Goal: Task Accomplishment & Management: Use online tool/utility

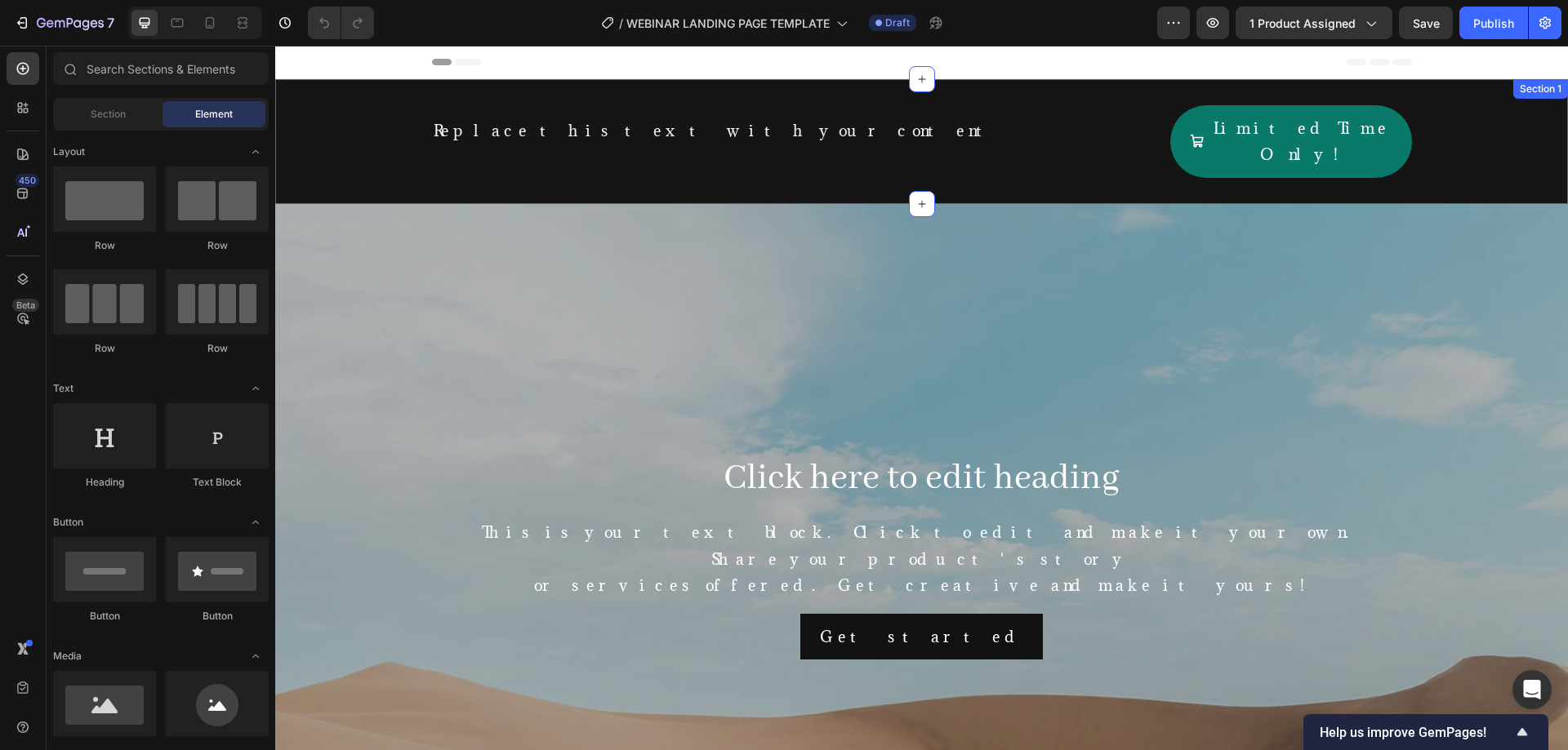
click at [730, 204] on div "Click here to edit heading Heading This is your text block. Click to edit and m…" at bounding box center [921, 555] width 1292 height 704
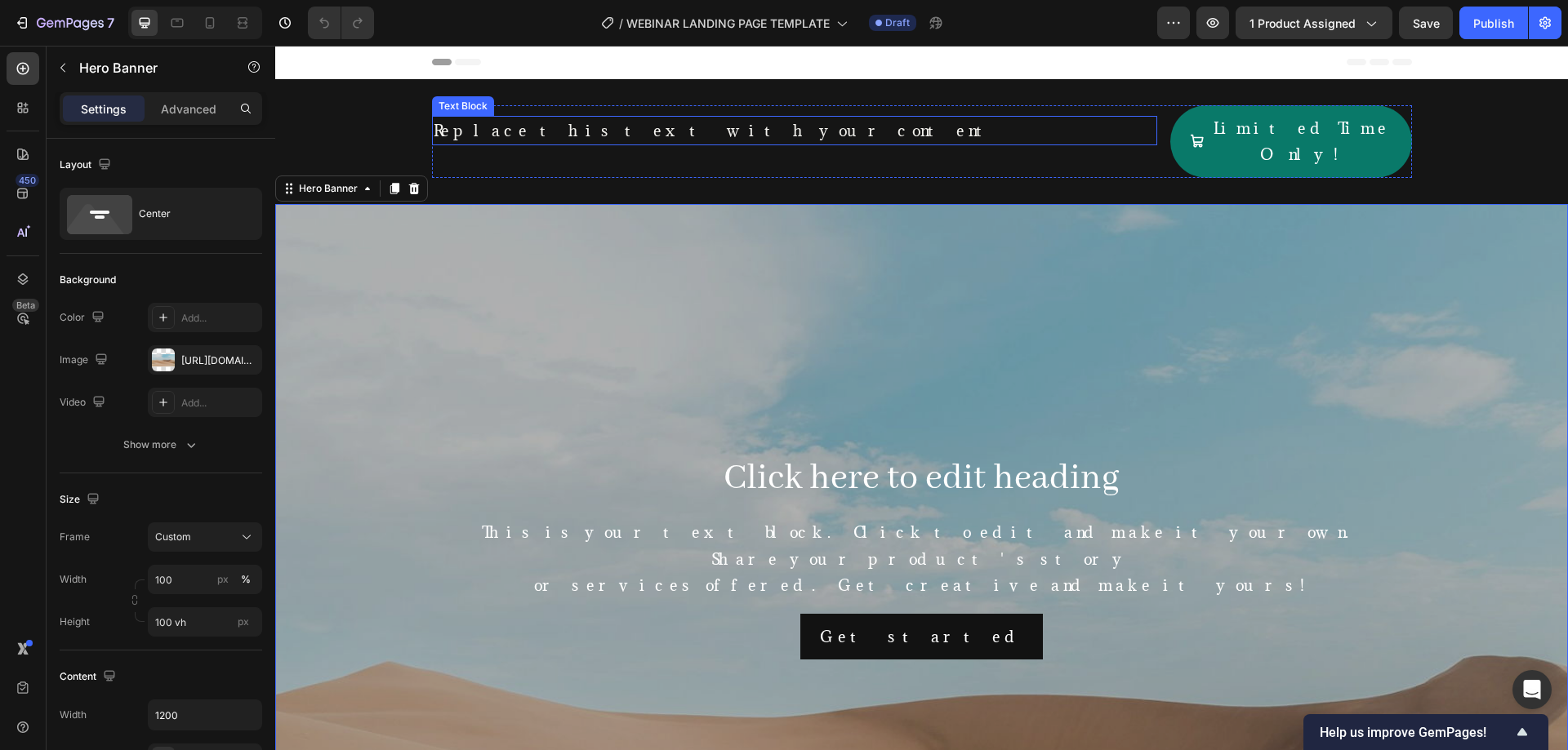
click at [570, 131] on div "Replace this text with your content" at bounding box center [794, 130] width 725 height 29
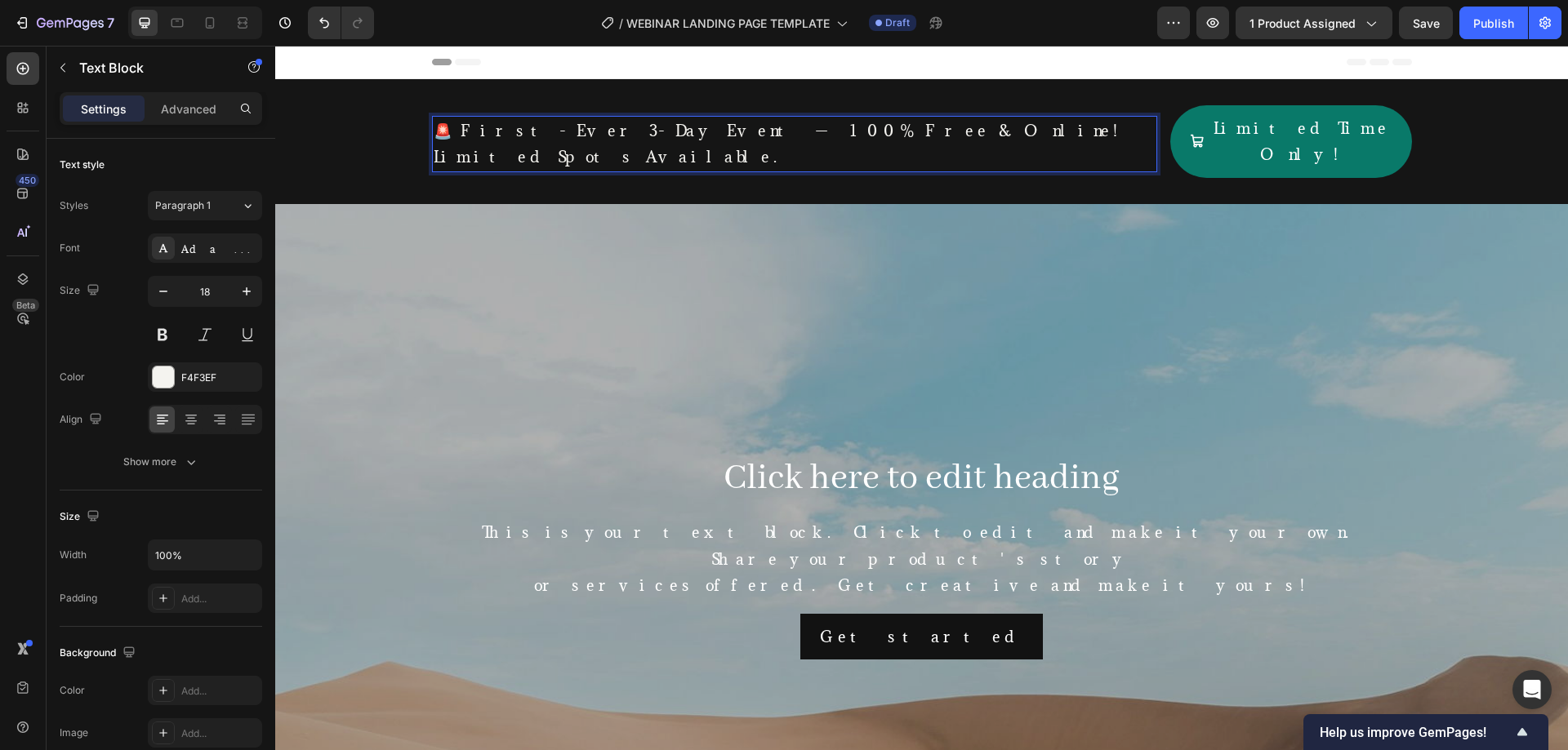
click at [610, 132] on p "🚨 First-Ever 3-Day Event — 100% Free & Online! Limited Spots Available." at bounding box center [795, 144] width 722 height 53
click at [525, 129] on p "🚨 First-Ever 3-Day Event — 100% Free & Online! Limited Spots Available." at bounding box center [795, 144] width 722 height 53
click at [576, 129] on p "🚨 First-Ever 5 in 1 bundle — 100% Free & Online! Limited Spots Available." at bounding box center [795, 144] width 722 height 53
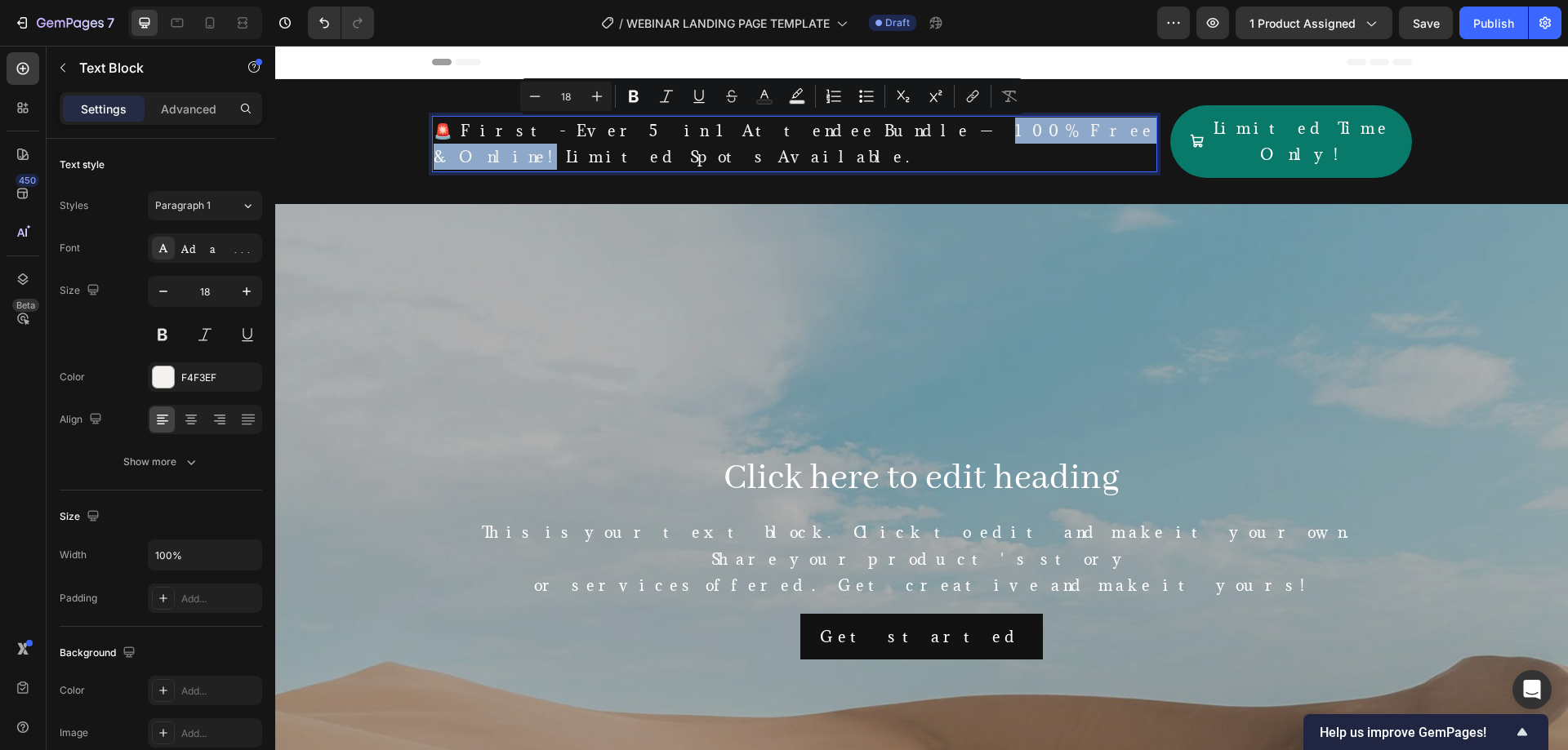
drag, startPoint x: 848, startPoint y: 129, endPoint x: 703, endPoint y: 124, distance: 145.1
click at [703, 124] on p "🚨 First-Ever 5 in 1 Attendee Bundle — 100% Free & Online! Limited Spots Availab…" at bounding box center [795, 144] width 722 height 53
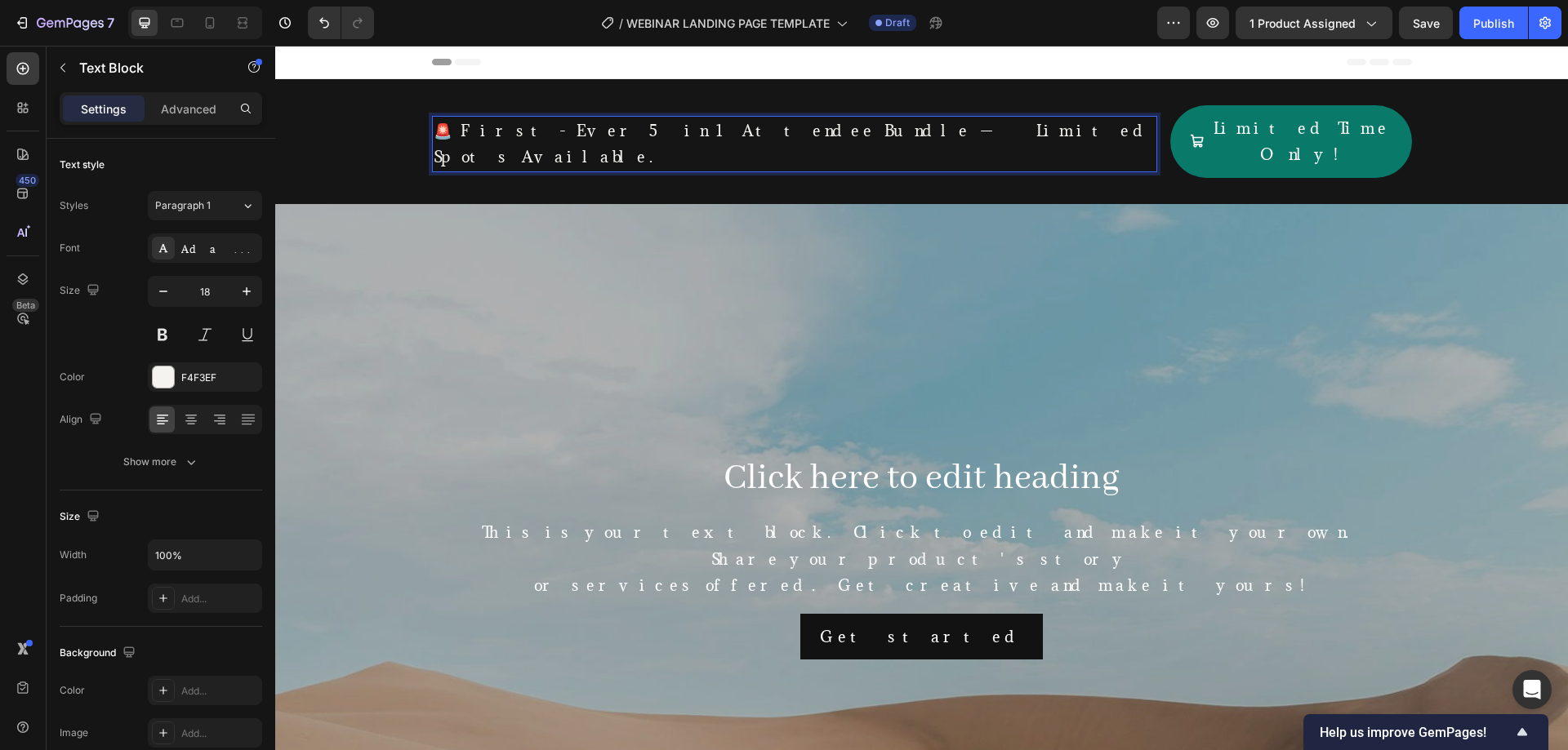
click at [781, 129] on p "🚨 First-Ever 5 in 1 Attendee Bundle — Limited Spots Available." at bounding box center [795, 144] width 722 height 53
click at [781, 128] on p "🚨 First-Ever 5 in 1 Attendee Bundle — Limited Spots Available." at bounding box center [795, 144] width 722 height 53
click at [889, 125] on p "🚨 First-Ever 5 in 1 Attendee Bundle — Limited Spots Available." at bounding box center [795, 144] width 722 height 53
drag, startPoint x: 879, startPoint y: 131, endPoint x: 761, endPoint y: 135, distance: 118.1
click at [761, 135] on p "🚨 First-Ever 5 in 1 Attendee Bundle — Limited Spots Available." at bounding box center [795, 144] width 722 height 53
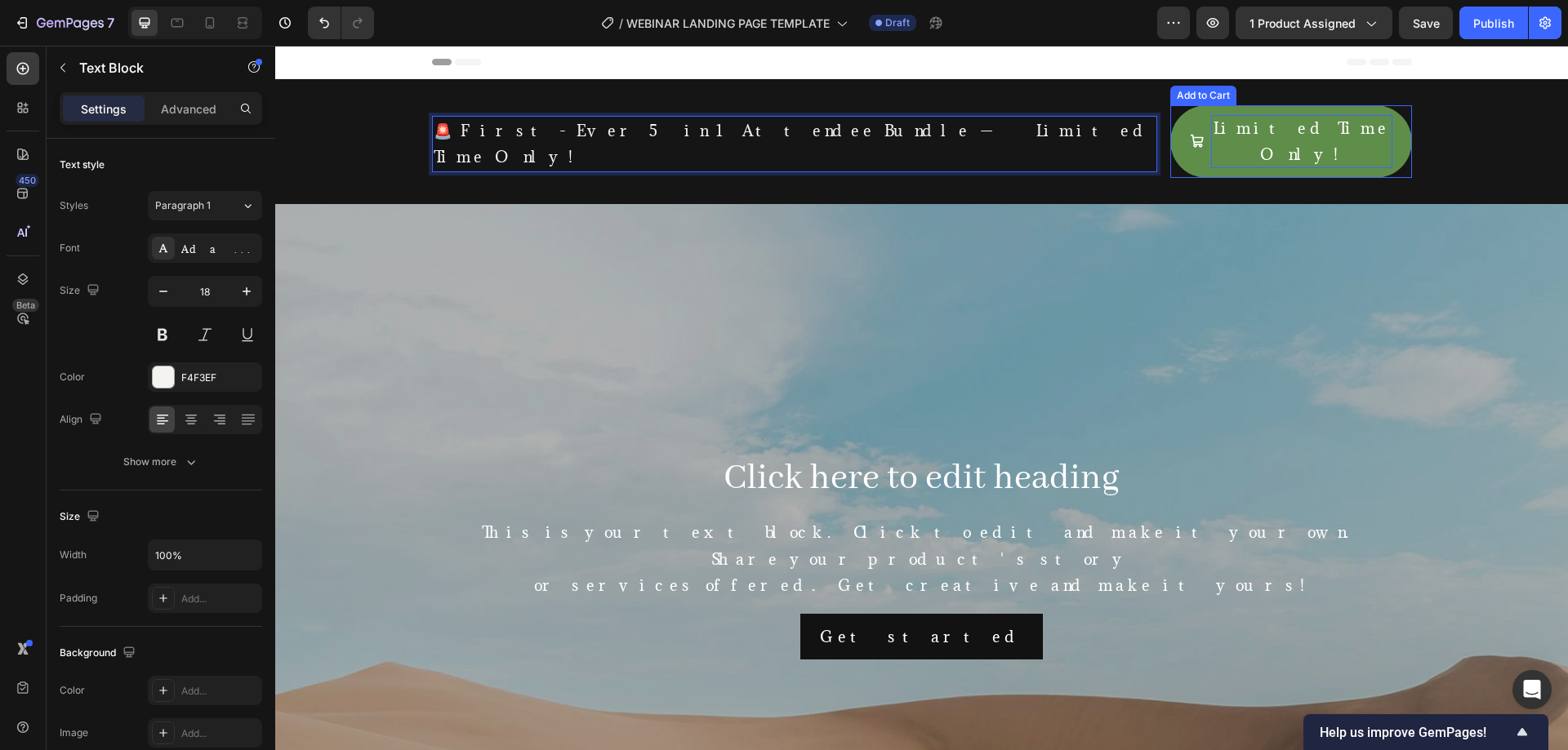
click at [1254, 125] on div "Limited Time Only!" at bounding box center [1301, 141] width 181 height 53
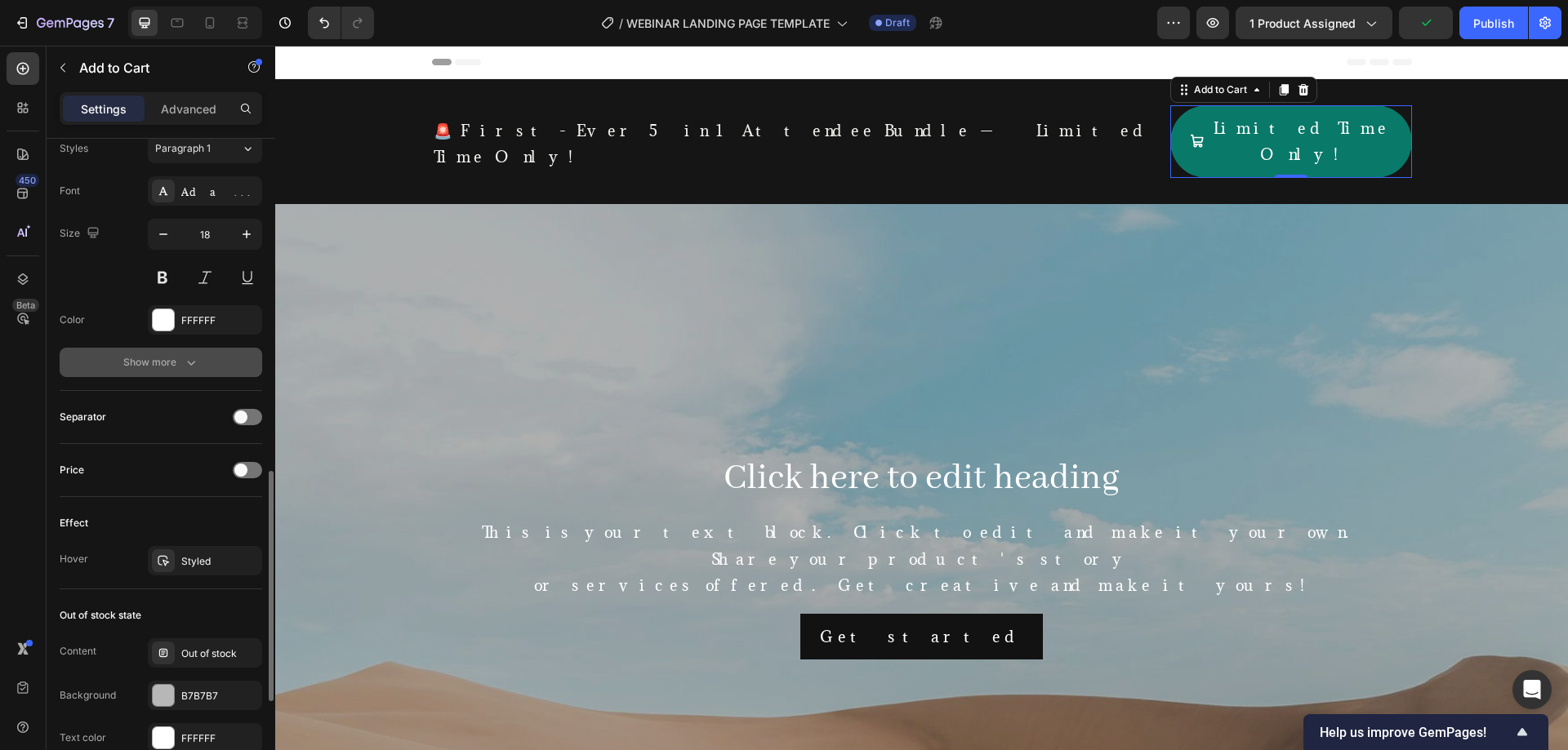
scroll to position [677, 0]
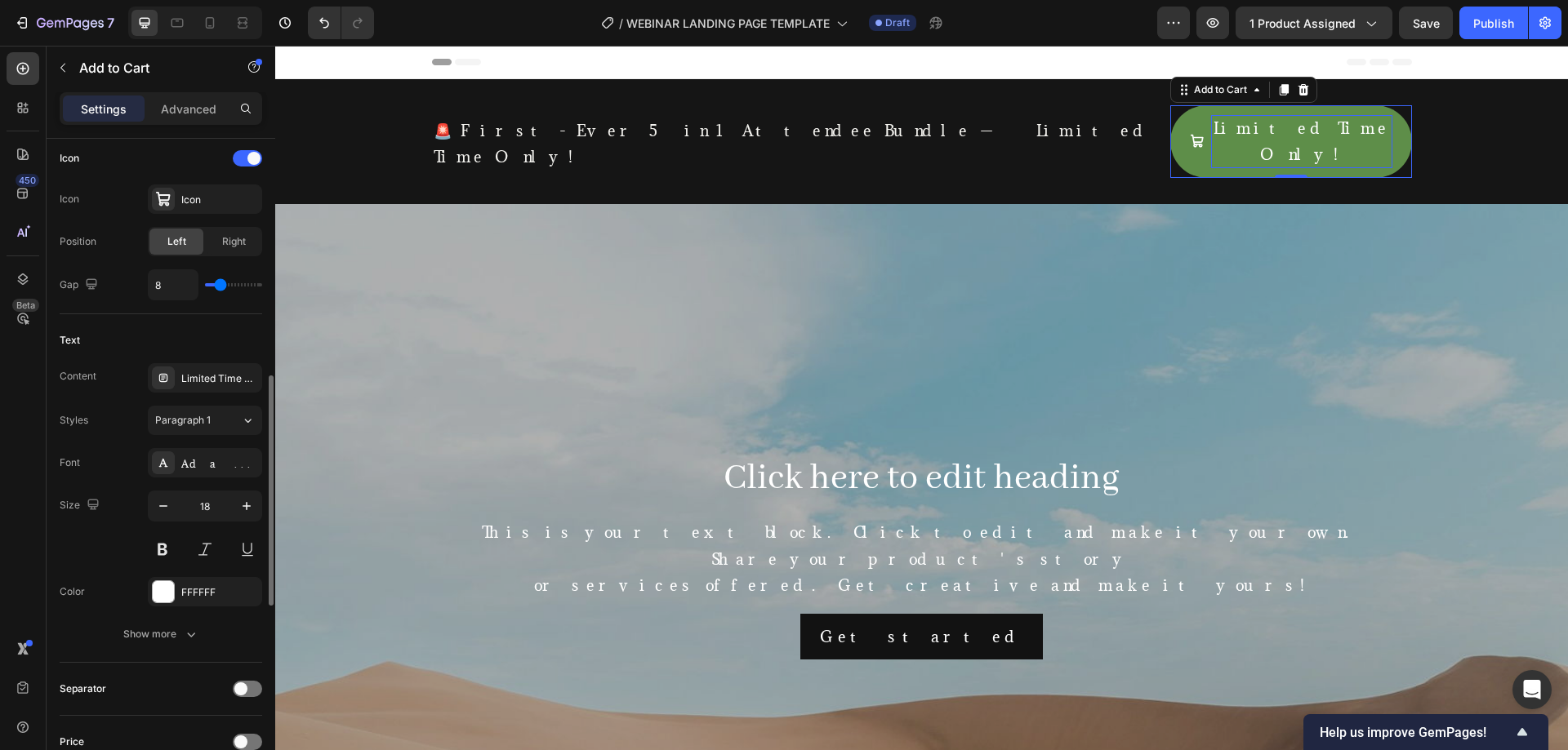
click at [1284, 118] on div "Limited Time Only!" at bounding box center [1301, 141] width 181 height 53
click at [1285, 118] on p "Limited Time Only!" at bounding box center [1301, 141] width 181 height 53
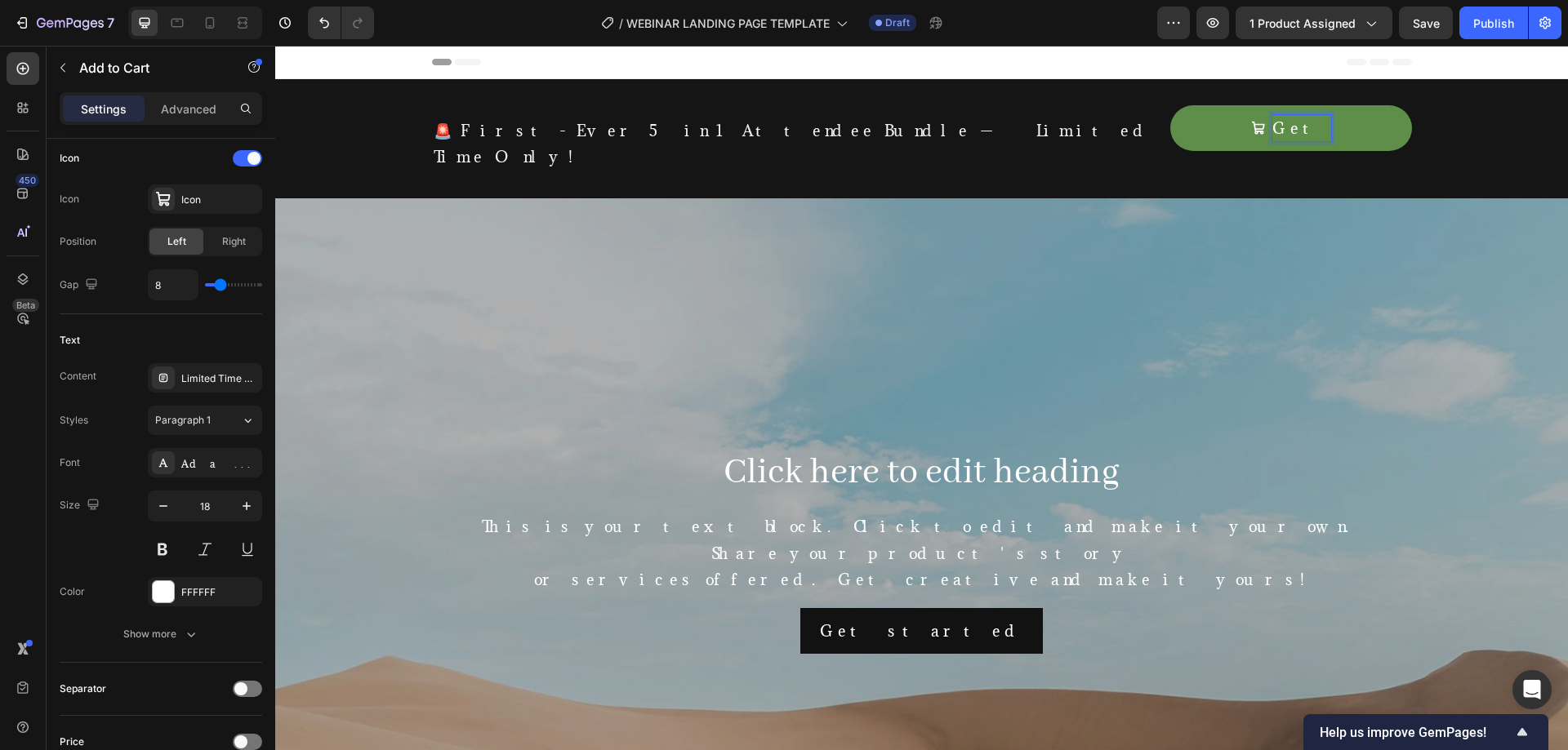
click at [1170, 106] on button "Get" at bounding box center [1291, 129] width 242 height 46
click at [1170, 106] on button "Get it" at bounding box center [1291, 129] width 242 height 46
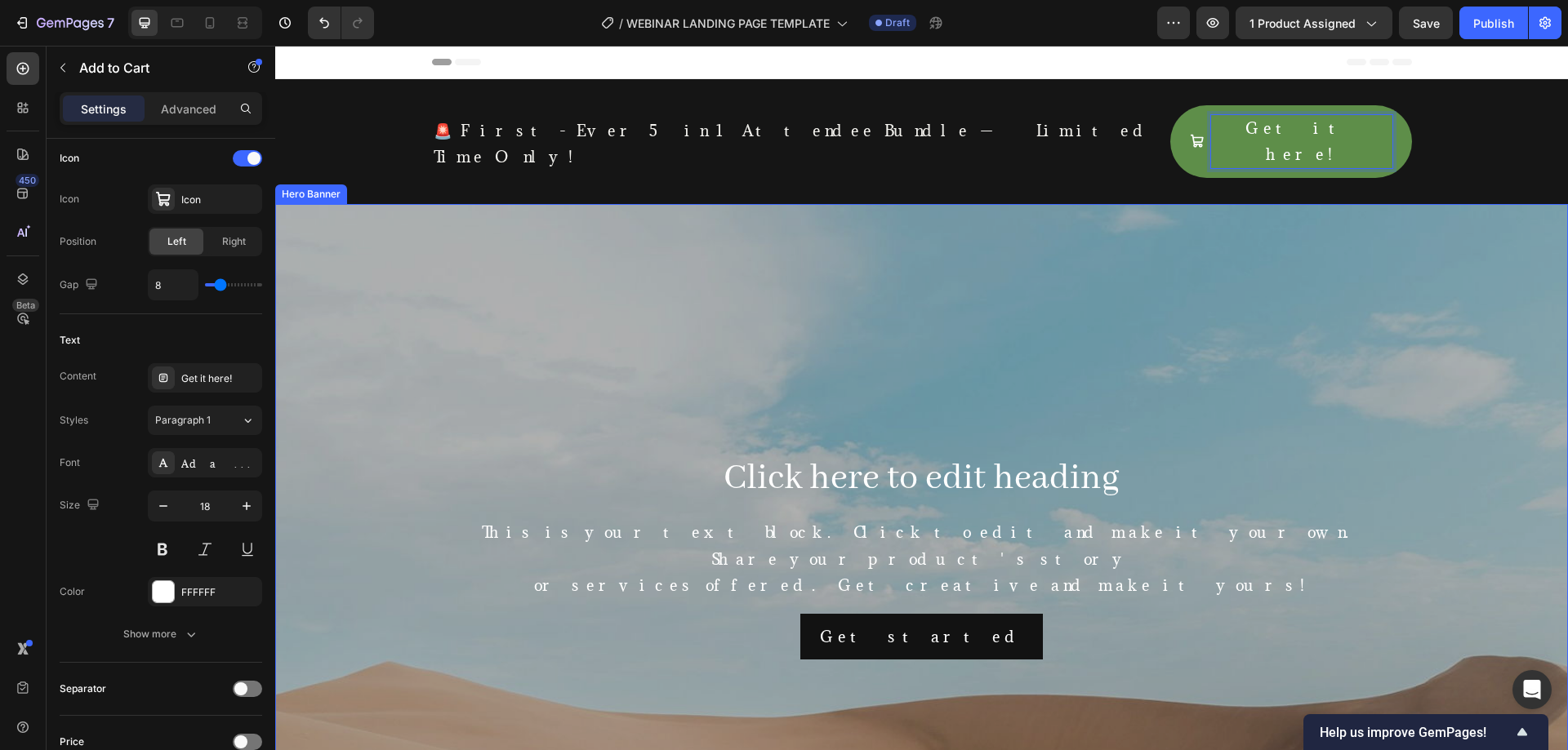
click at [1202, 315] on div "Overlay" at bounding box center [921, 555] width 1292 height 704
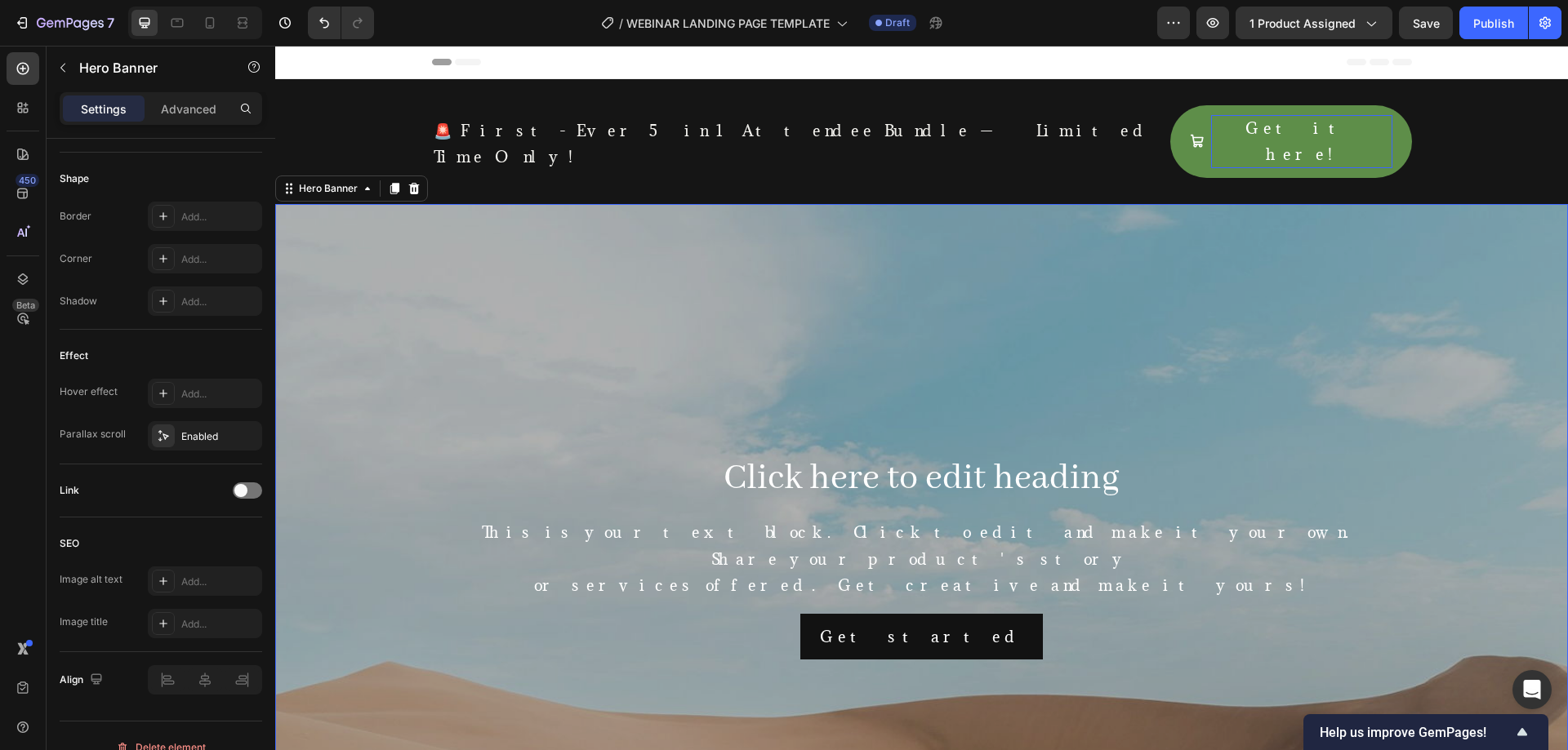
scroll to position [0, 0]
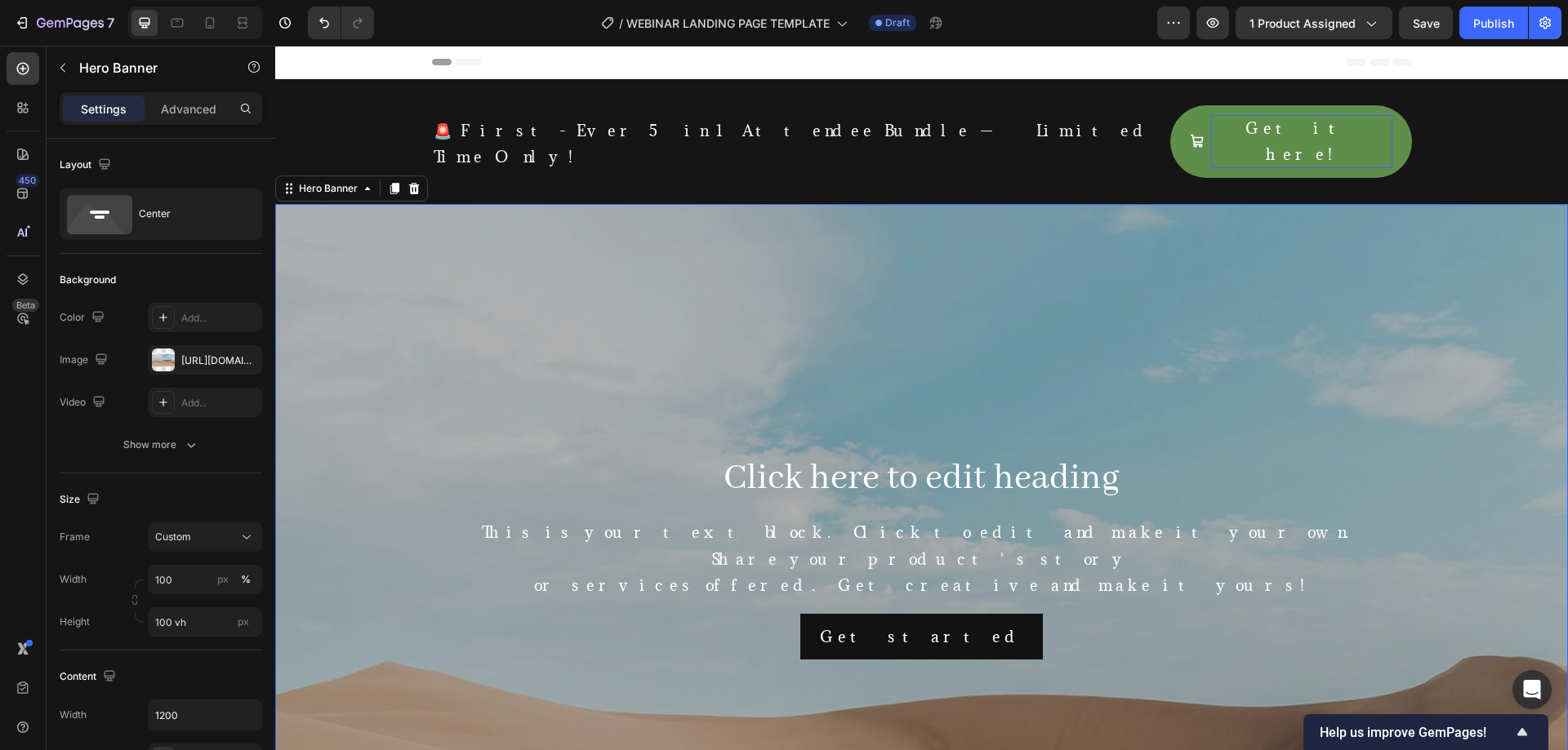
click at [471, 229] on div "Overlay" at bounding box center [921, 555] width 1292 height 704
click at [243, 362] on icon "button" at bounding box center [244, 359] width 6 height 6
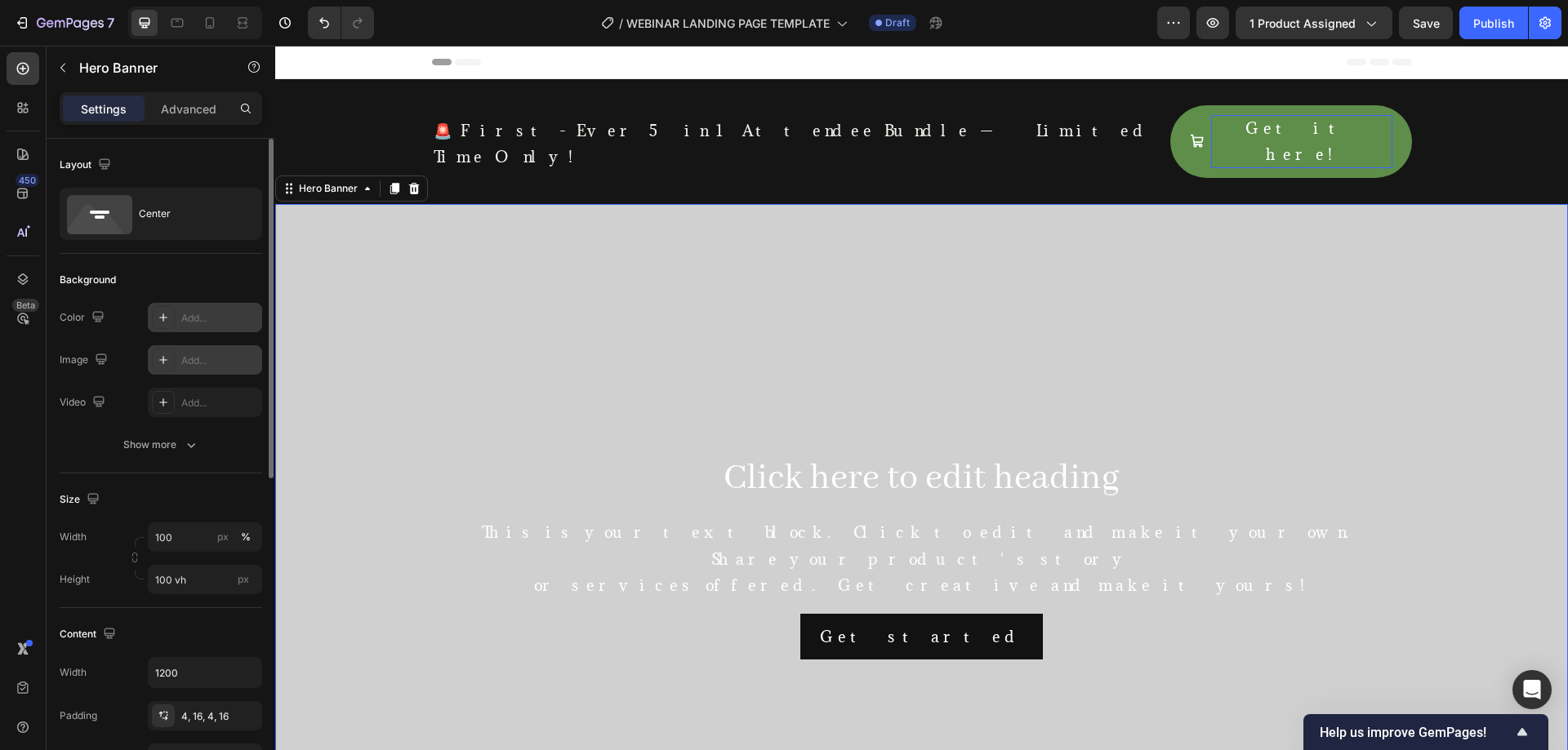
click at [205, 323] on div "Add..." at bounding box center [220, 319] width 77 height 15
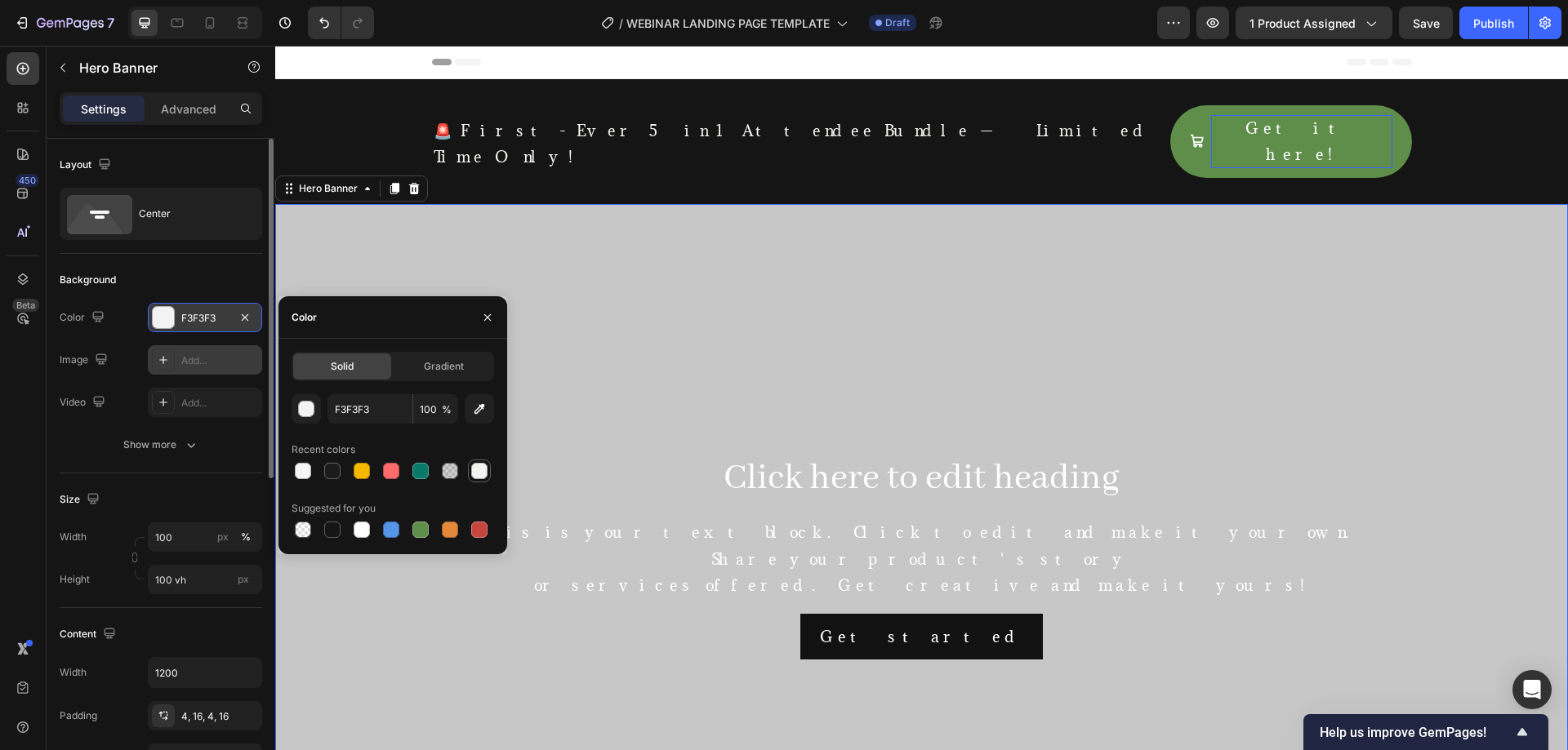
click at [483, 466] on div at bounding box center [479, 471] width 17 height 17
click at [481, 466] on div at bounding box center [479, 471] width 17 height 17
click at [305, 472] on div at bounding box center [303, 471] width 17 height 17
click at [360, 530] on div at bounding box center [362, 530] width 17 height 17
type input "FFFFFF"
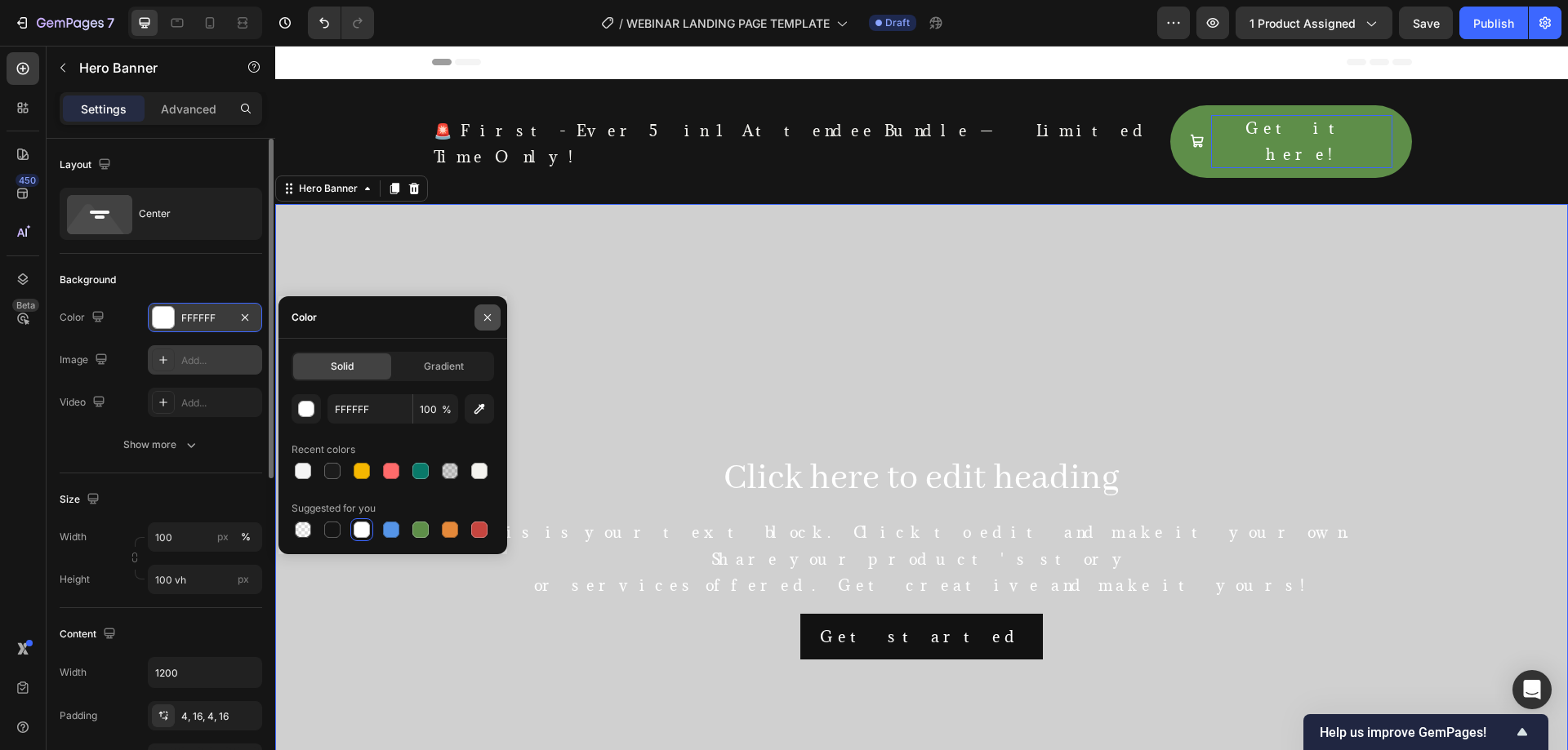
click at [481, 312] on icon "button" at bounding box center [488, 318] width 13 height 13
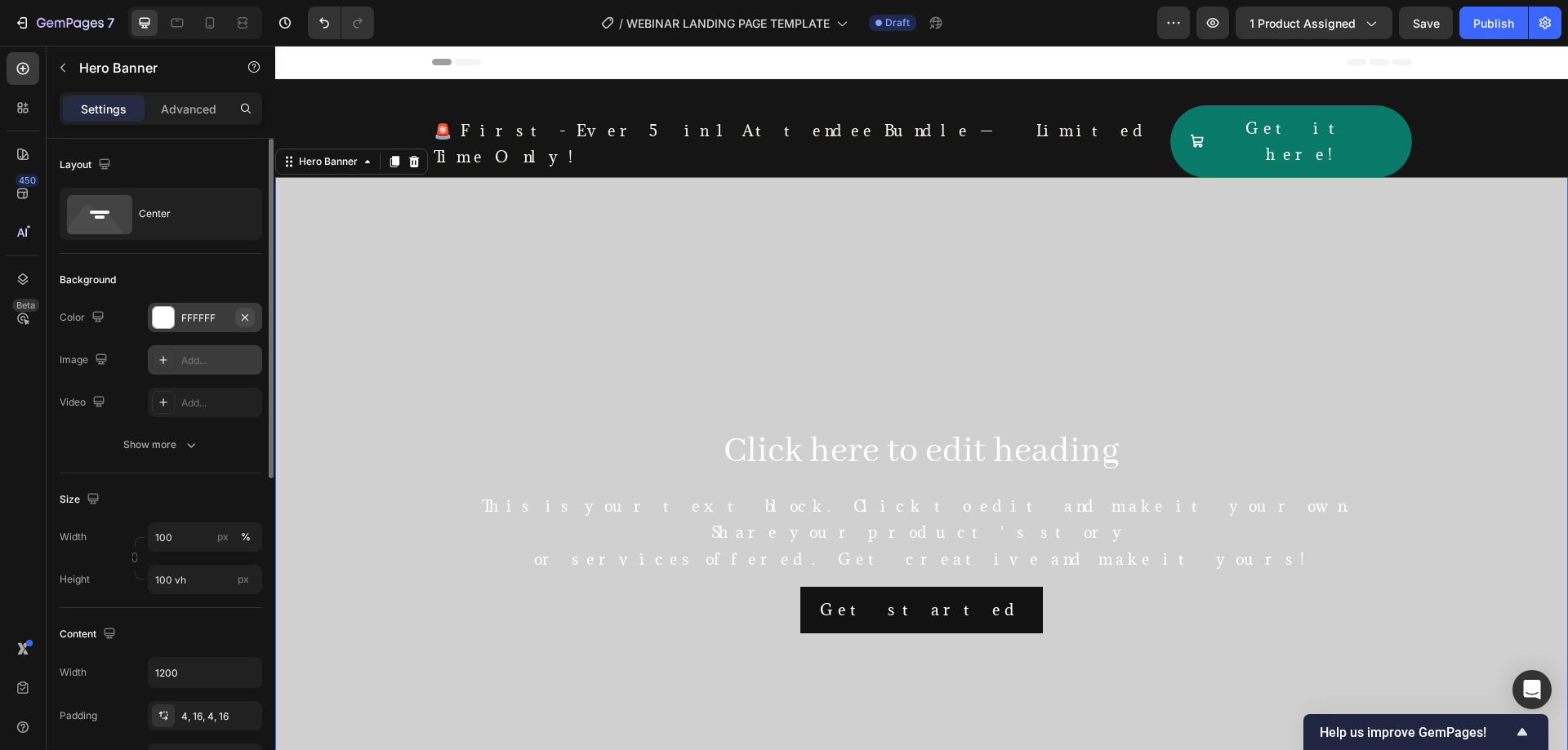
click at [243, 323] on icon "button" at bounding box center [245, 318] width 13 height 13
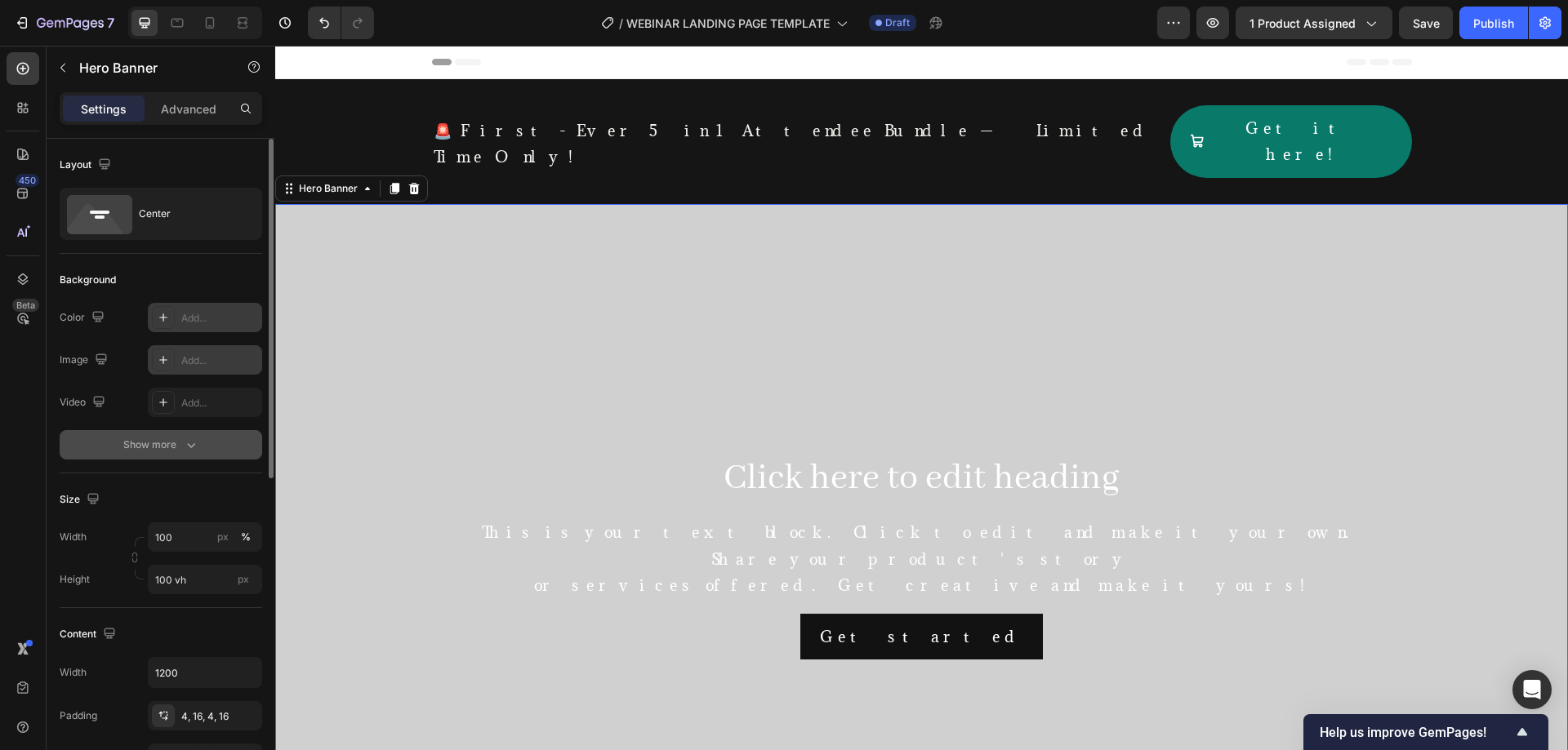
click at [184, 451] on icon "button" at bounding box center [191, 445] width 17 height 17
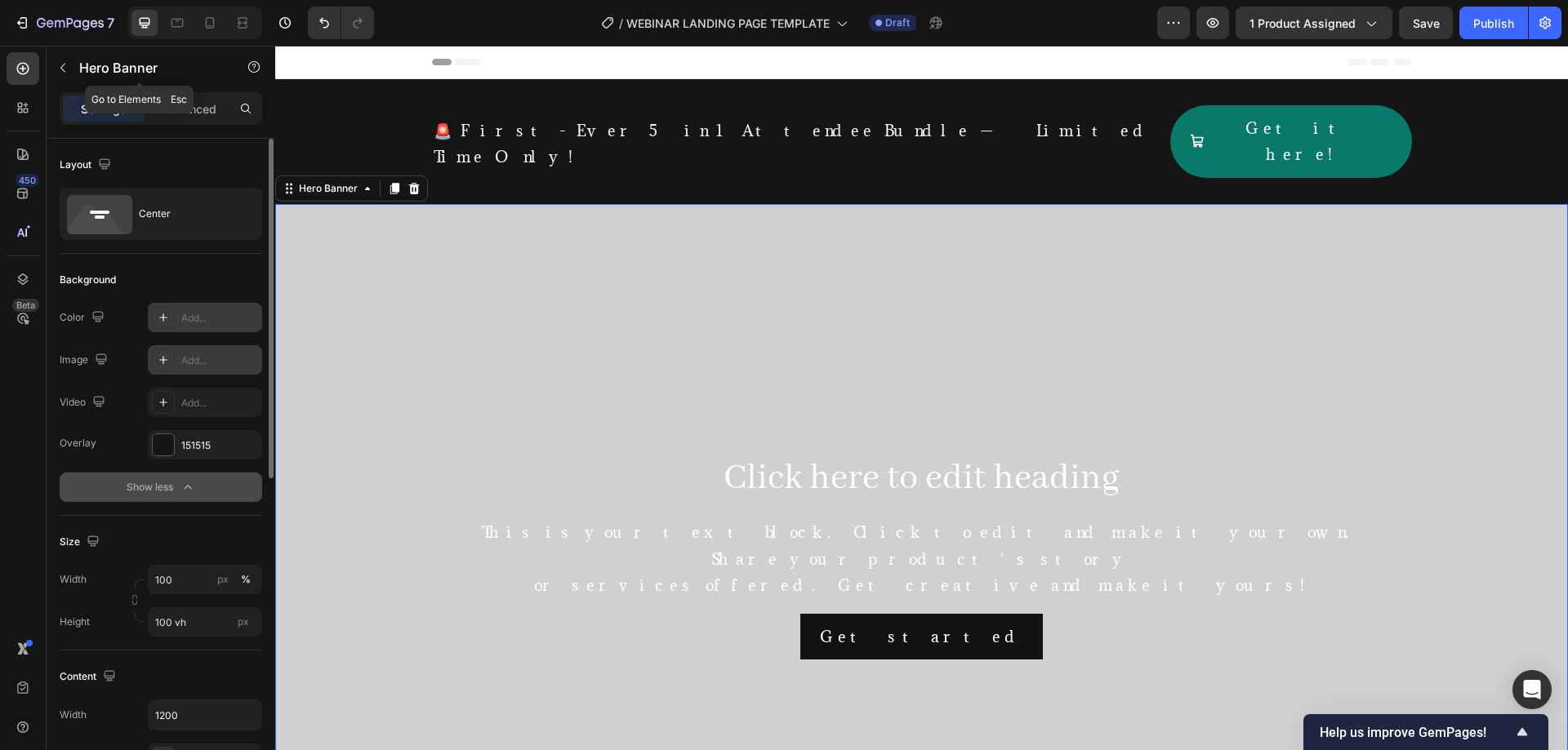
drag, startPoint x: 48, startPoint y: 62, endPoint x: 202, endPoint y: 144, distance: 174.5
click at [48, 62] on div "Hero Banner" at bounding box center [140, 68] width 186 height 42
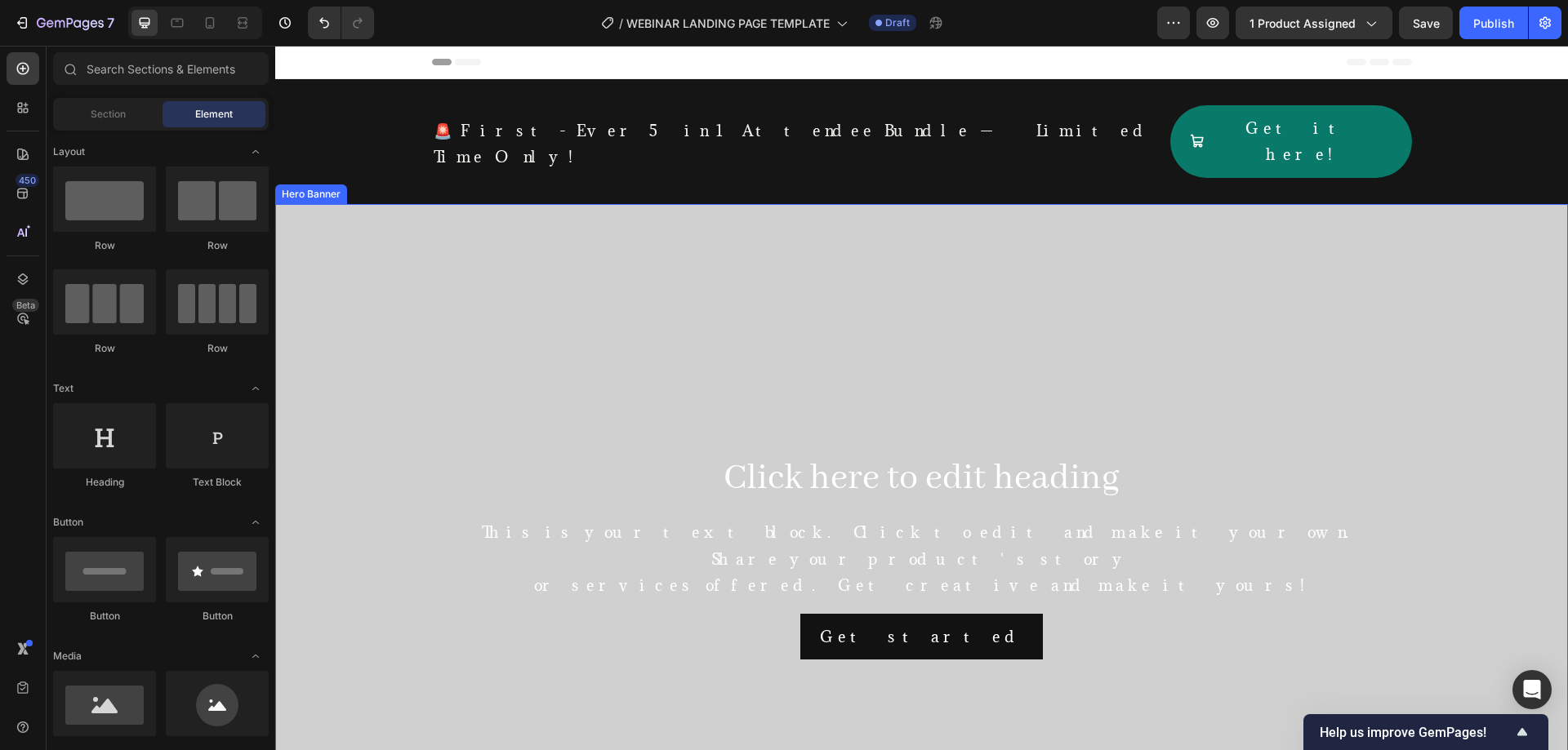
click at [803, 344] on div "Overlay" at bounding box center [921, 555] width 1292 height 704
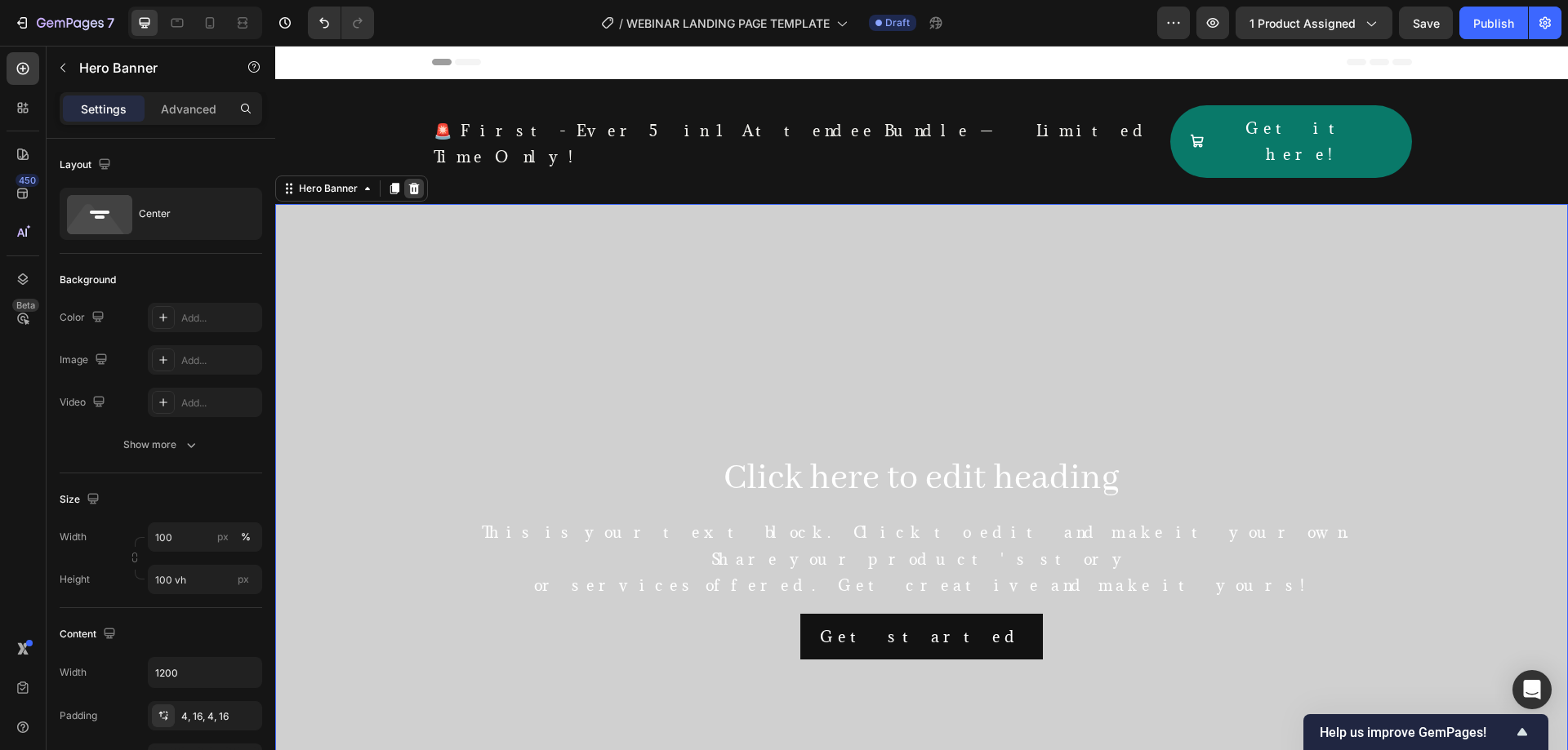
click at [414, 183] on icon at bounding box center [414, 188] width 11 height 11
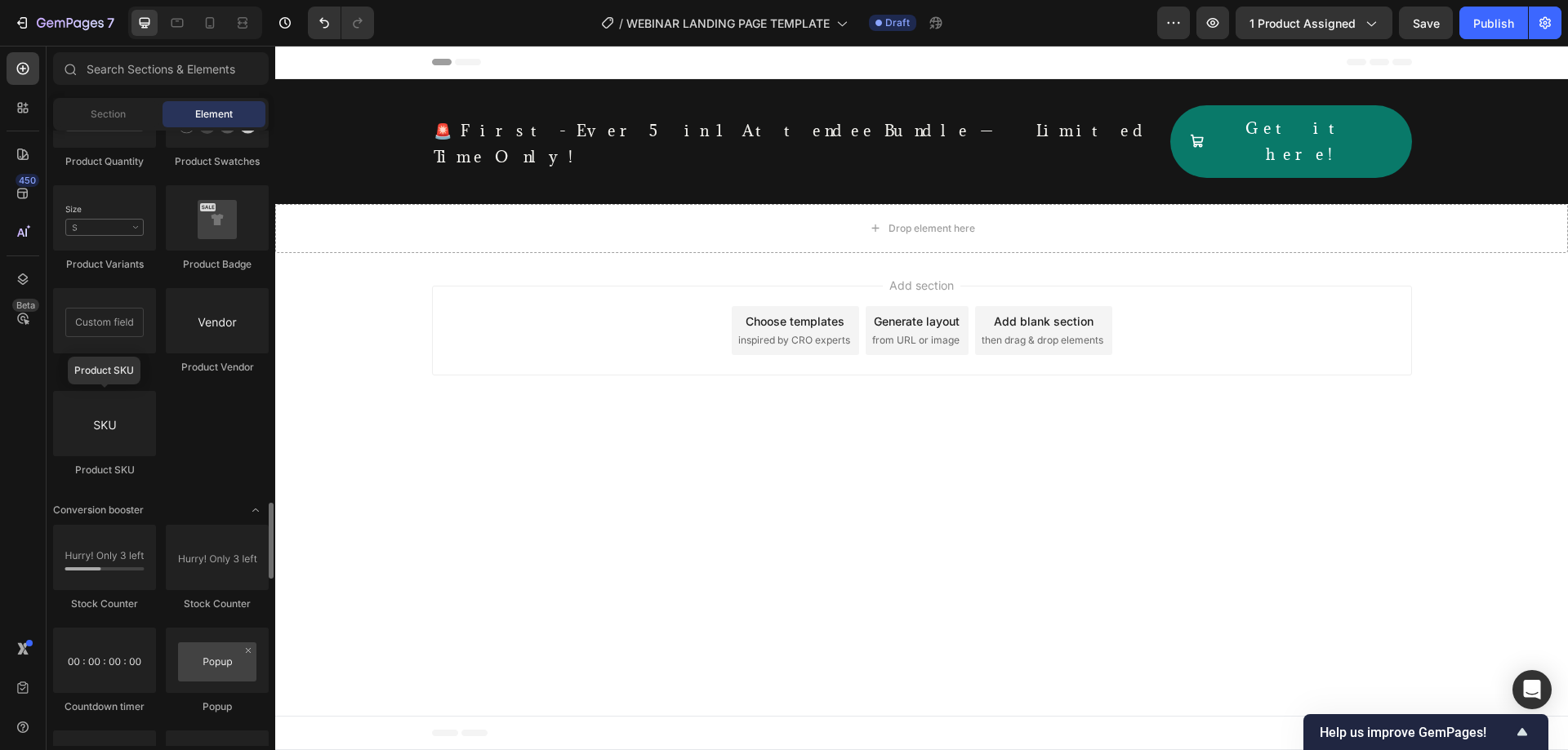
scroll to position [3261, 0]
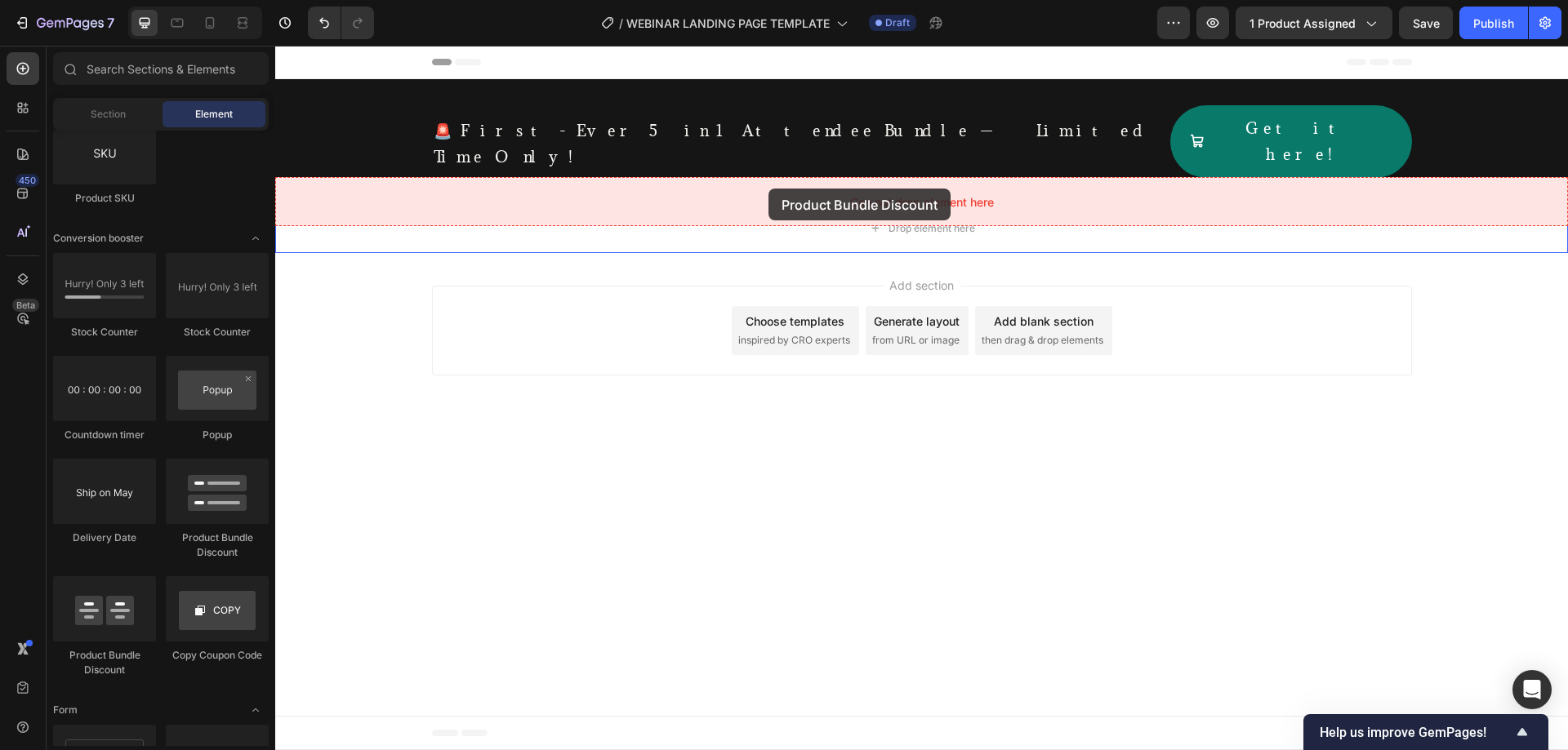
drag, startPoint x: 437, startPoint y: 631, endPoint x: 769, endPoint y: 188, distance: 553.6
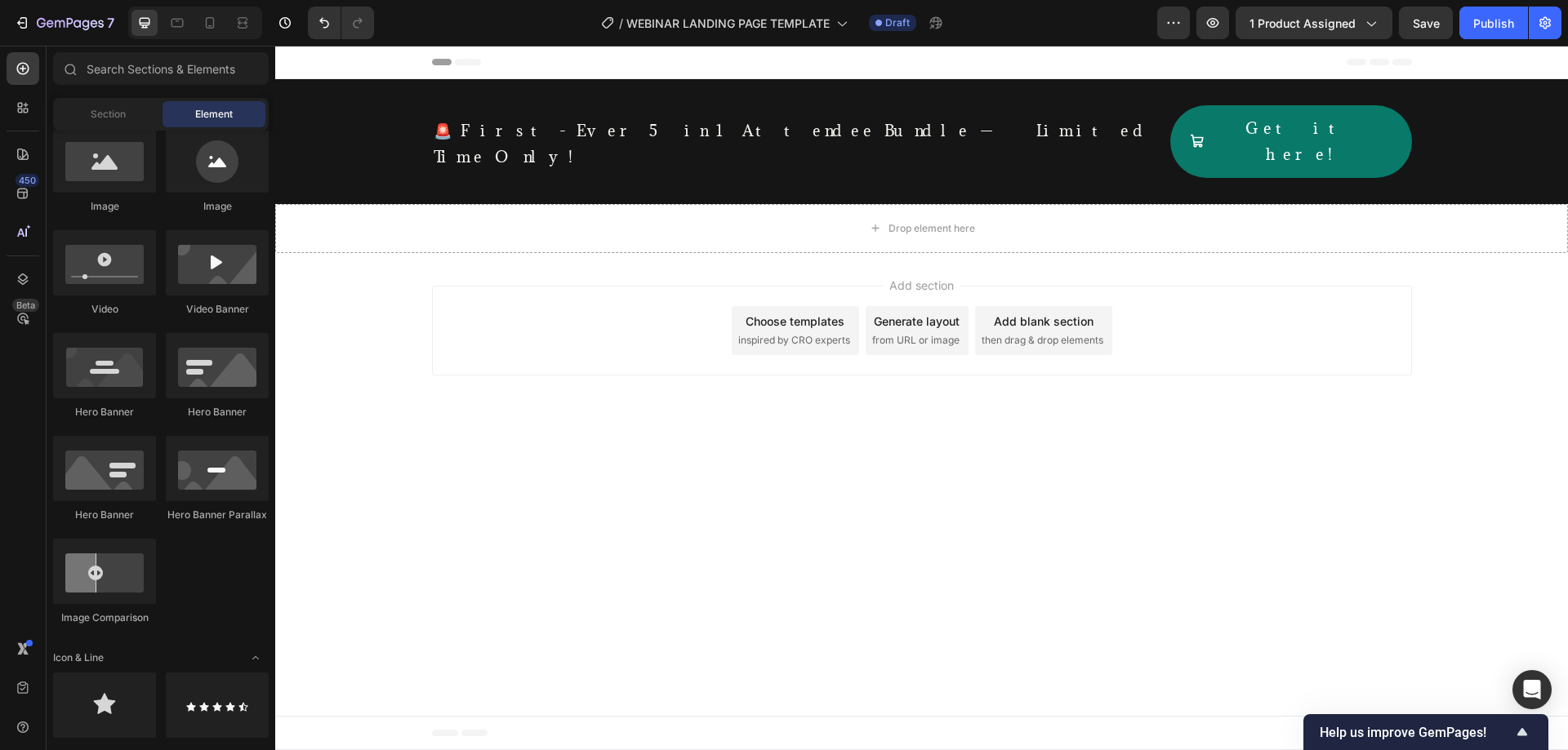
scroll to position [0, 0]
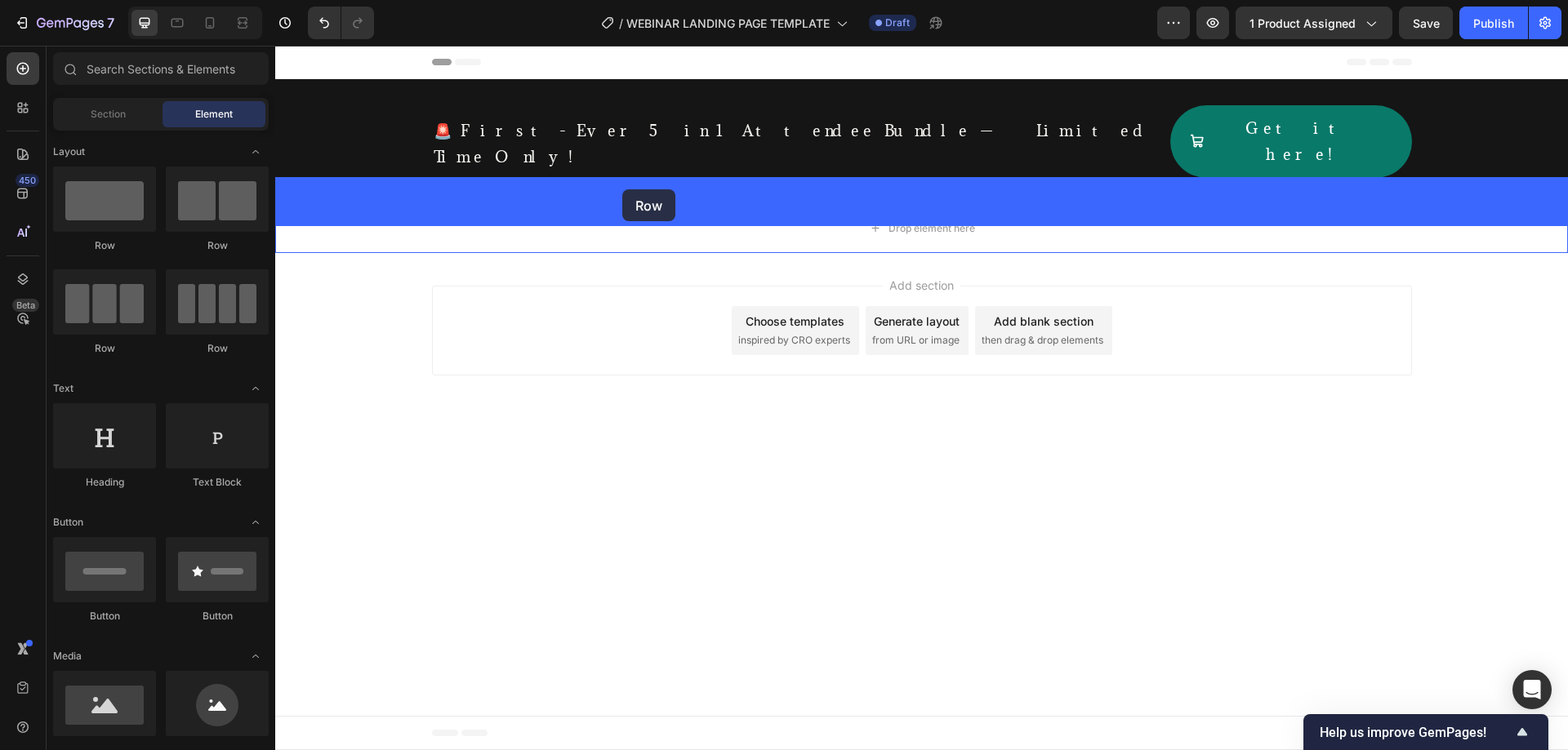
drag, startPoint x: 541, startPoint y: 258, endPoint x: 622, endPoint y: 188, distance: 107.1
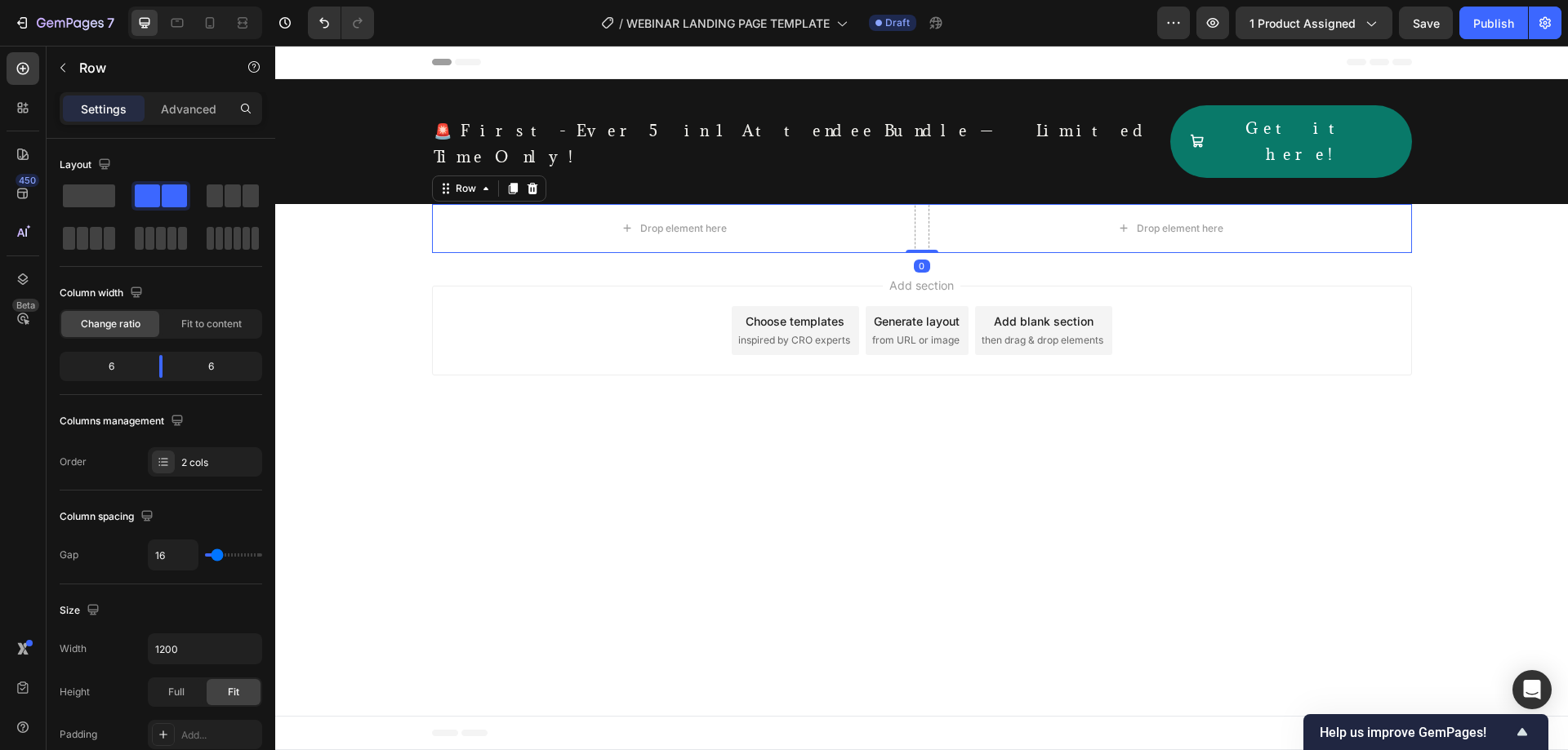
scroll to position [524, 0]
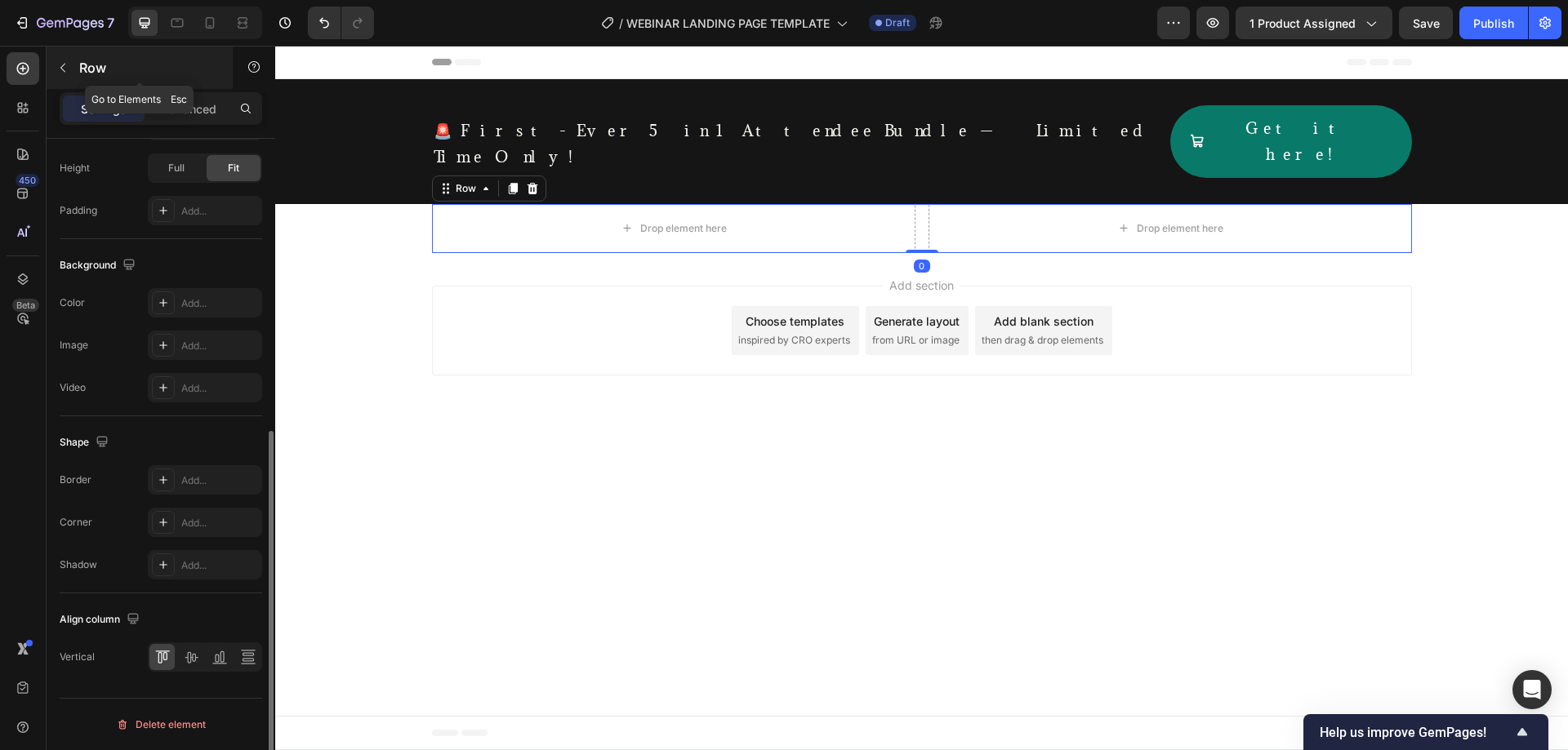
click at [61, 64] on icon "button" at bounding box center [62, 68] width 13 height 13
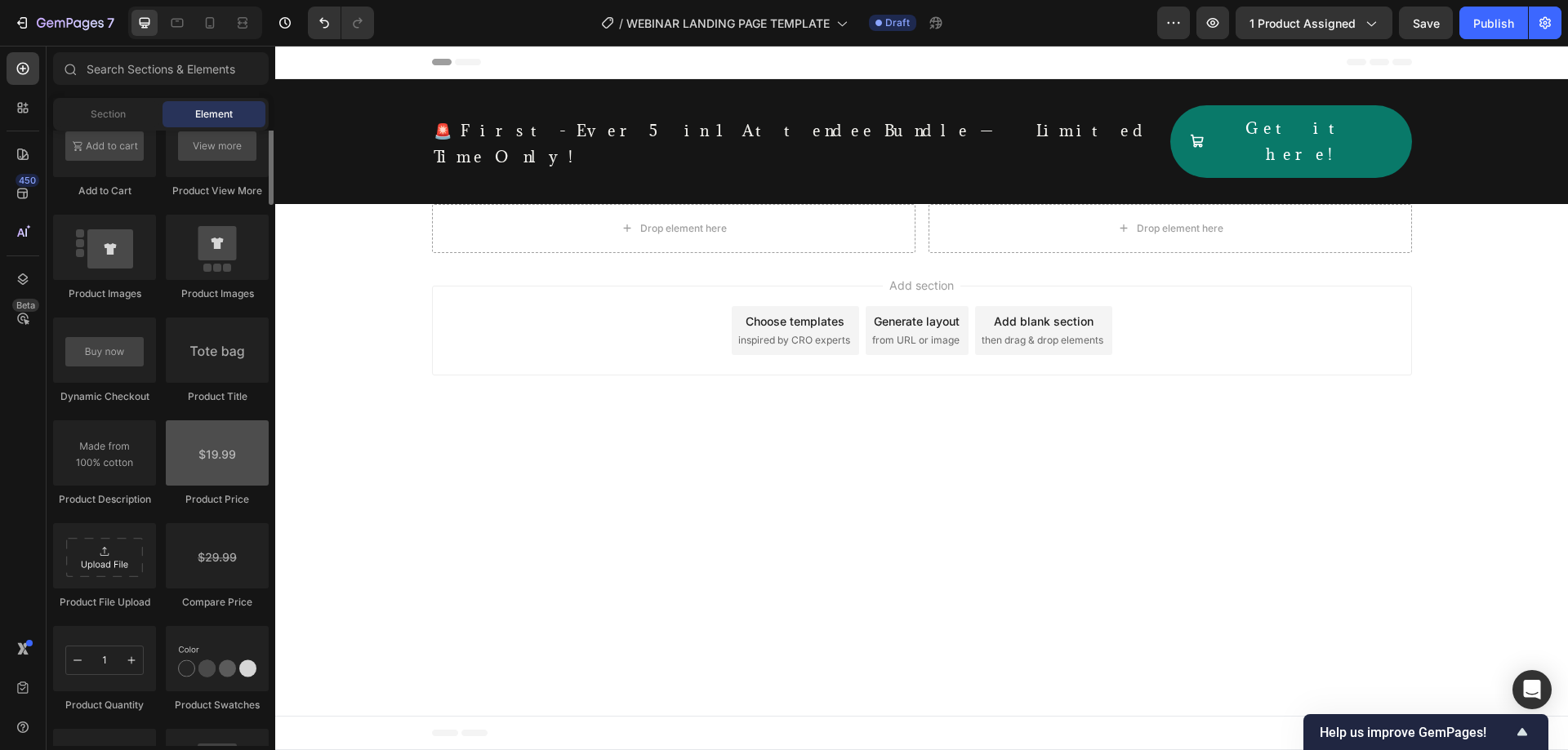
scroll to position [2174, 0]
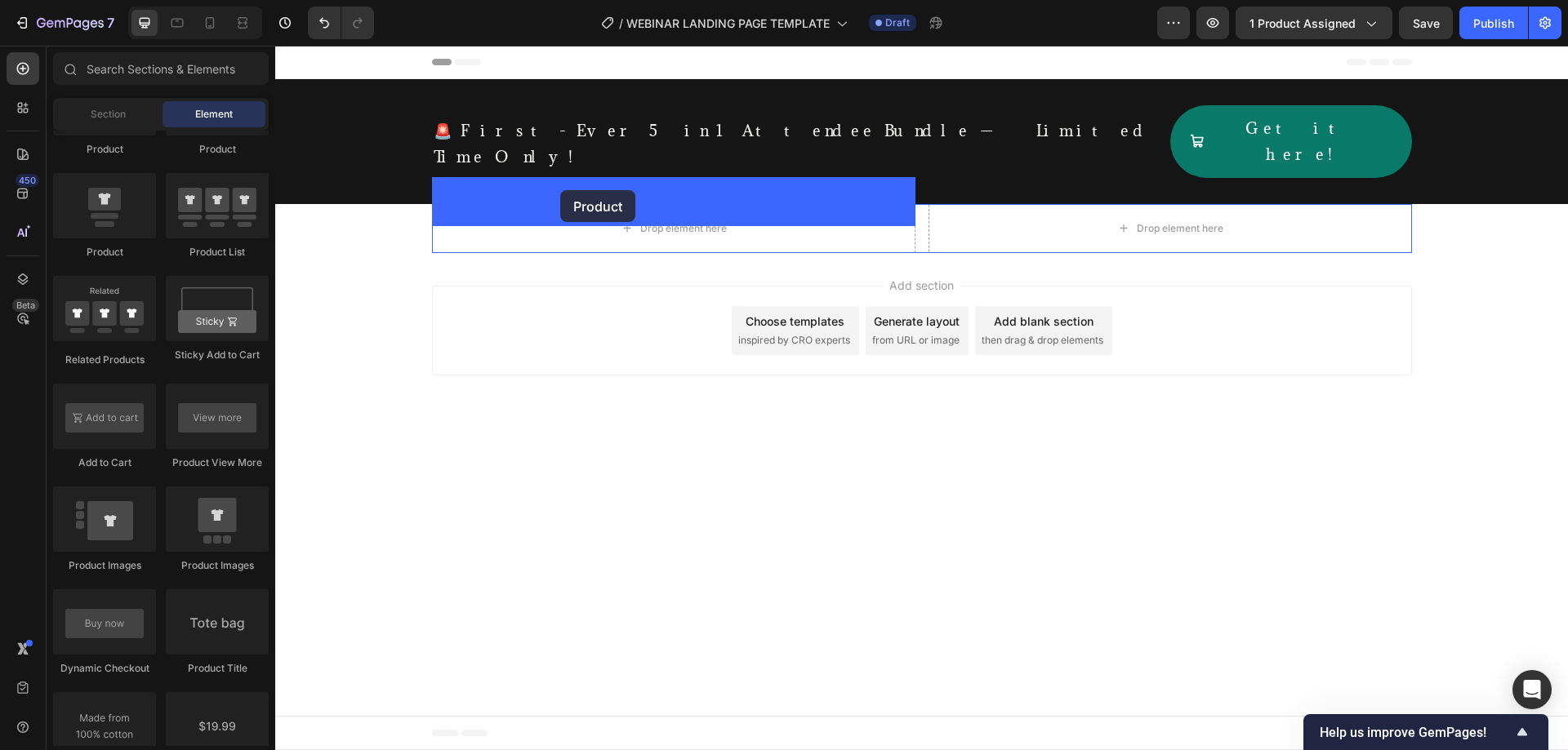
drag, startPoint x: 464, startPoint y: 243, endPoint x: 560, endPoint y: 190, distance: 109.7
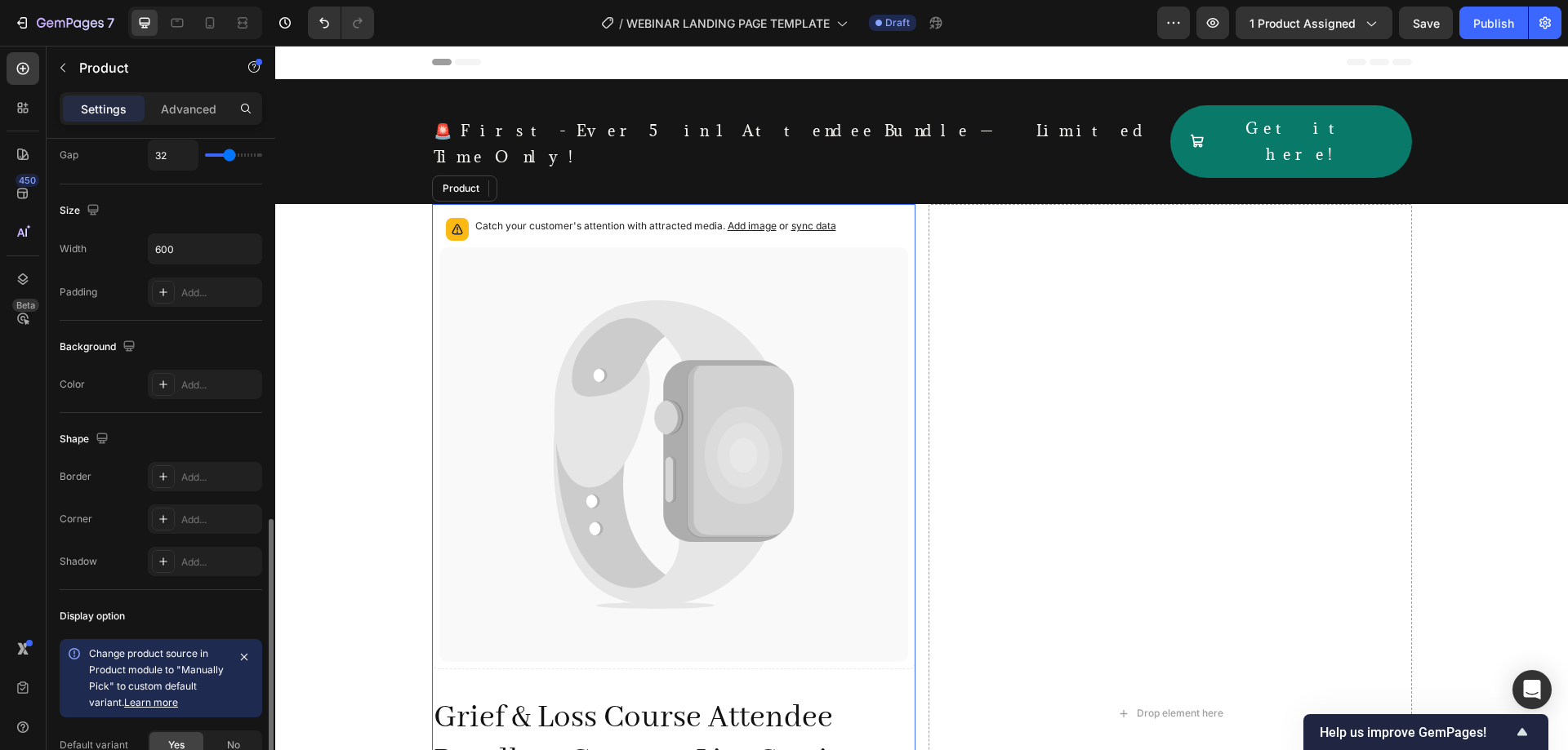
scroll to position [402, 0]
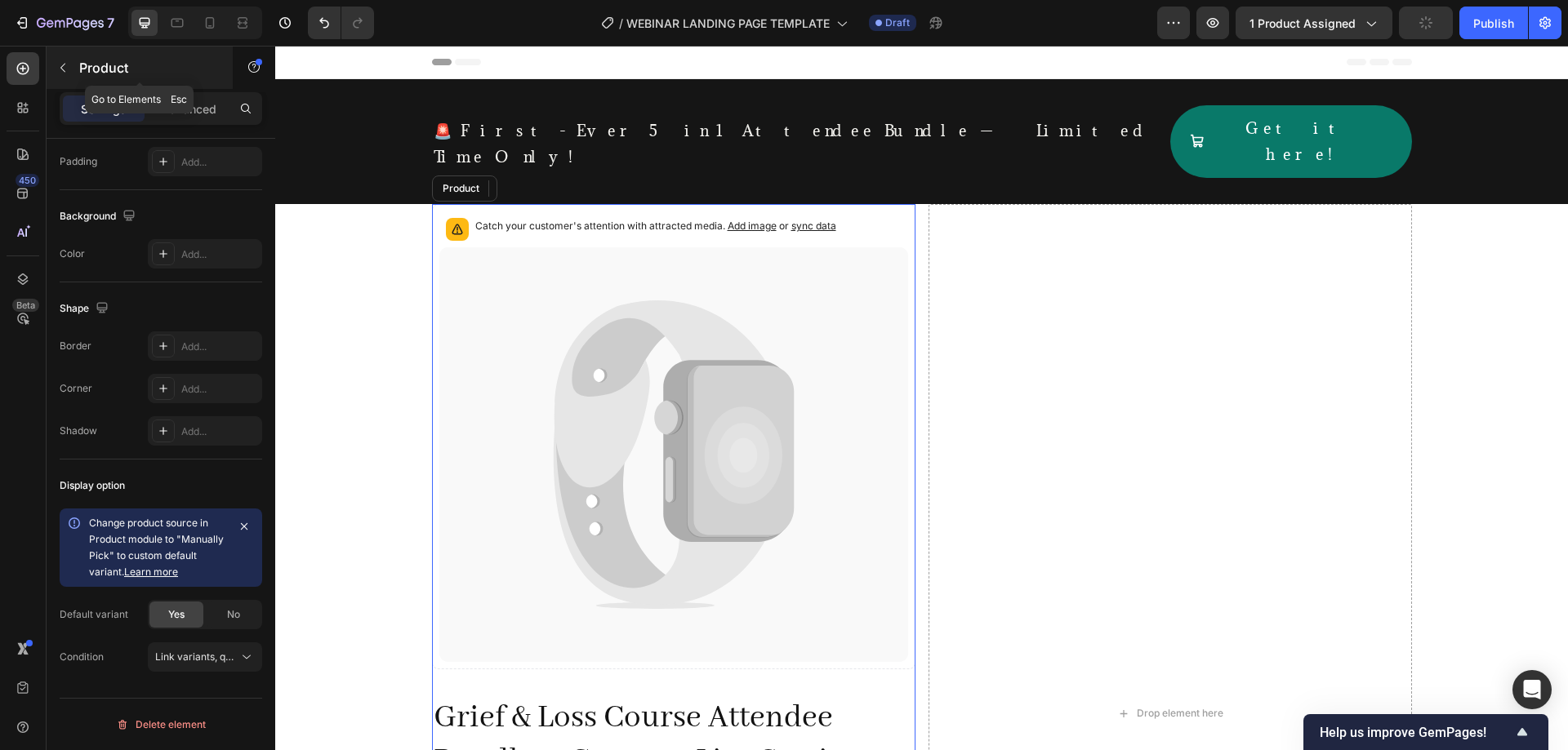
click at [65, 62] on icon "button" at bounding box center [62, 68] width 13 height 13
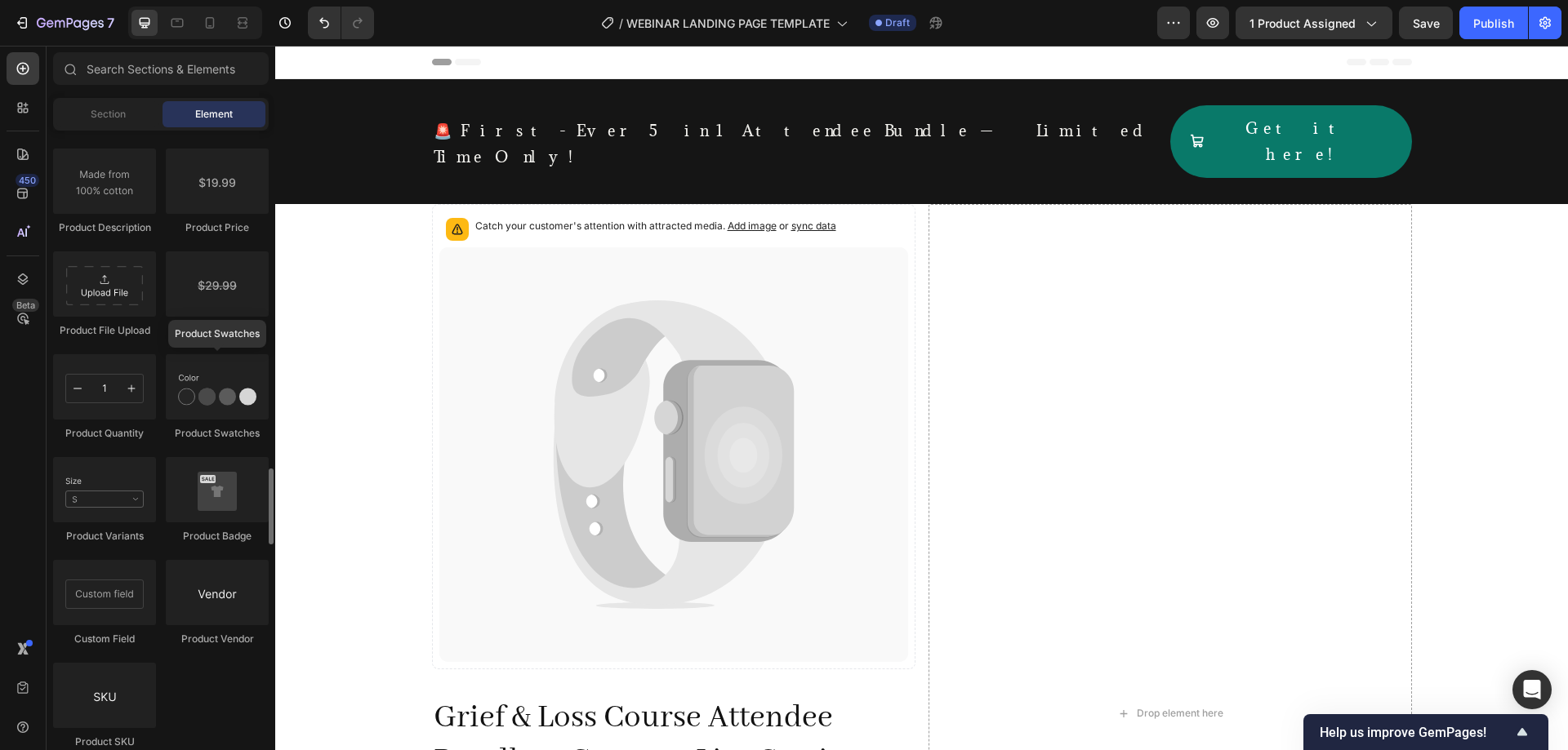
scroll to position [3261, 0]
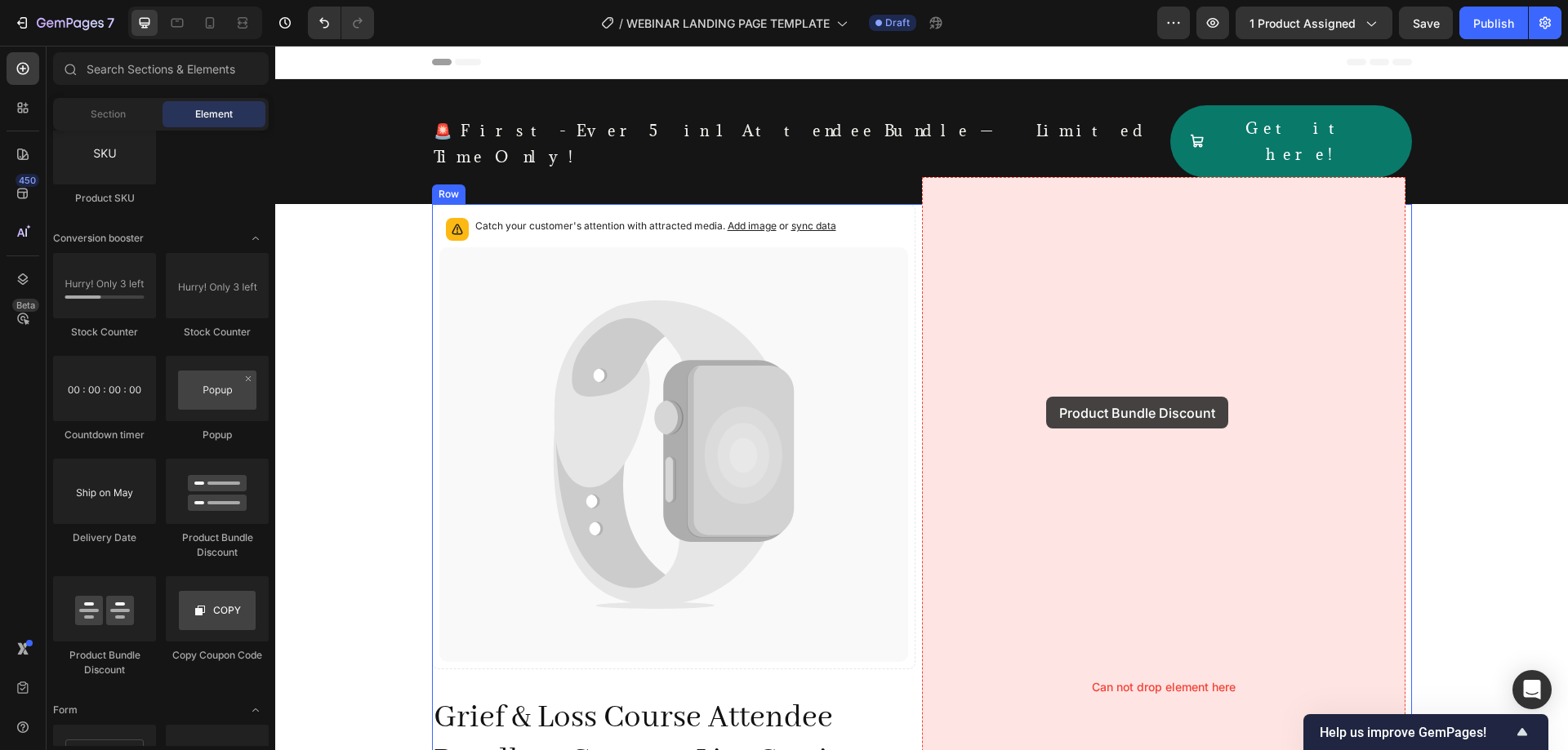
drag, startPoint x: 469, startPoint y: 648, endPoint x: 1046, endPoint y: 397, distance: 629.2
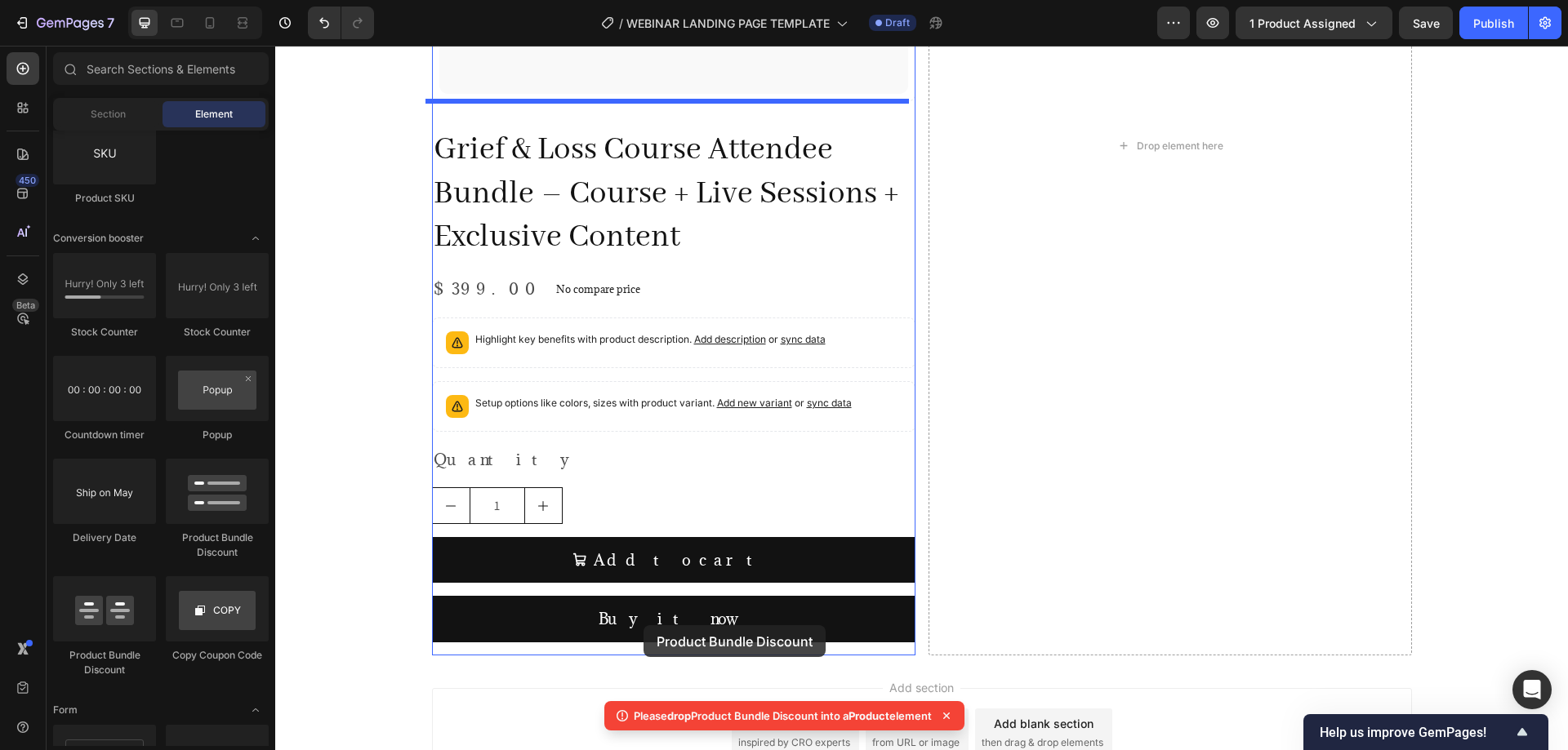
scroll to position [544, 0]
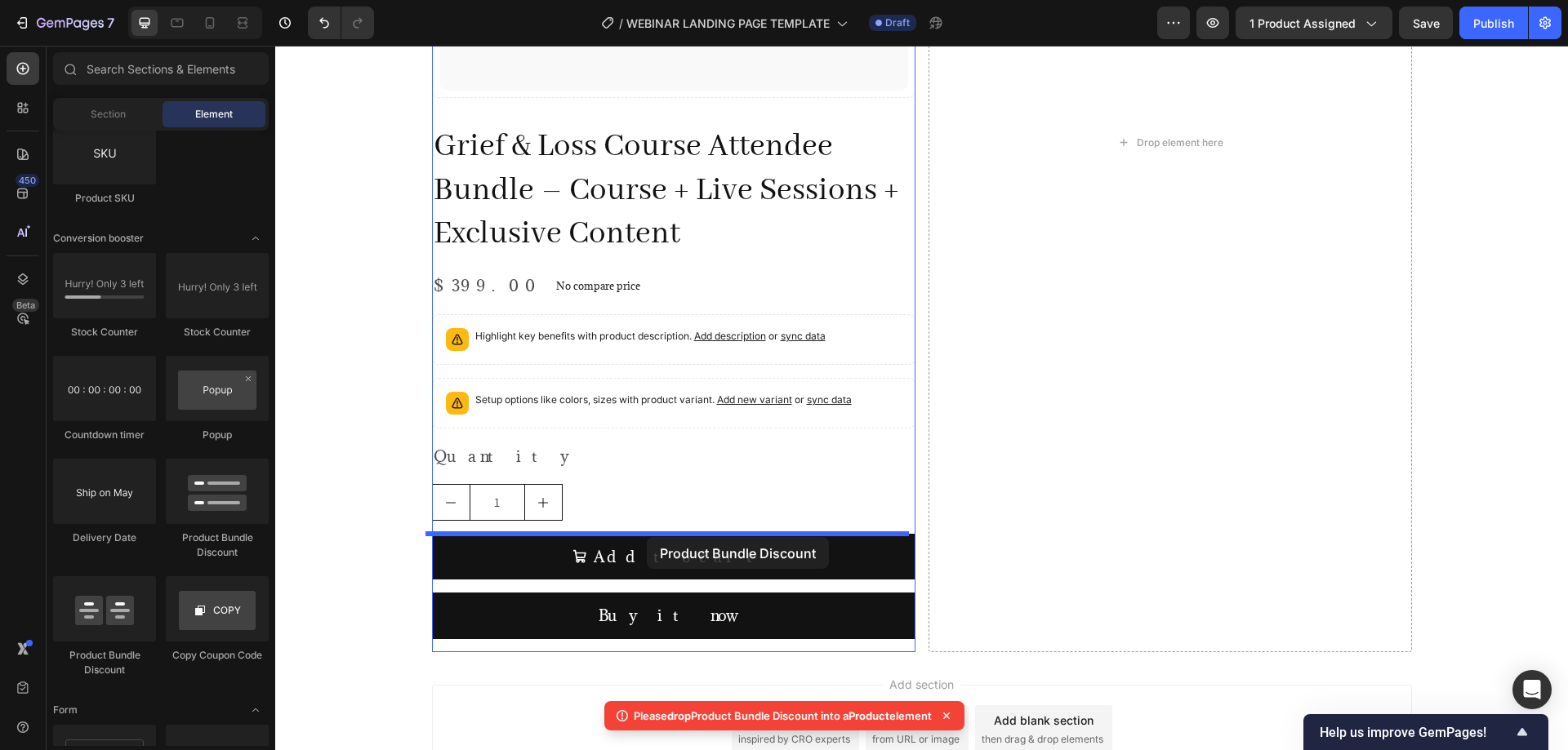
drag, startPoint x: 536, startPoint y: 670, endPoint x: 646, endPoint y: 537, distance: 172.6
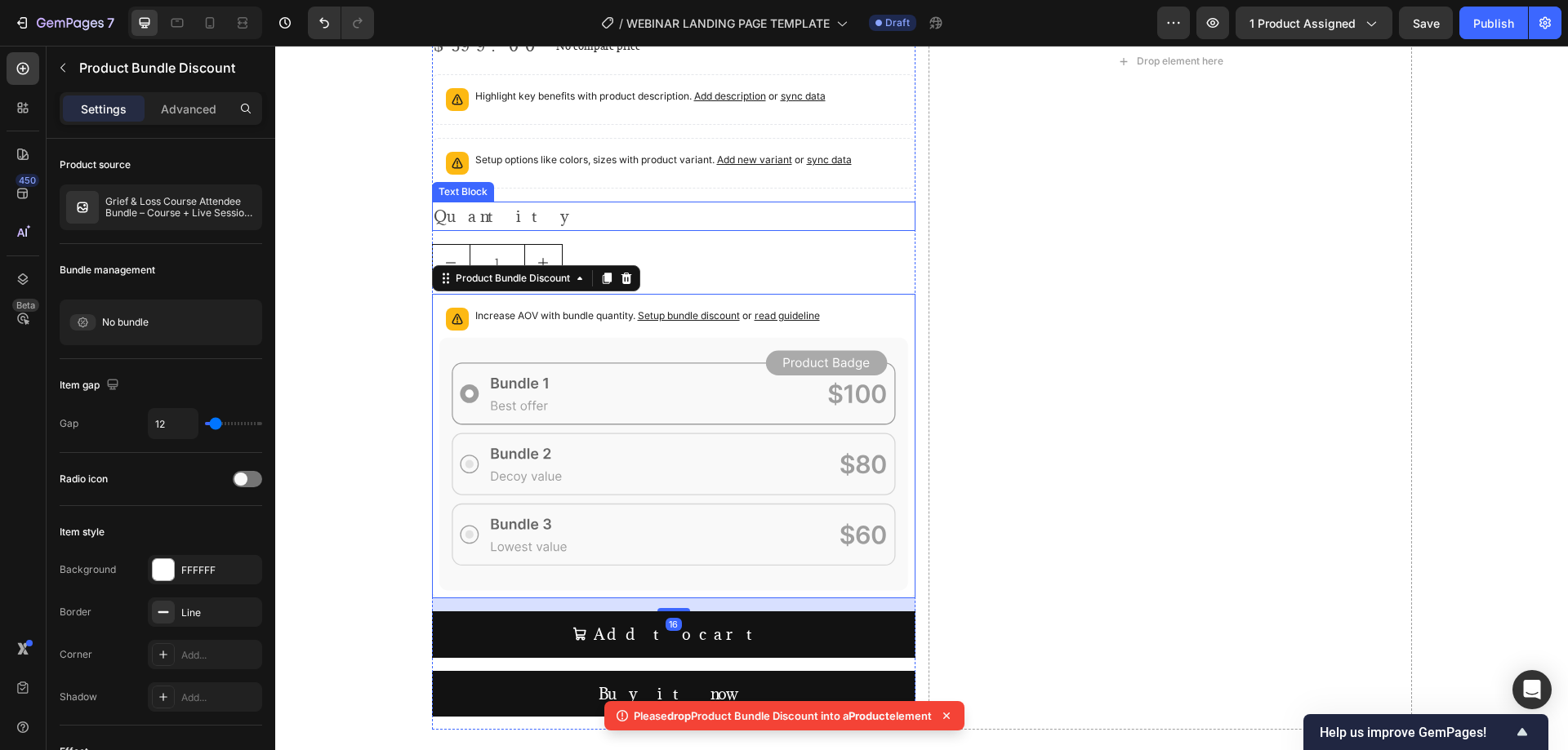
scroll to position [816, 0]
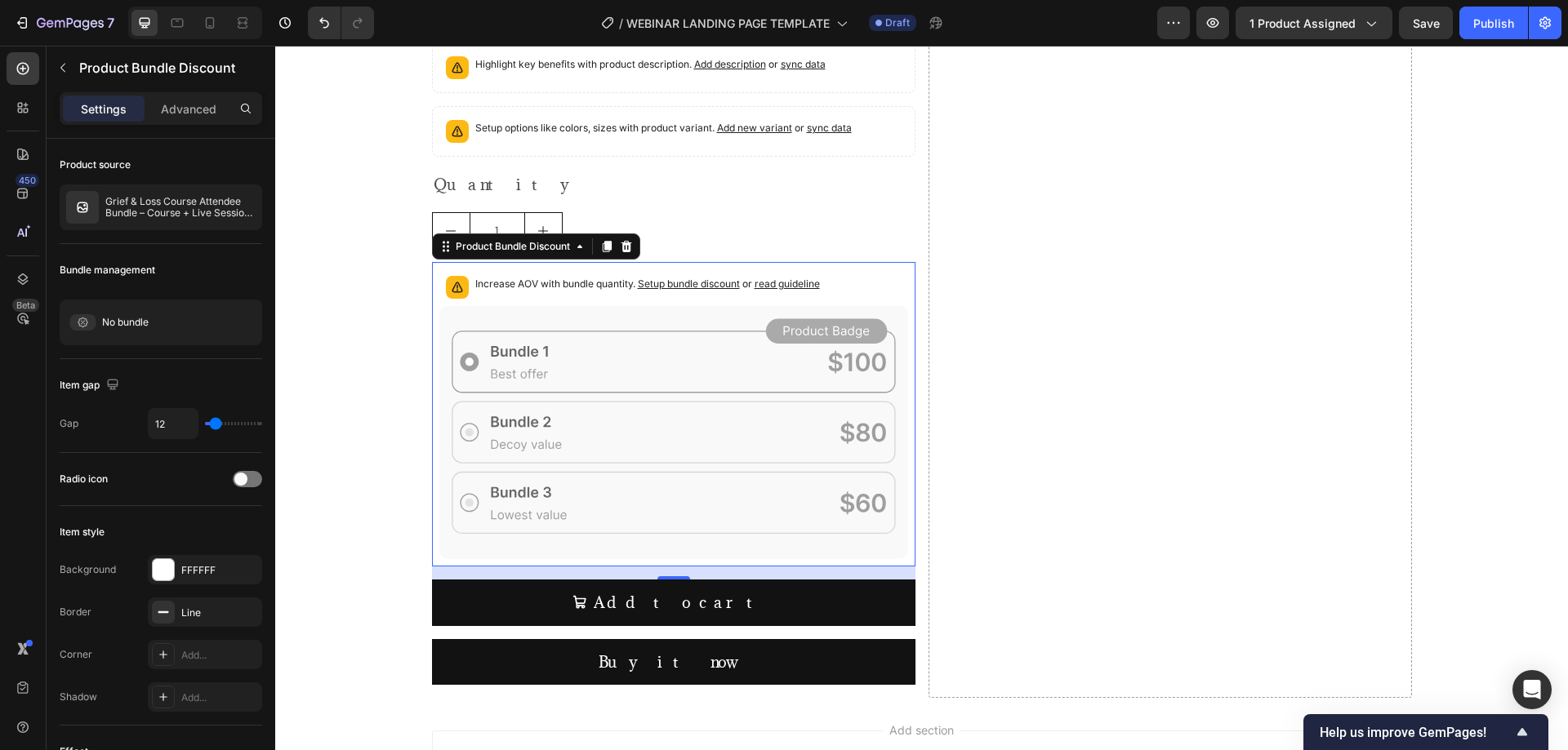
click at [709, 283] on span "Setup bundle discount" at bounding box center [688, 283] width 102 height 12
click at [623, 245] on icon at bounding box center [626, 246] width 11 height 11
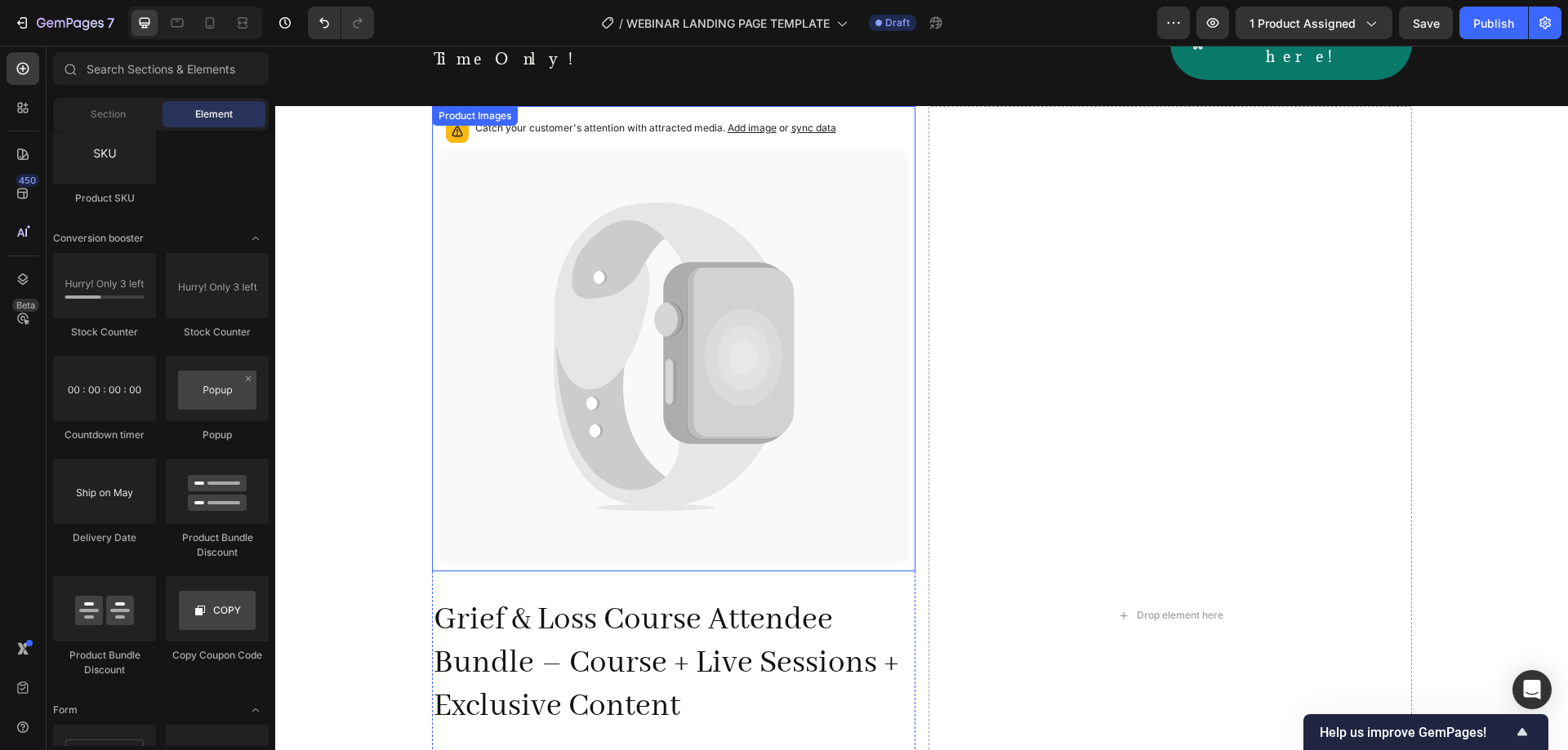
scroll to position [0, 0]
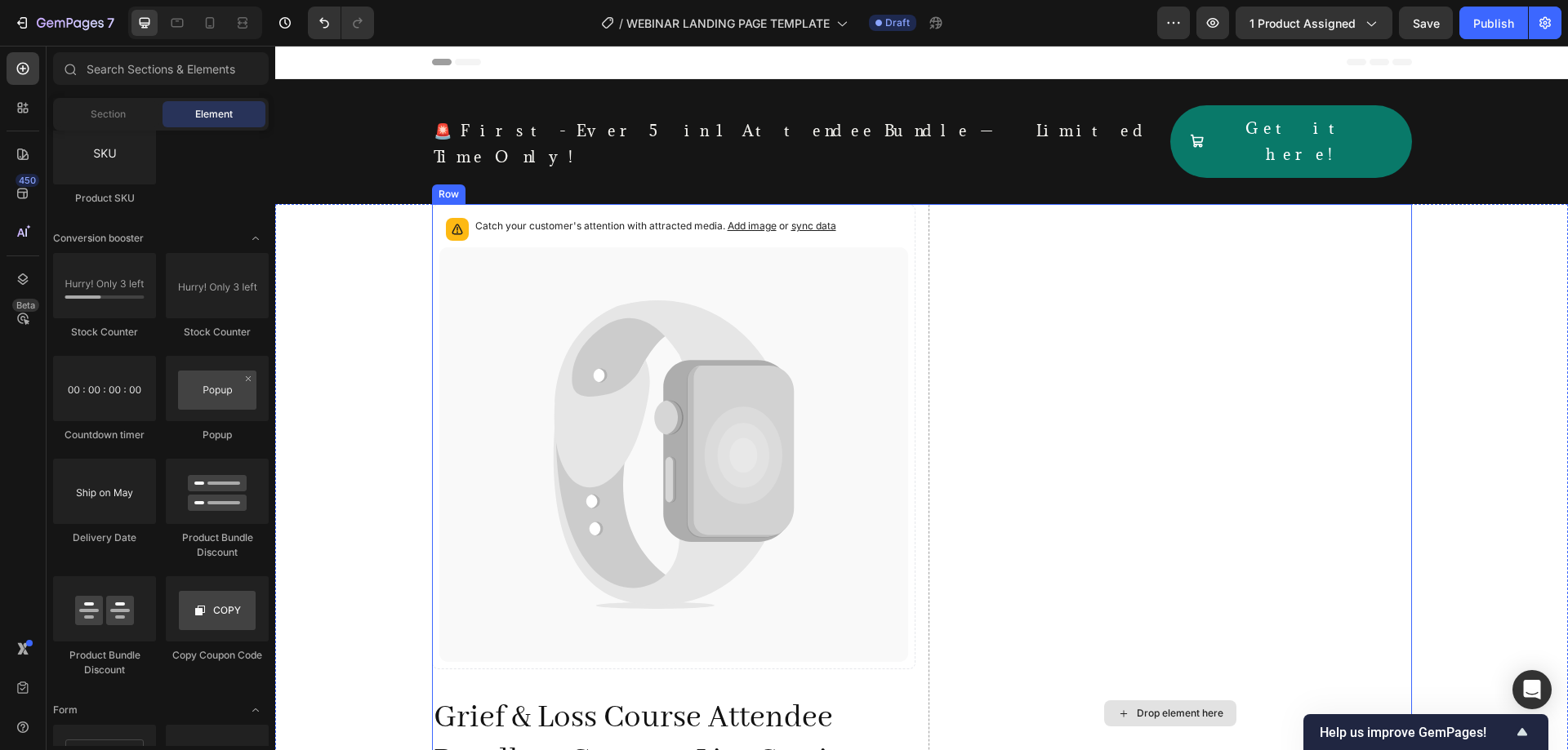
click at [947, 212] on div "Drop element here" at bounding box center [1170, 712] width 483 height 1018
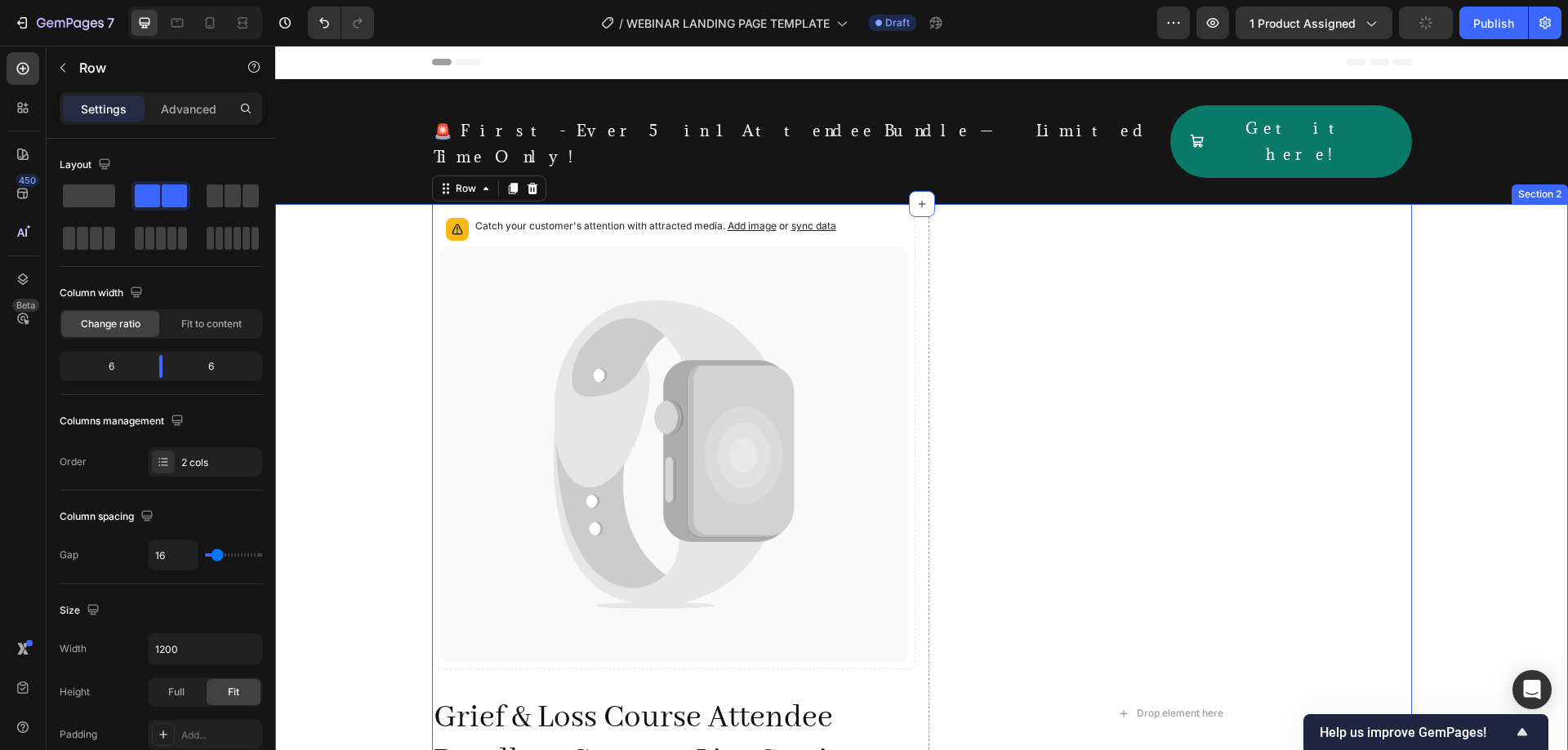
click at [349, 270] on div "Catch your customer's attention with attracted media. Add image or sync data Pr…" at bounding box center [921, 712] width 1292 height 1018
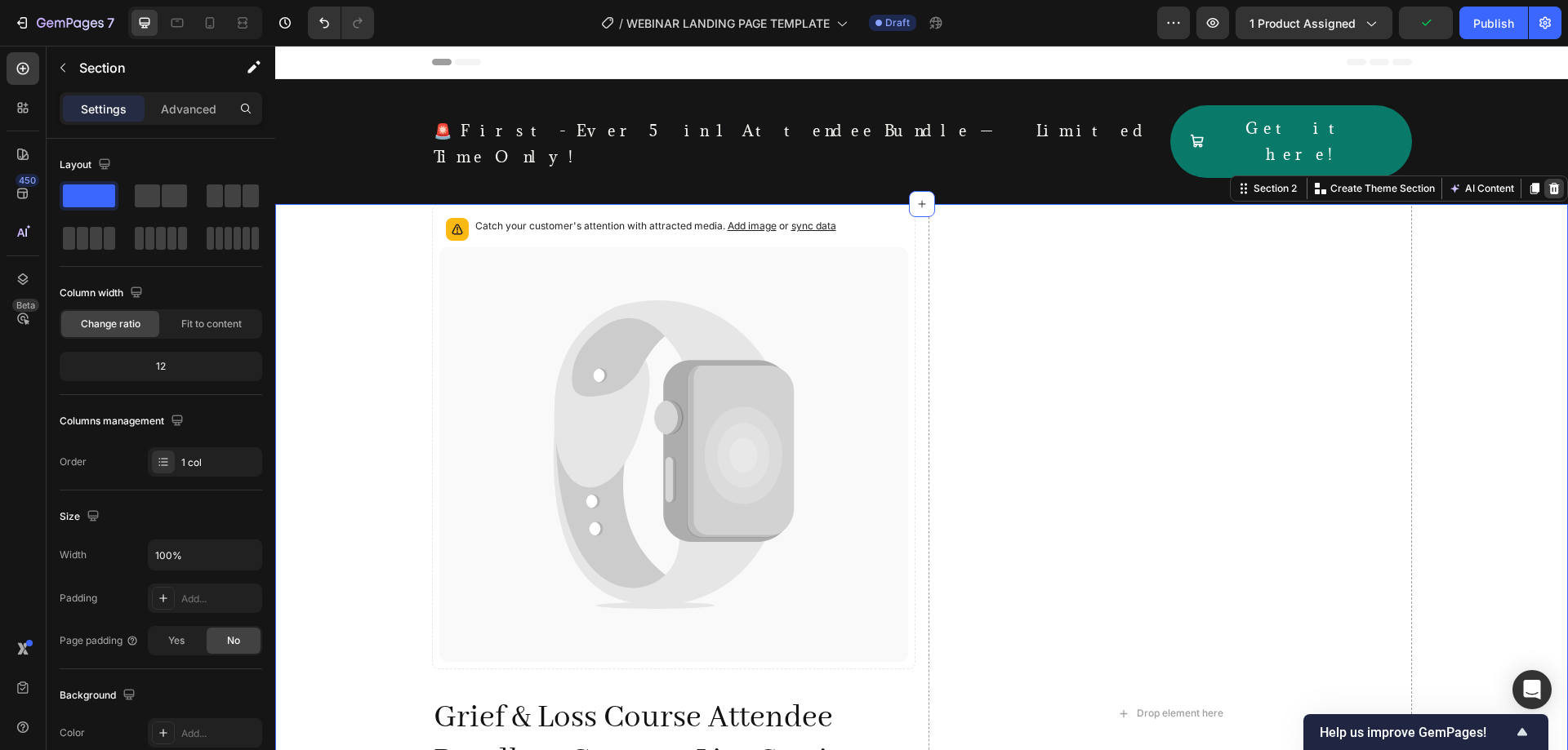
click at [1548, 182] on icon at bounding box center [1554, 188] width 13 height 13
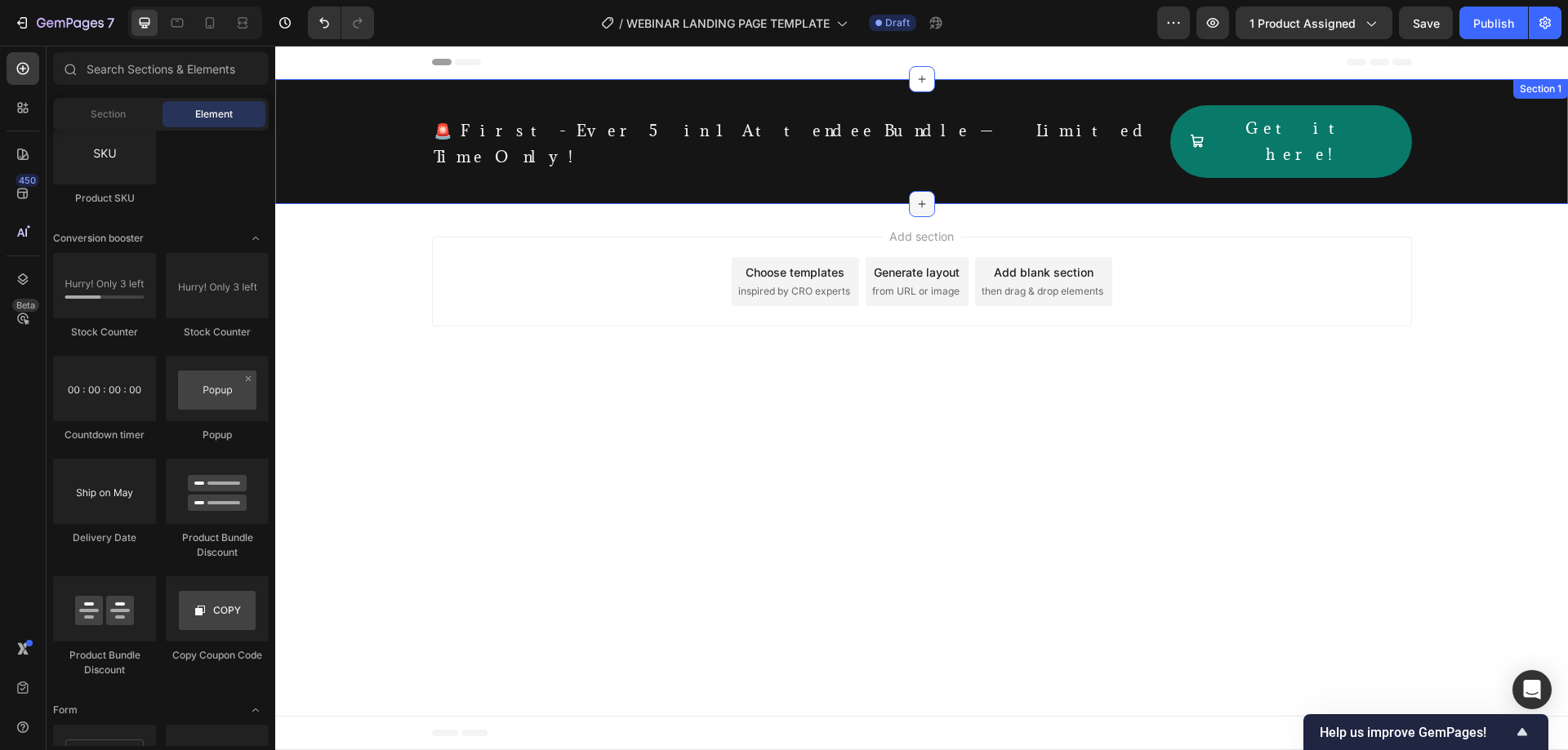
click at [922, 197] on icon at bounding box center [922, 204] width 13 height 13
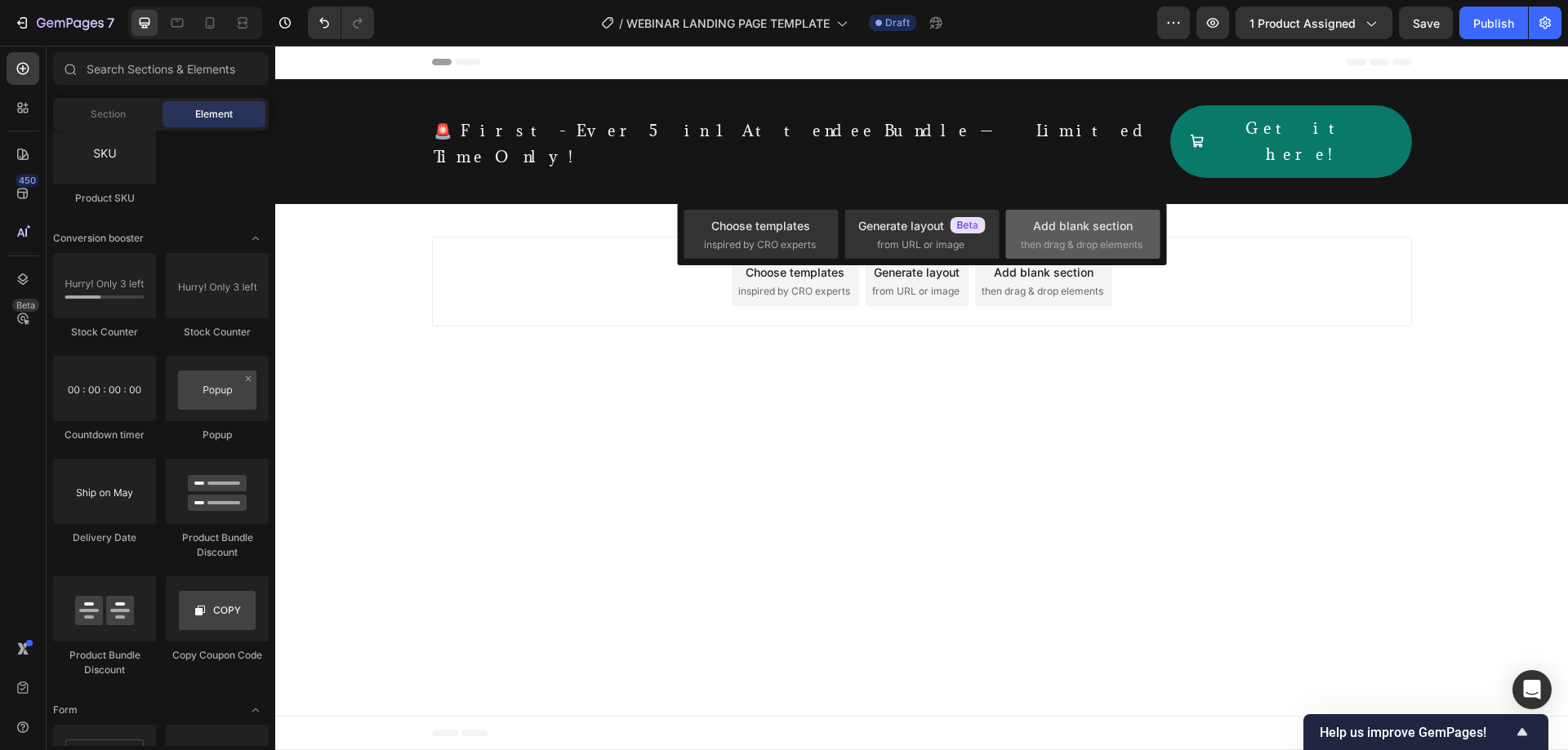
click at [1100, 231] on div "Add blank section" at bounding box center [1083, 225] width 99 height 17
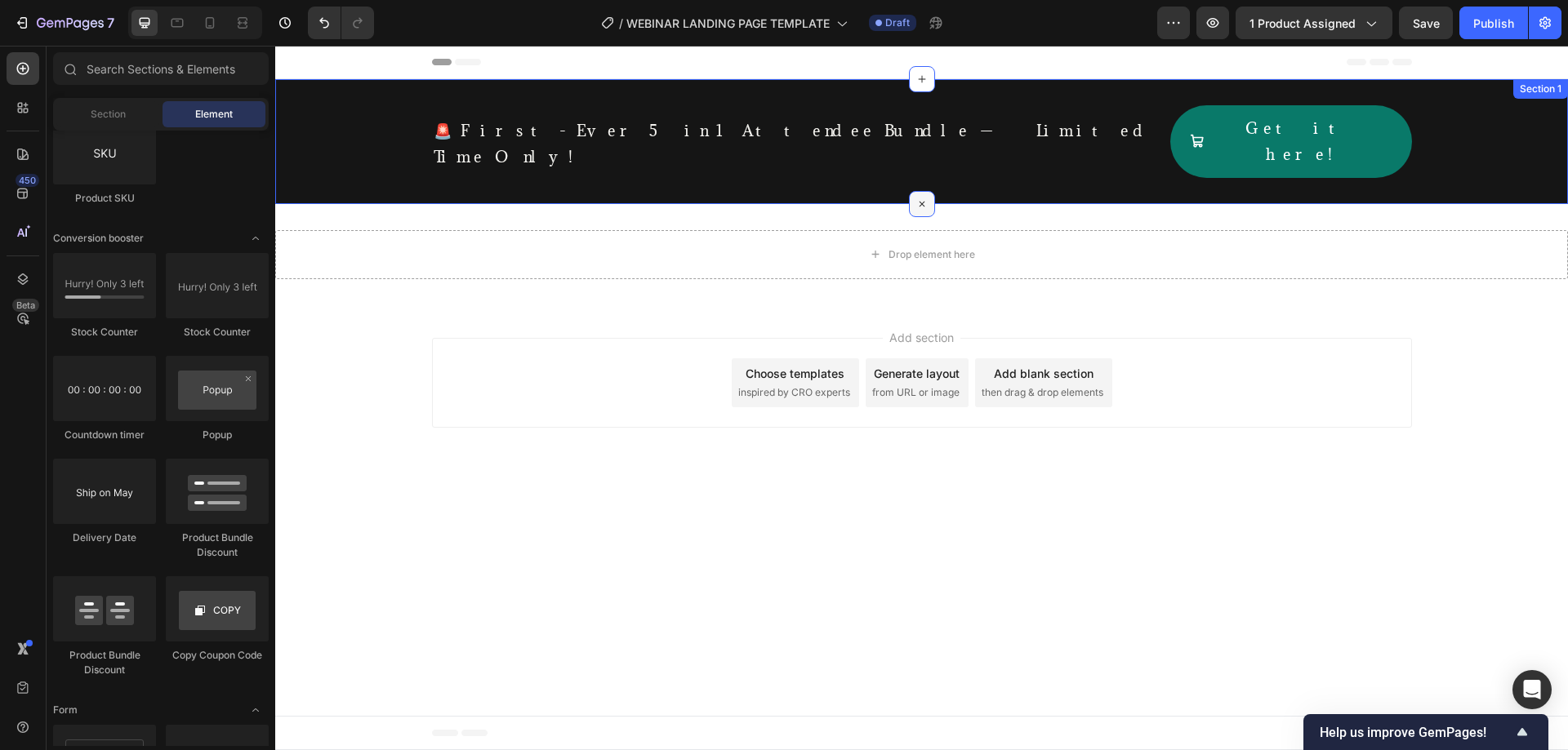
click at [916, 191] on div at bounding box center [921, 204] width 26 height 26
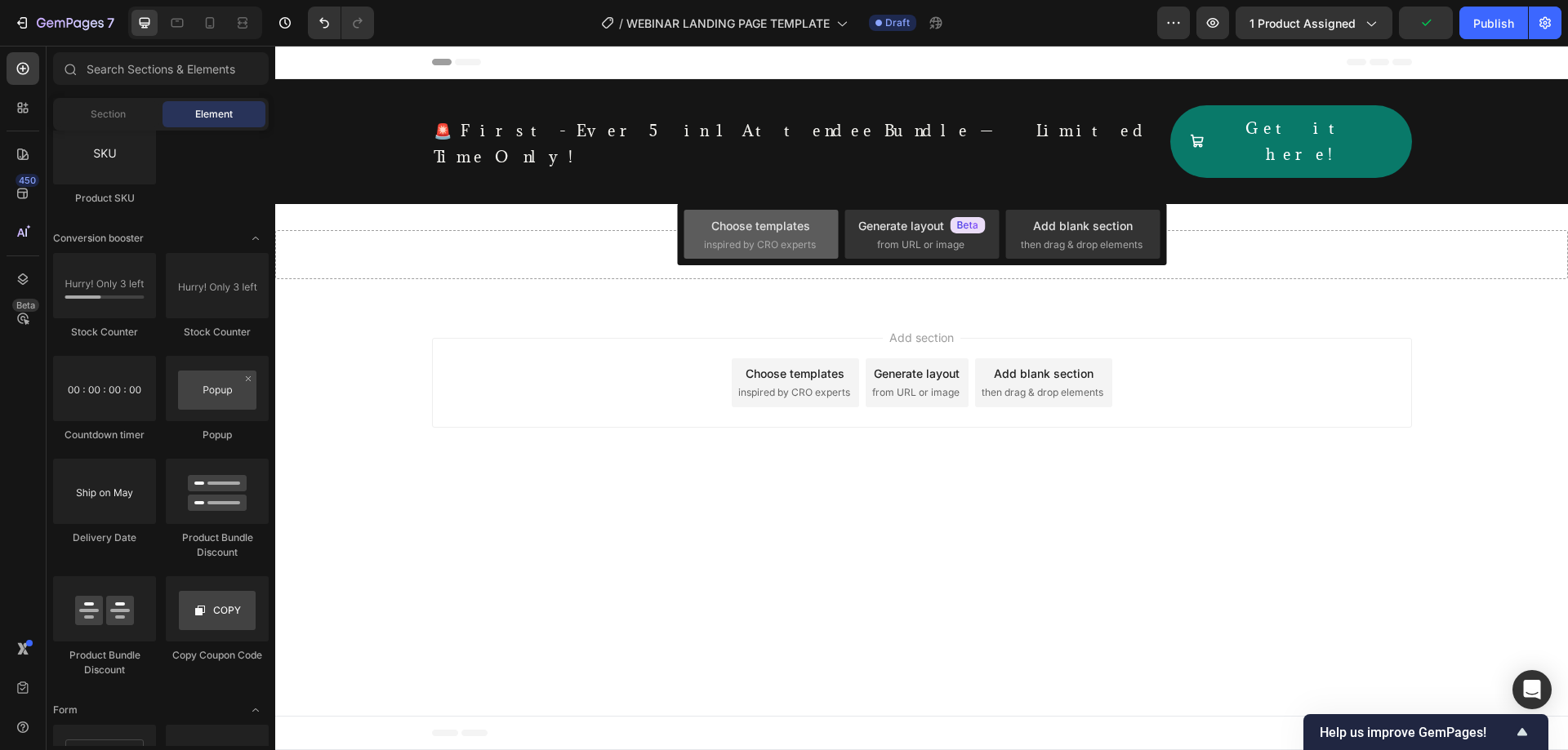
click at [773, 252] on span "inspired by CRO experts" at bounding box center [760, 245] width 112 height 15
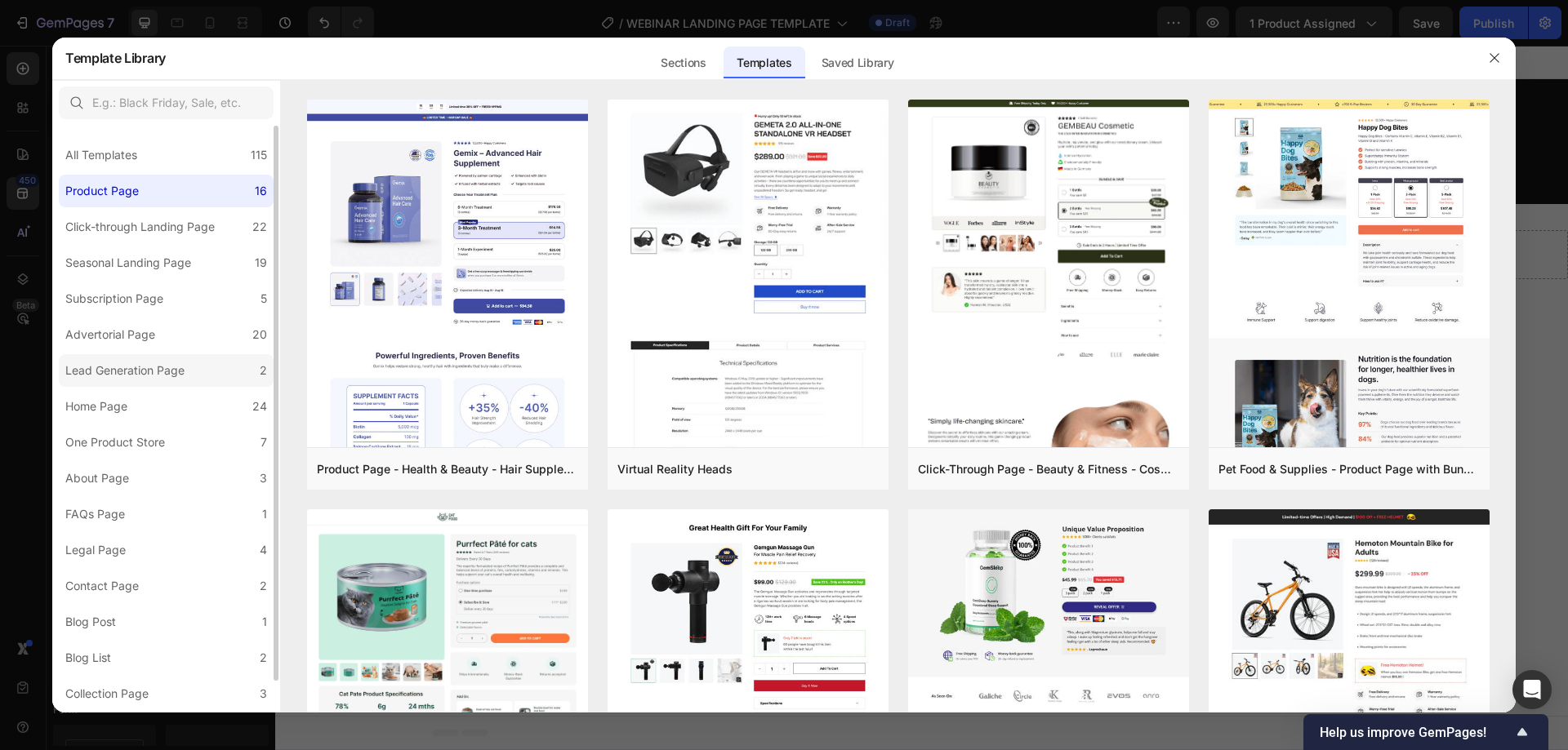
click at [146, 372] on div "Lead Generation Page" at bounding box center [125, 370] width 119 height 19
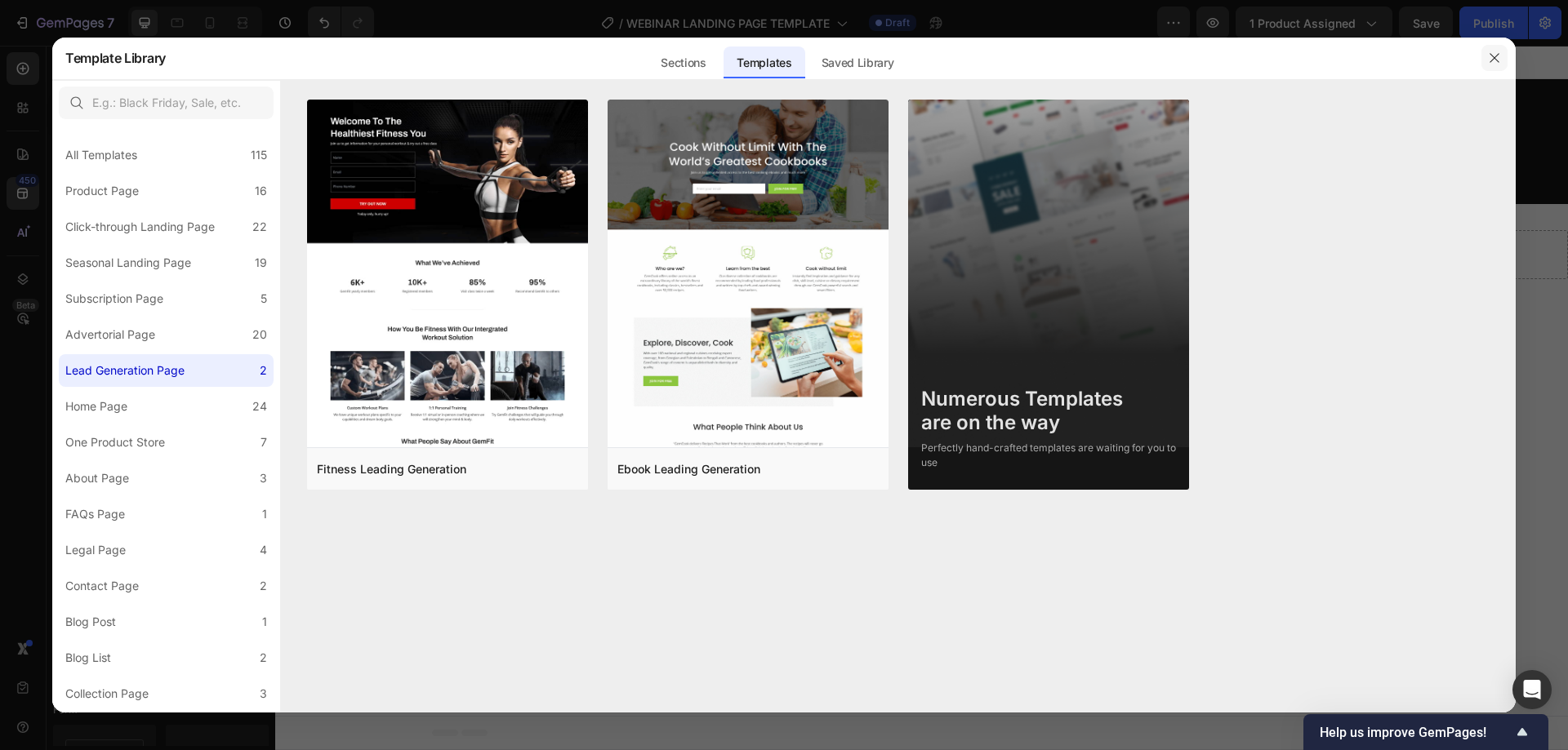
click at [1502, 49] on button "button" at bounding box center [1495, 58] width 26 height 26
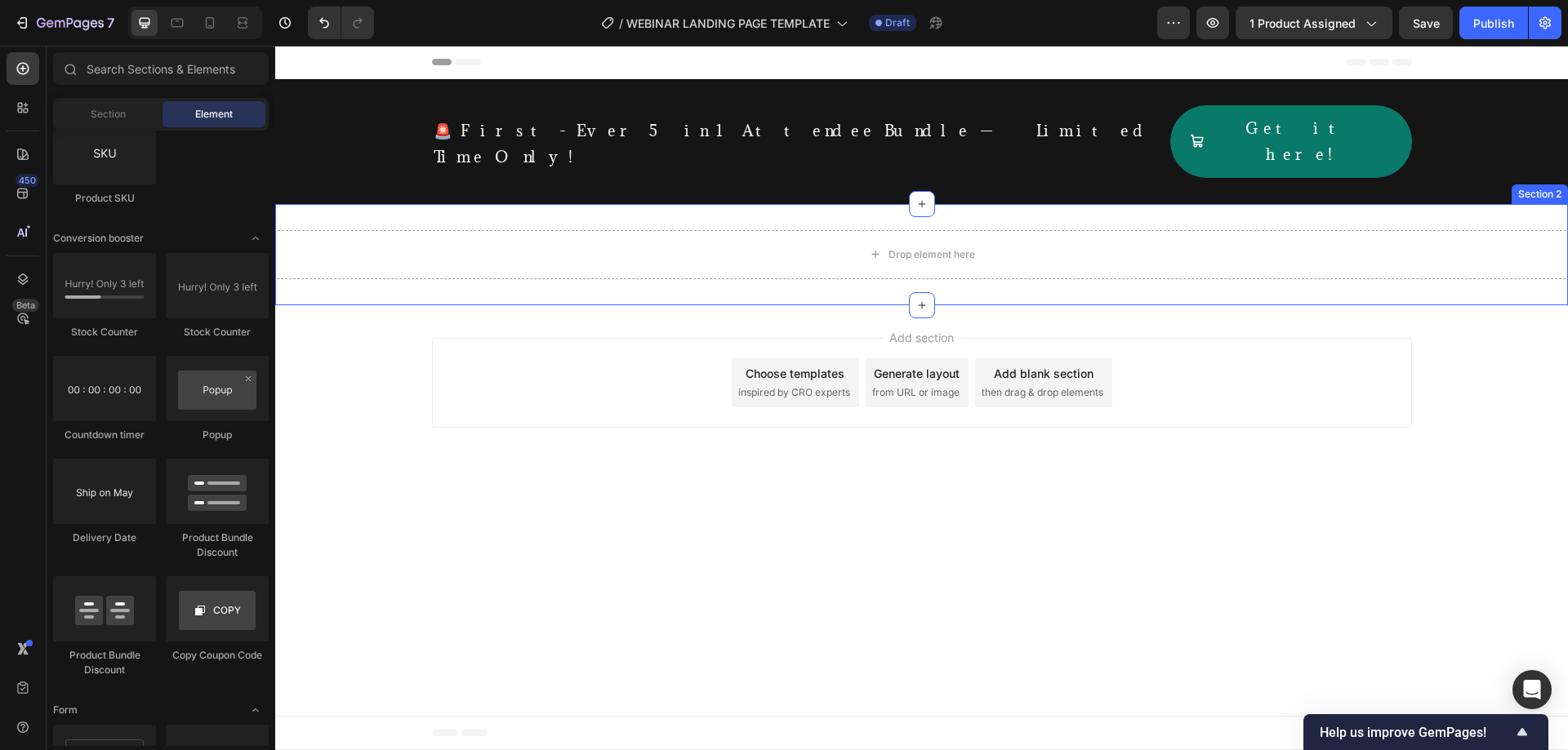
click at [525, 204] on div "Drop element here Section 2" at bounding box center [921, 254] width 1292 height 101
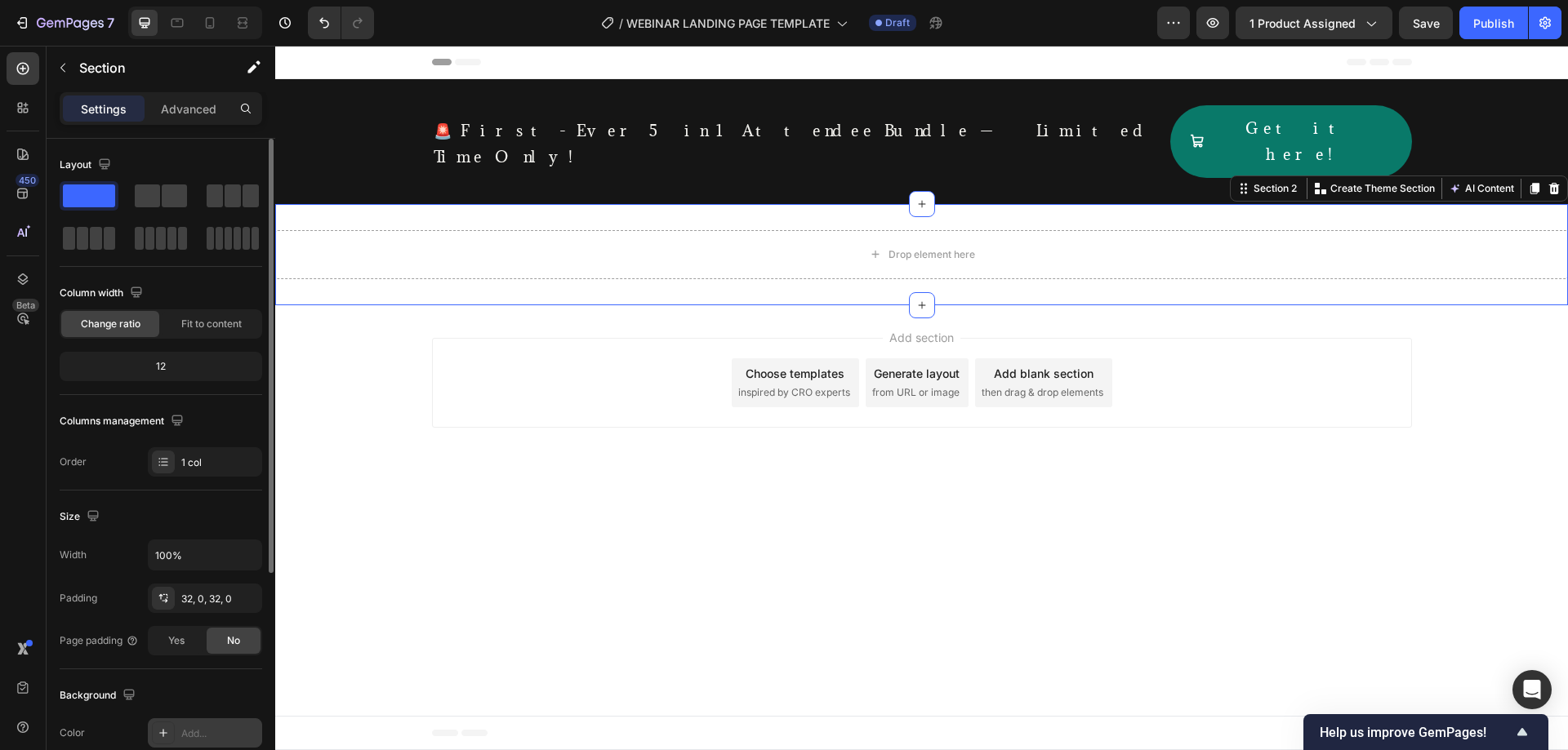
scroll to position [272, 0]
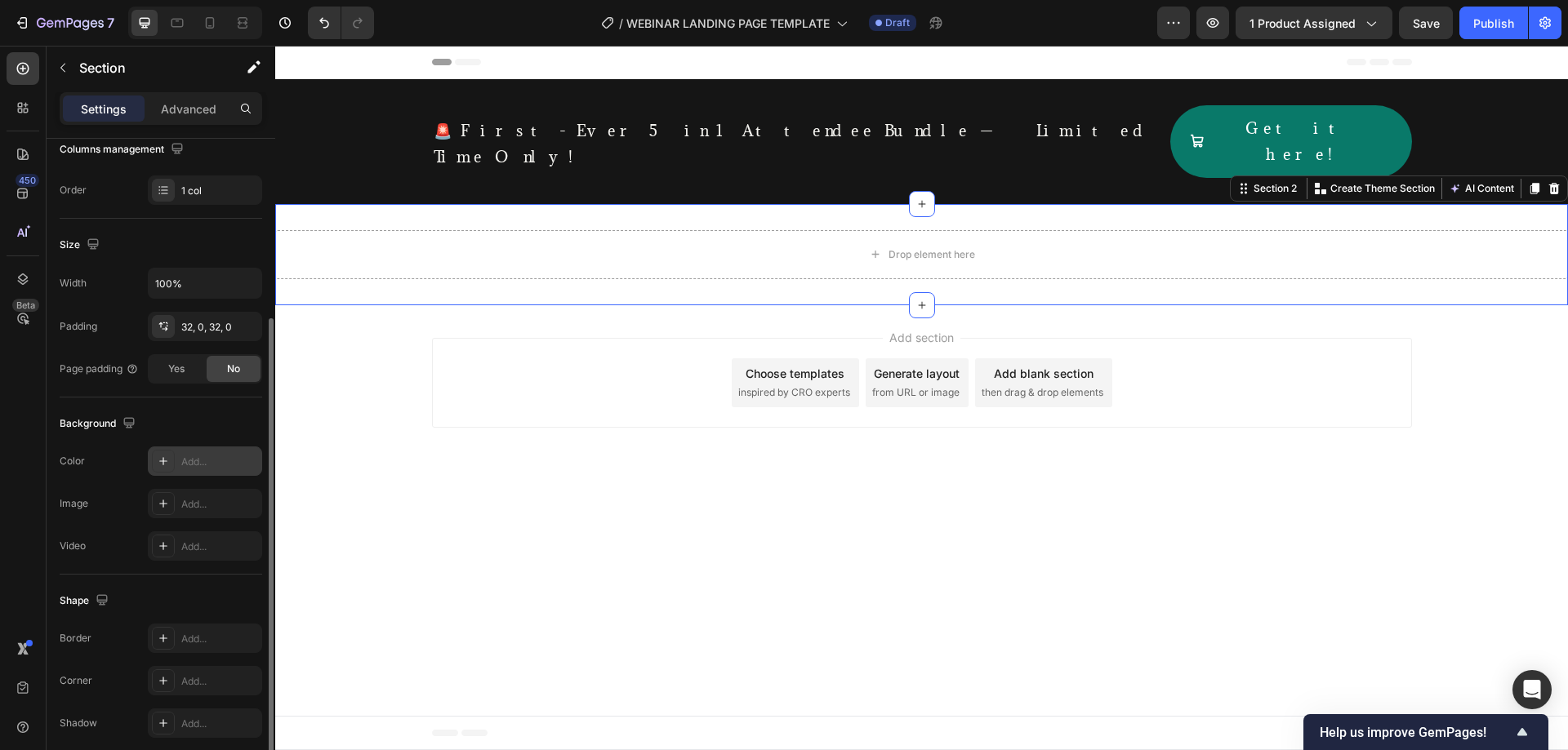
click at [160, 453] on div at bounding box center [163, 461] width 23 height 23
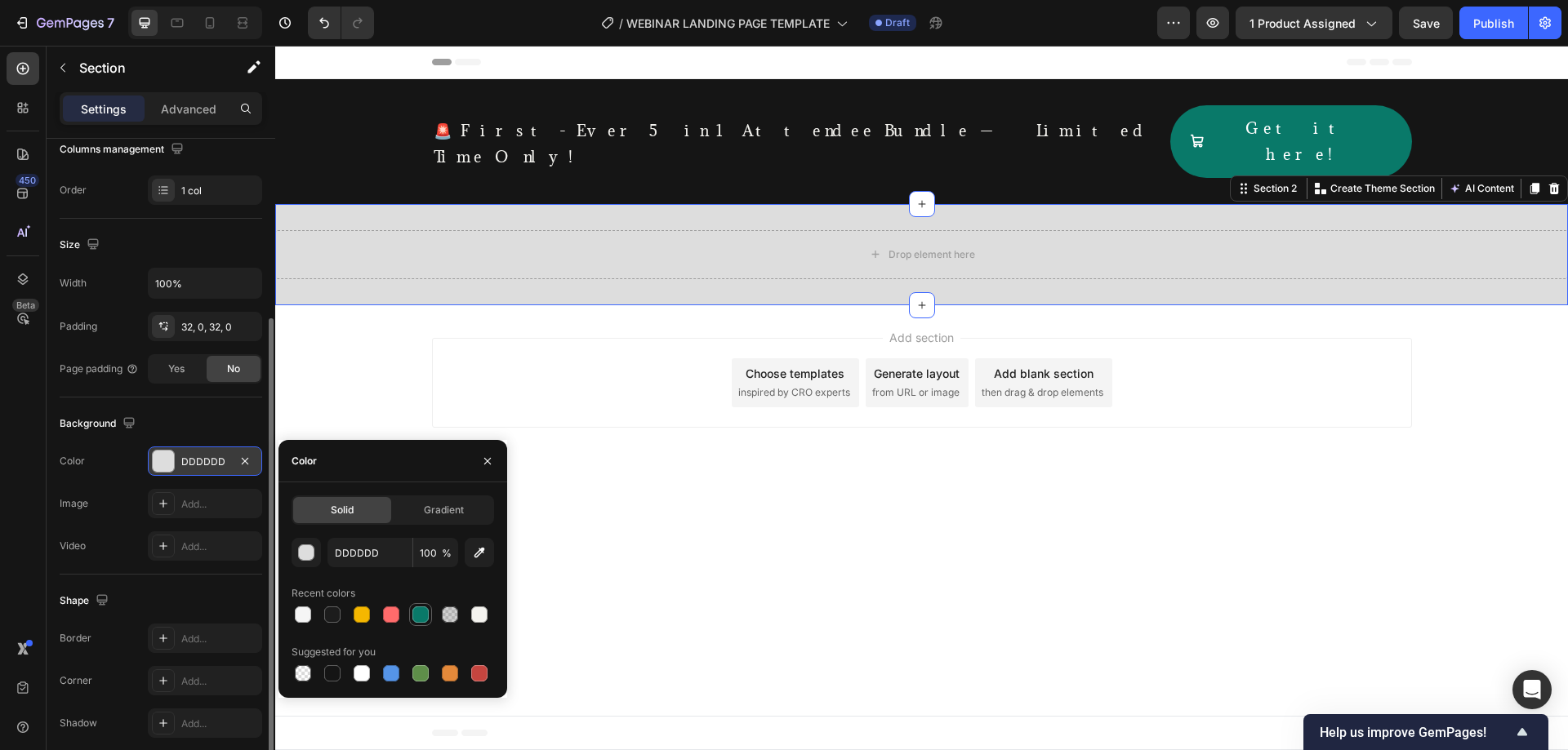
click at [412, 619] on div at bounding box center [420, 614] width 19 height 19
type input "097969"
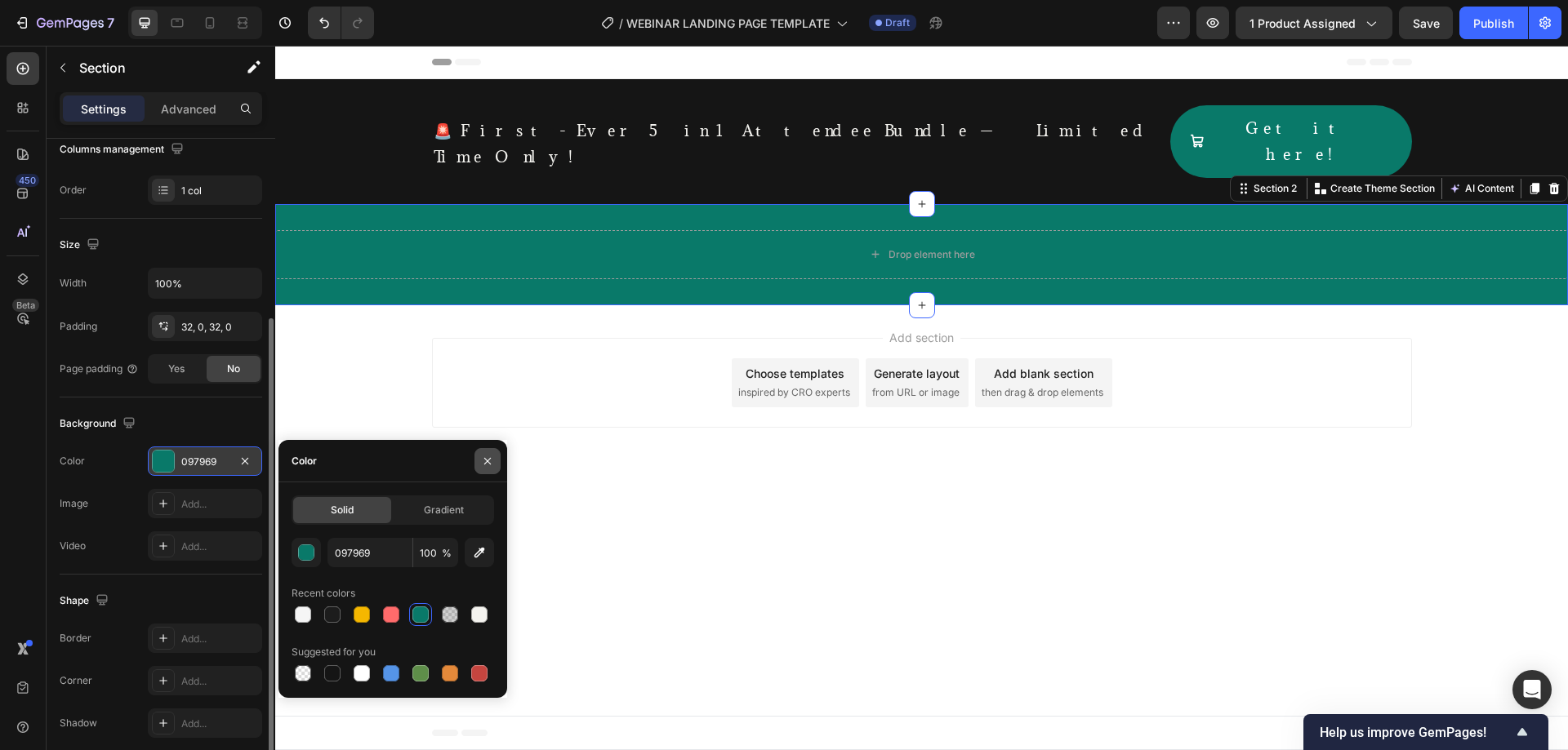
click at [491, 454] on icon "button" at bounding box center [488, 461] width 13 height 13
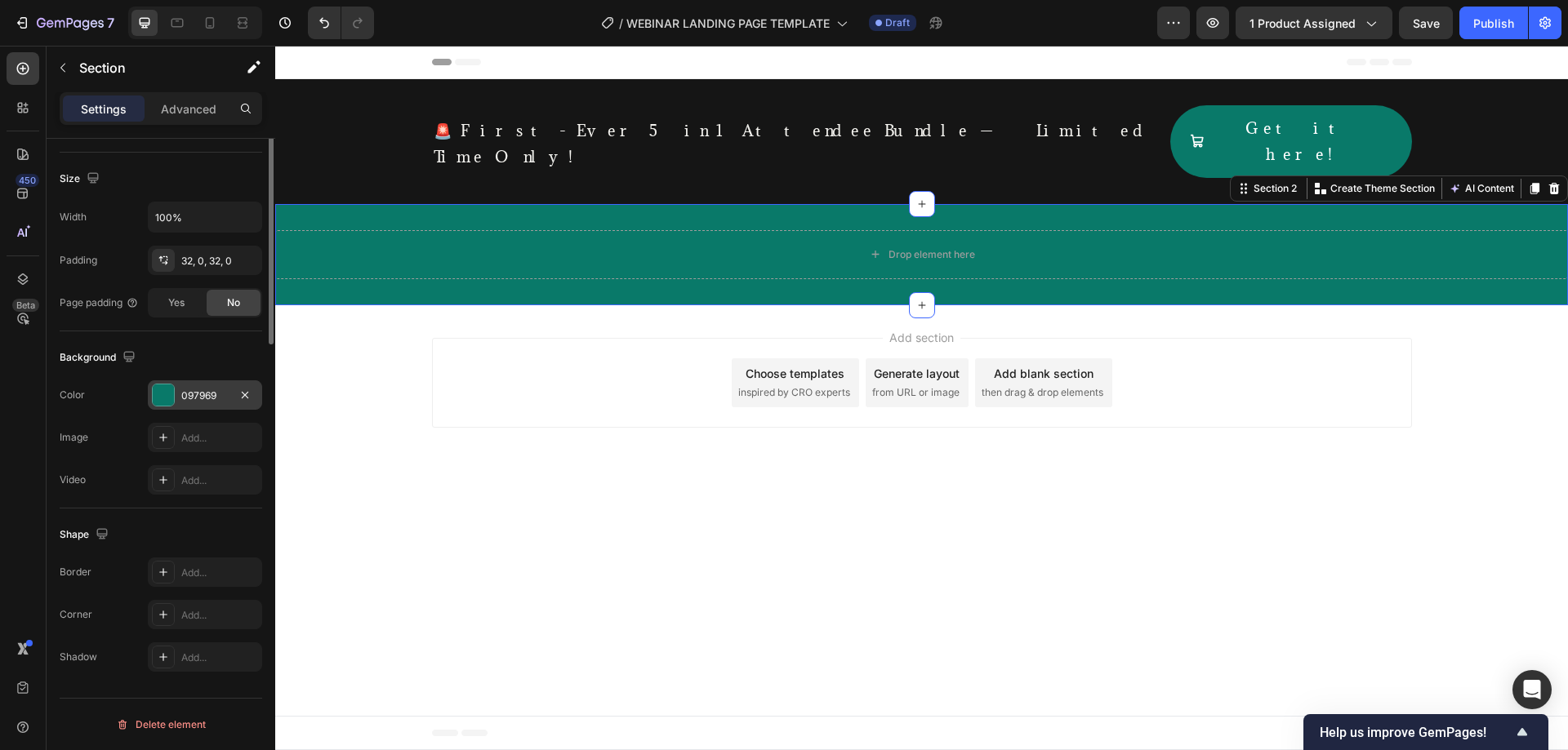
scroll to position [66, 0]
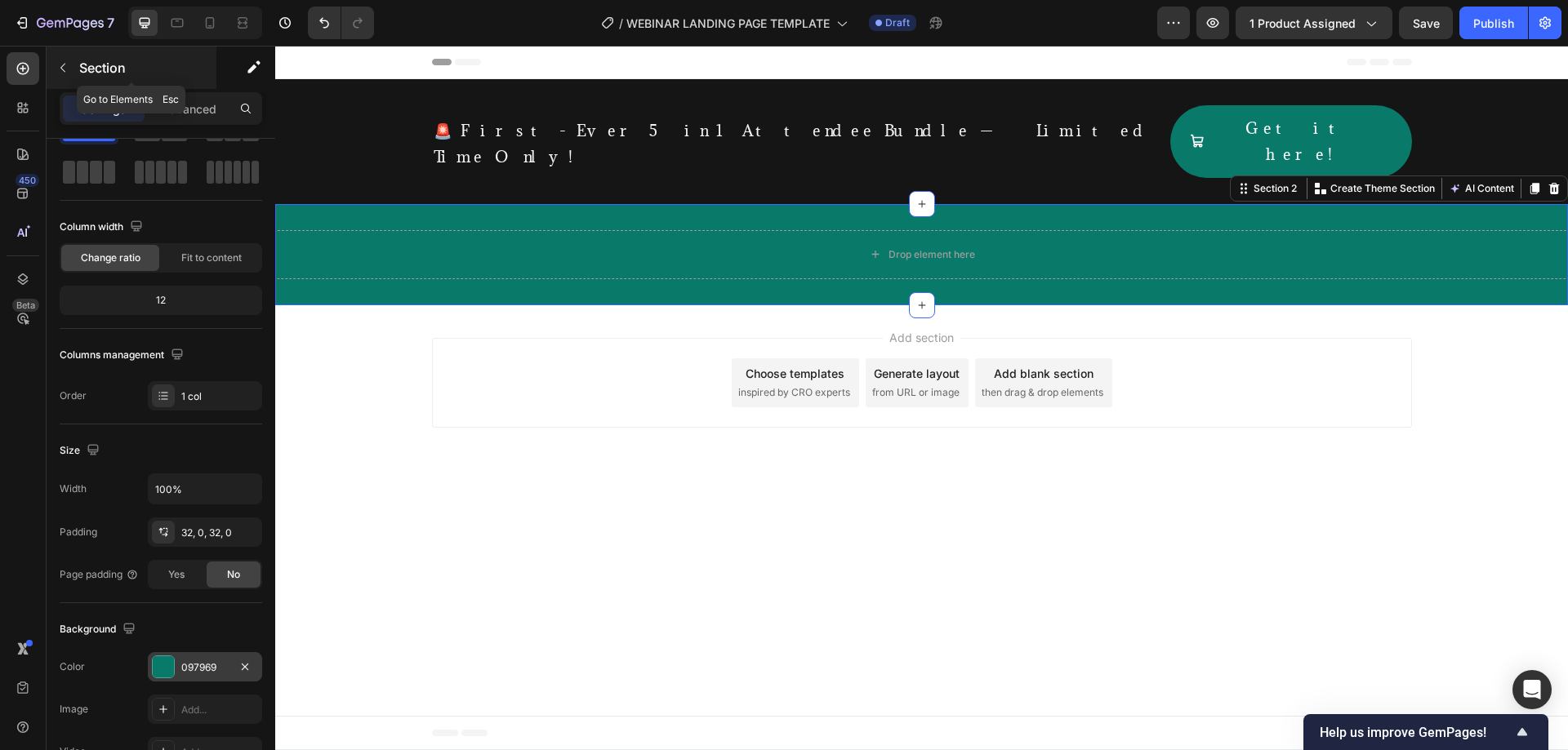
click at [64, 70] on icon "button" at bounding box center [62, 68] width 13 height 13
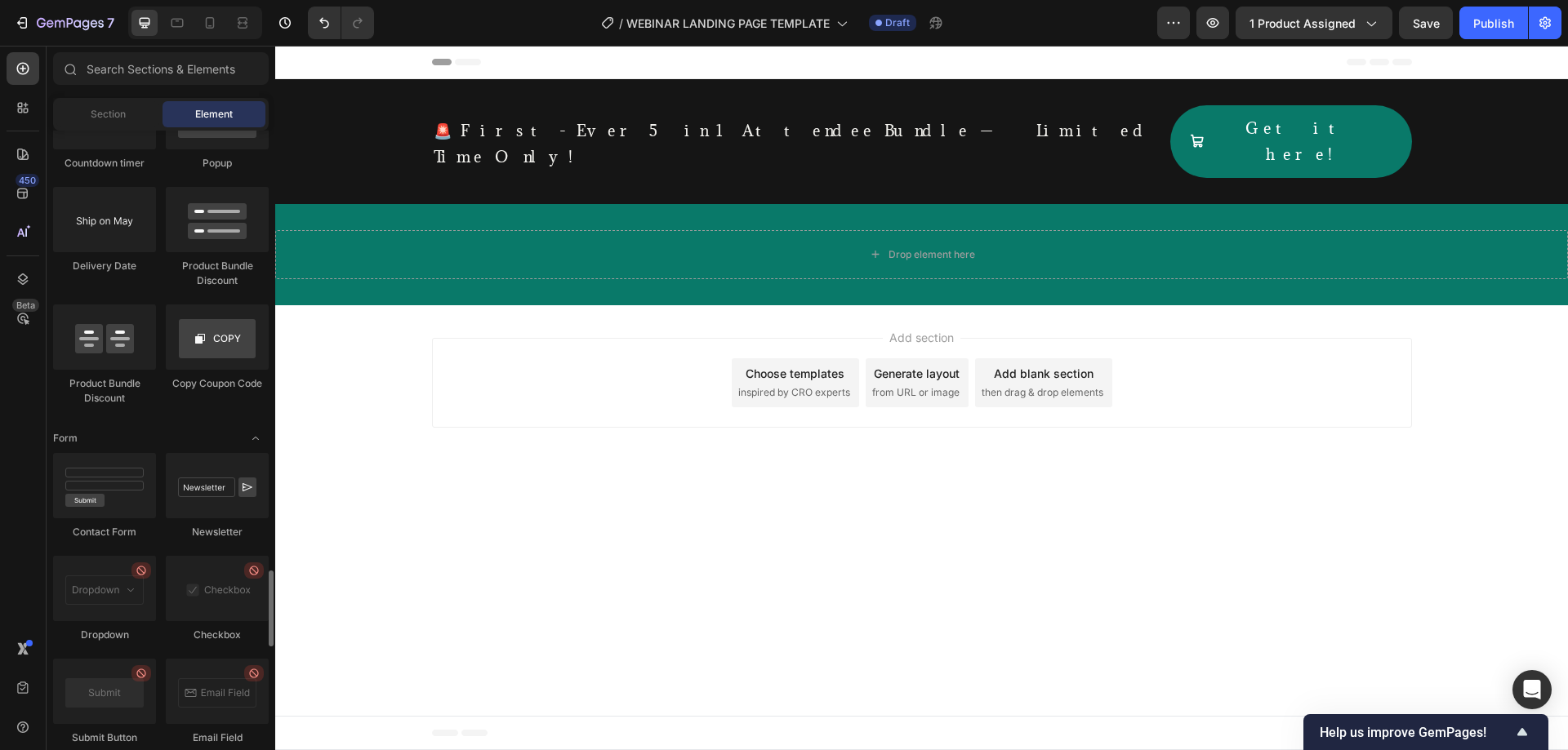
scroll to position [3261, 0]
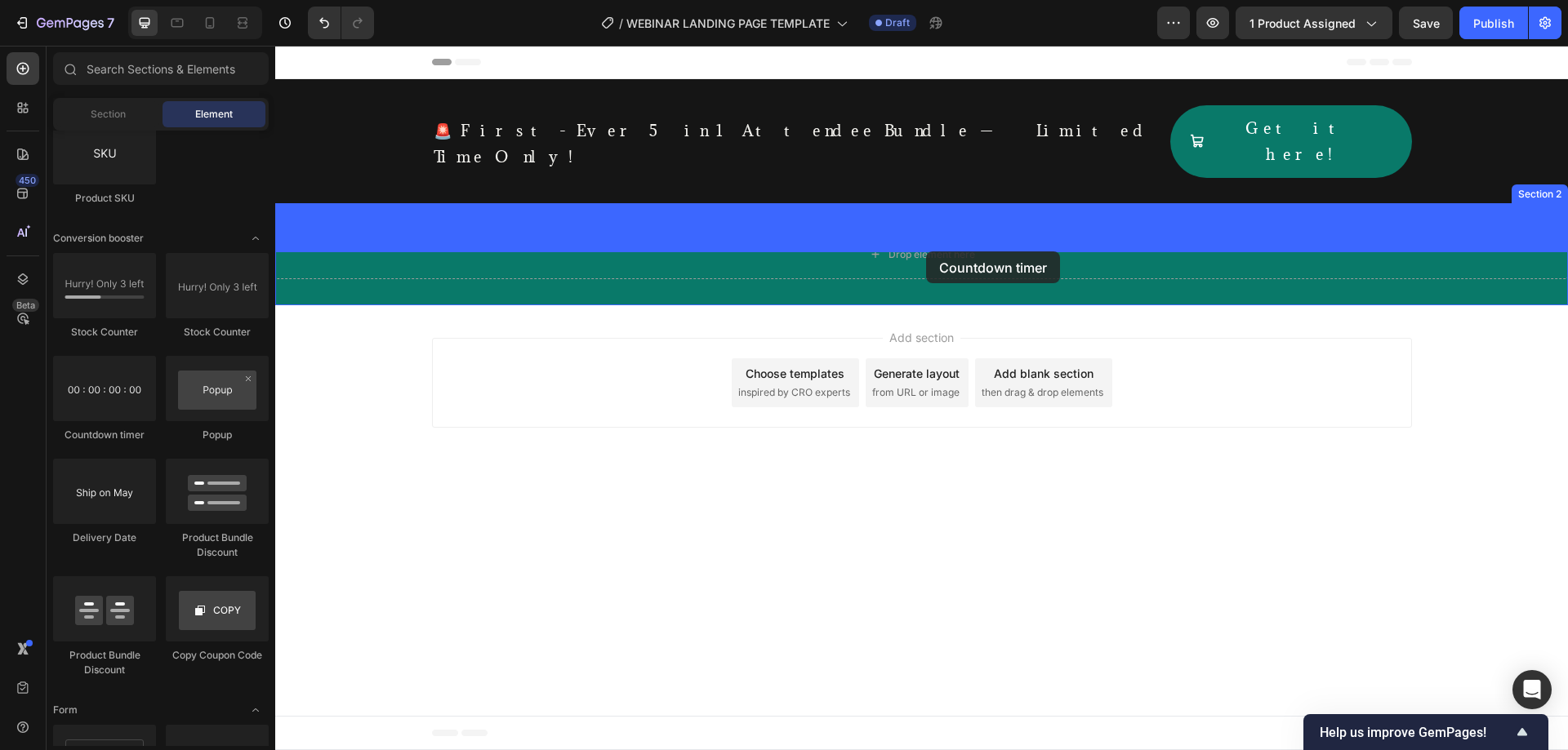
drag, startPoint x: 526, startPoint y: 407, endPoint x: 926, endPoint y: 252, distance: 429.0
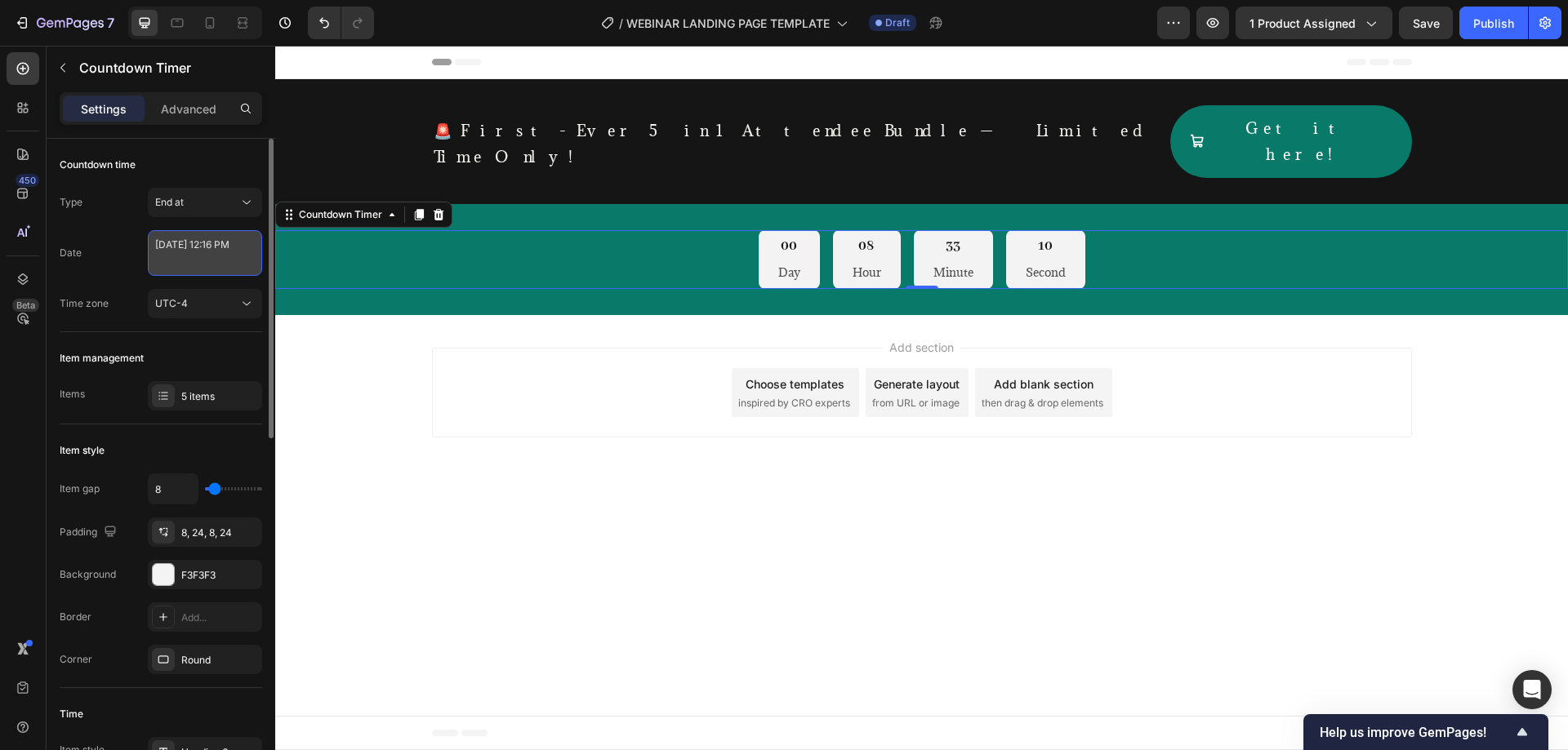
click at [218, 249] on textarea "[DATE] 12:16 PM" at bounding box center [205, 253] width 114 height 46
select select "16"
select select "false"
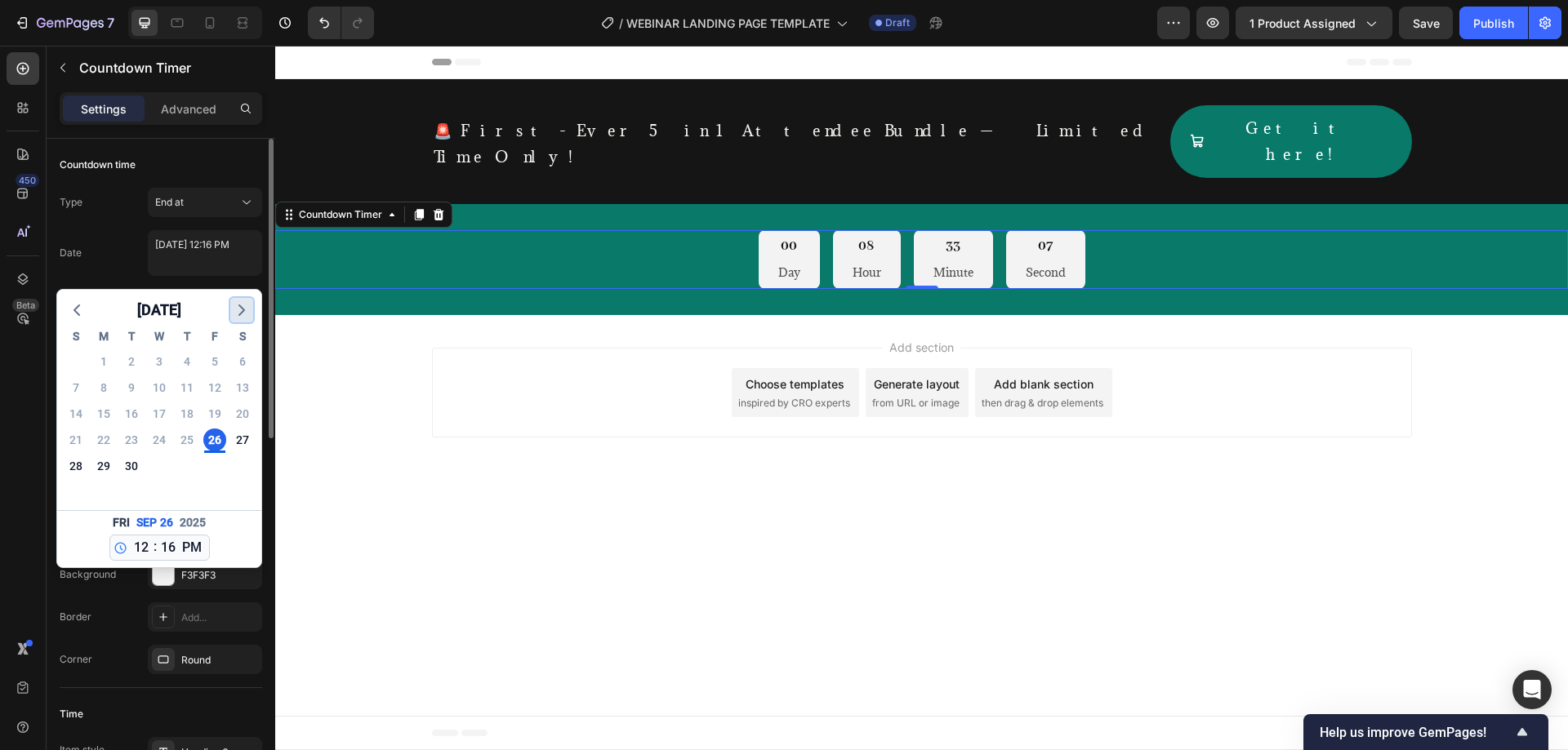
click at [231, 312] on button "button" at bounding box center [242, 309] width 23 height 25
click at [79, 413] on div "12" at bounding box center [75, 413] width 23 height 23
type textarea "[DATE] 12:16 PM"
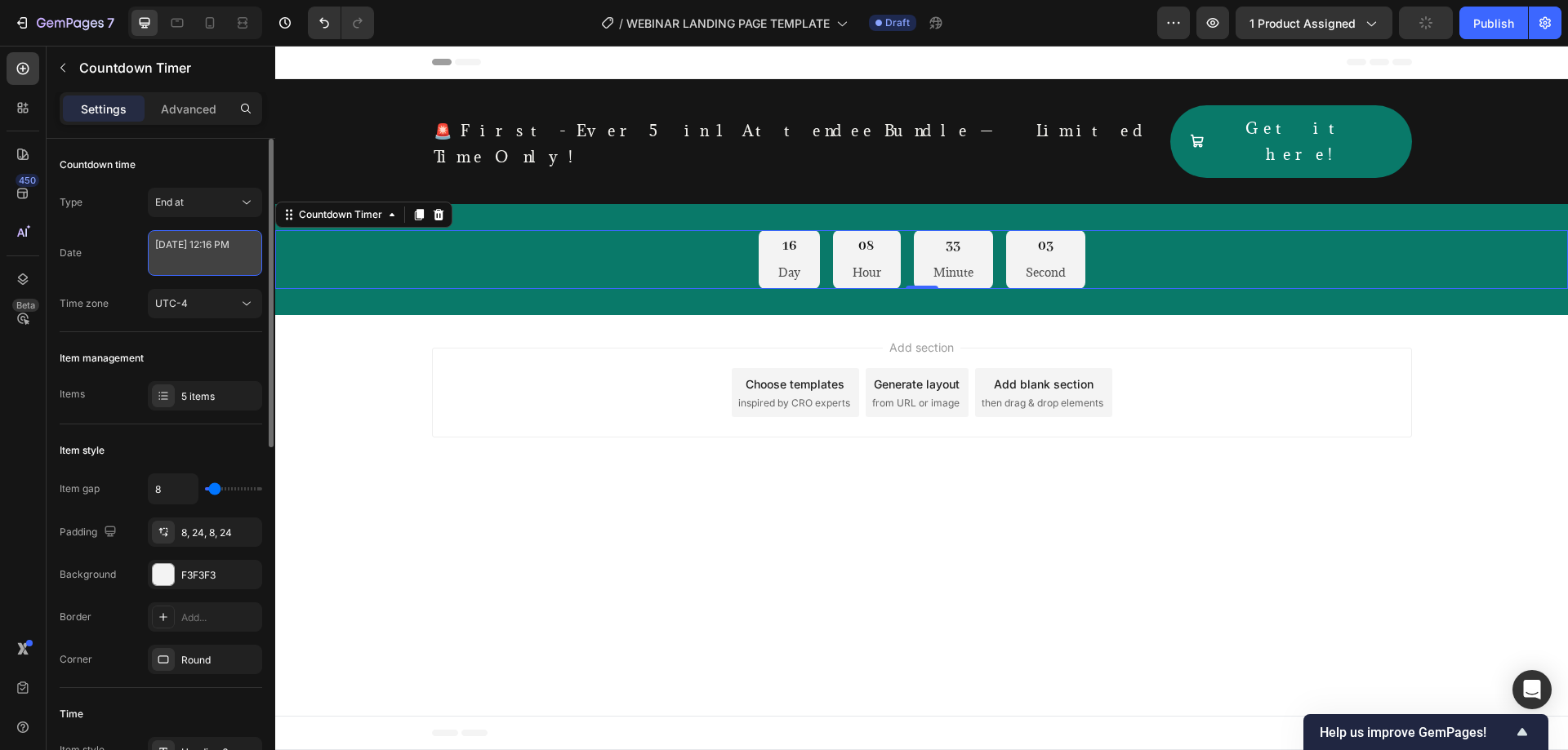
click at [180, 261] on textarea "[DATE] 12:16 PM" at bounding box center [205, 253] width 114 height 46
select select "16"
select select "false"
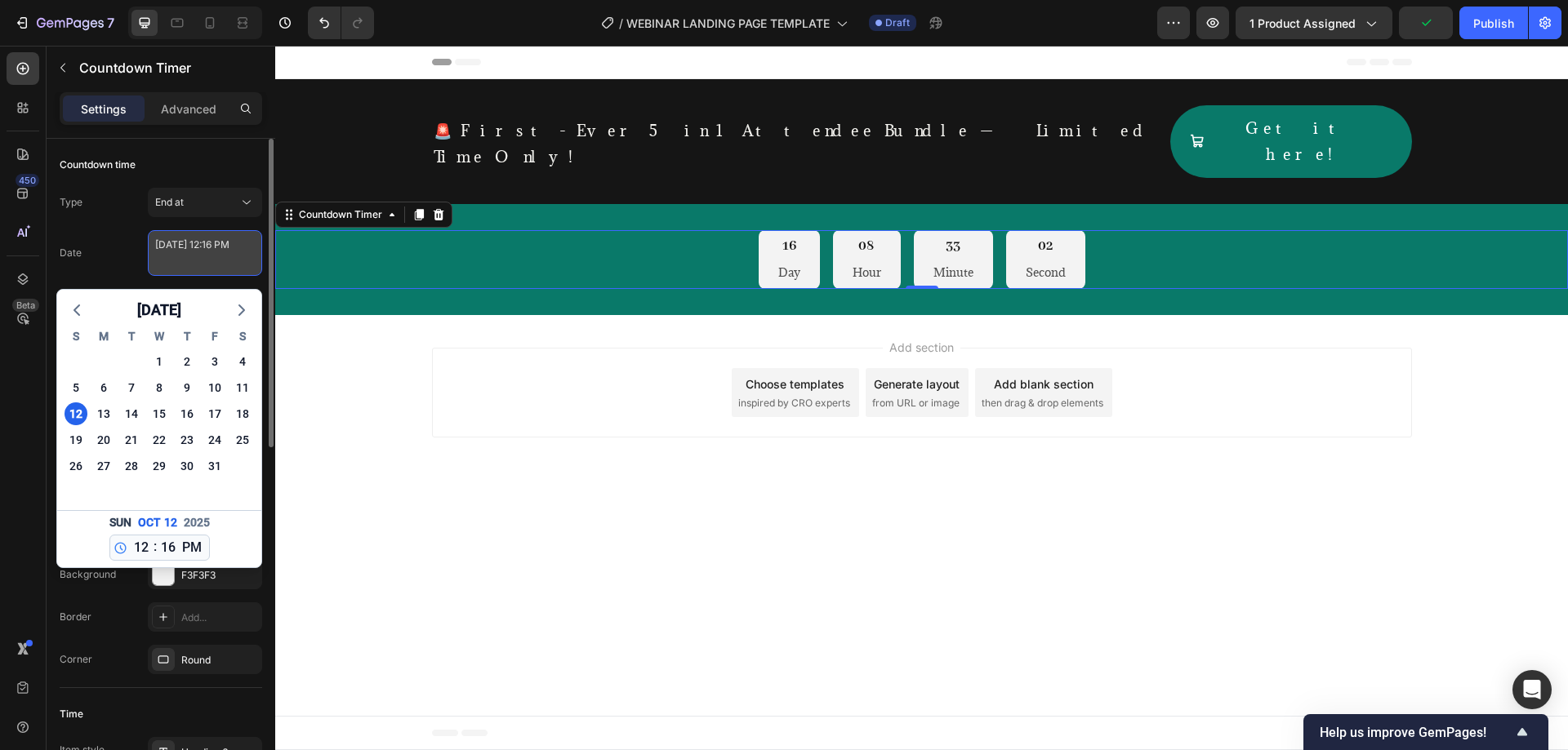
click at [180, 261] on textarea "[DATE] 12:16 PM" at bounding box center [205, 253] width 114 height 46
click at [290, 315] on div "Add section Choose templates inspired by CRO experts Generate layout from URL o…" at bounding box center [921, 396] width 1292 height 162
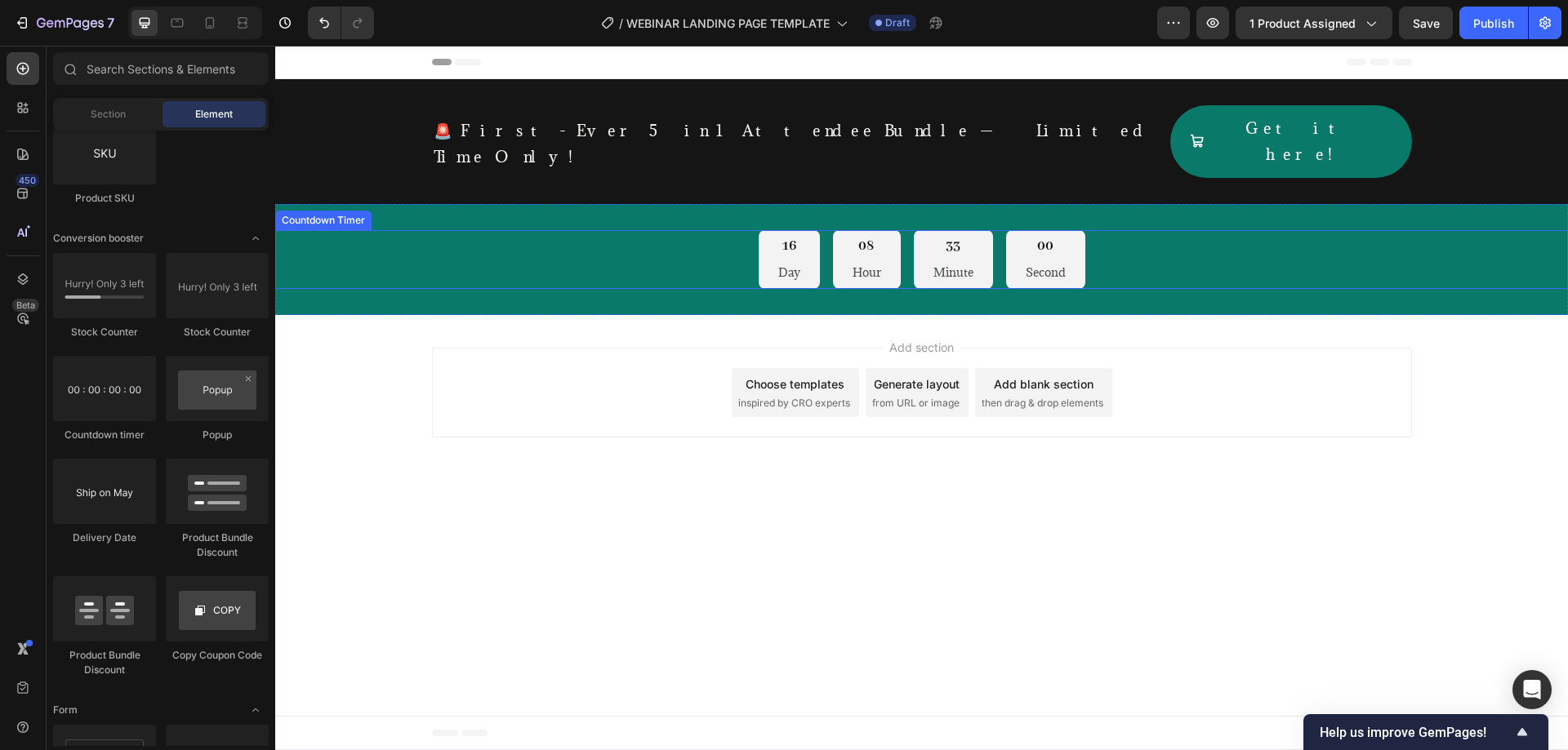
click at [820, 230] on div "16 Day 08 Hour 33 Minute 00 Second" at bounding box center [922, 260] width 327 height 60
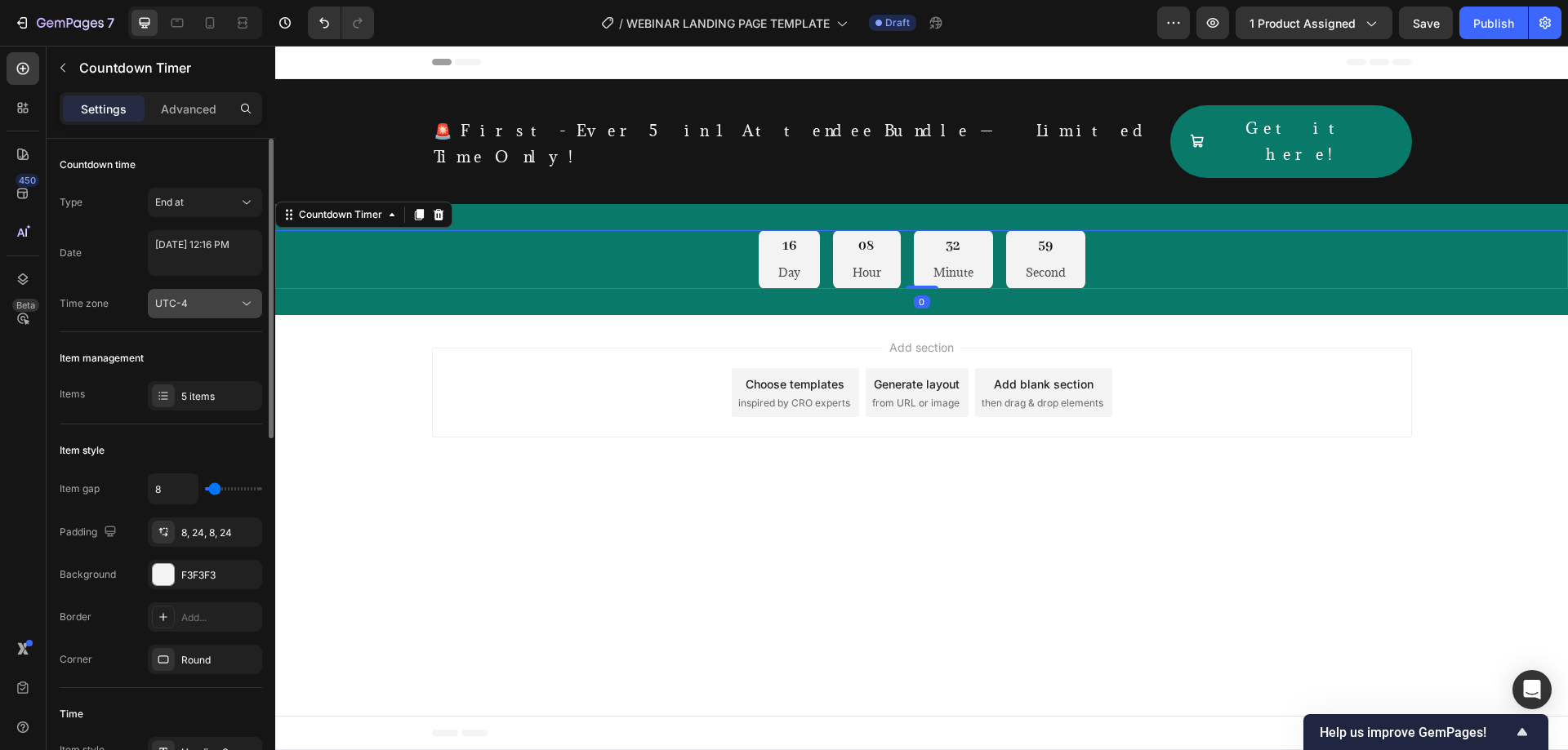
click at [217, 295] on button "UTC-4" at bounding box center [205, 304] width 114 height 29
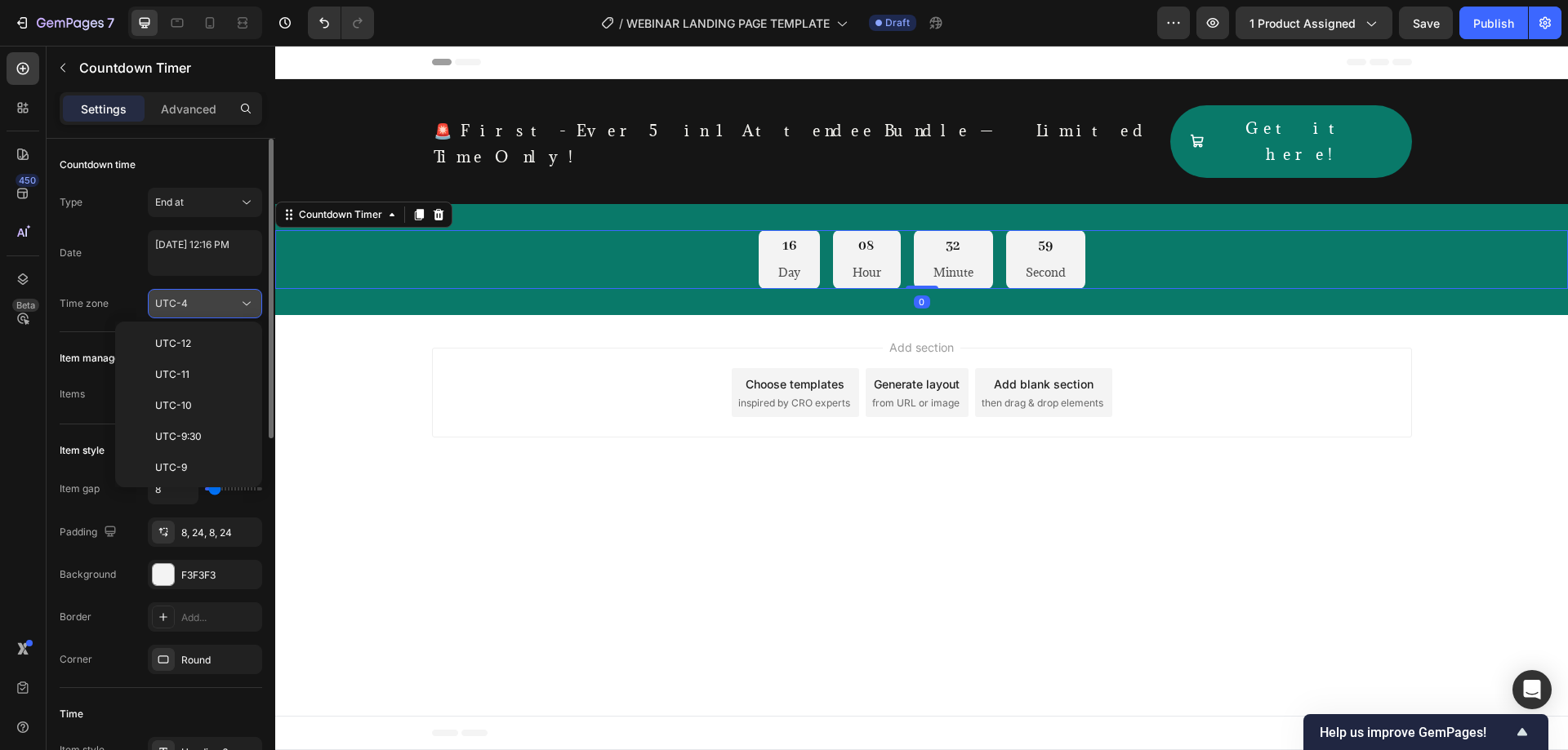
scroll to position [176, 0]
click at [207, 411] on p "UTC-5" at bounding box center [198, 415] width 86 height 15
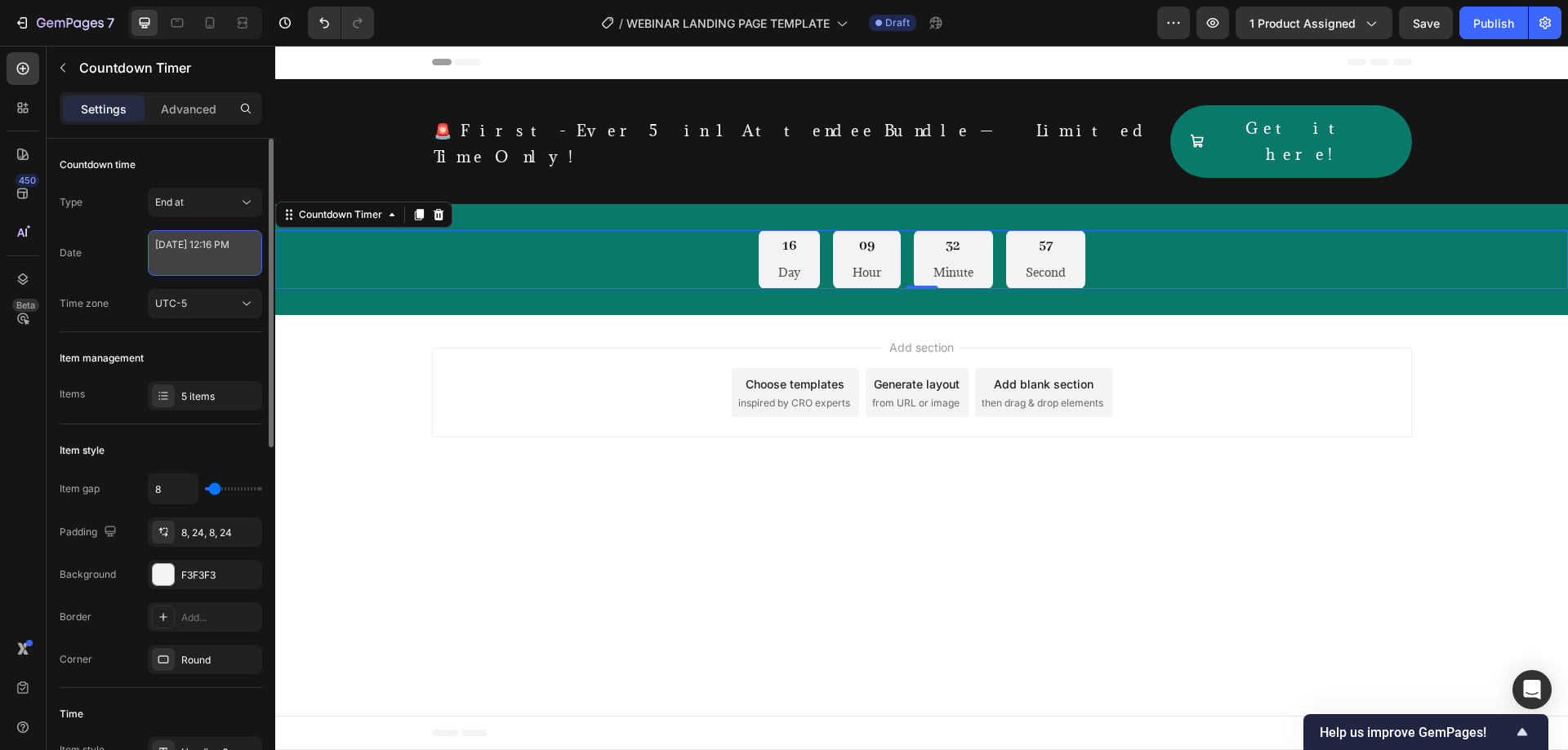
click at [233, 246] on textarea "[DATE] 12:16 PM" at bounding box center [205, 253] width 114 height 46
select select "16"
select select "false"
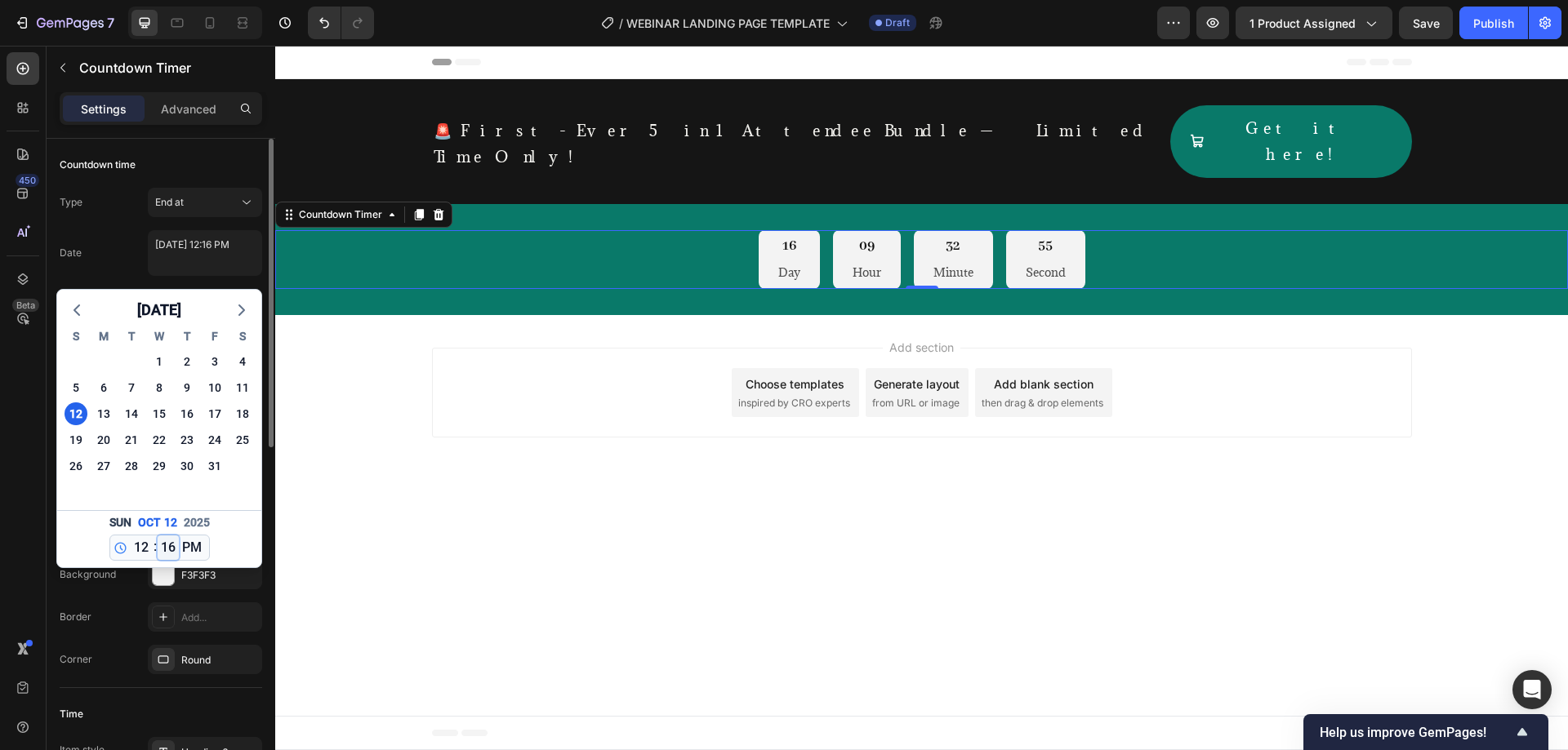
click at [169, 546] on select "00 01 02 03 04 05 06 07 08 09 10 11 12 13 14 15 16 17 18 19 20 21 22 23 24 25 2…" at bounding box center [168, 547] width 21 height 25
select select "30"
click at [158, 535] on select "00 01 02 03 04 05 06 07 08 09 10 11 12 13 14 15 16 17 18 19 20 21 22 23 24 25 2…" at bounding box center [168, 547] width 21 height 25
type textarea "[DATE] 12:30 PM"
click at [143, 545] on select "12 1 2 3 4 5 6 7 8 9 10 11" at bounding box center [141, 547] width 21 height 25
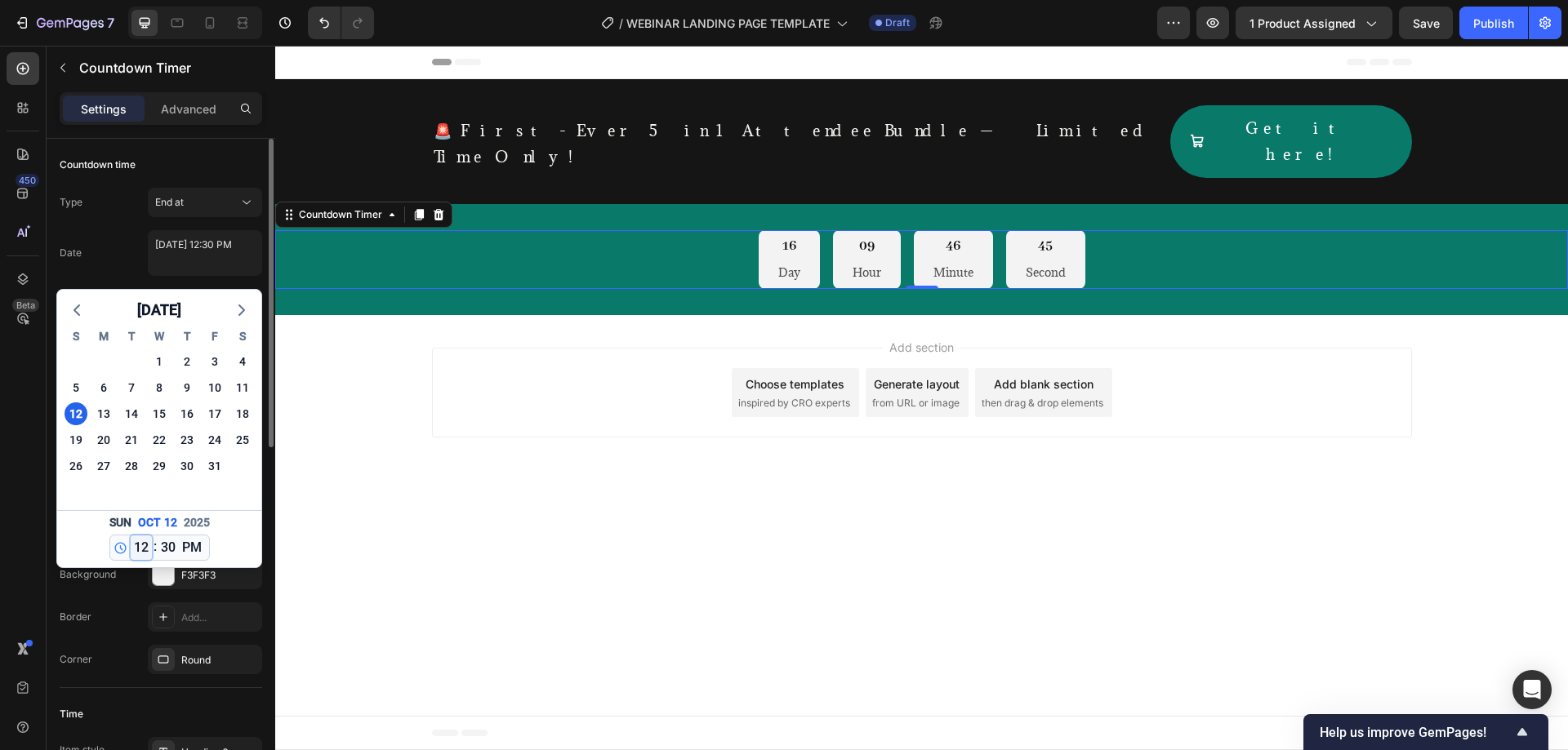
click at [137, 545] on select "12 1 2 3 4 5 6 7 8 9 10 11" at bounding box center [141, 547] width 21 height 25
select select "13"
click at [130, 535] on select "12 1 2 3 4 5 6 7 8 9 10 11" at bounding box center [141, 547] width 21 height 25
type textarea "[DATE] 1:30 PM"
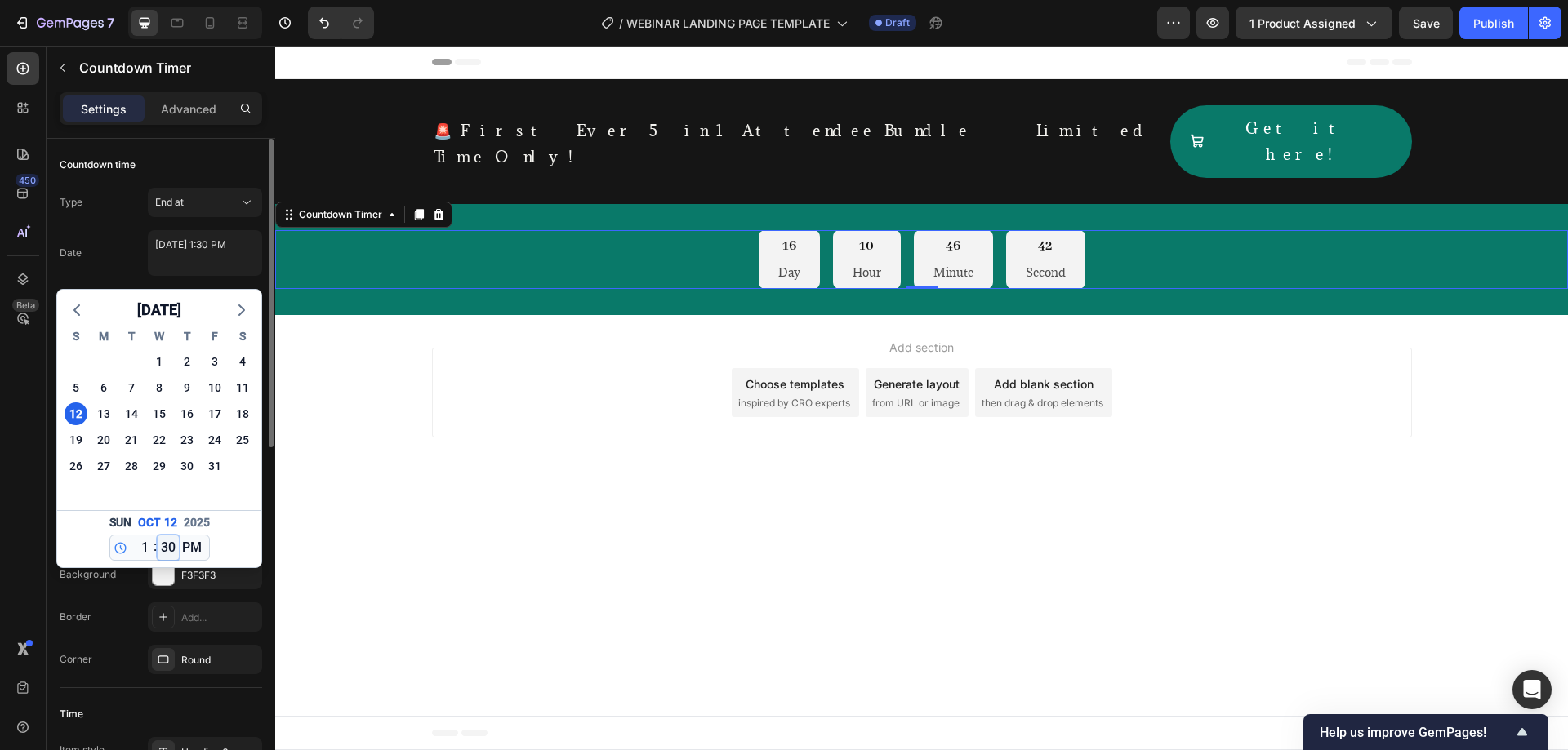
click at [166, 540] on select "00 01 02 03 04 05 06 07 08 09 10 11 12 13 14 15 16 17 18 19 20 21 22 23 24 25 2…" at bounding box center [168, 547] width 21 height 25
click at [101, 297] on div "[DATE] S M T W T F S 28 29 30 1 2 3 4 5 6 7 8 9 10 11 12 13 14 15 16 17 18 19 2…" at bounding box center [159, 400] width 204 height 220
click at [124, 275] on div "Date [DATE] 1:30 PM [DATE] S M T W T F S 28 29 30 1 2 3 4 5 6 7 8 9 10 11 12 13…" at bounding box center [161, 253] width 202 height 46
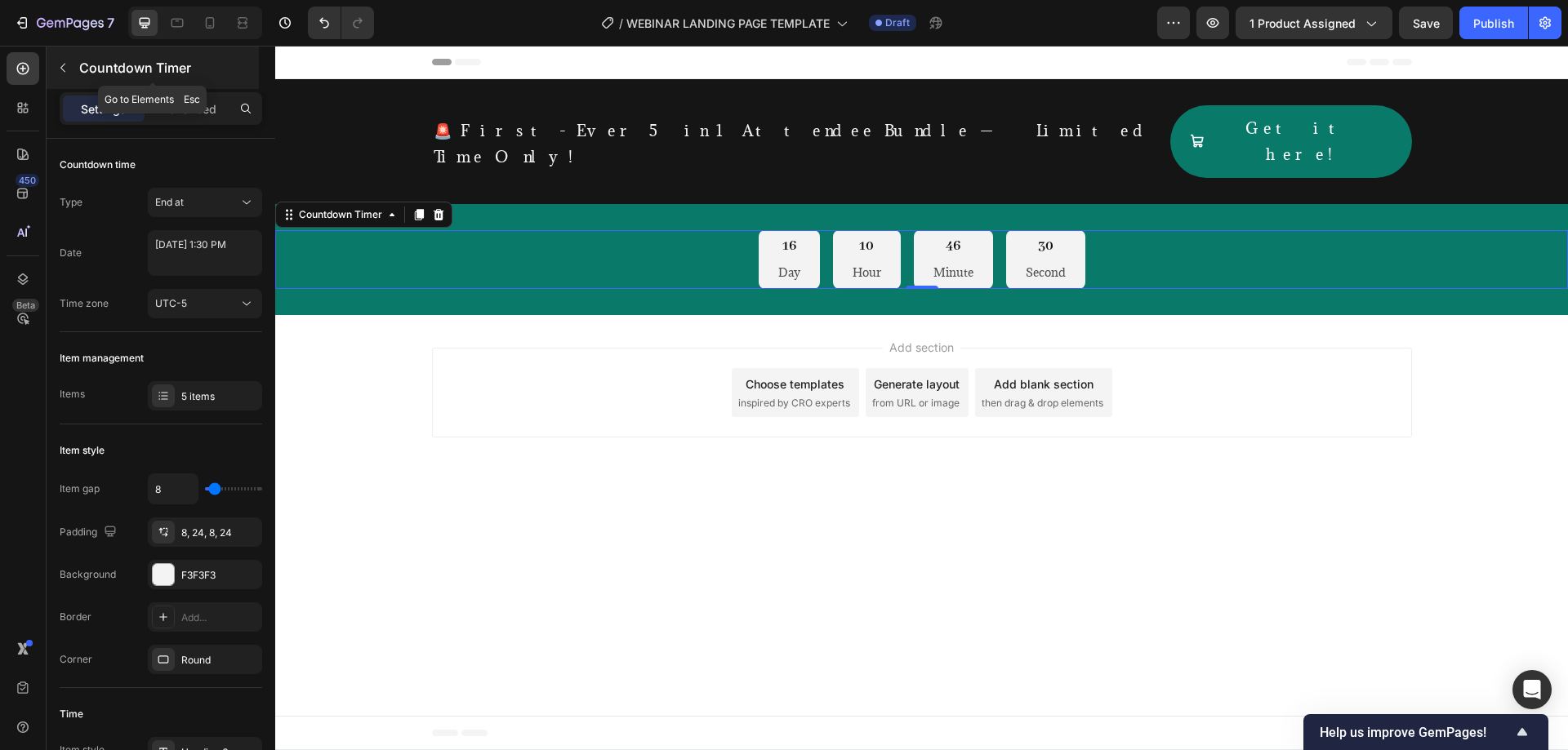
click at [58, 67] on icon "button" at bounding box center [62, 68] width 13 height 13
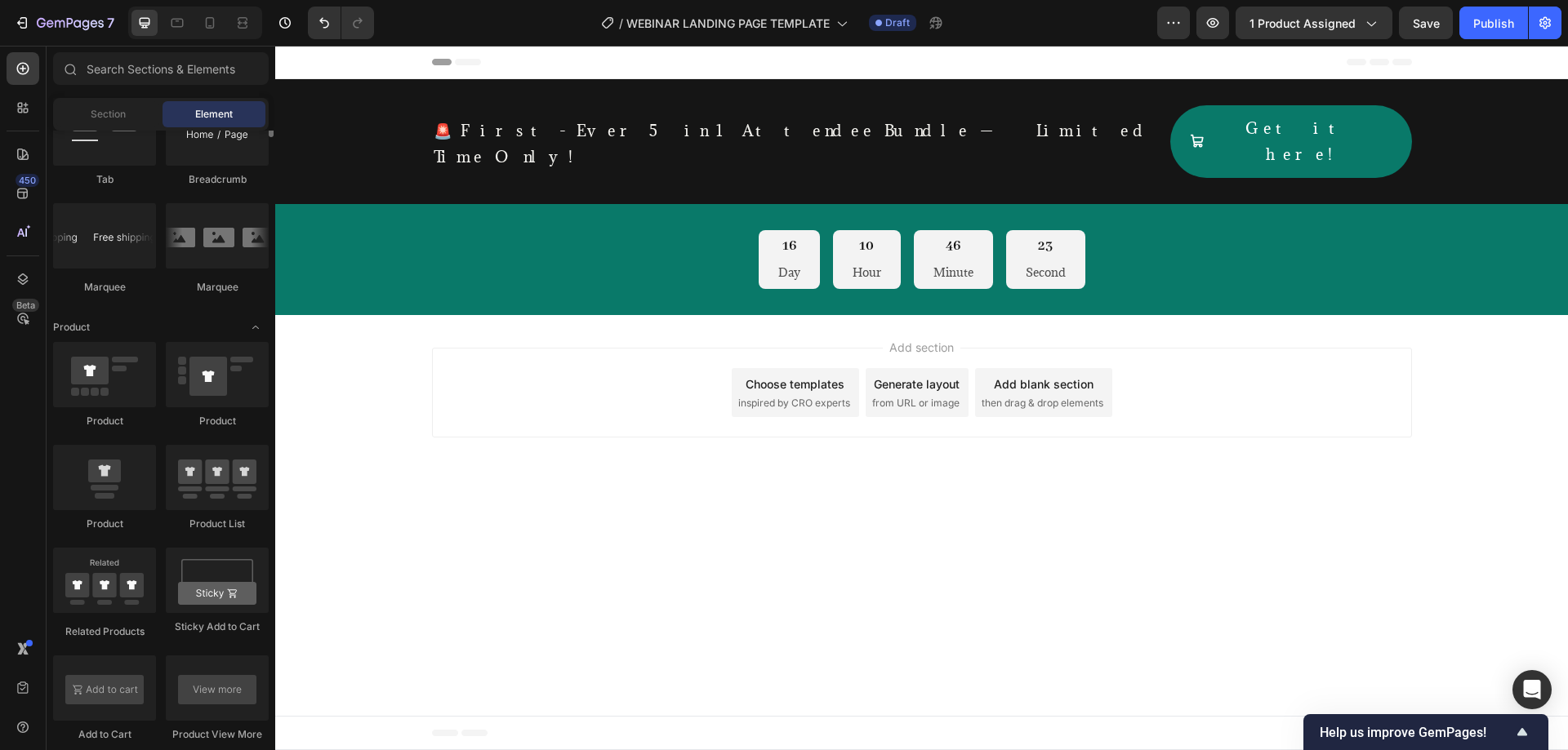
scroll to position [1630, 0]
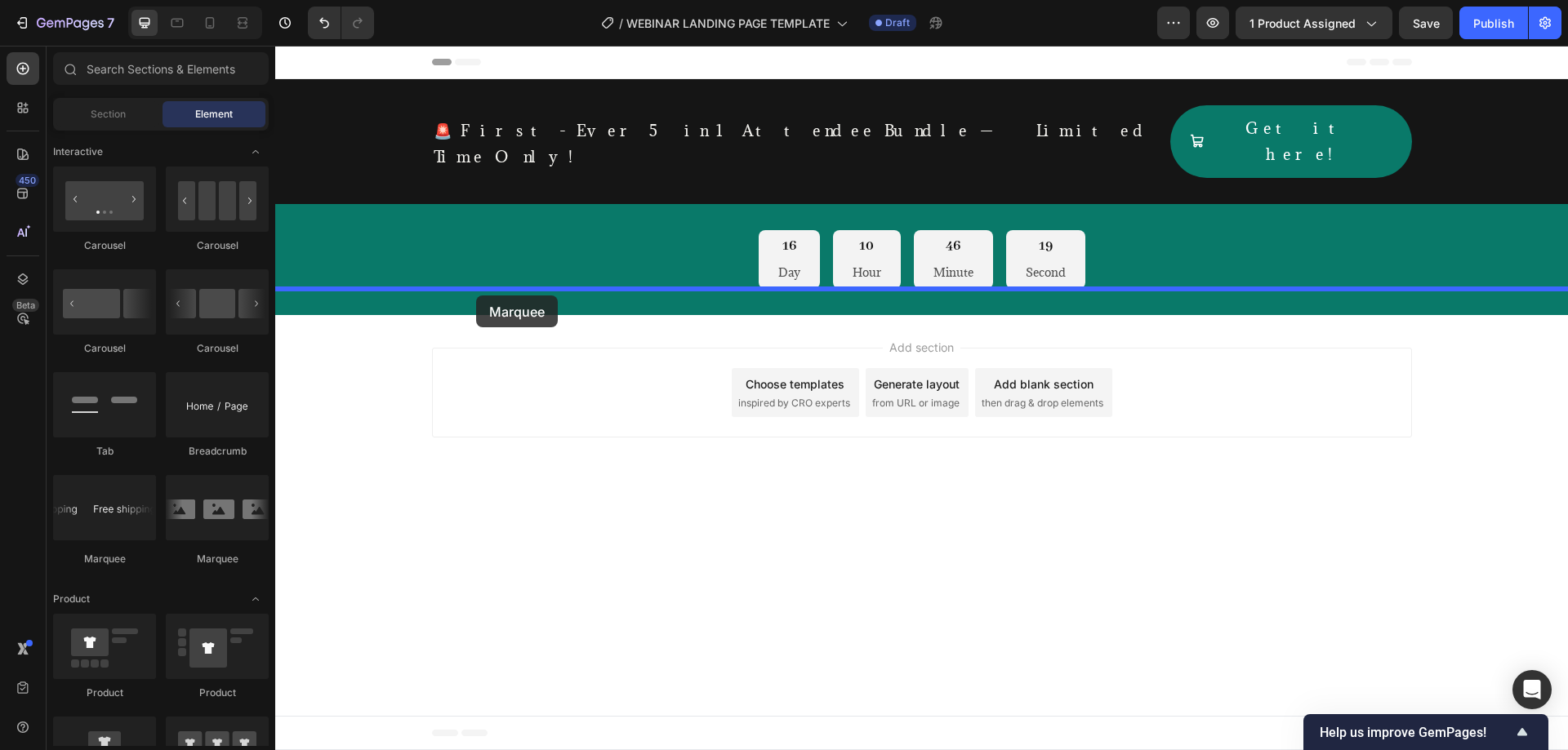
drag, startPoint x: 323, startPoint y: 436, endPoint x: 476, endPoint y: 296, distance: 207.4
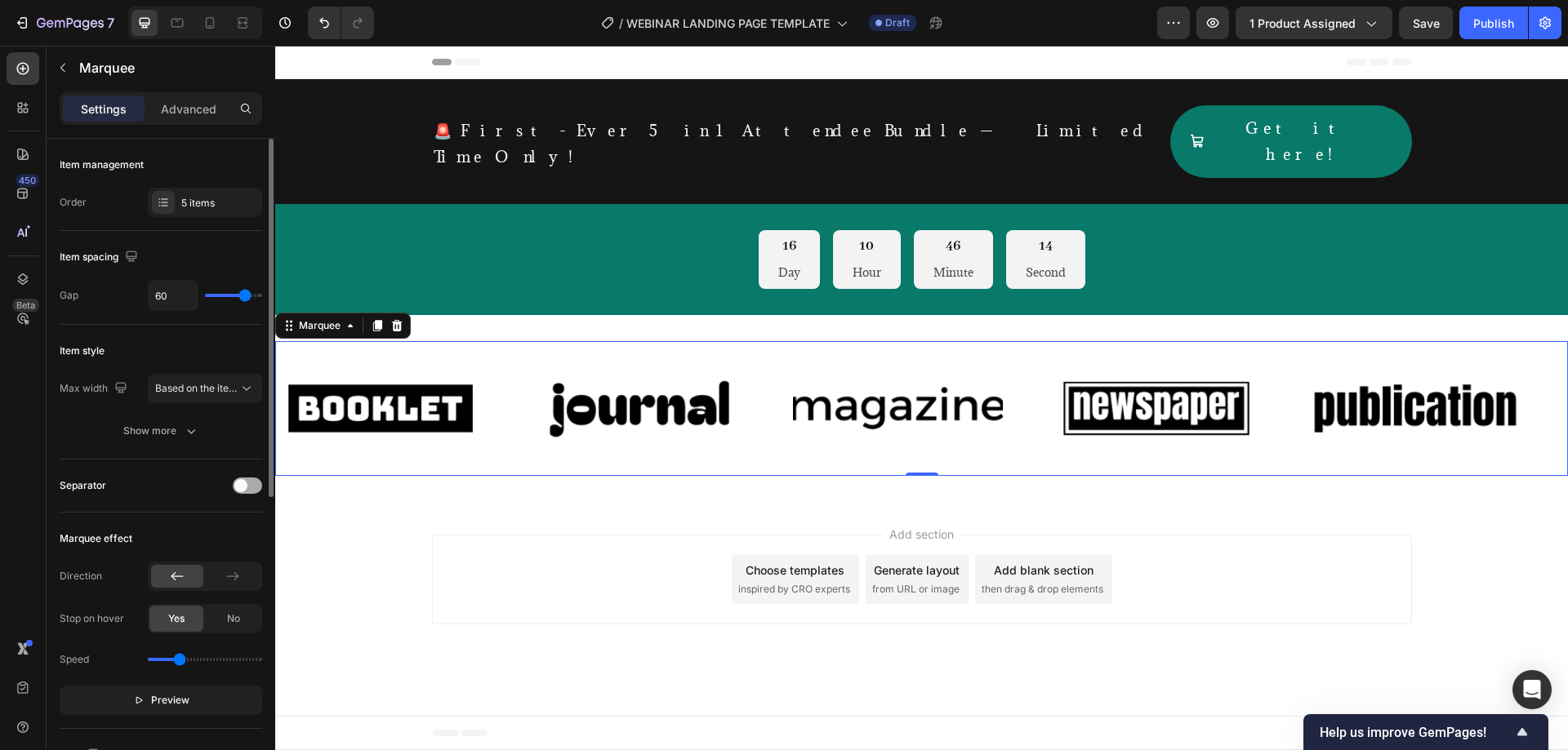
click at [238, 487] on span at bounding box center [241, 486] width 13 height 13
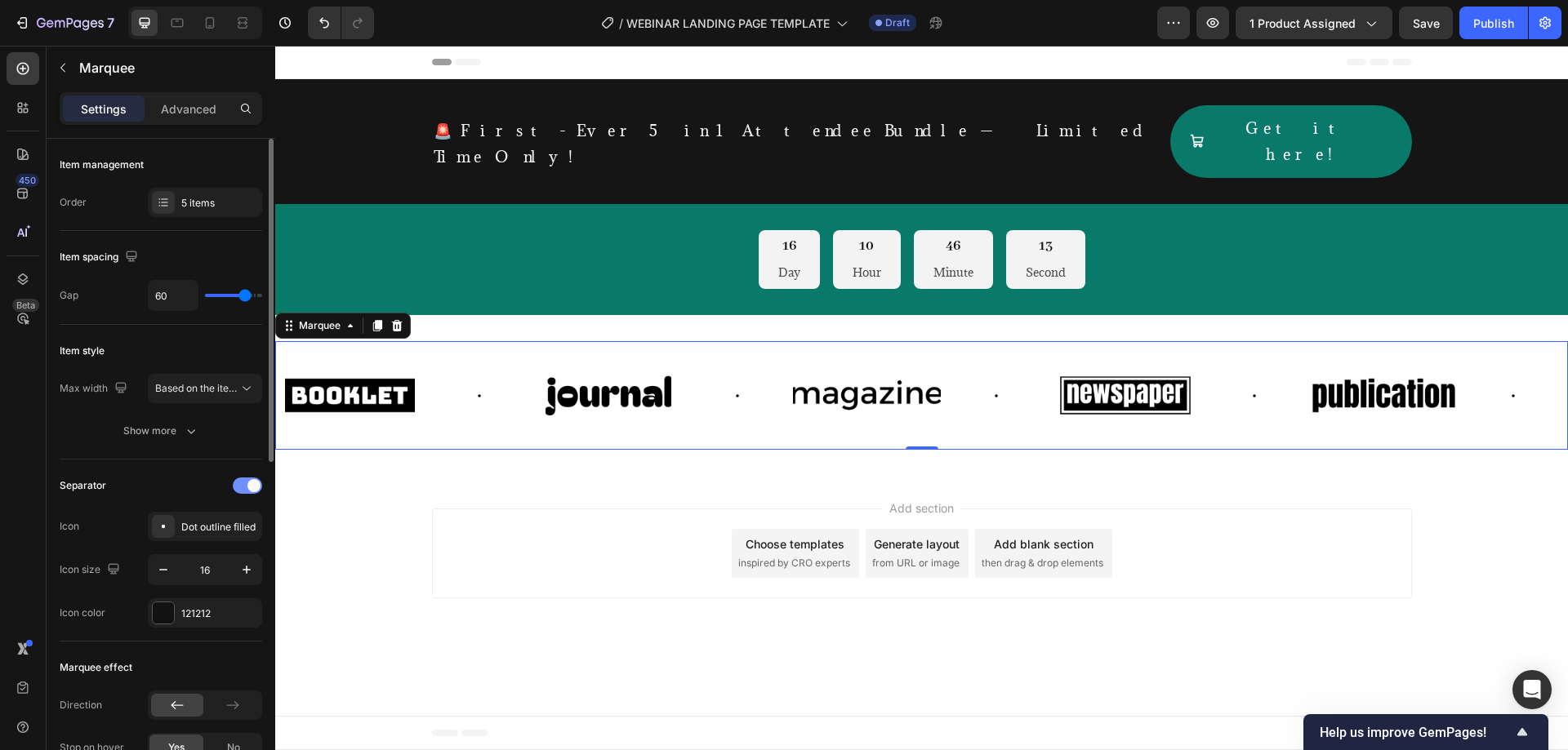
click at [238, 487] on div at bounding box center [247, 486] width 29 height 17
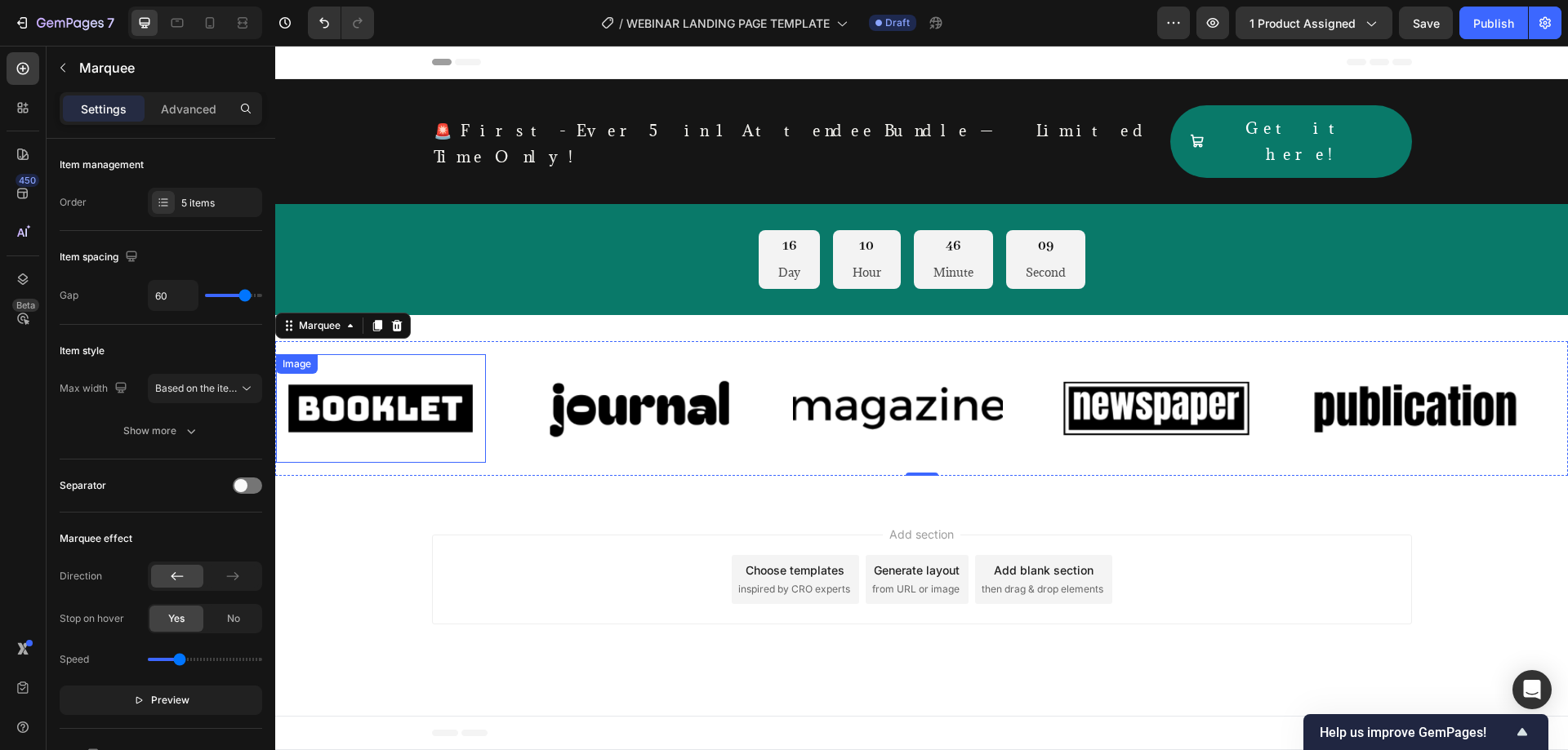
click at [389, 379] on img at bounding box center [380, 408] width 209 height 89
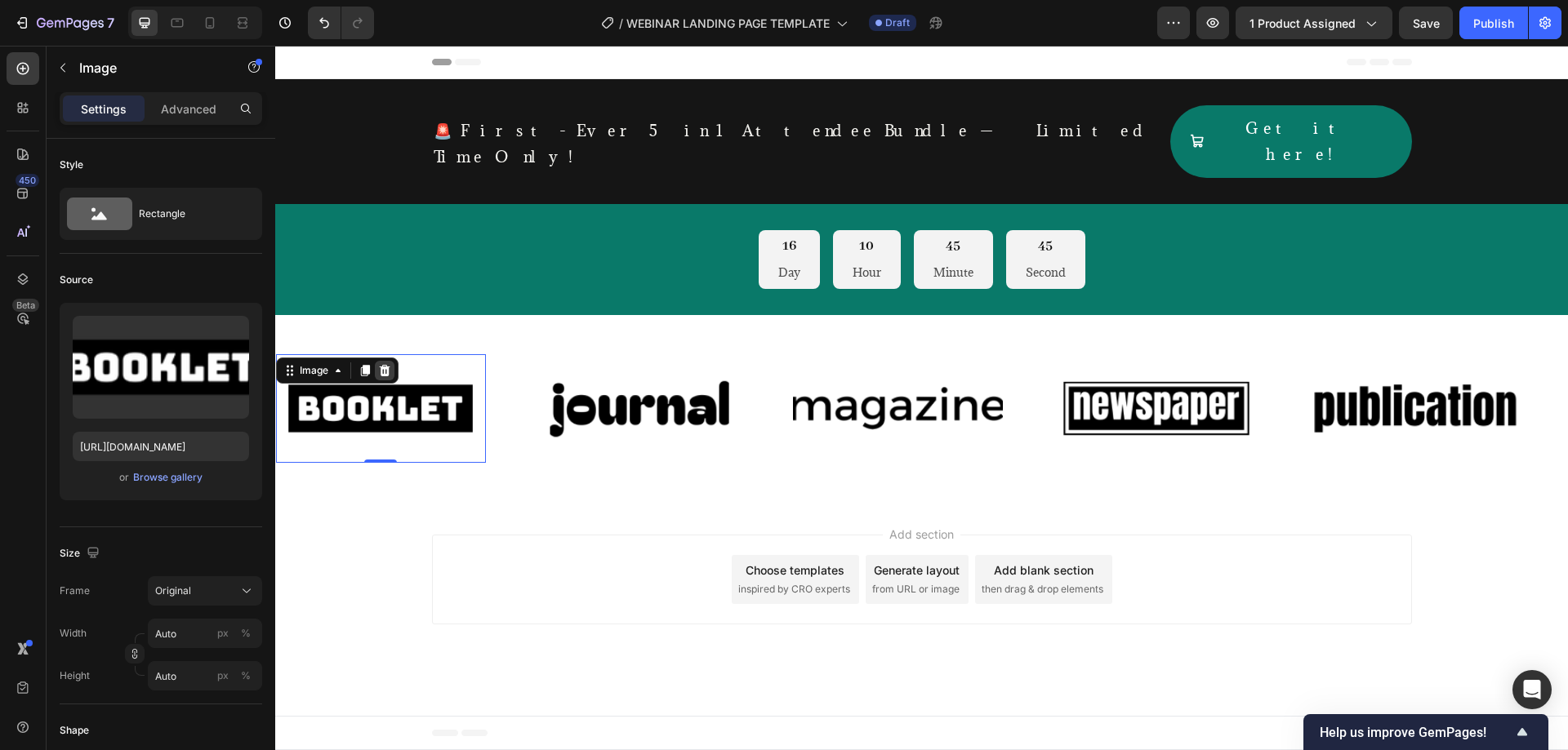
click at [388, 364] on icon at bounding box center [385, 370] width 11 height 11
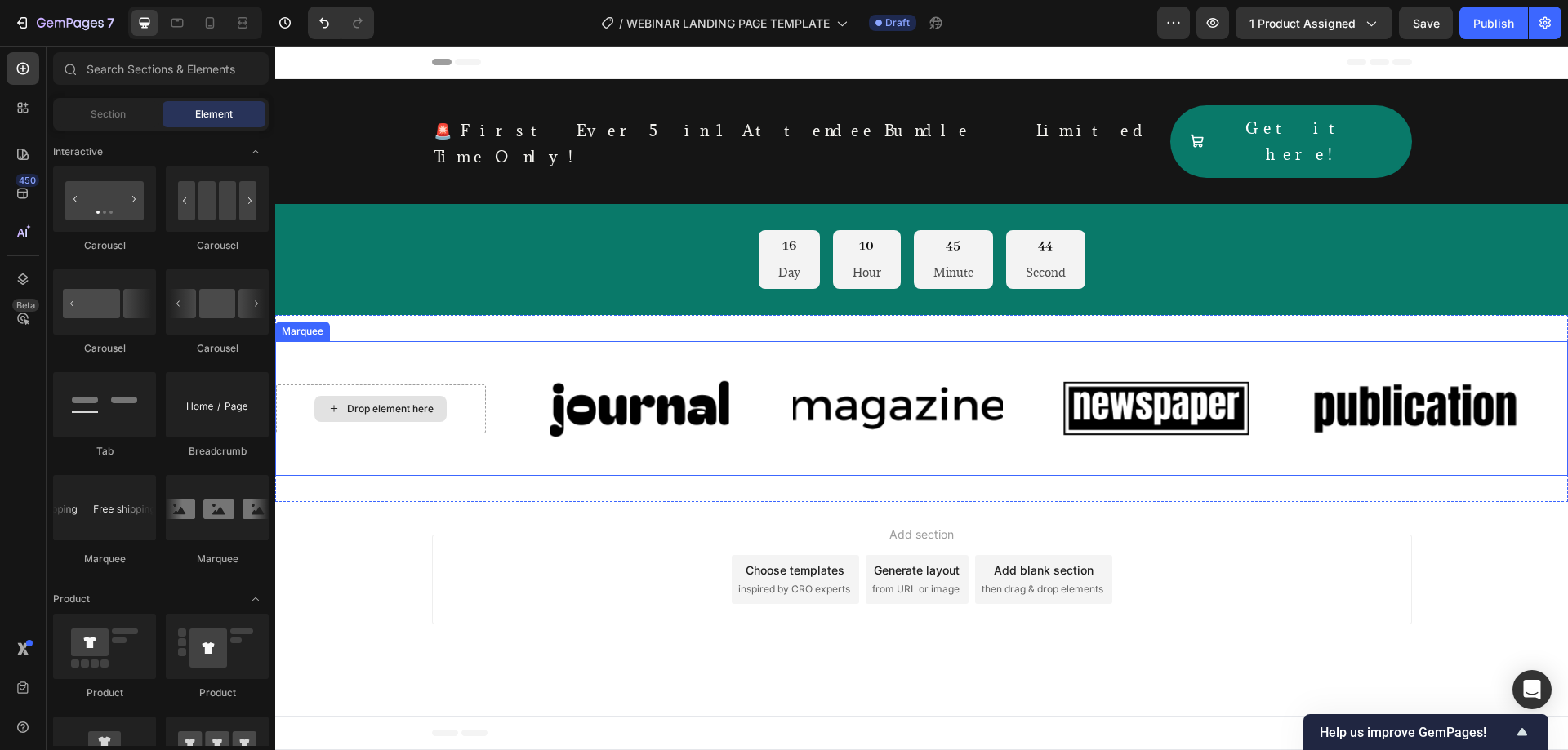
click at [378, 402] on div "Drop element here" at bounding box center [390, 409] width 86 height 13
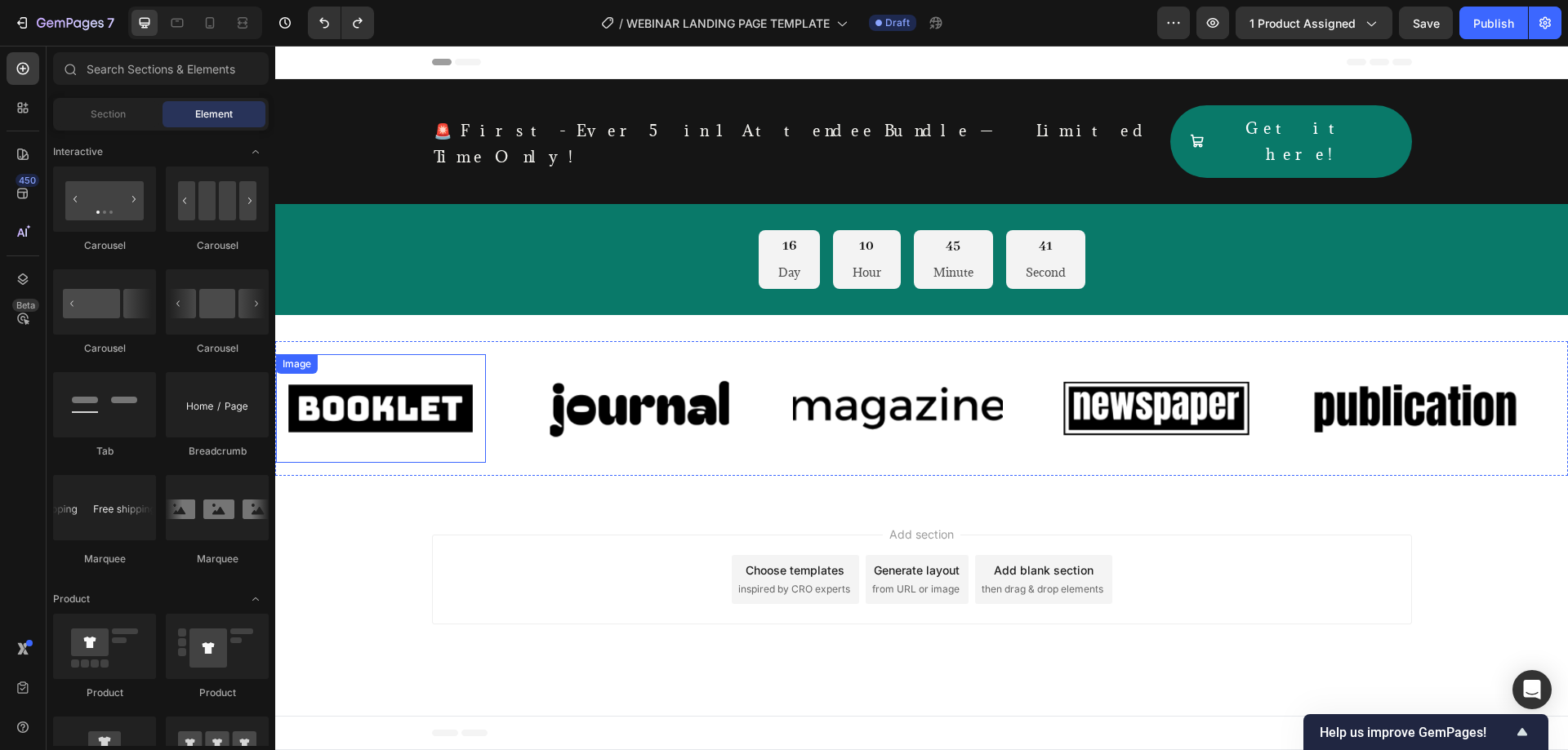
click at [402, 379] on img at bounding box center [380, 408] width 209 height 89
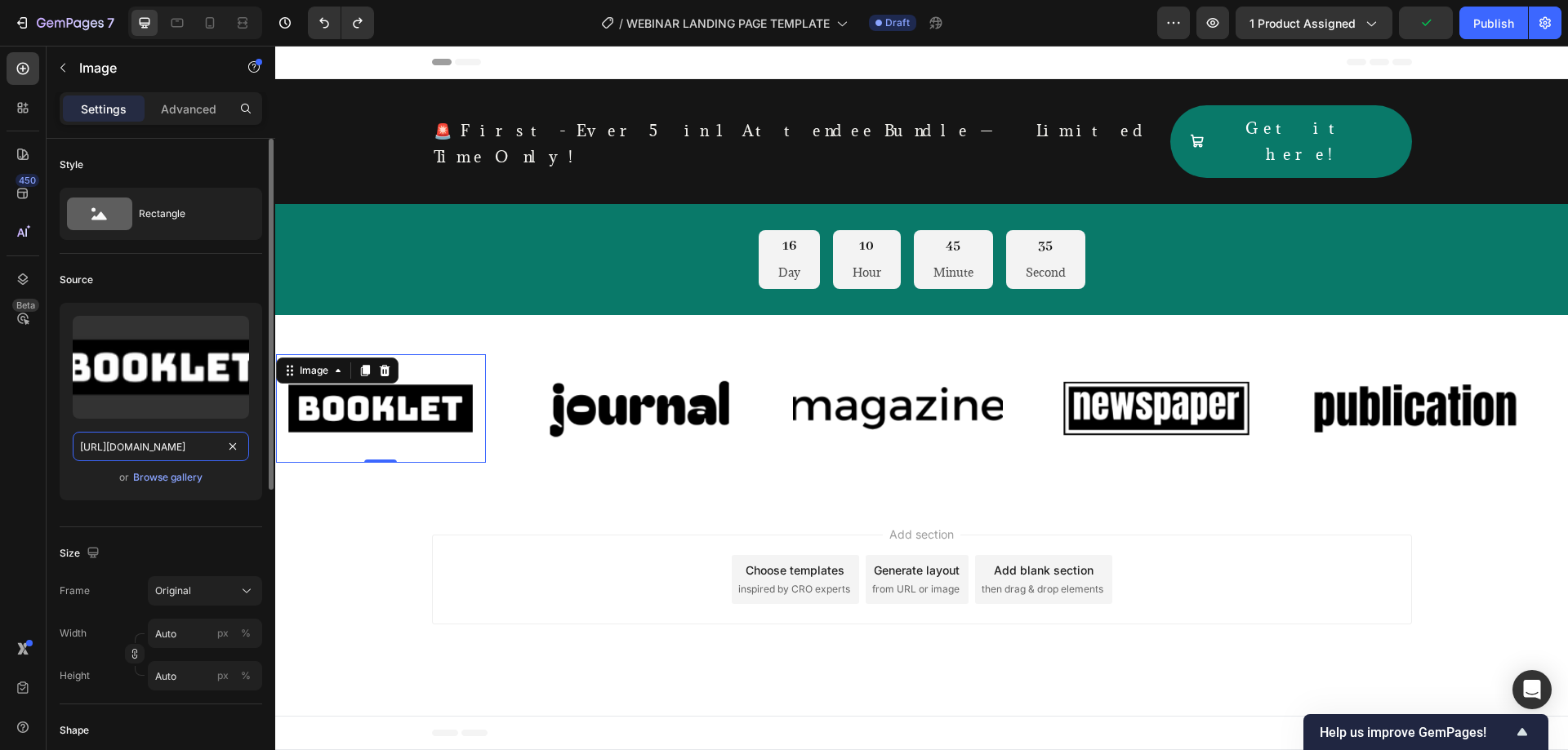
click at [184, 443] on input "[URL][DOMAIN_NAME]" at bounding box center [161, 446] width 176 height 29
paste input "843/4873/1703/files/fastereft_logo_69a32f25-be4e-4483-9d8a-c41f60d83308.png?v=1…"
type input "[URL][DOMAIN_NAME]"
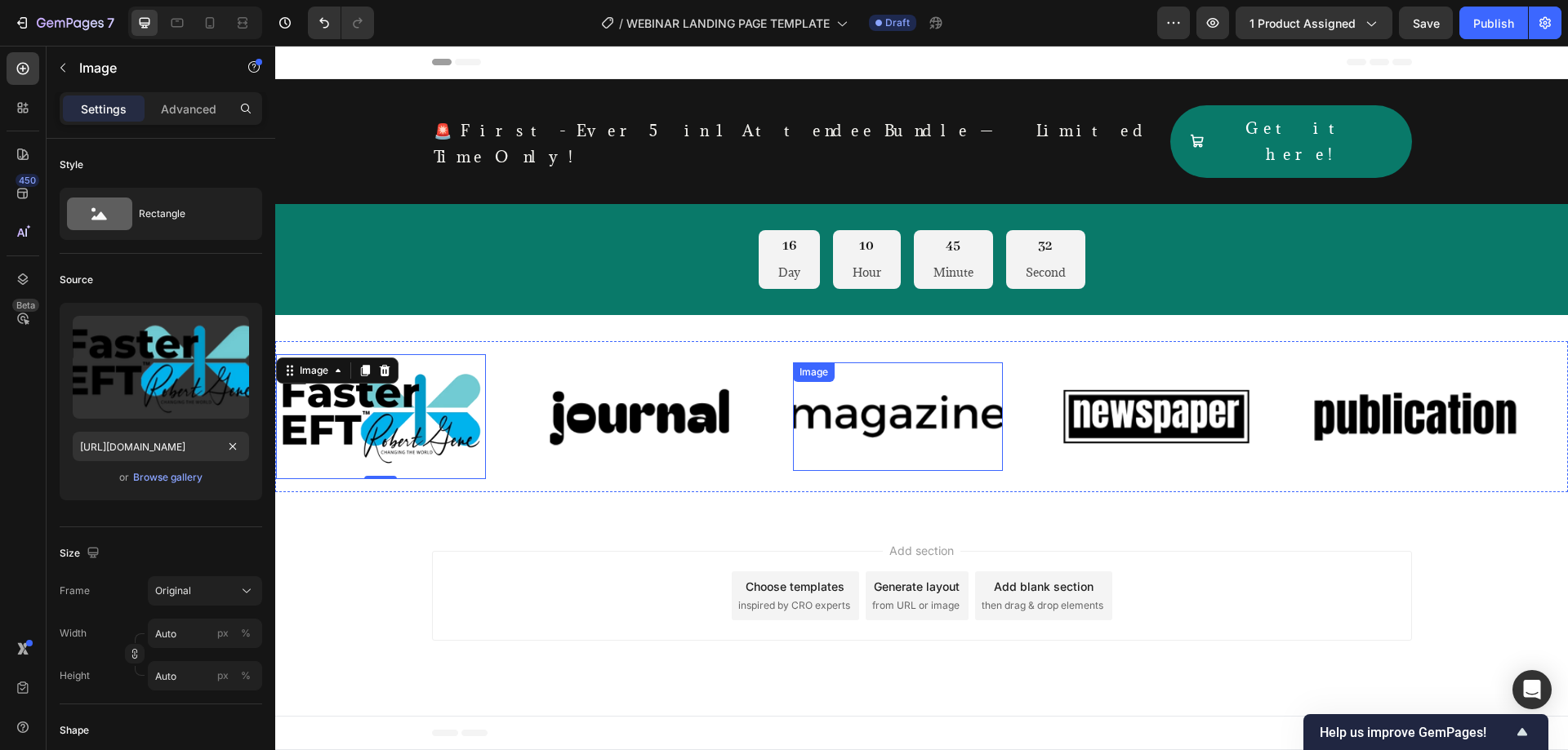
click at [835, 398] on img at bounding box center [897, 416] width 209 height 89
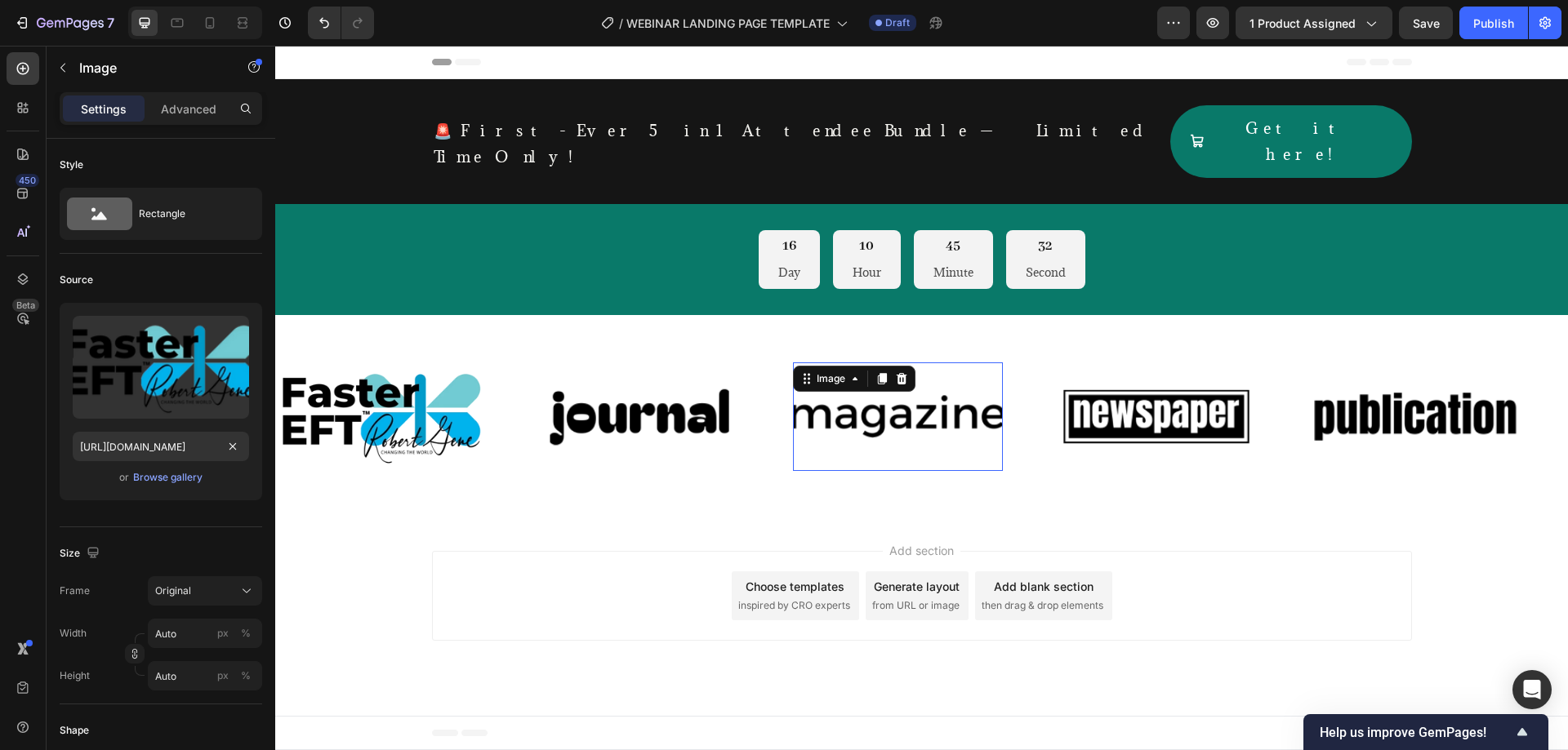
scroll to position [66, 0]
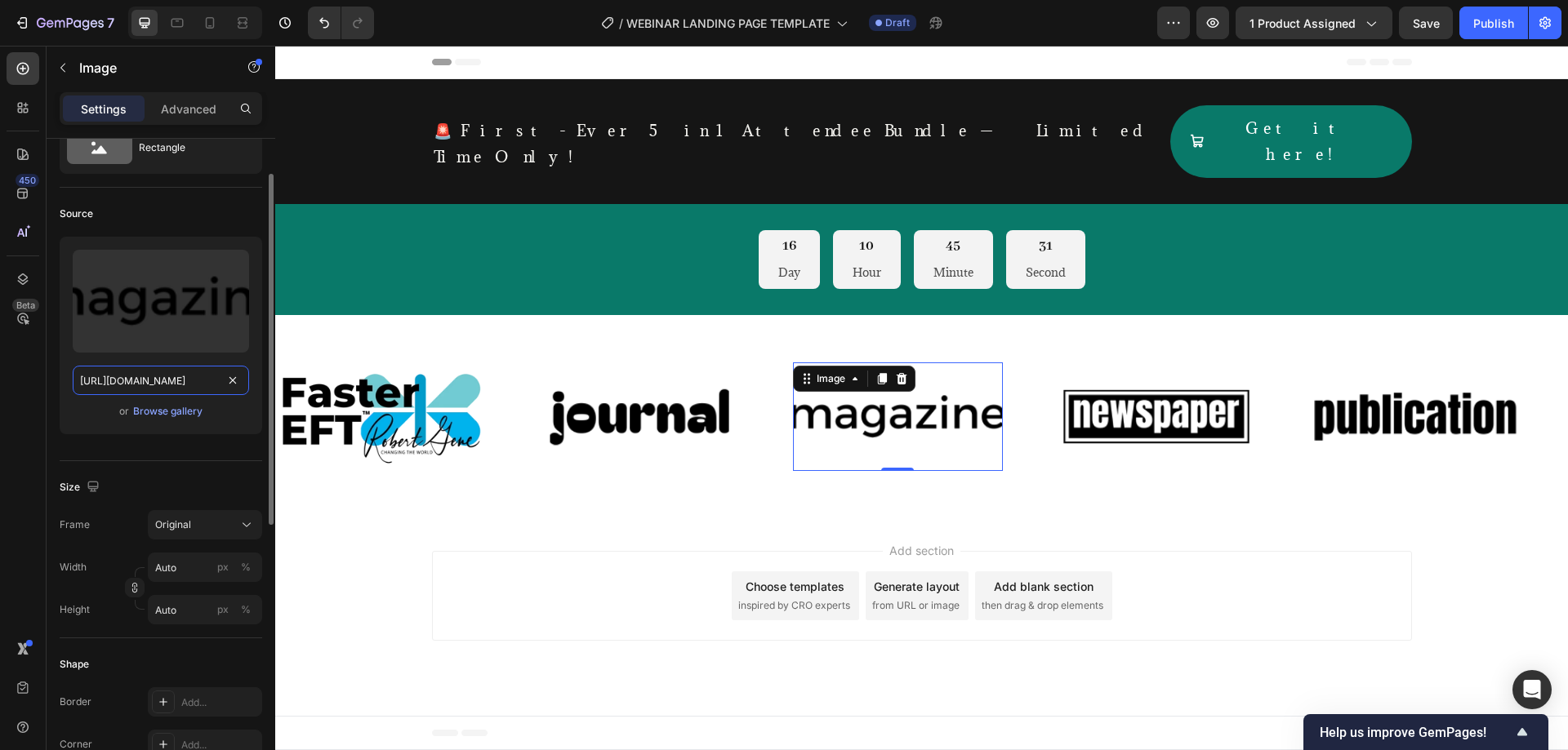
click at [174, 380] on input "[URL][DOMAIN_NAME]" at bounding box center [161, 380] width 176 height 29
paste input "843/4873/1703/files/fastereft_logo_69a32f25-be4e-4483-9d8a-c41f60d83308.png?v=1…"
type input "[URL][DOMAIN_NAME]"
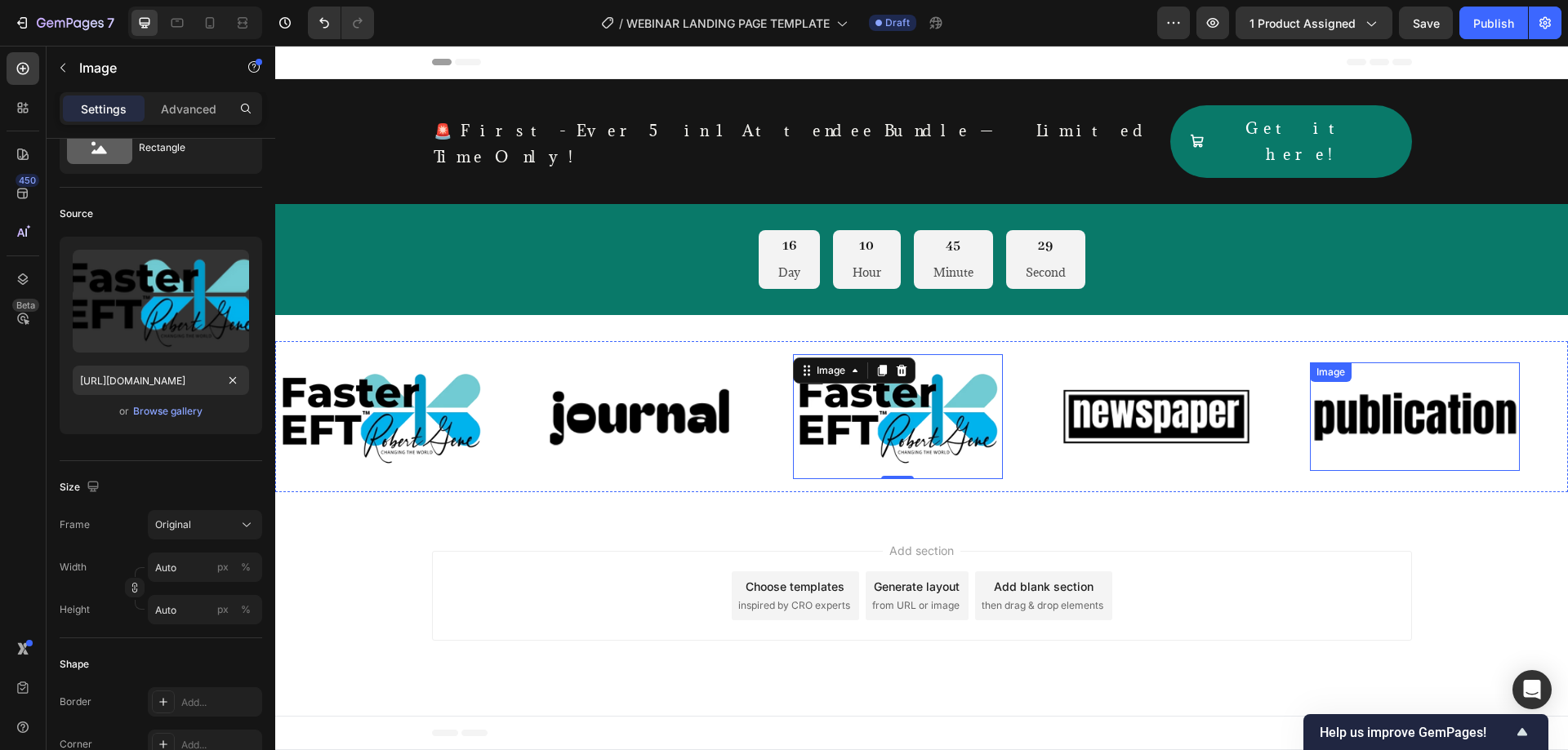
click at [1404, 379] on img at bounding box center [1415, 416] width 209 height 89
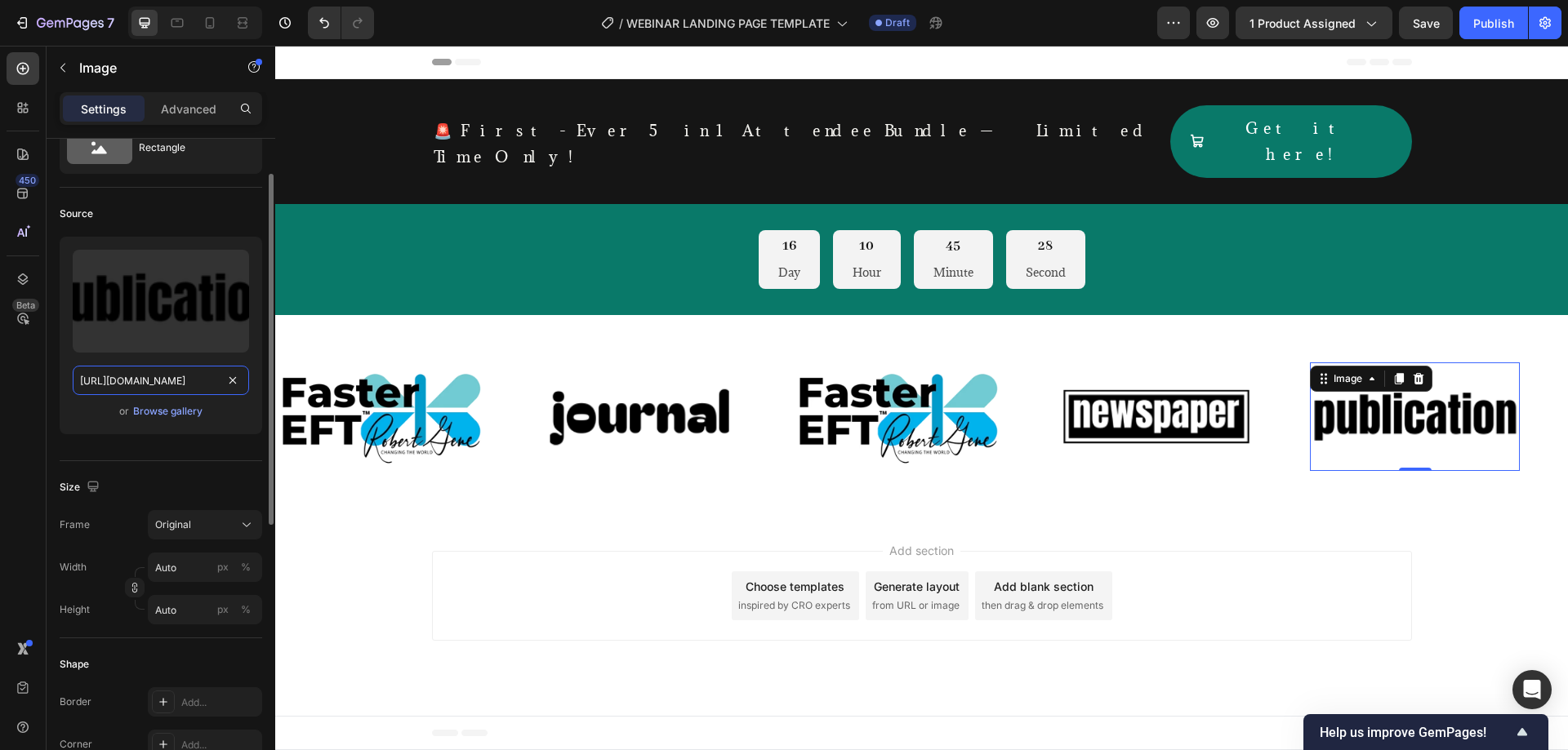
click at [144, 381] on input "[URL][DOMAIN_NAME]" at bounding box center [161, 380] width 176 height 29
paste input "843/4873/1703/files/fastereft_logo_69a32f25-be4e-4483-9d8a-c41f60d83308.png?v=1…"
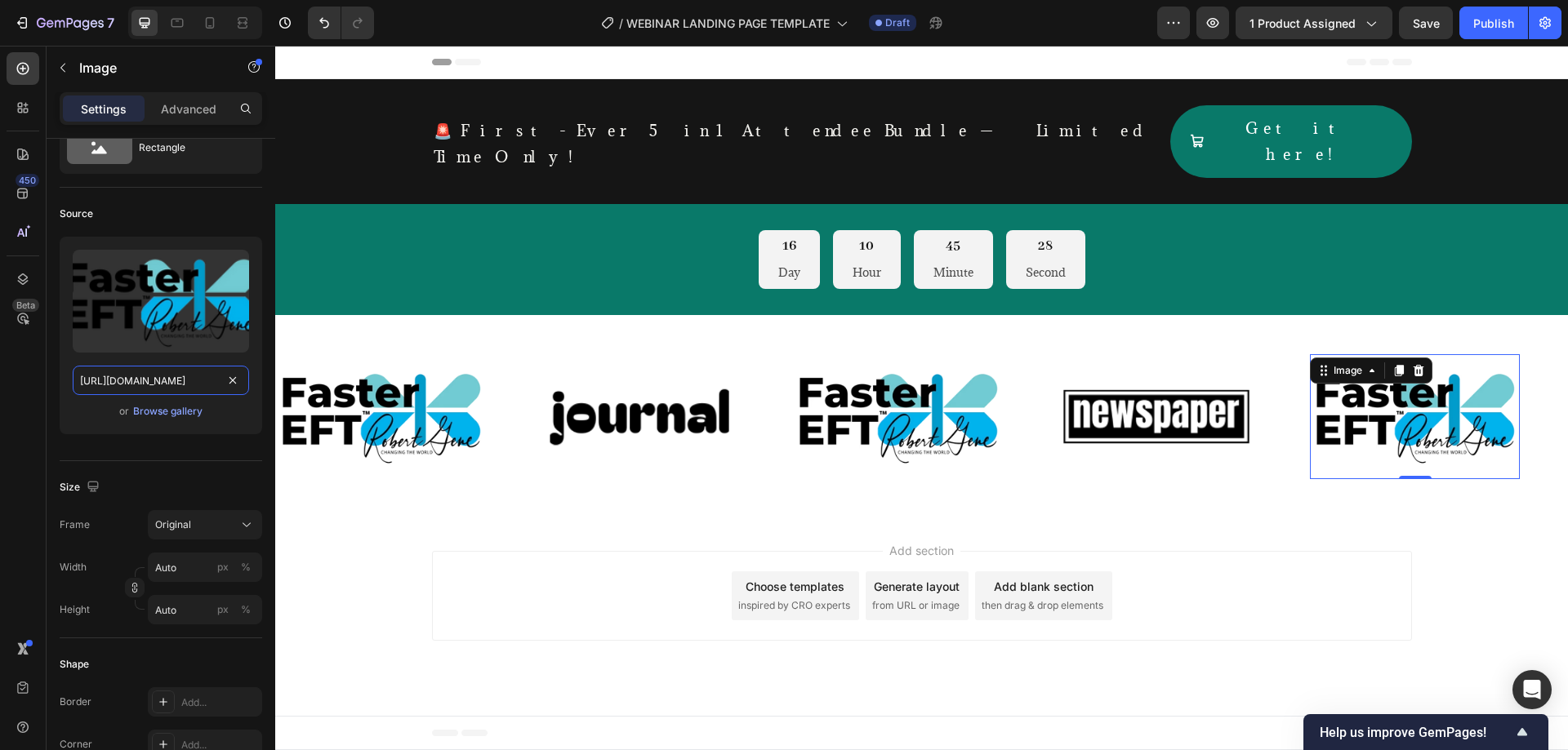
type input "[URL][DOMAIN_NAME]"
click at [0, 341] on div "450 Beta" at bounding box center [23, 397] width 47 height 704
click at [616, 372] on img at bounding box center [639, 416] width 209 height 89
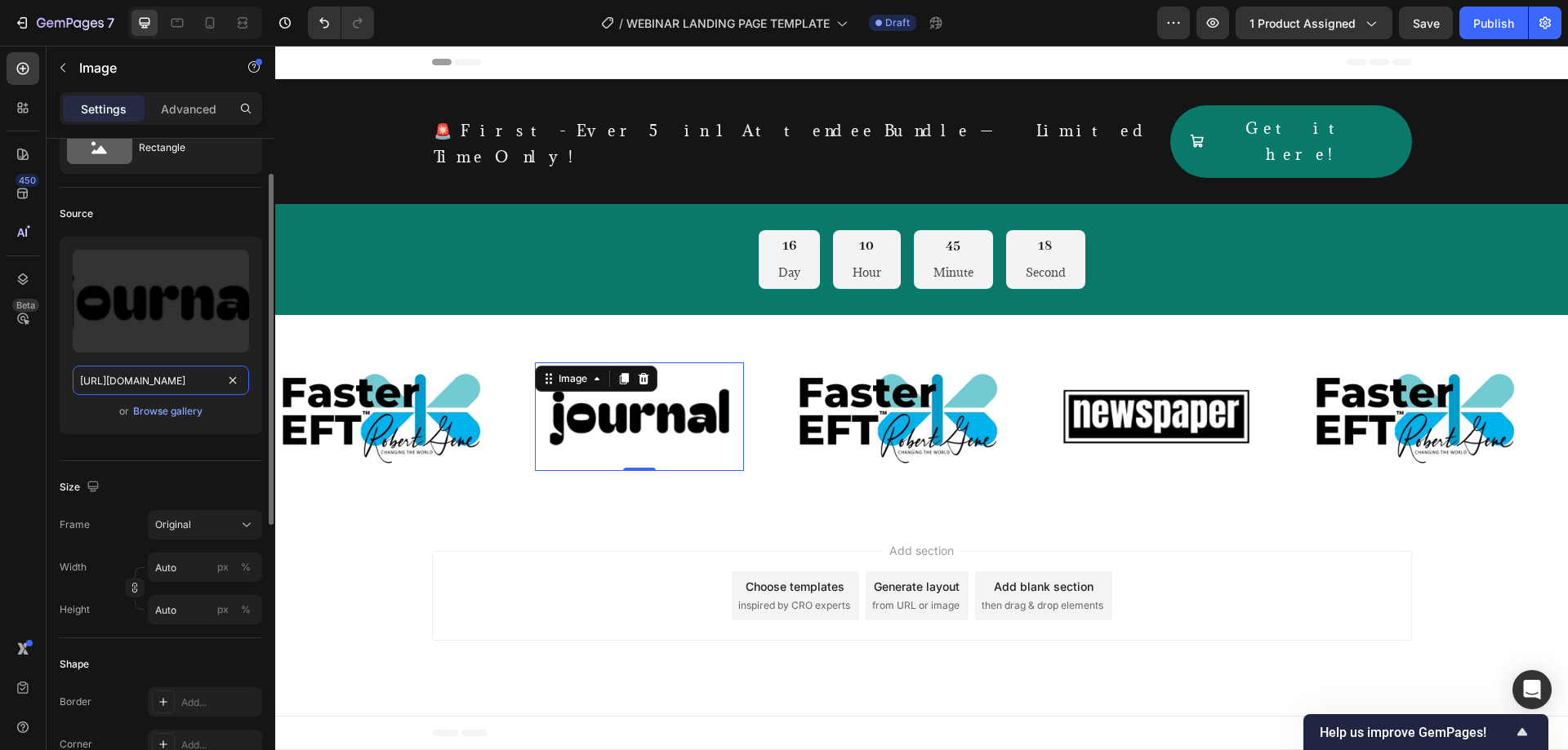
click at [153, 382] on input "[URL][DOMAIN_NAME]" at bounding box center [161, 380] width 176 height 29
paste input "843/4873/1703/files/Skills-to-Change-Institute-black-logo-Text-copy-e1614969731…"
type input "[URL][DOMAIN_NAME]"
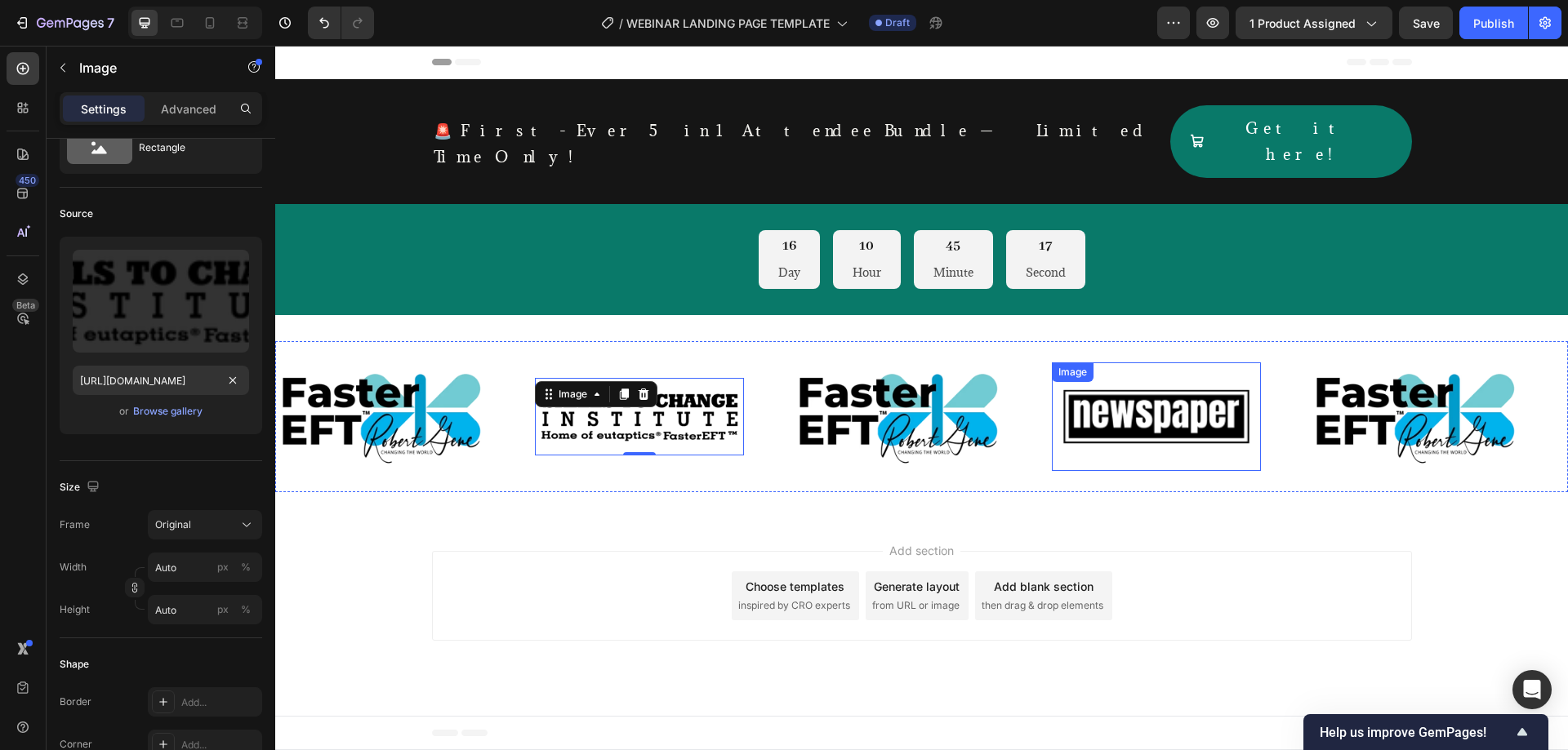
click at [1145, 395] on img at bounding box center [1156, 416] width 209 height 89
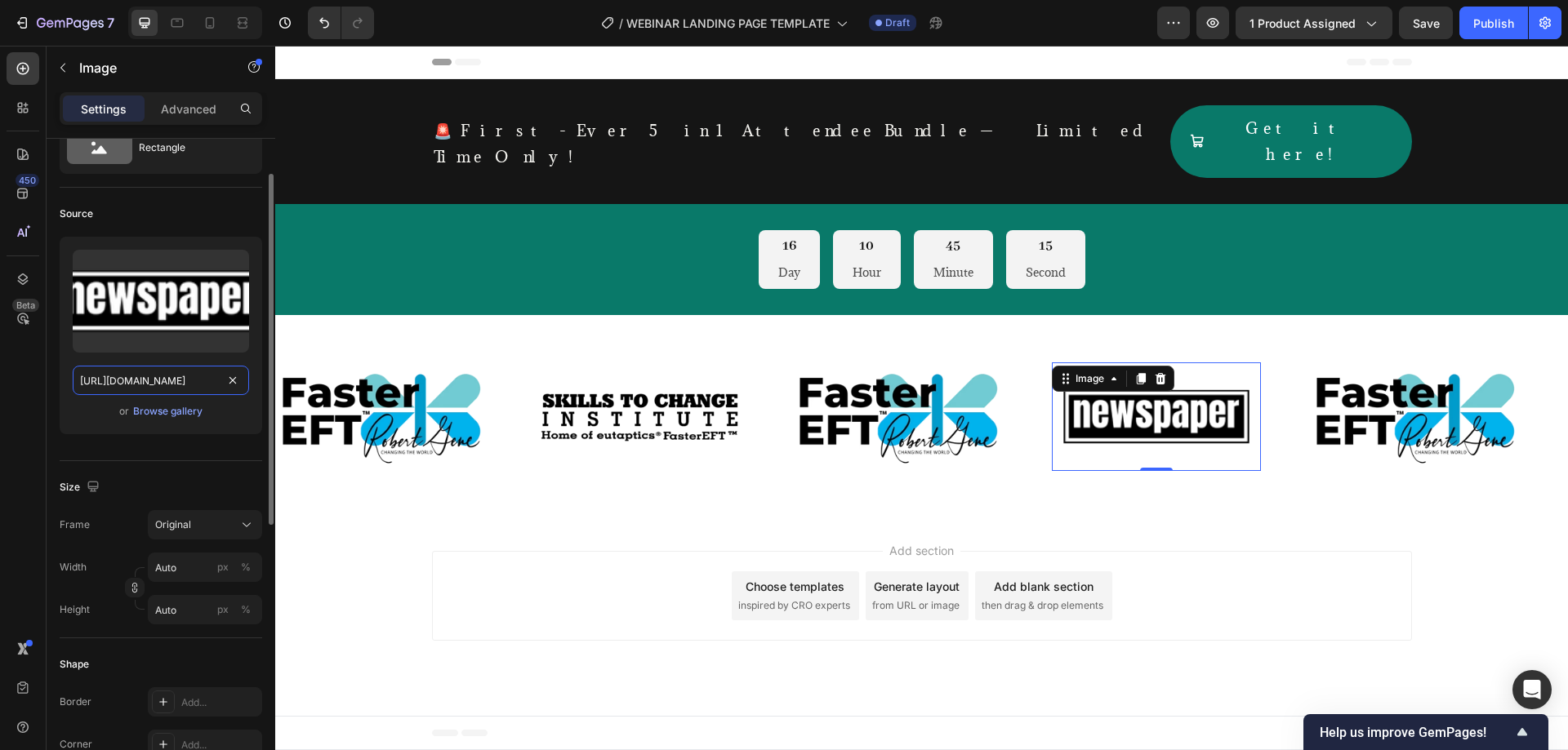
click at [177, 385] on input "[URL][DOMAIN_NAME]" at bounding box center [161, 380] width 176 height 29
paste input "843/4873/1703/files/Skills-to-Change-Institute-black-logo-Text-copy-e1614969731…"
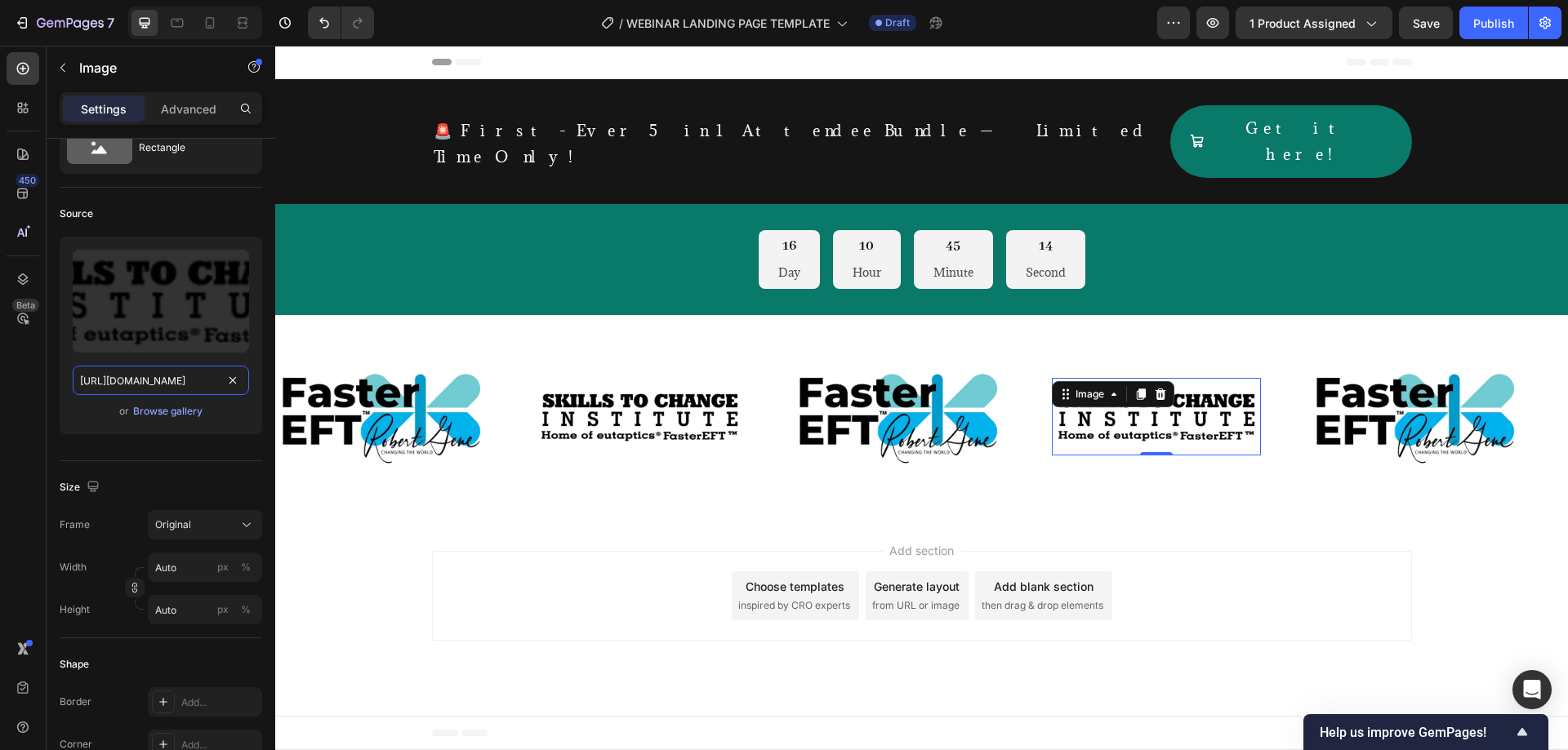
type input "[URL][DOMAIN_NAME]"
click at [0, 353] on div "450 Beta" at bounding box center [23, 397] width 47 height 704
click at [416, 400] on img at bounding box center [380, 416] width 209 height 105
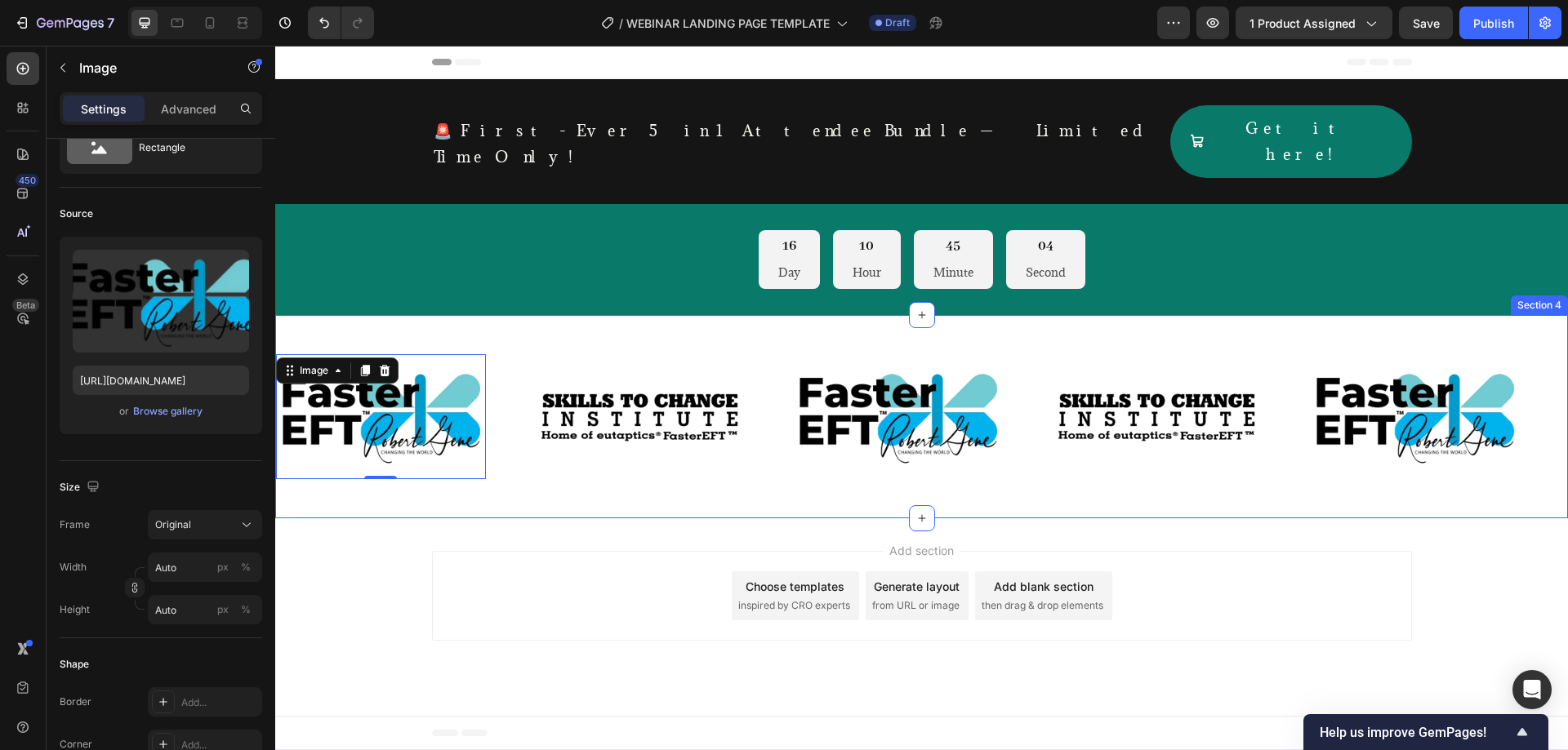
click at [560, 470] on div "Image 0 Image Image Image Image Image 0 Image Image Image Image Marquee Section…" at bounding box center [921, 416] width 1292 height 202
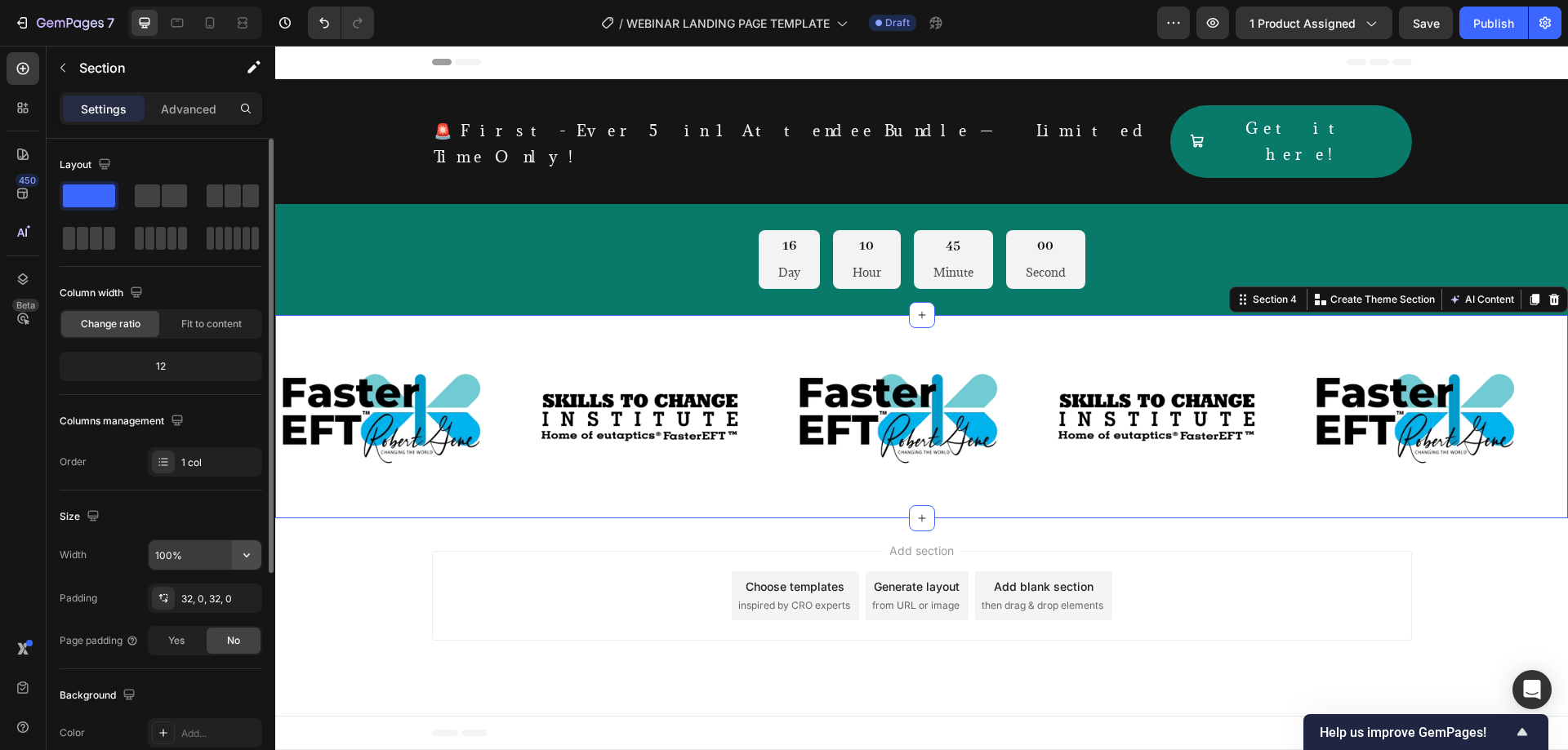
click at [242, 554] on icon "button" at bounding box center [247, 555] width 17 height 17
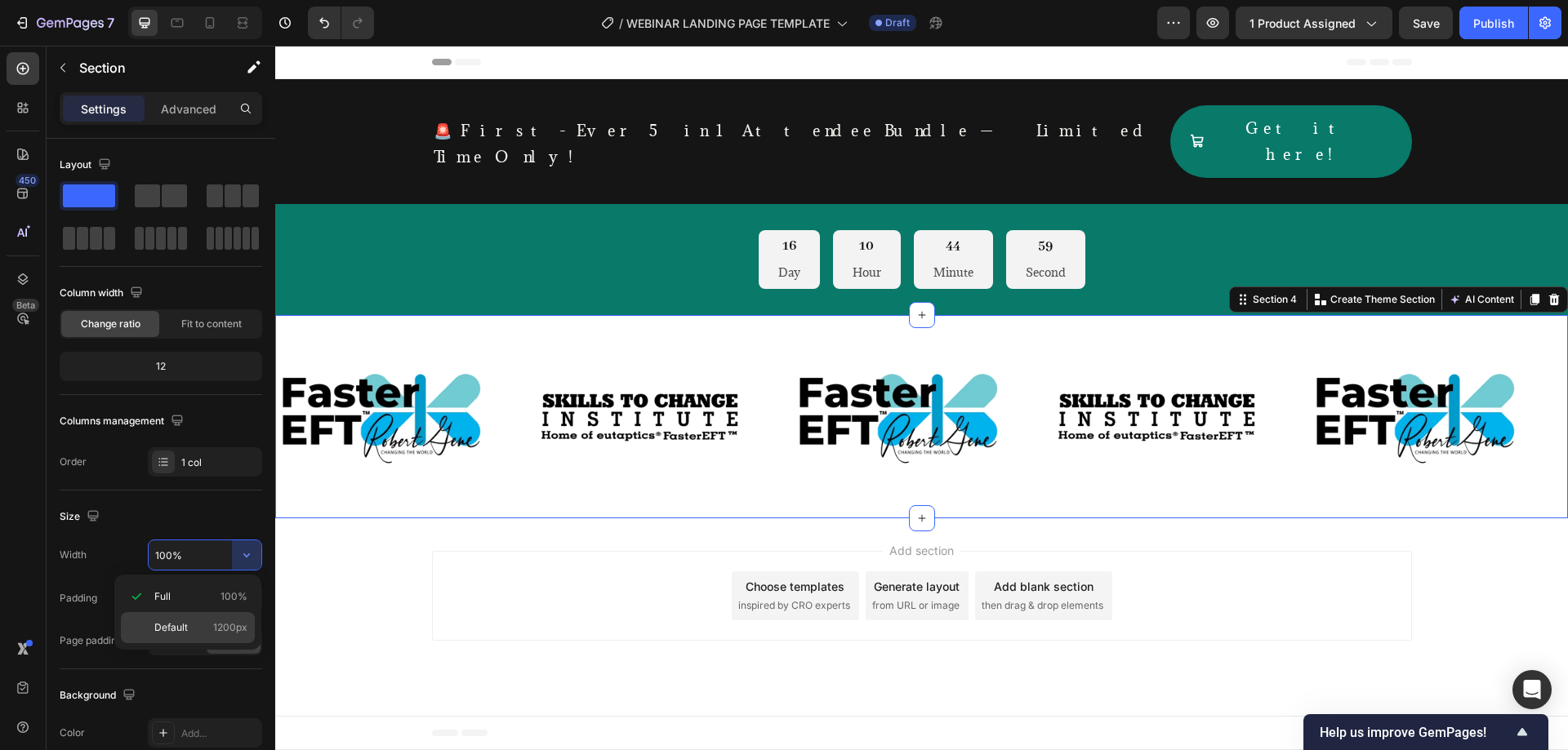
click at [217, 621] on span "1200px" at bounding box center [230, 628] width 34 height 15
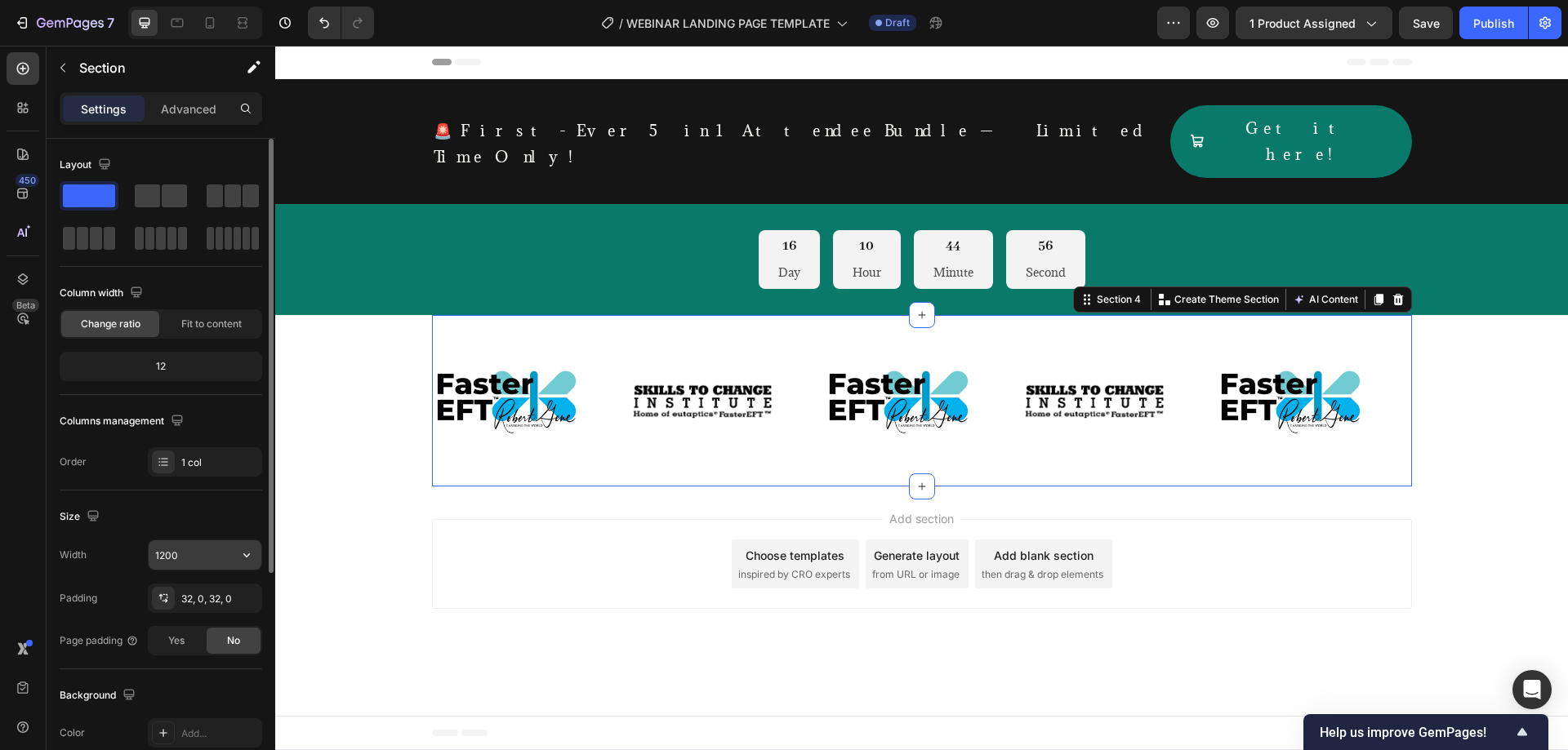
click at [249, 554] on icon "button" at bounding box center [246, 555] width 6 height 4
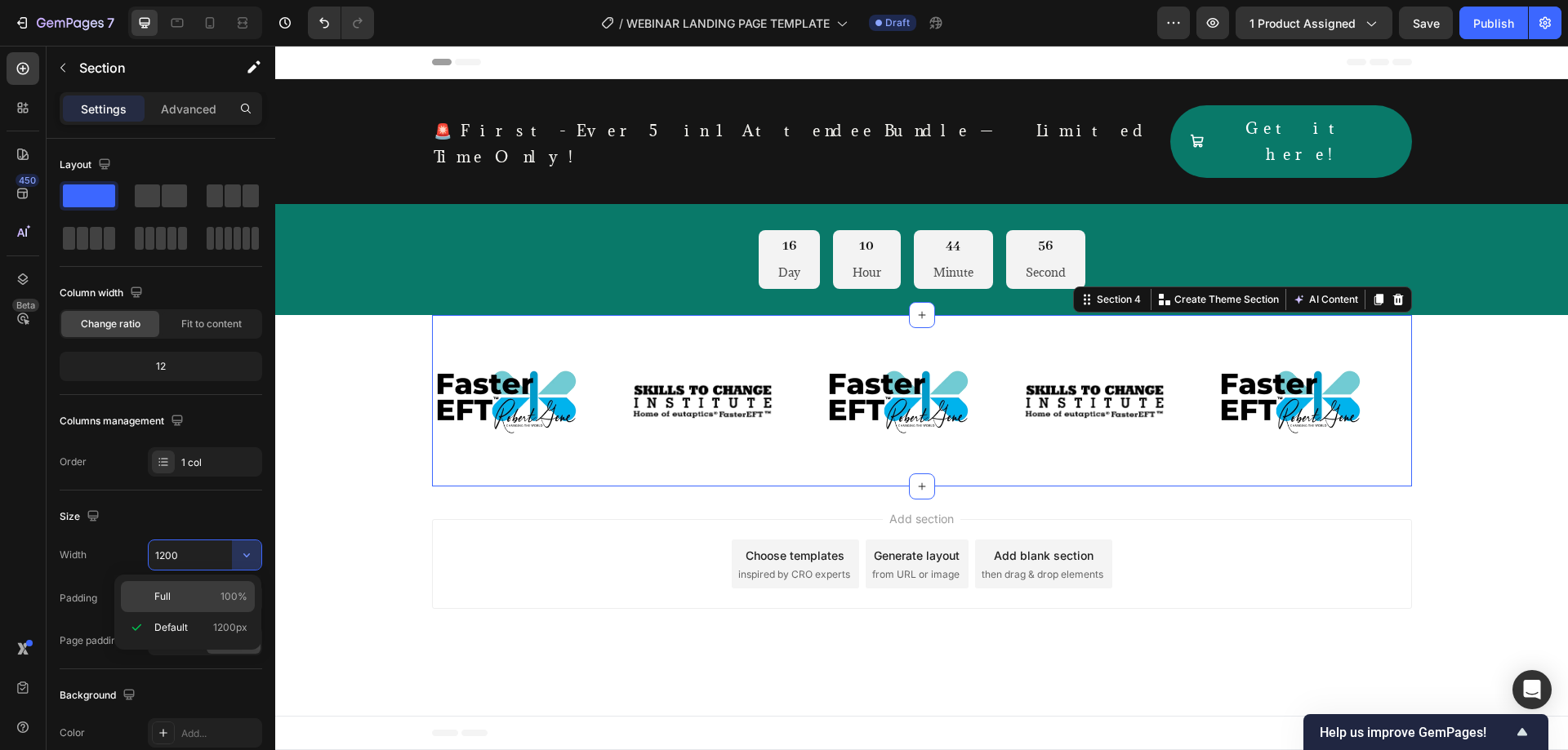
click at [213, 590] on p "Full 100%" at bounding box center [200, 597] width 93 height 15
type input "100%"
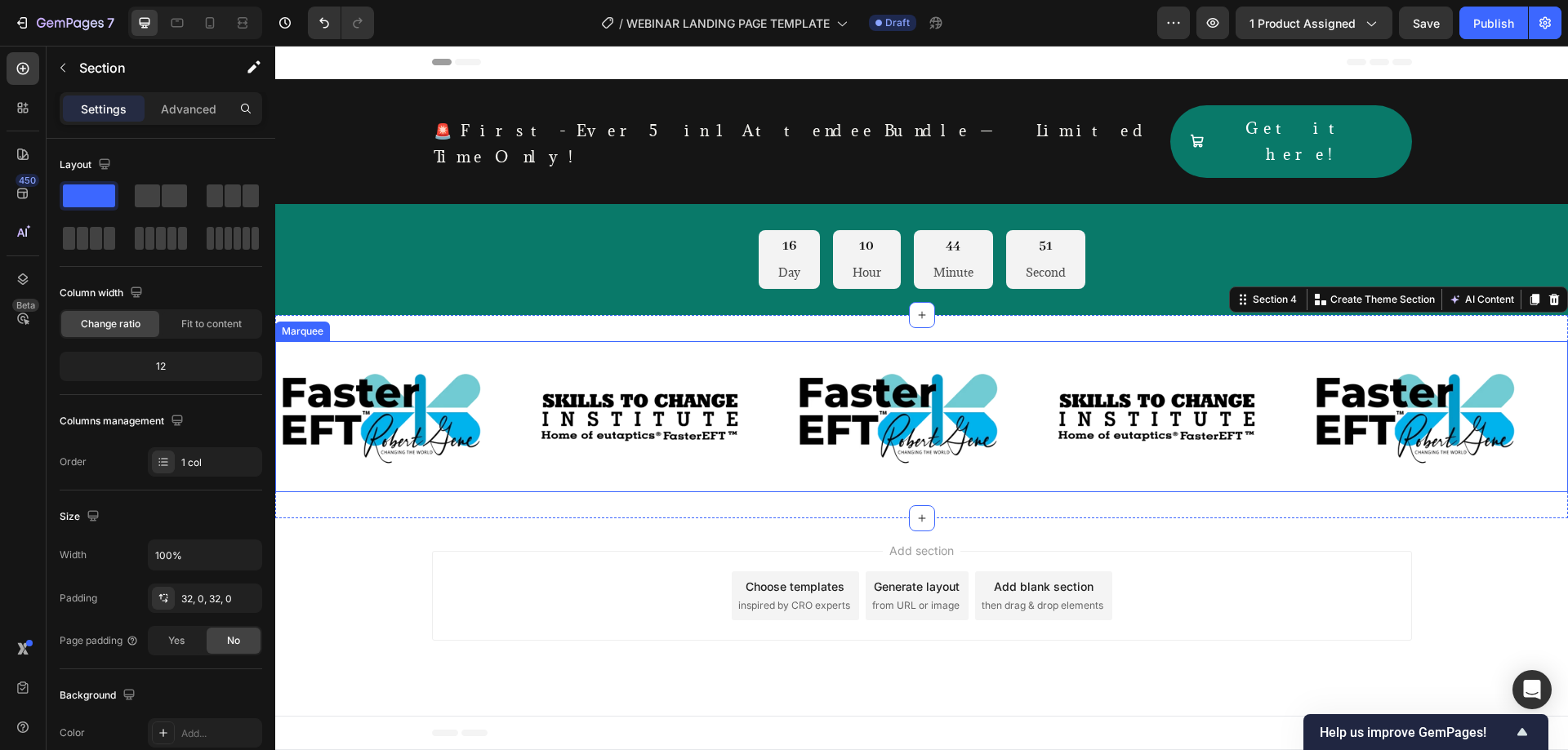
click at [500, 444] on div "Image" at bounding box center [405, 416] width 259 height 124
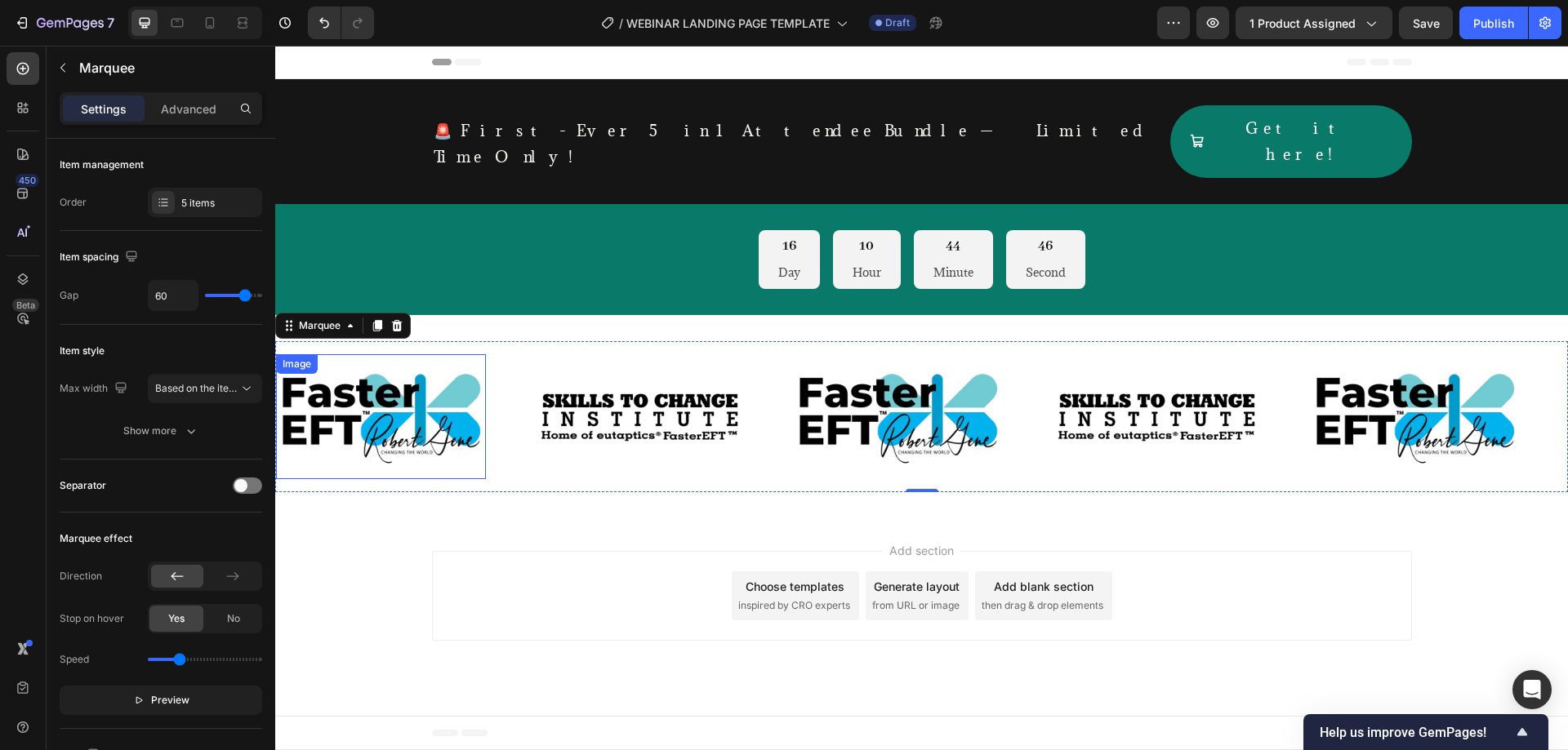
click at [409, 380] on img at bounding box center [380, 416] width 209 height 105
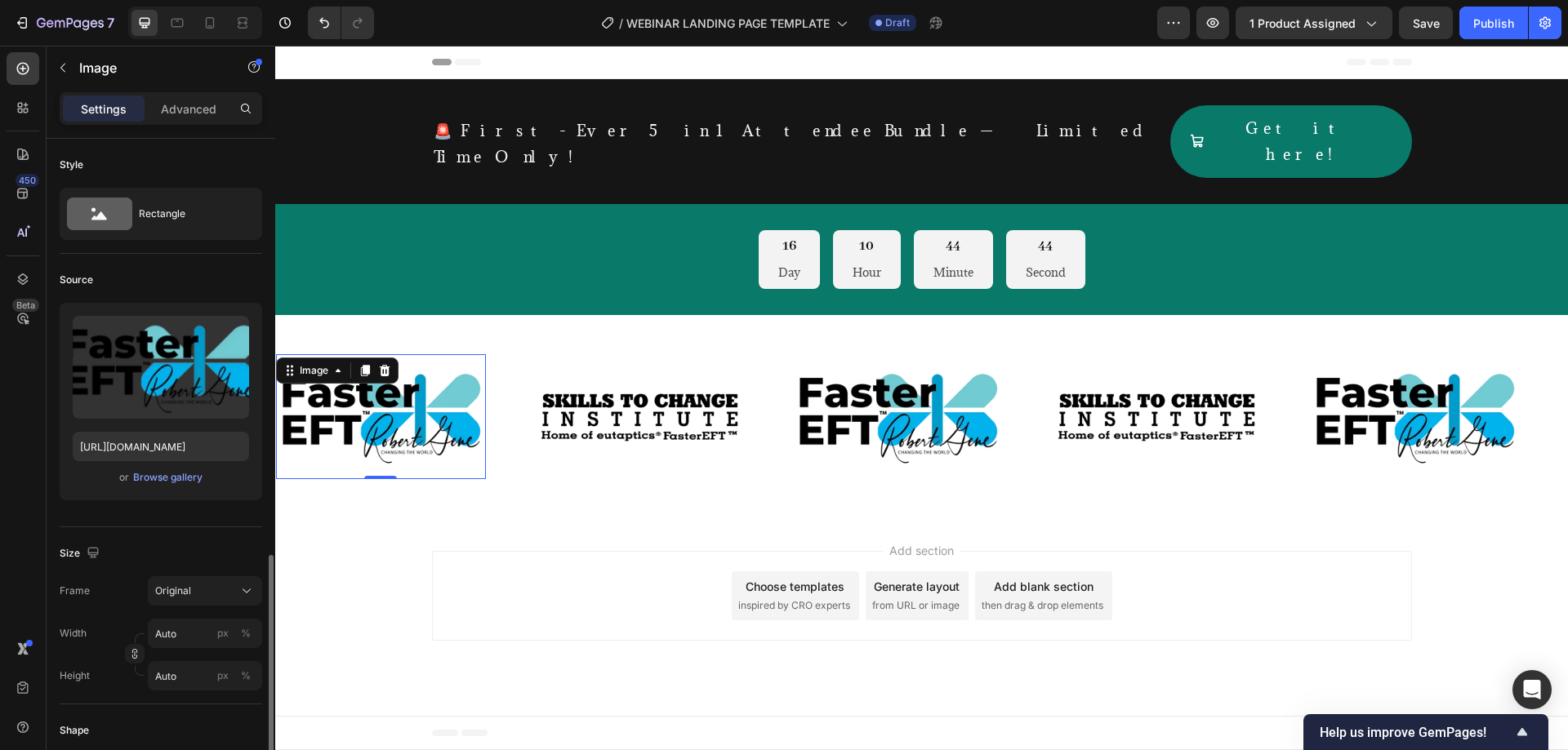
scroll to position [272, 0]
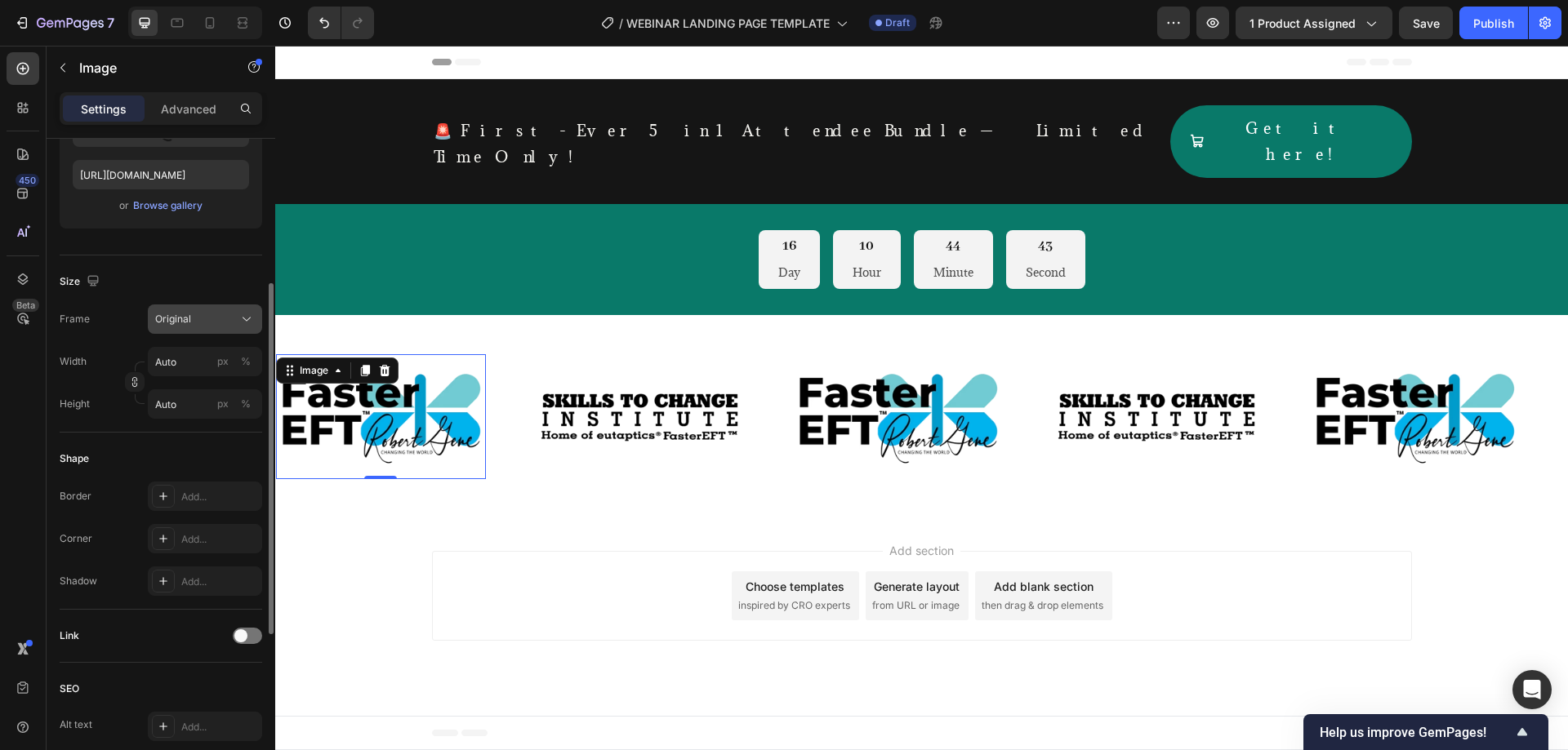
click at [254, 319] on button "Original" at bounding box center [205, 319] width 114 height 29
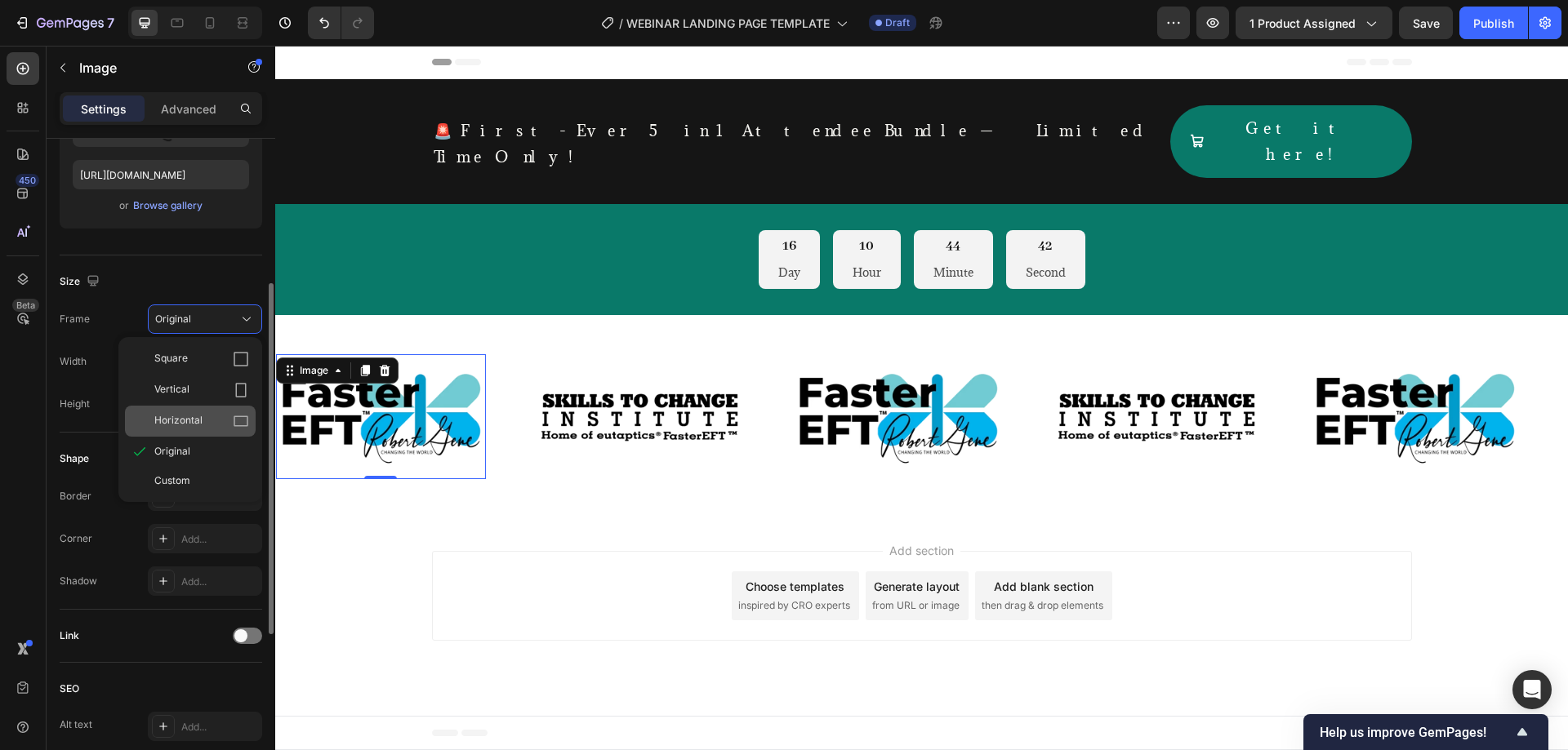
click at [211, 414] on div "Horizontal" at bounding box center [201, 421] width 95 height 17
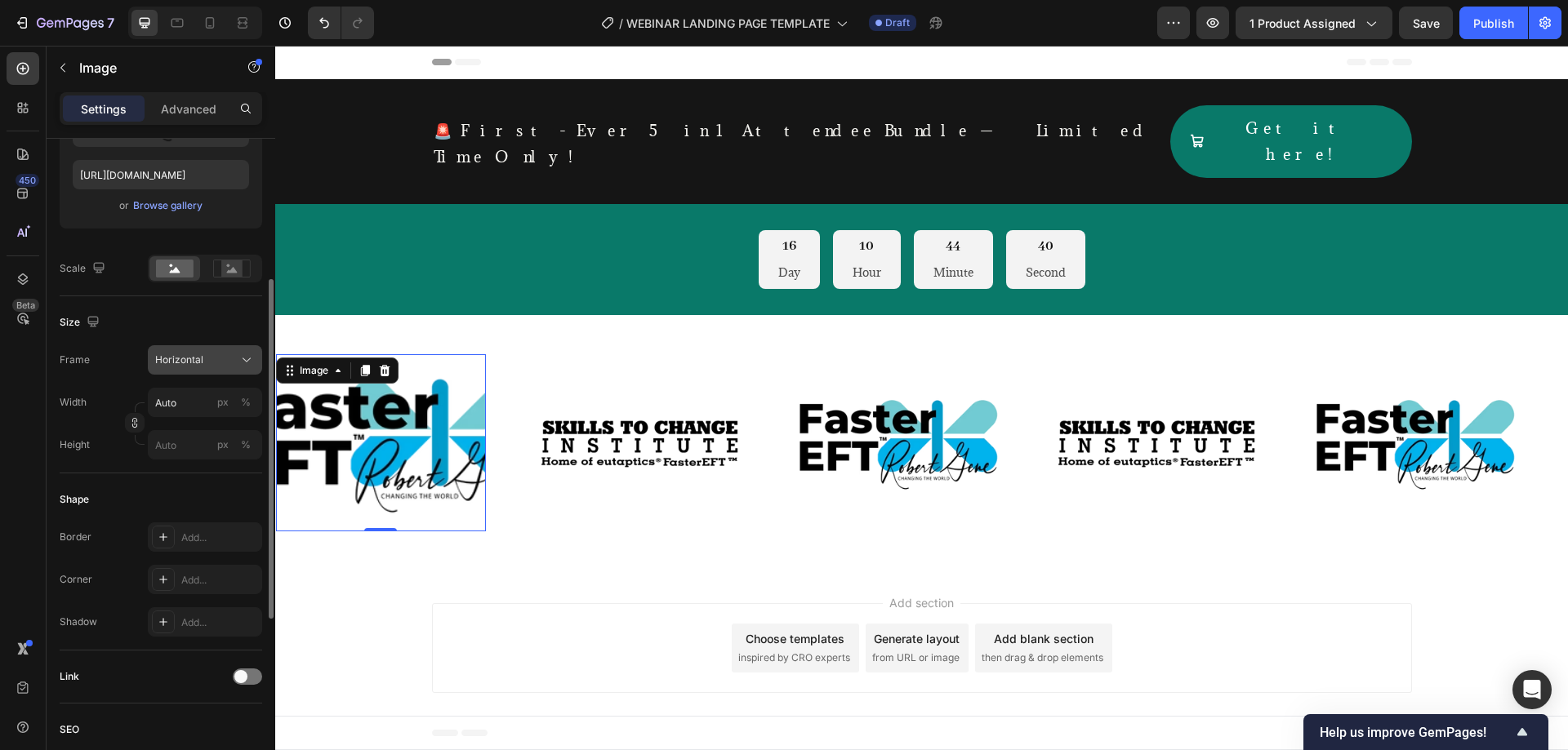
click at [254, 362] on icon at bounding box center [247, 360] width 17 height 17
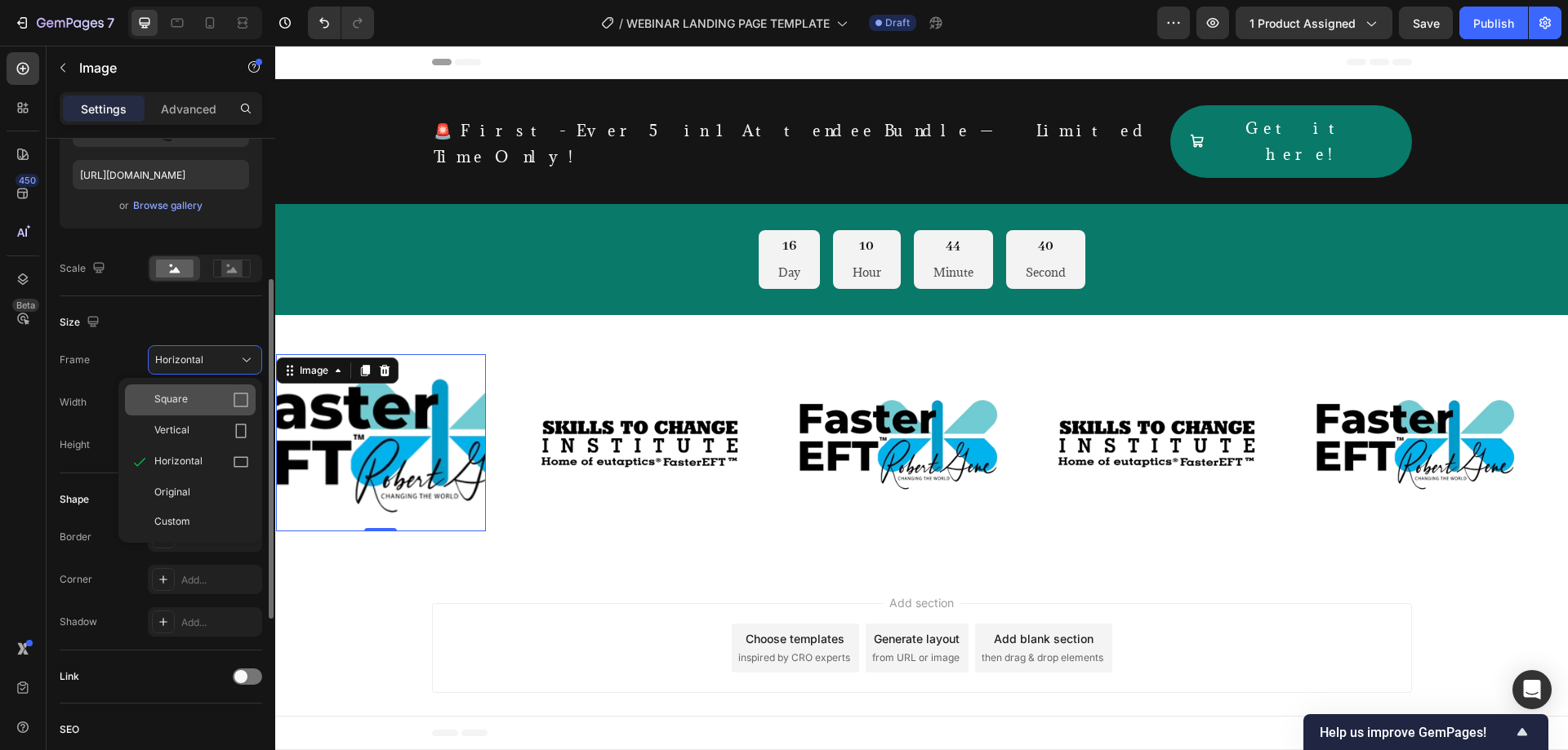
click at [223, 396] on div "Square" at bounding box center [201, 400] width 95 height 17
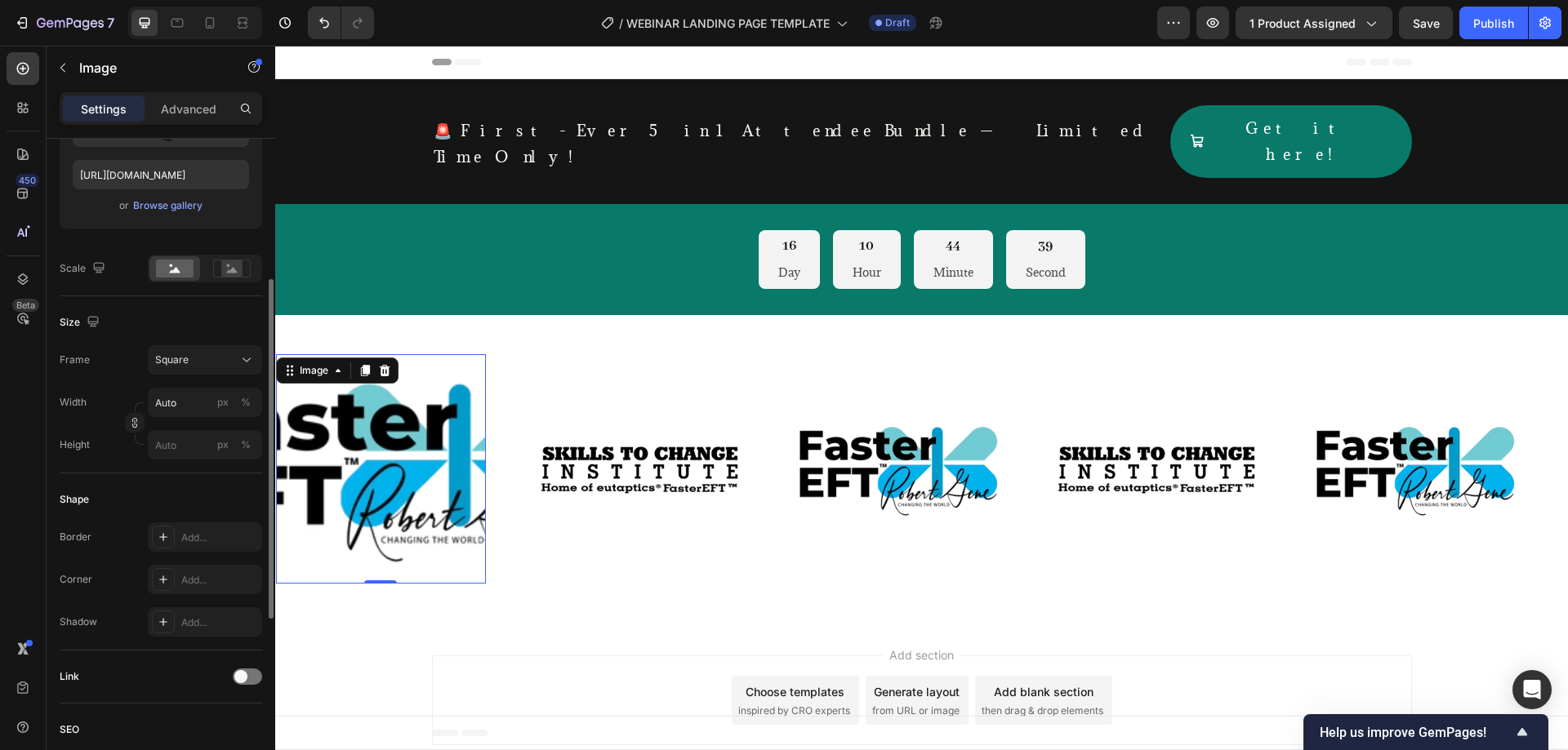
click at [262, 356] on div "Style Rectangle Source Upload Image [URL][DOMAIN_NAME] or Browse gallery Scale …" at bounding box center [161, 503] width 229 height 1273
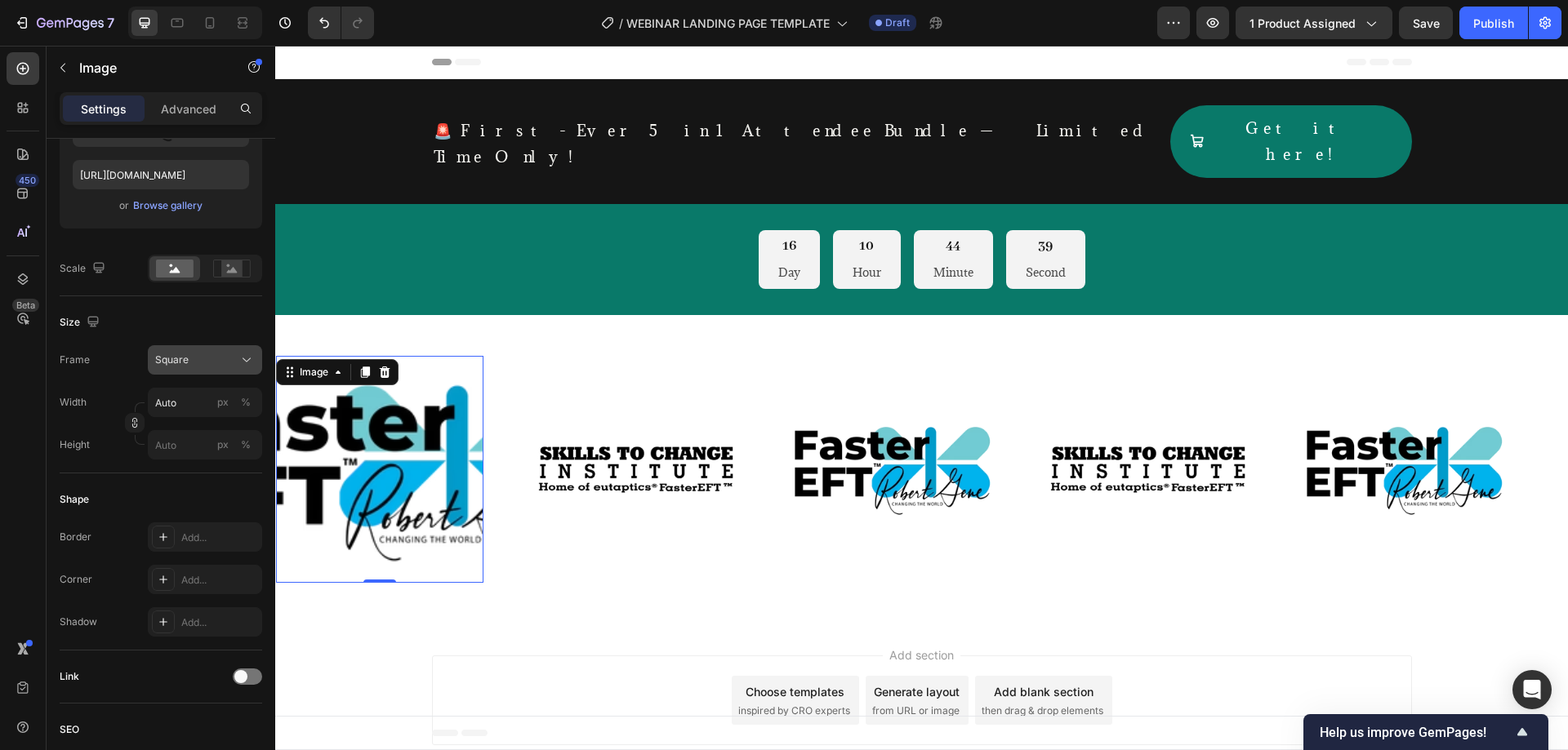
click at [254, 358] on icon at bounding box center [247, 360] width 17 height 17
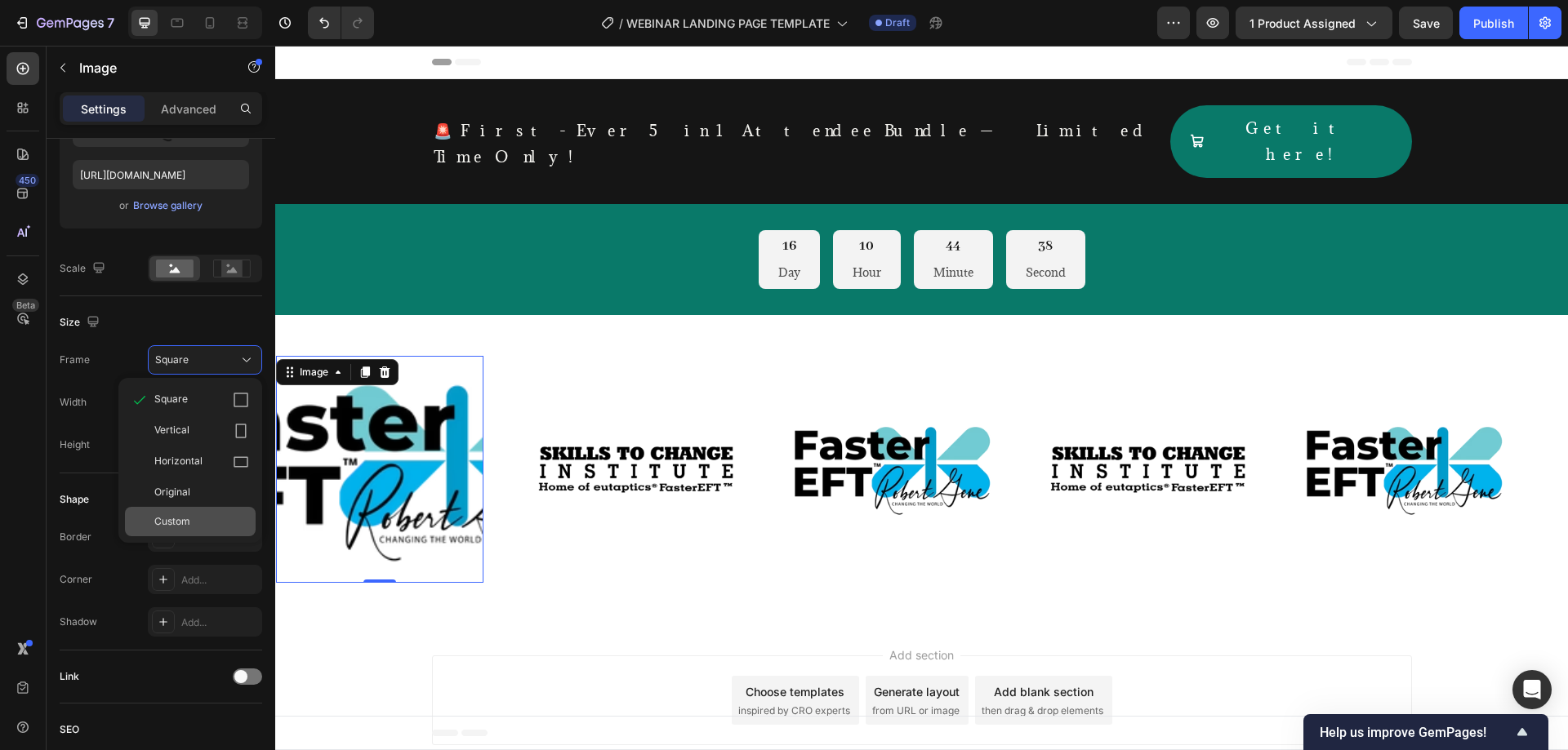
click at [206, 512] on div "Custom" at bounding box center [190, 521] width 130 height 29
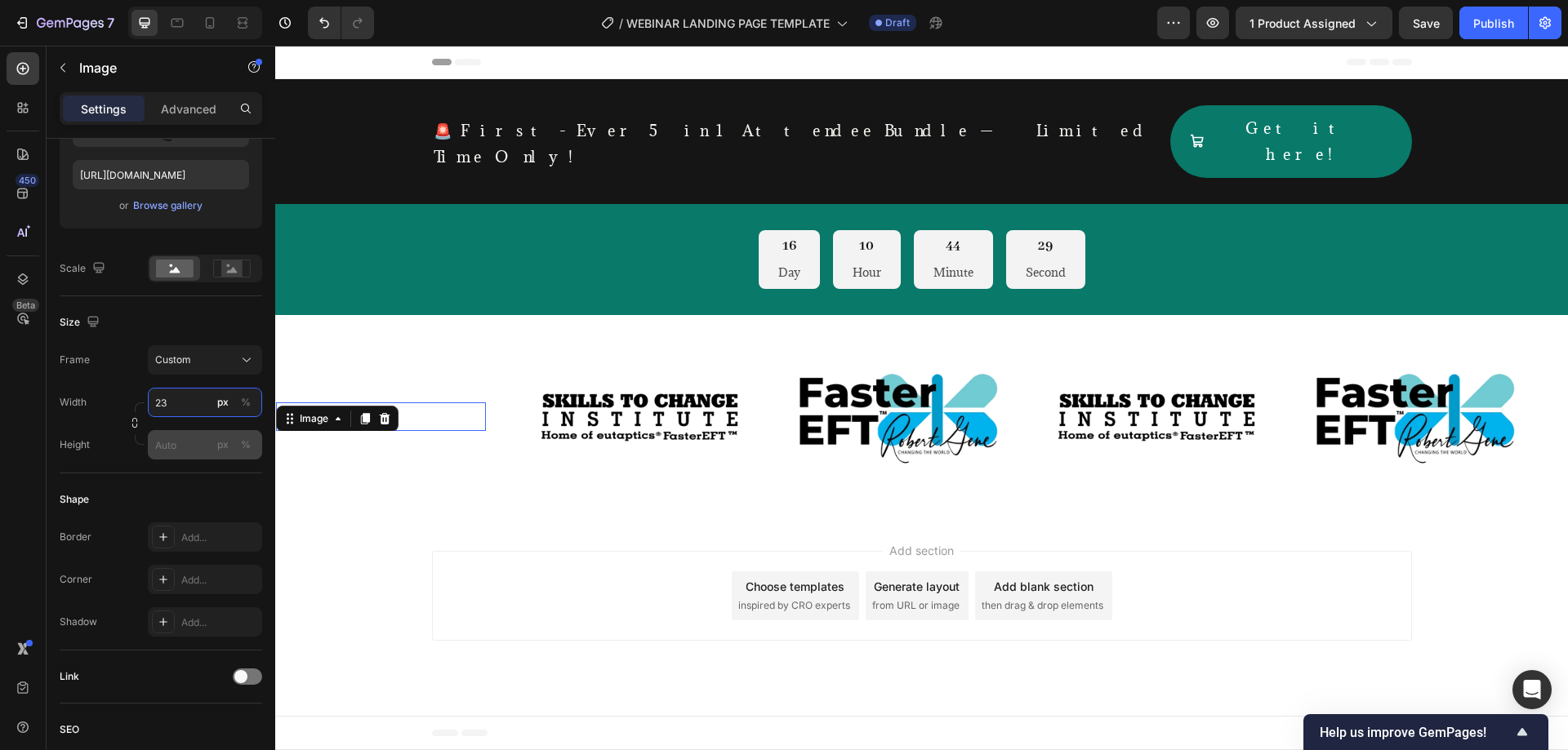
type input "2"
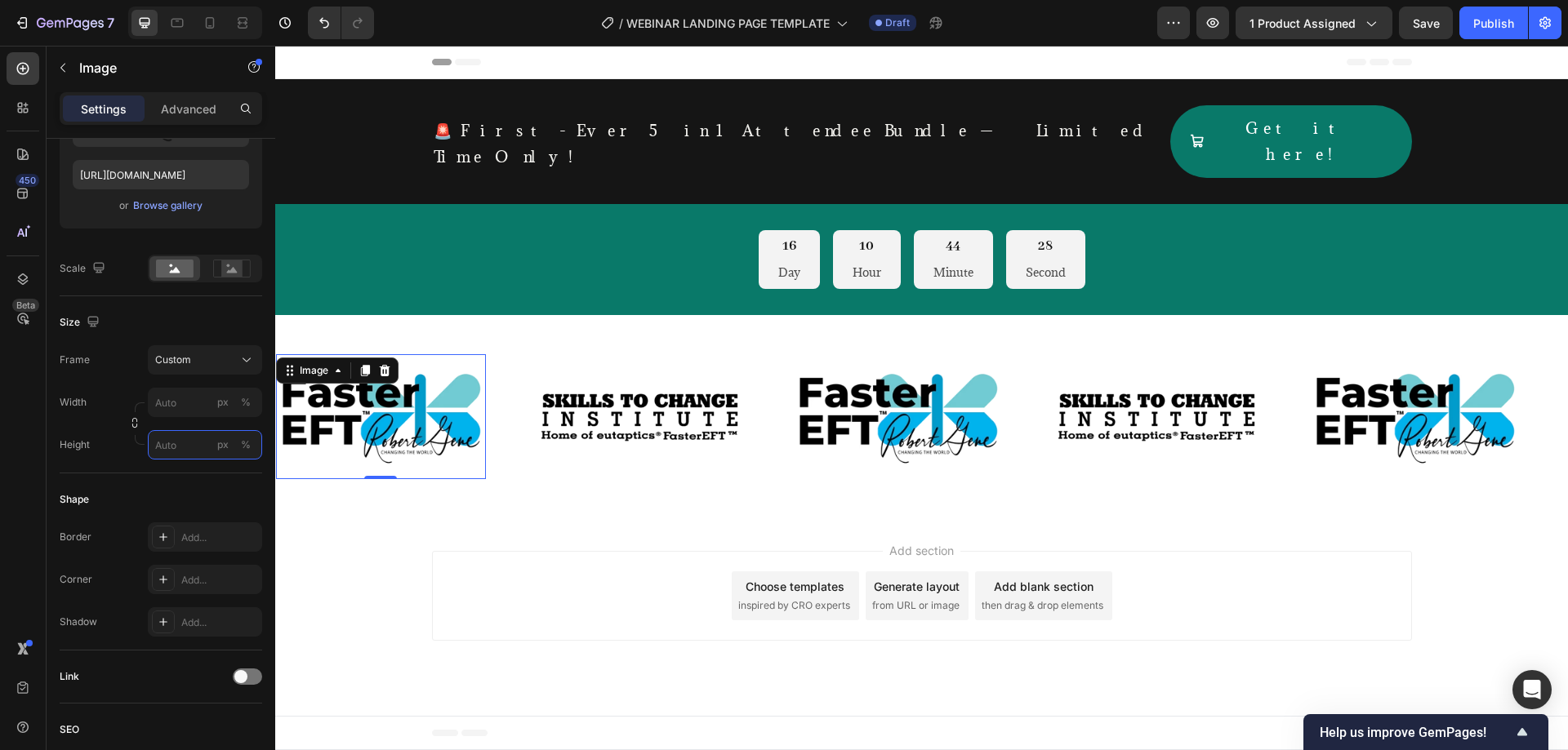
click at [175, 444] on div "Style Rectangle Source Upload Image [URL][DOMAIN_NAME] or Browse gallery Scale …" at bounding box center [161, 447] width 202 height 1161
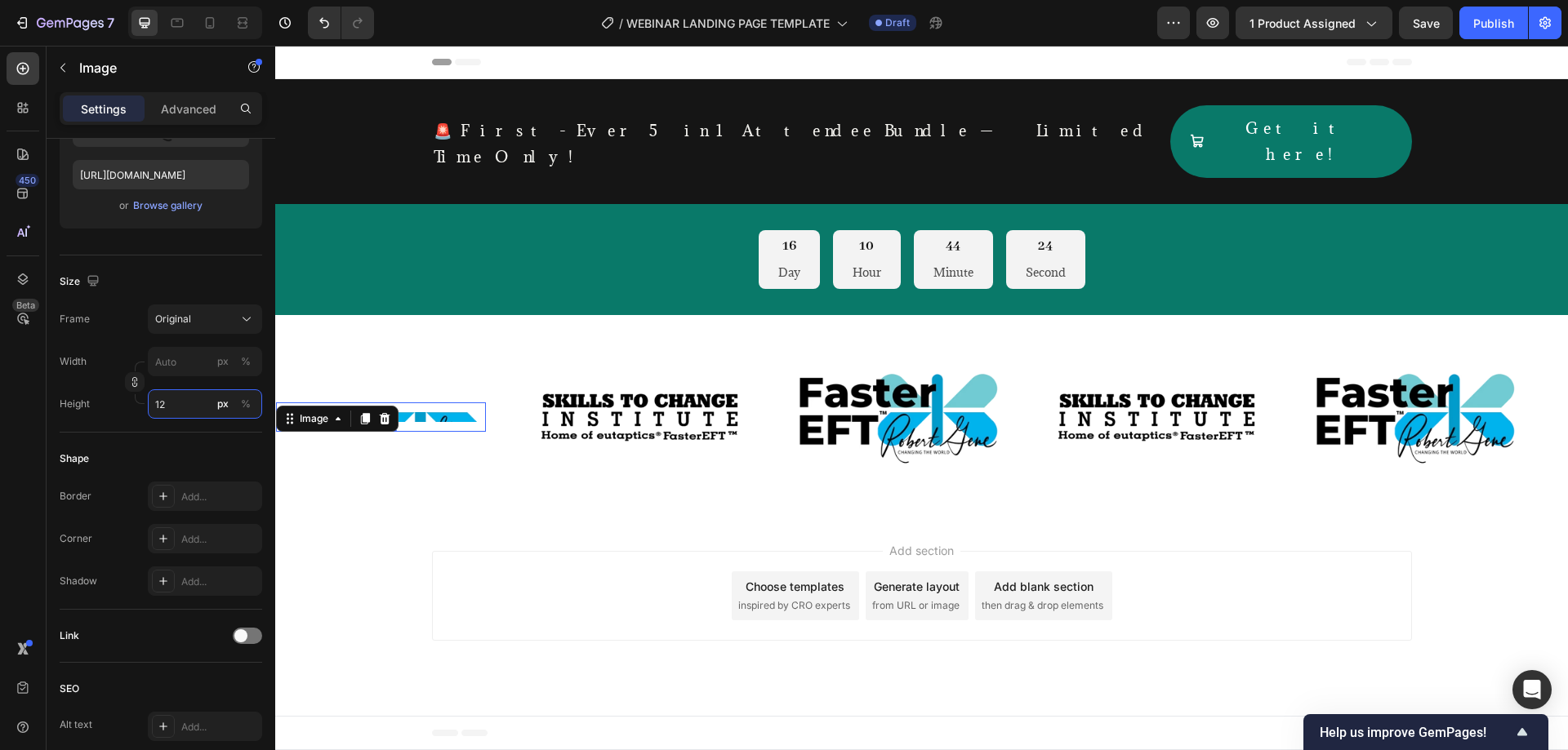
type input "1"
type input "100"
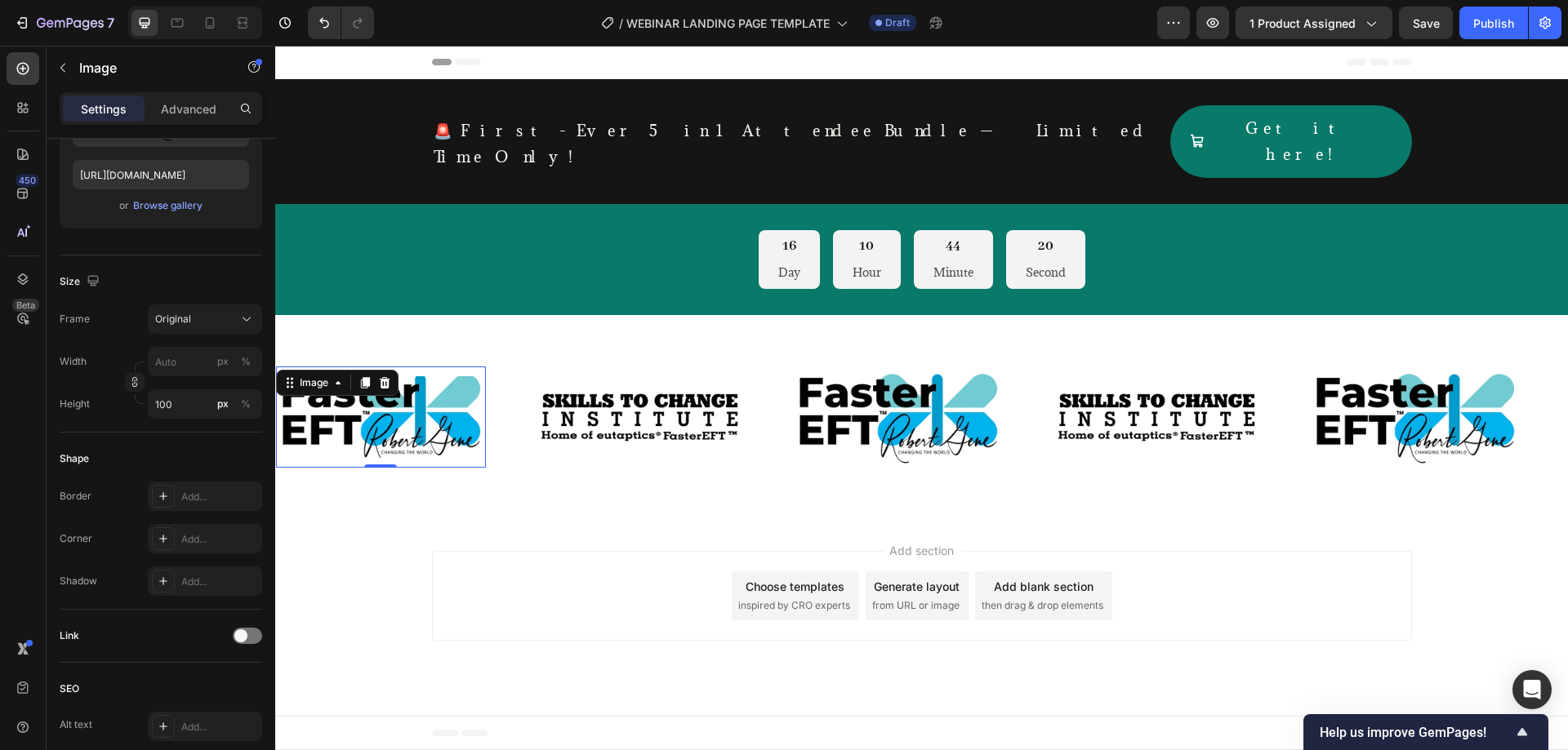
click at [402, 476] on div "Image 0 Image Image Image Image Image 0 Image Image Image Image Marquee Section…" at bounding box center [921, 416] width 1292 height 202
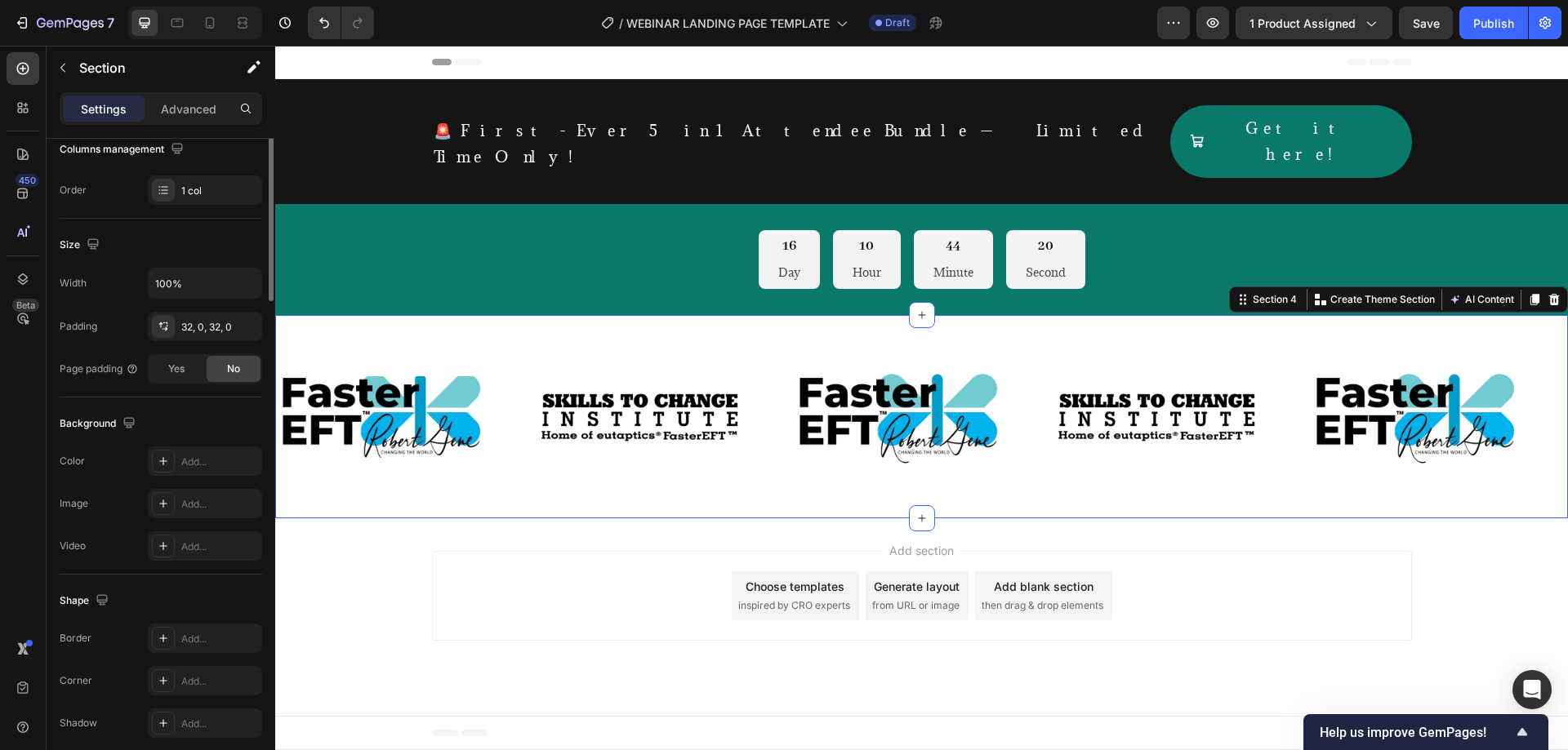
scroll to position [0, 0]
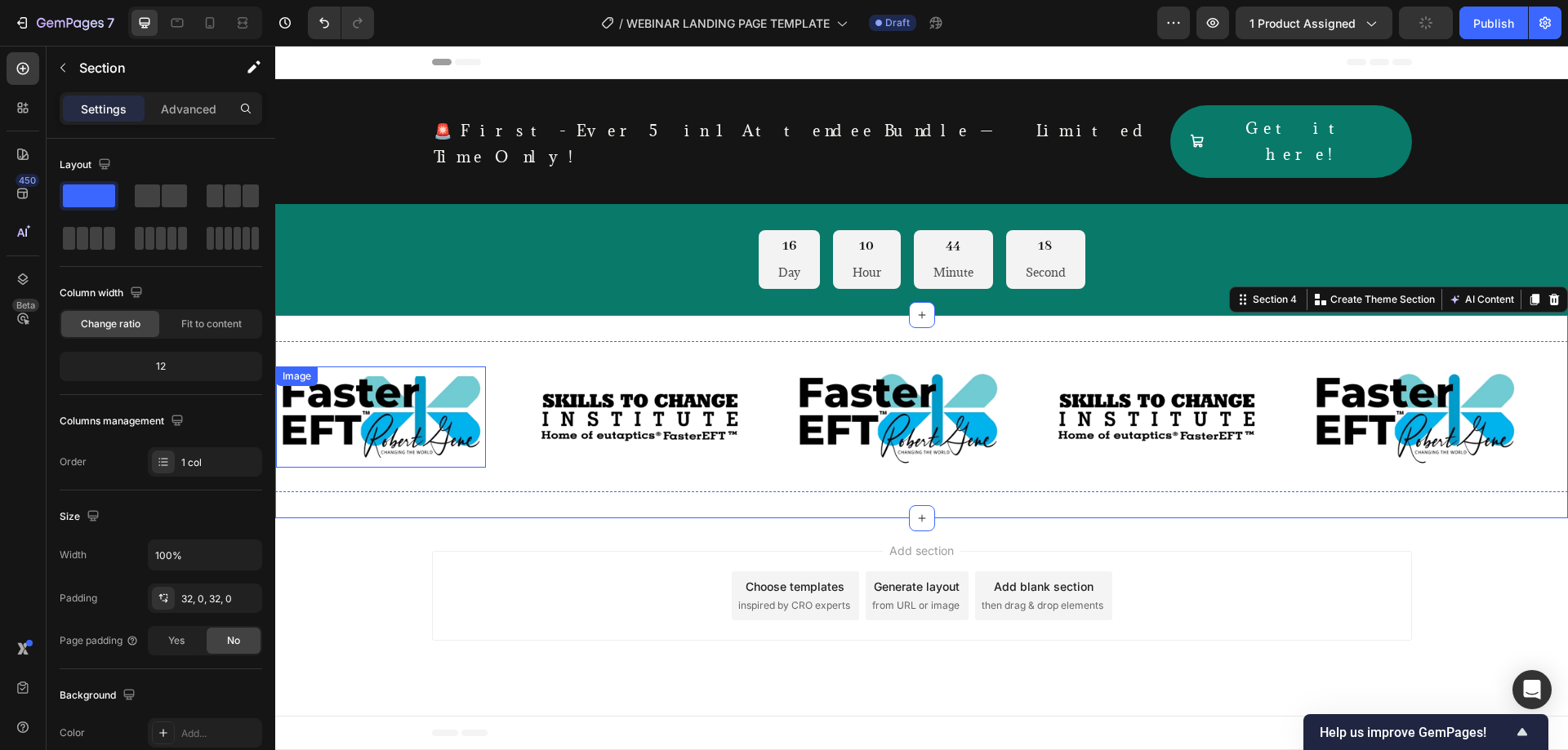
click at [334, 397] on img at bounding box center [380, 417] width 209 height 82
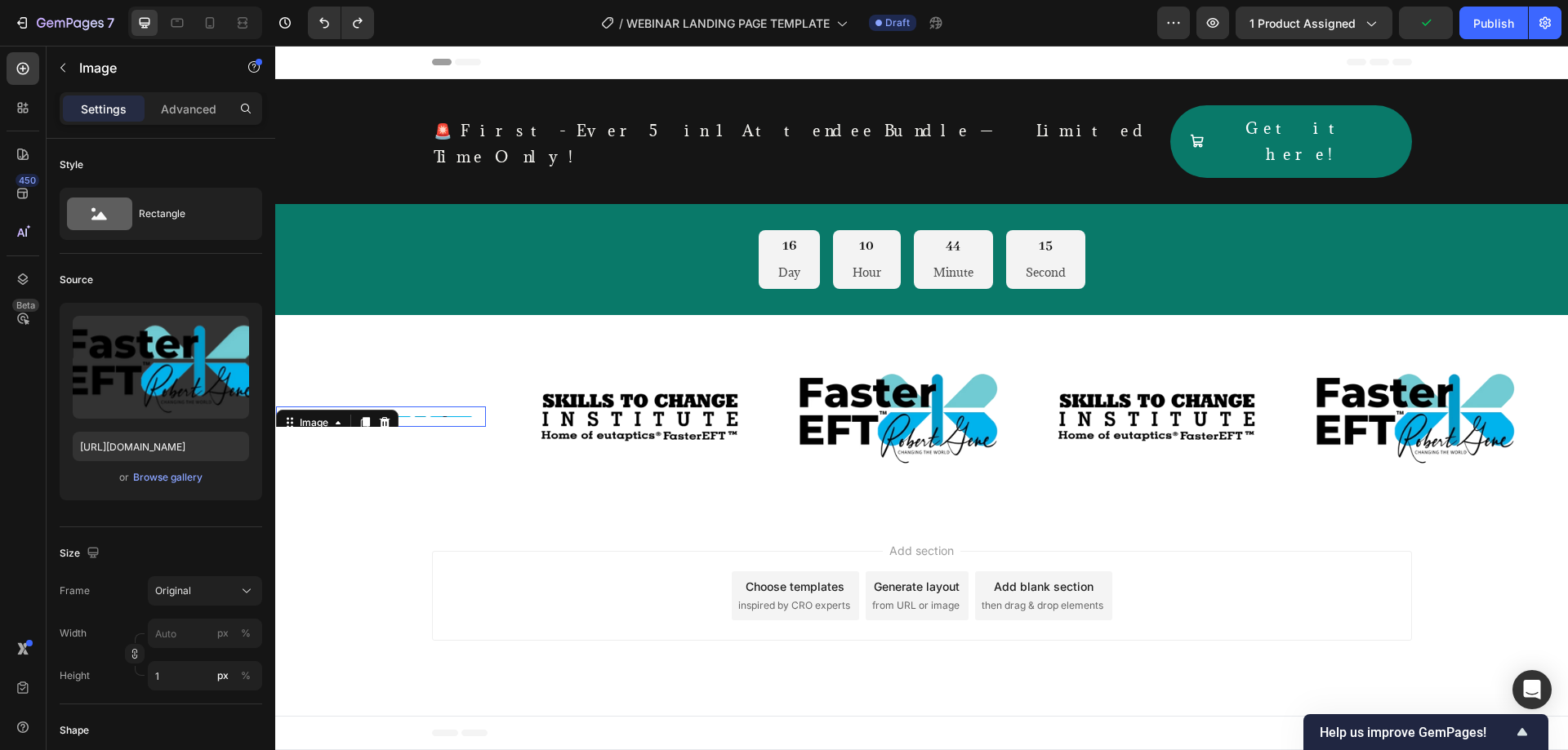
type input "12"
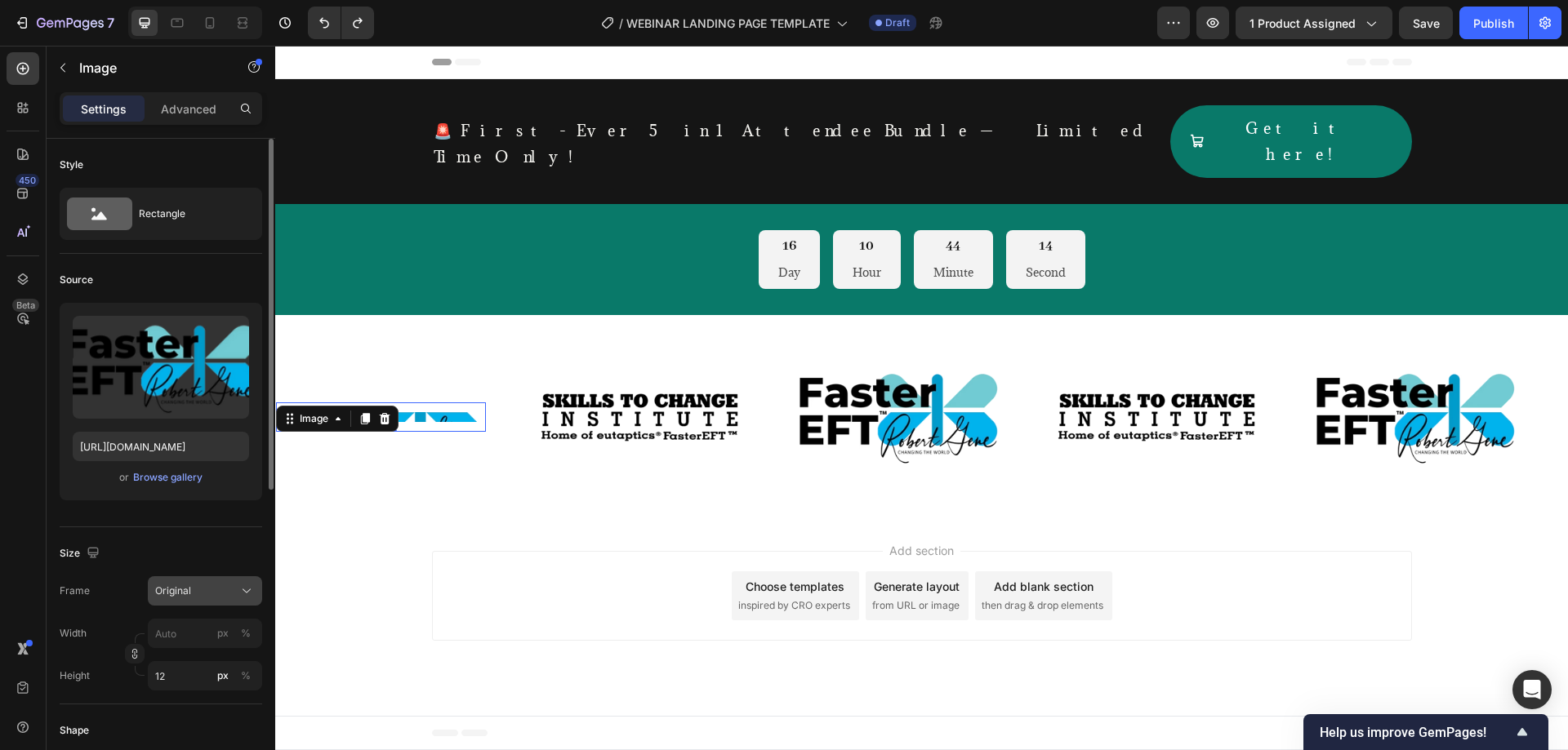
click at [217, 597] on div "Original" at bounding box center [195, 591] width 80 height 15
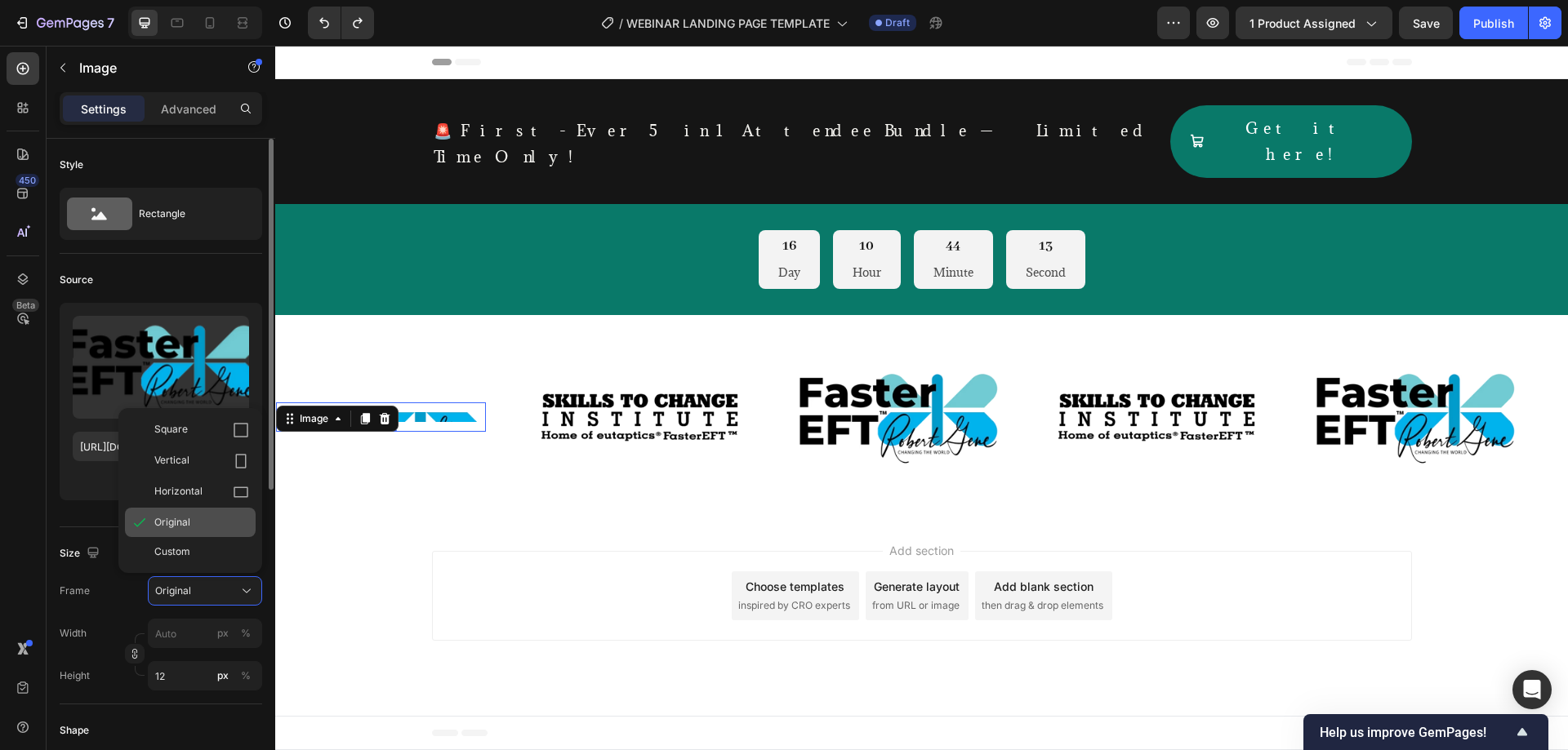
click at [204, 512] on div "Original" at bounding box center [190, 522] width 130 height 29
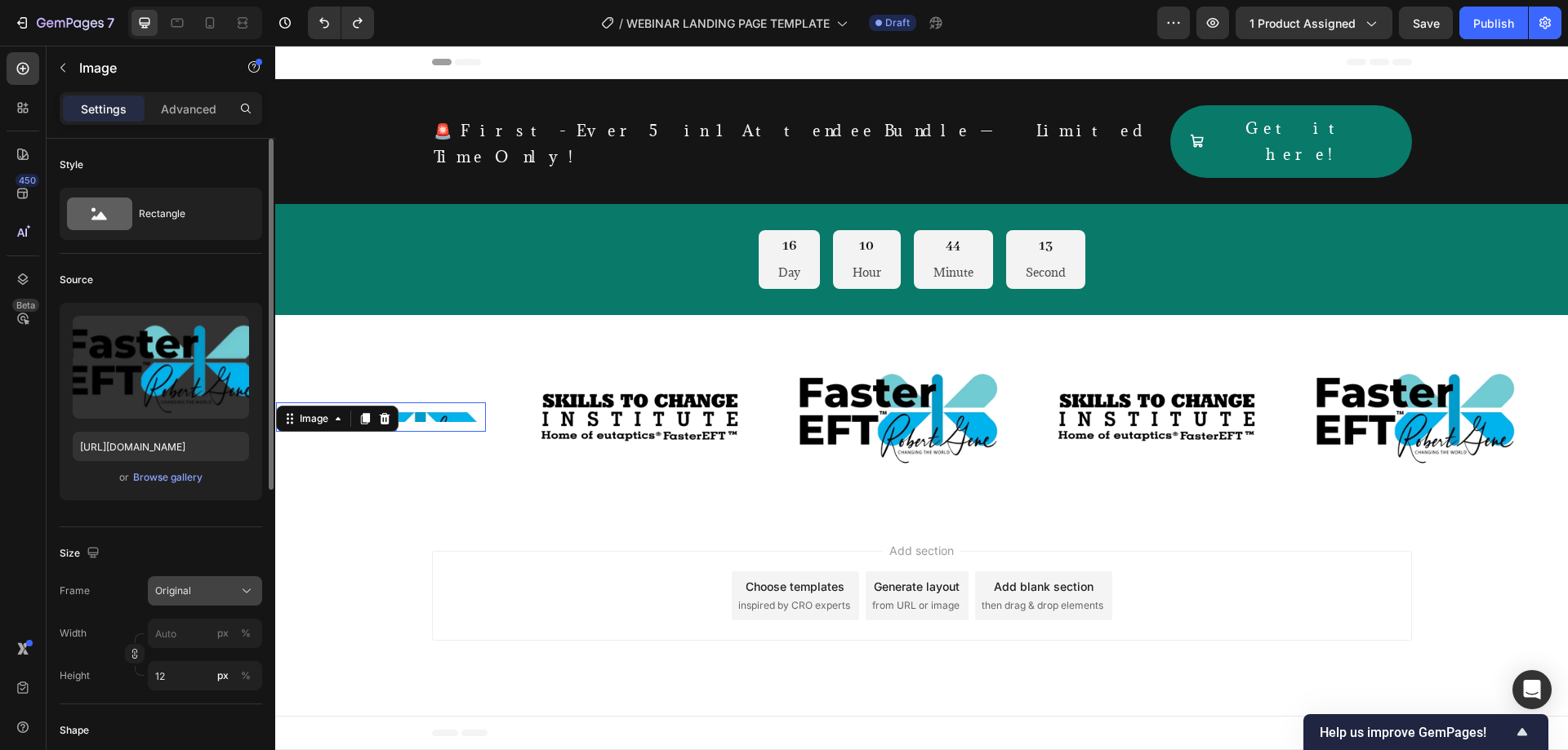
click at [205, 600] on button "Original" at bounding box center [205, 591] width 114 height 29
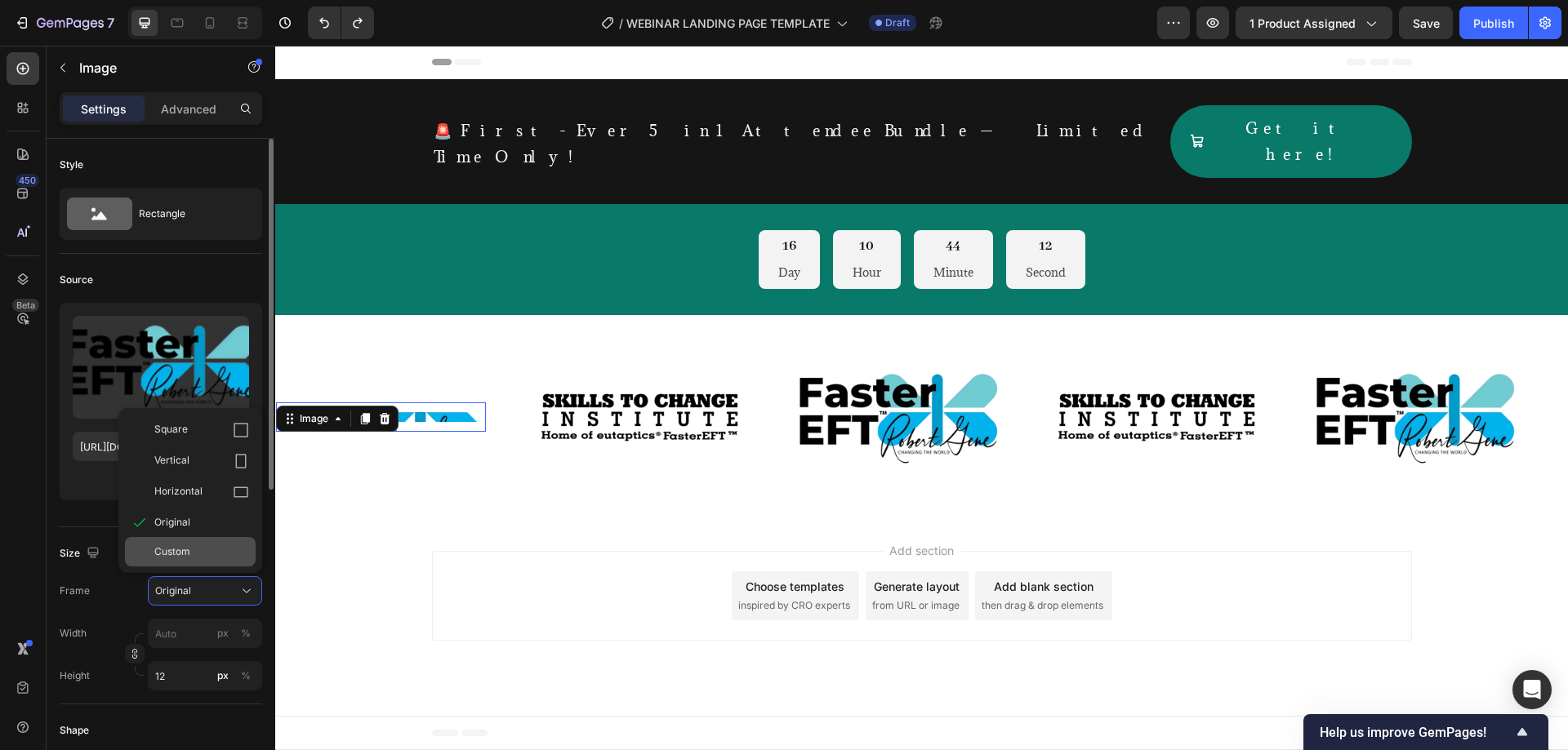
click at [203, 554] on div "Custom" at bounding box center [201, 552] width 95 height 15
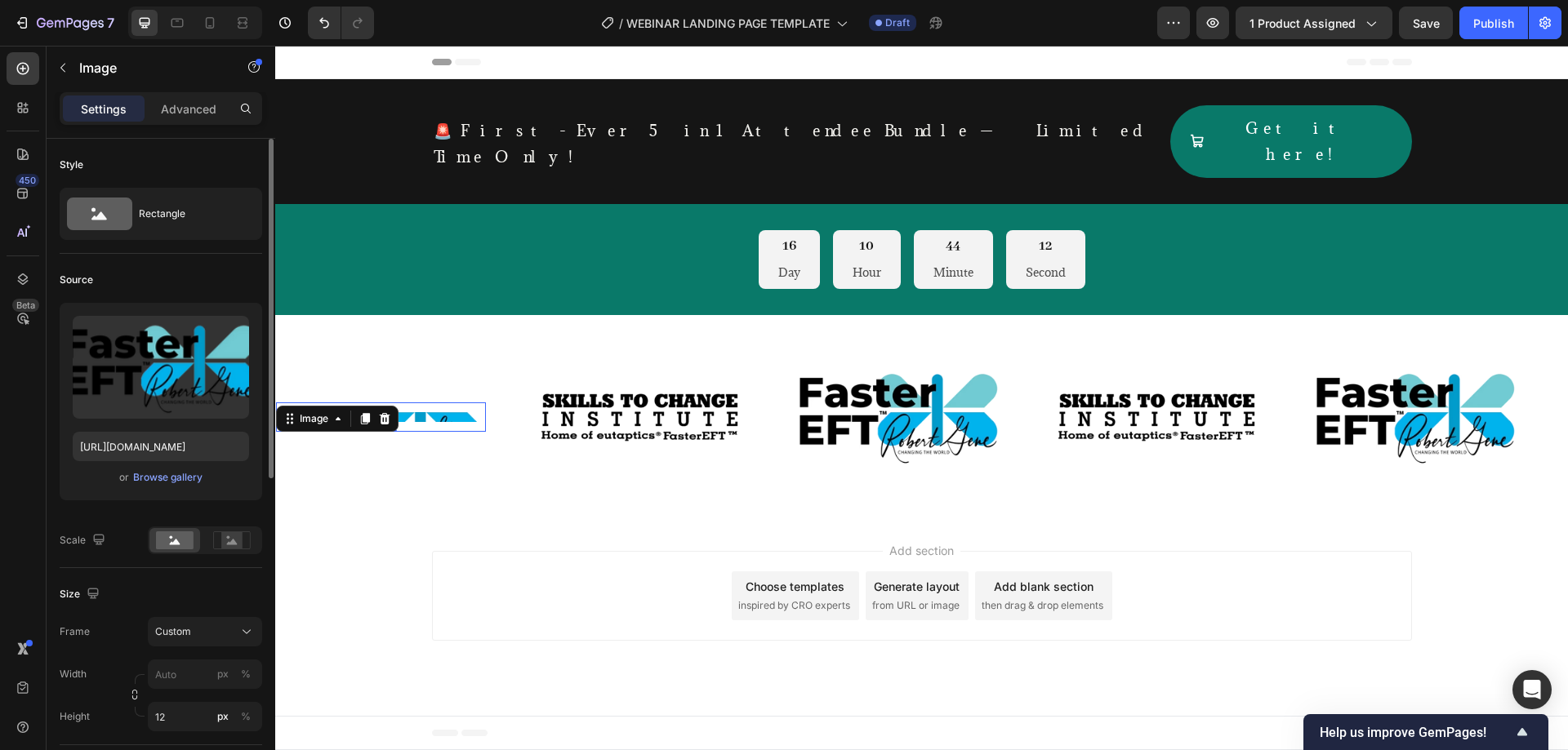
click at [216, 584] on div "Size" at bounding box center [161, 594] width 202 height 26
click at [211, 639] on div "Custom" at bounding box center [205, 632] width 99 height 17
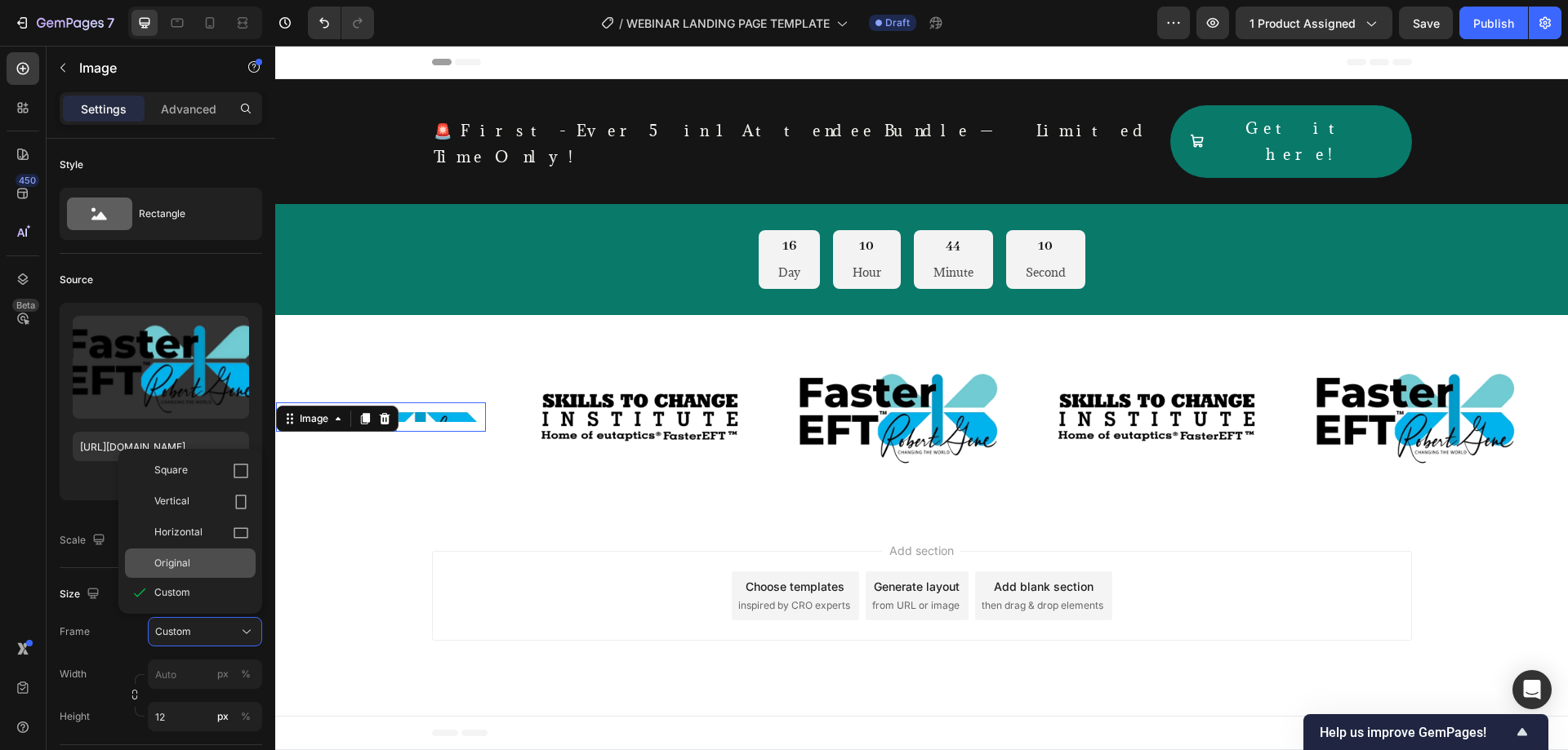
click at [217, 568] on div "Original" at bounding box center [201, 563] width 95 height 15
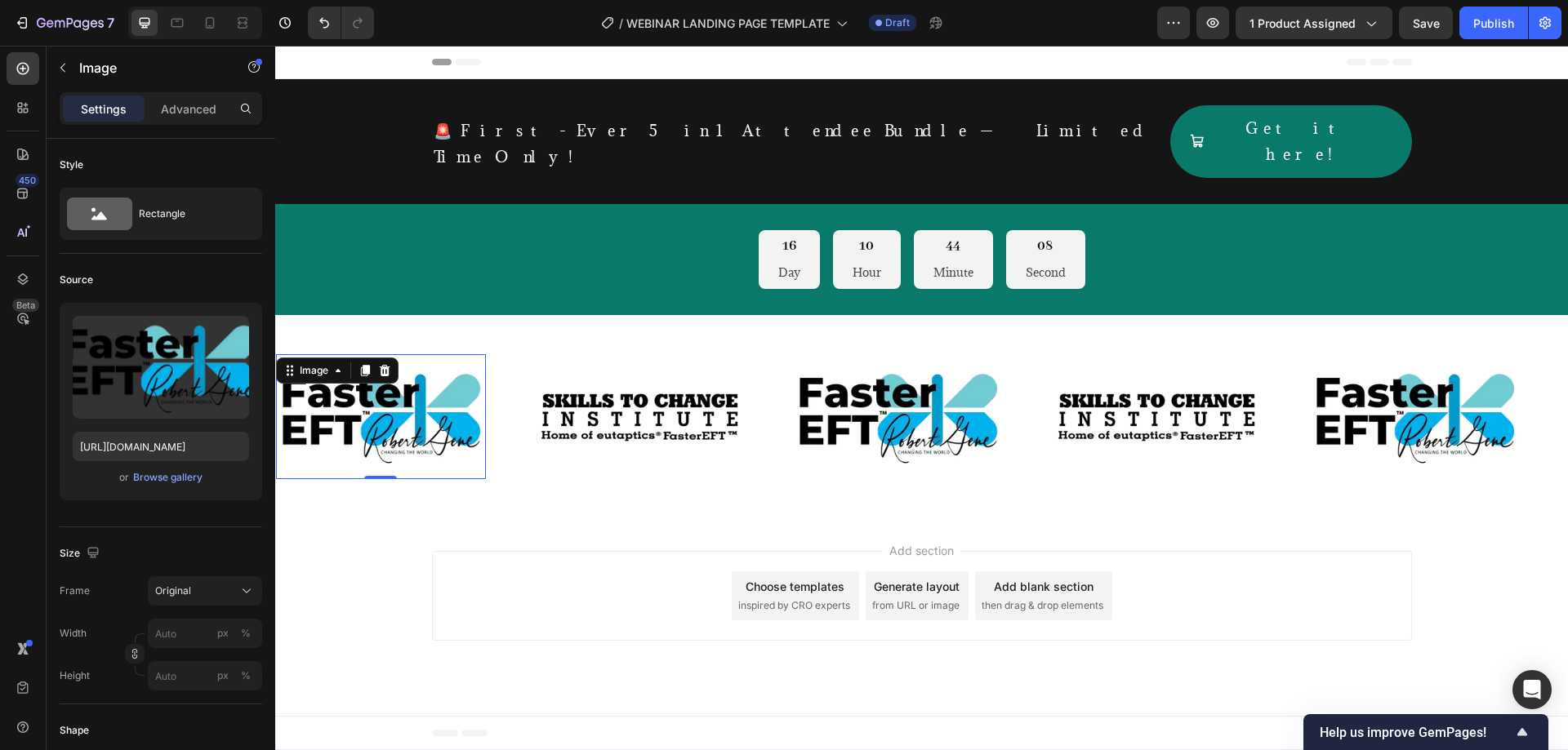
click at [569, 575] on div "Add section Choose templates inspired by CRO experts Generate layout from URL o…" at bounding box center [921, 596] width 980 height 90
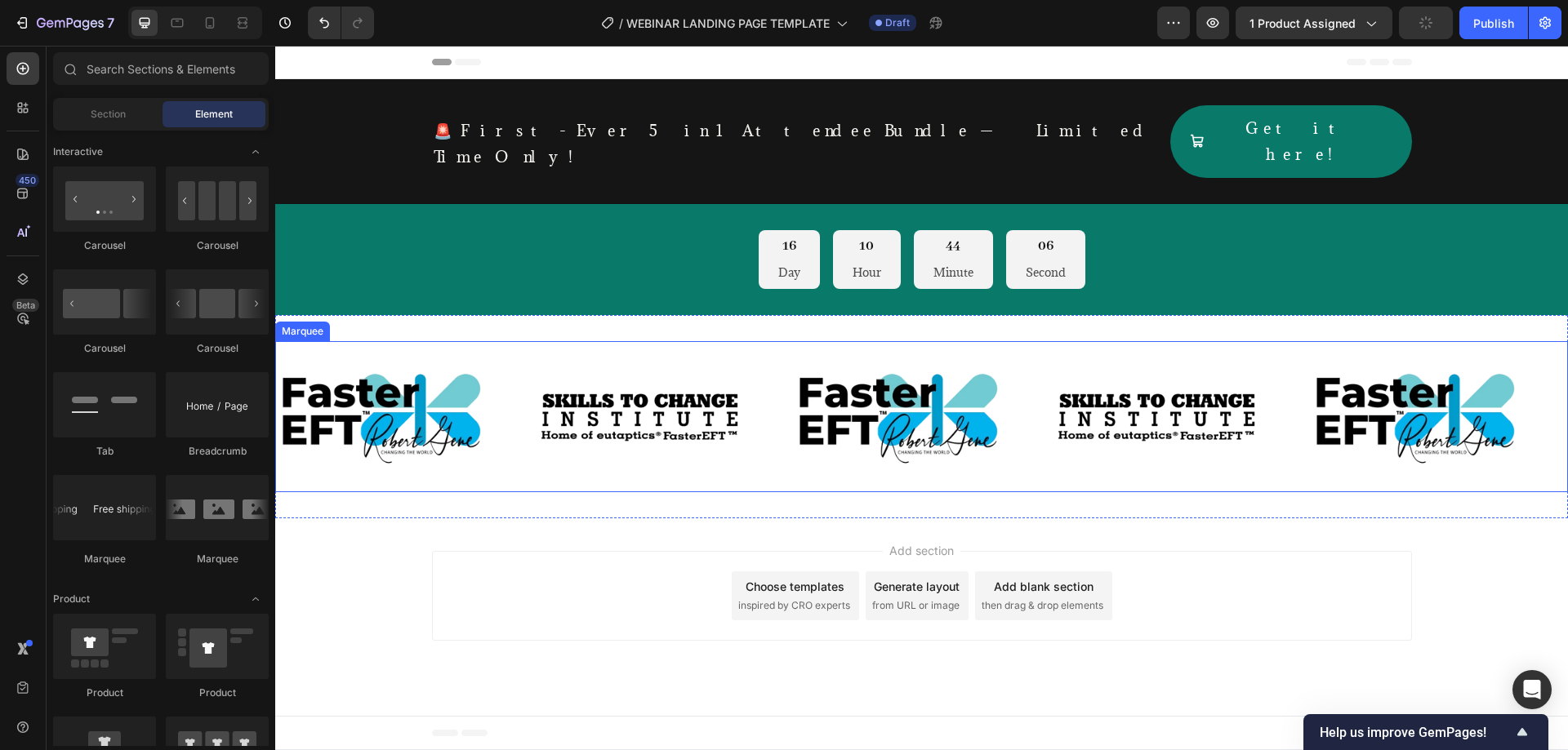
click at [515, 354] on div "Image" at bounding box center [405, 416] width 259 height 124
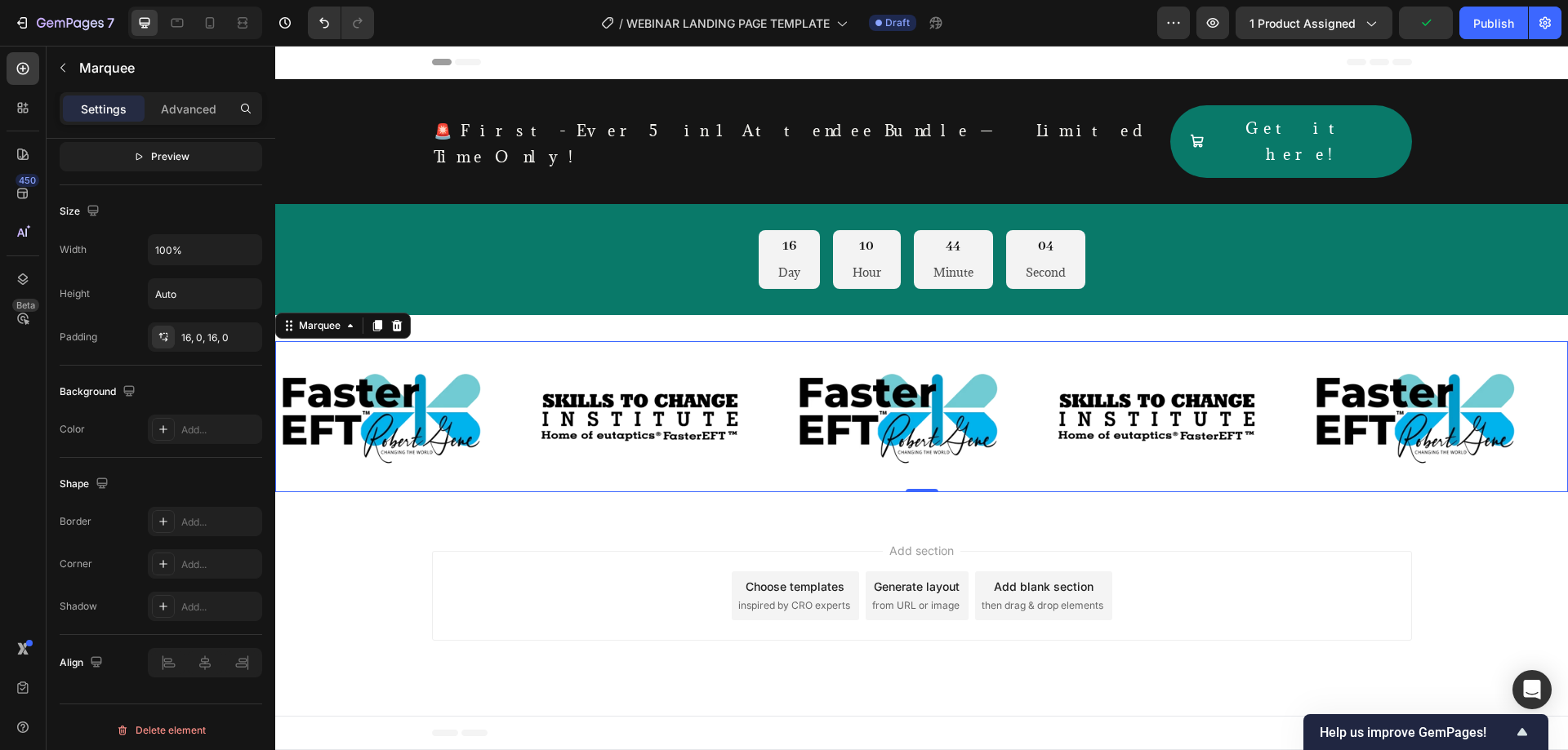
scroll to position [549, 0]
click at [242, 330] on icon "button" at bounding box center [245, 331] width 13 height 13
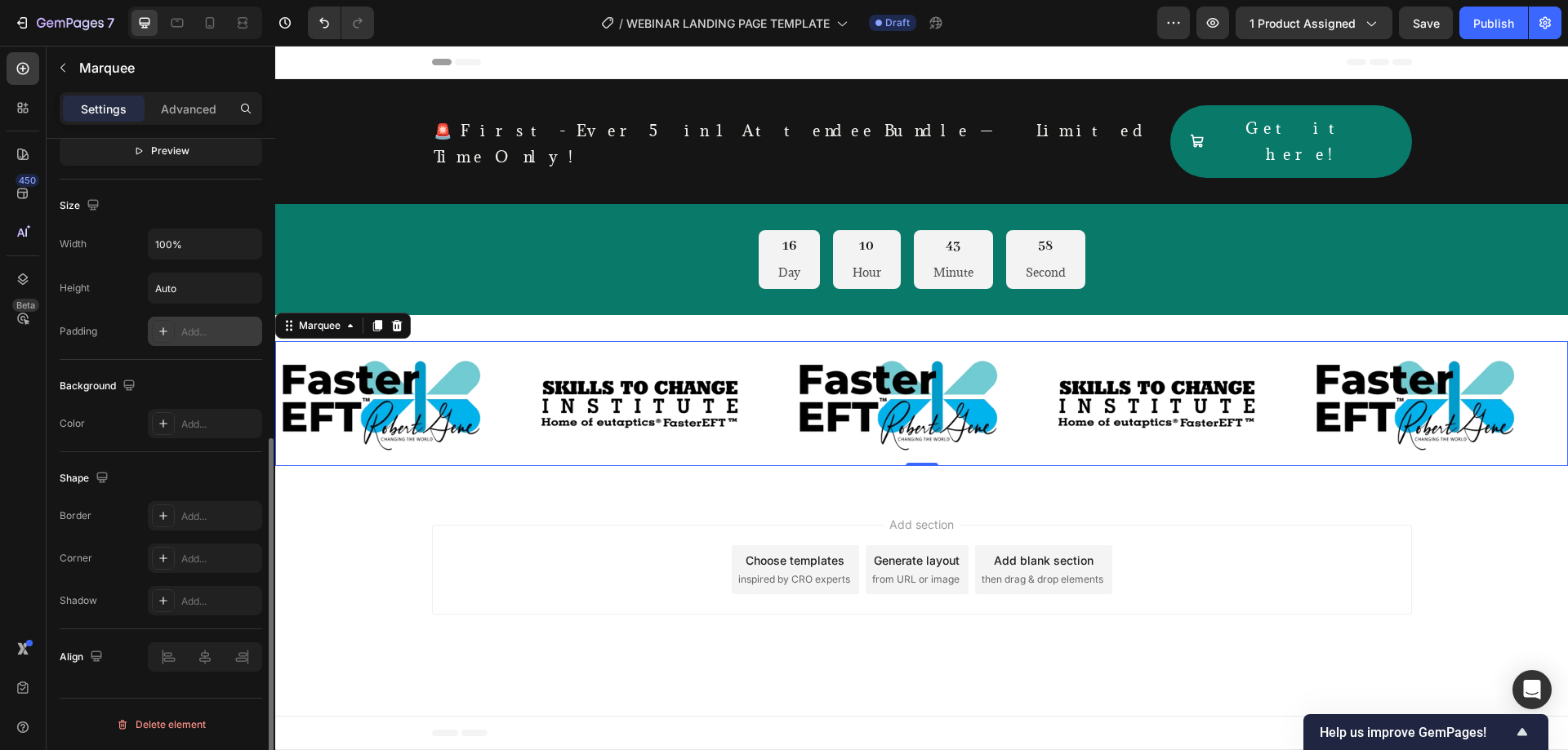
scroll to position [277, 0]
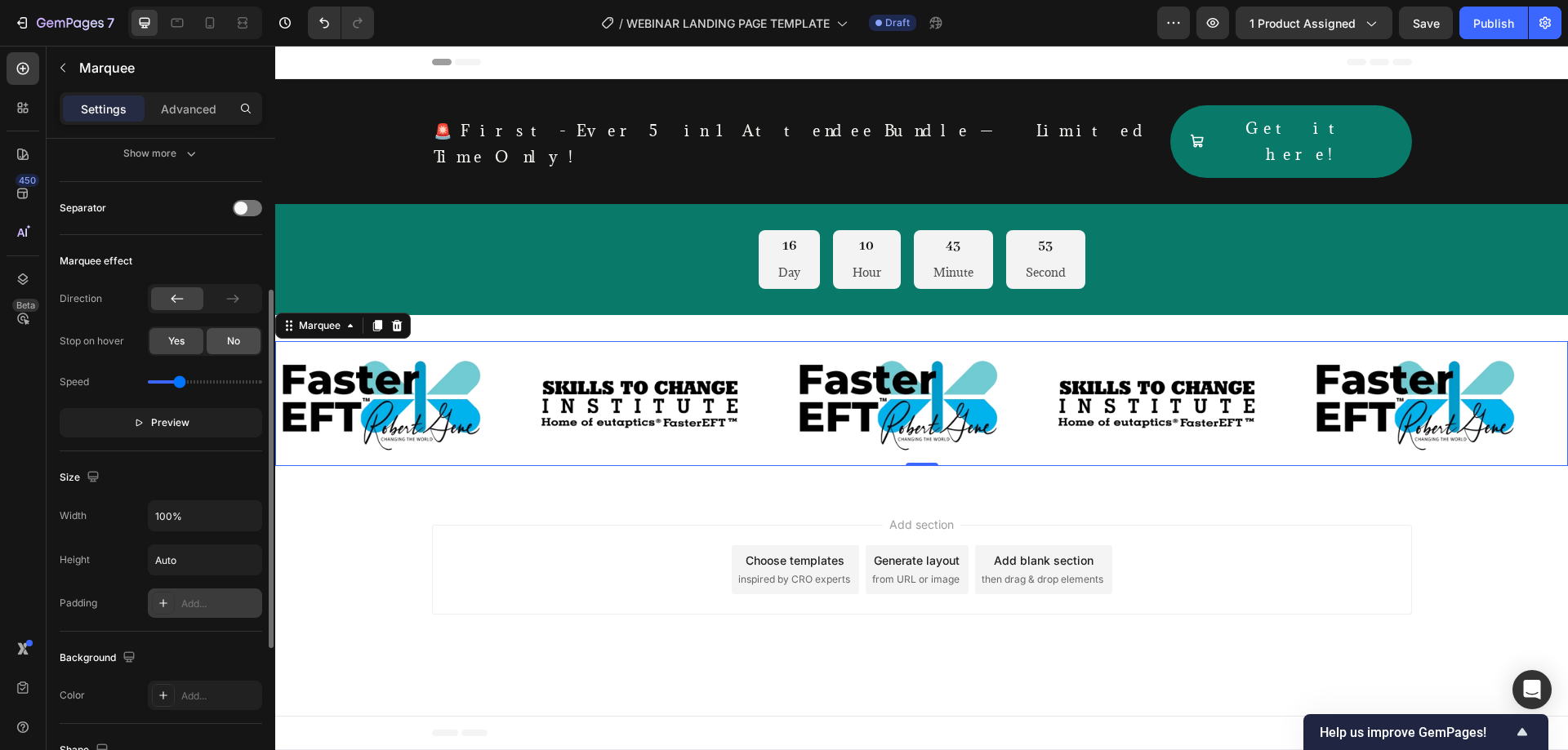
click at [239, 341] on span "No" at bounding box center [233, 341] width 13 height 15
click at [181, 415] on span "Preview" at bounding box center [170, 423] width 39 height 17
click at [181, 415] on span "Pause" at bounding box center [170, 423] width 28 height 17
click at [1363, 351] on img at bounding box center [1414, 403] width 209 height 105
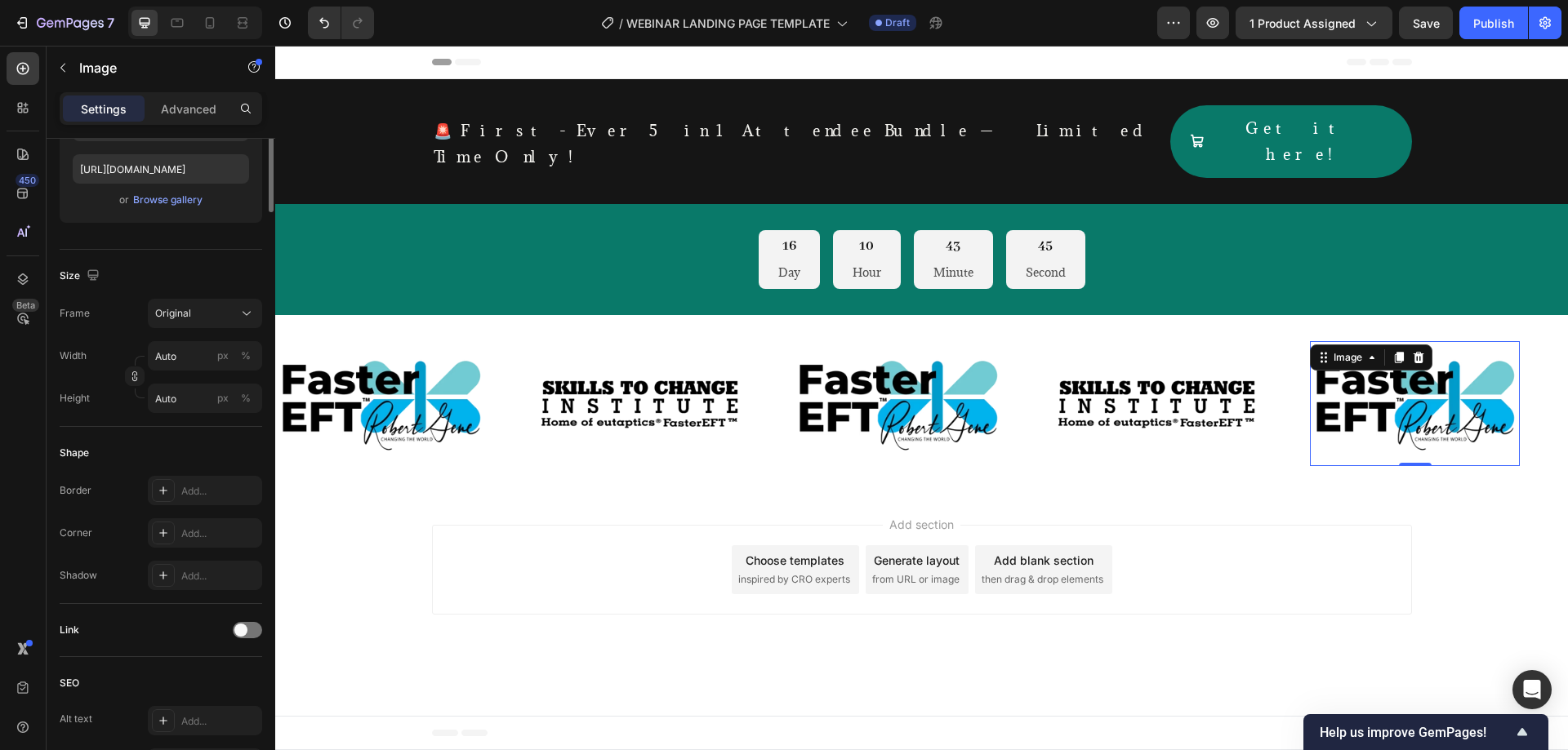
scroll to position [0, 0]
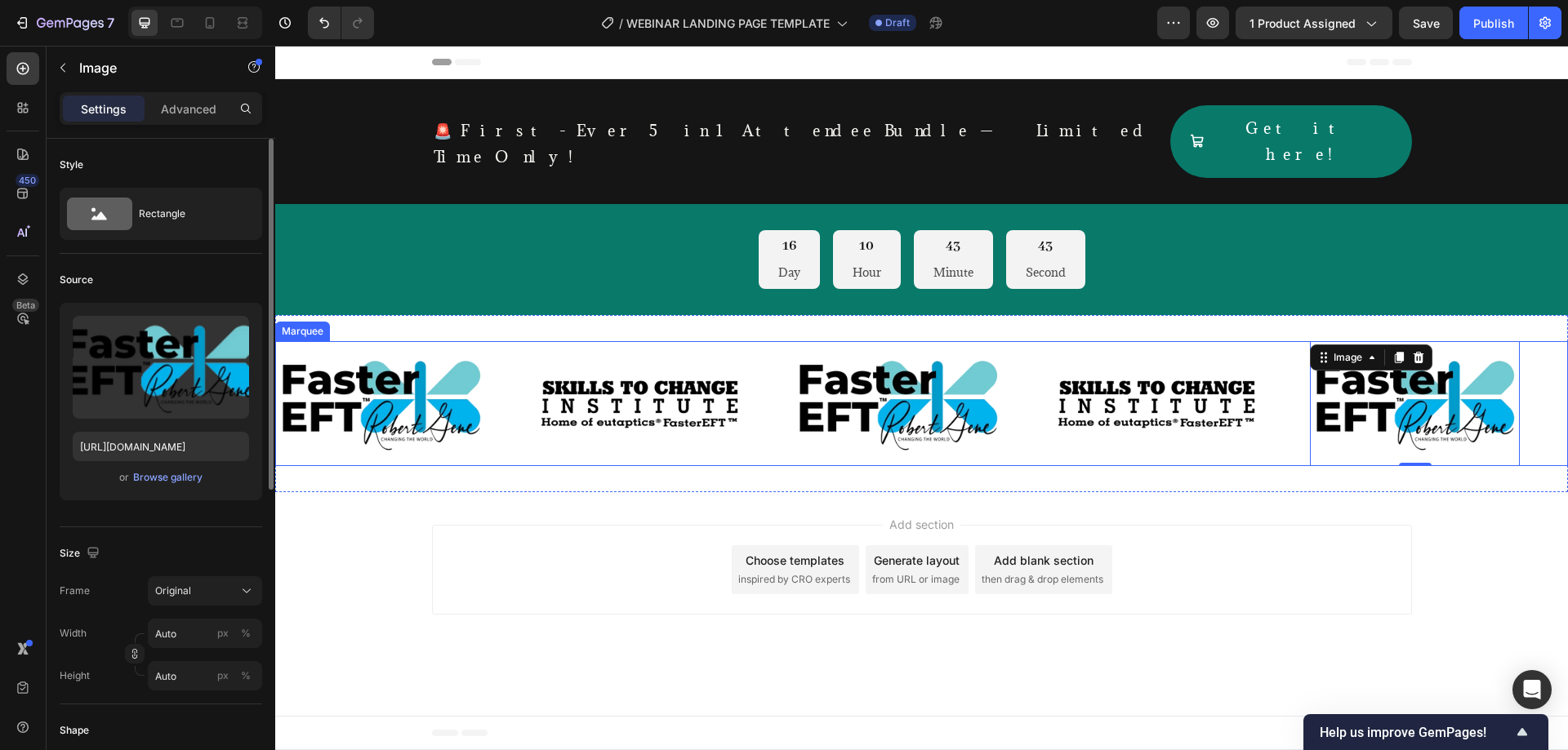
click at [766, 341] on div "Image Image Image Image Image 0" at bounding box center [920, 403] width 1292 height 124
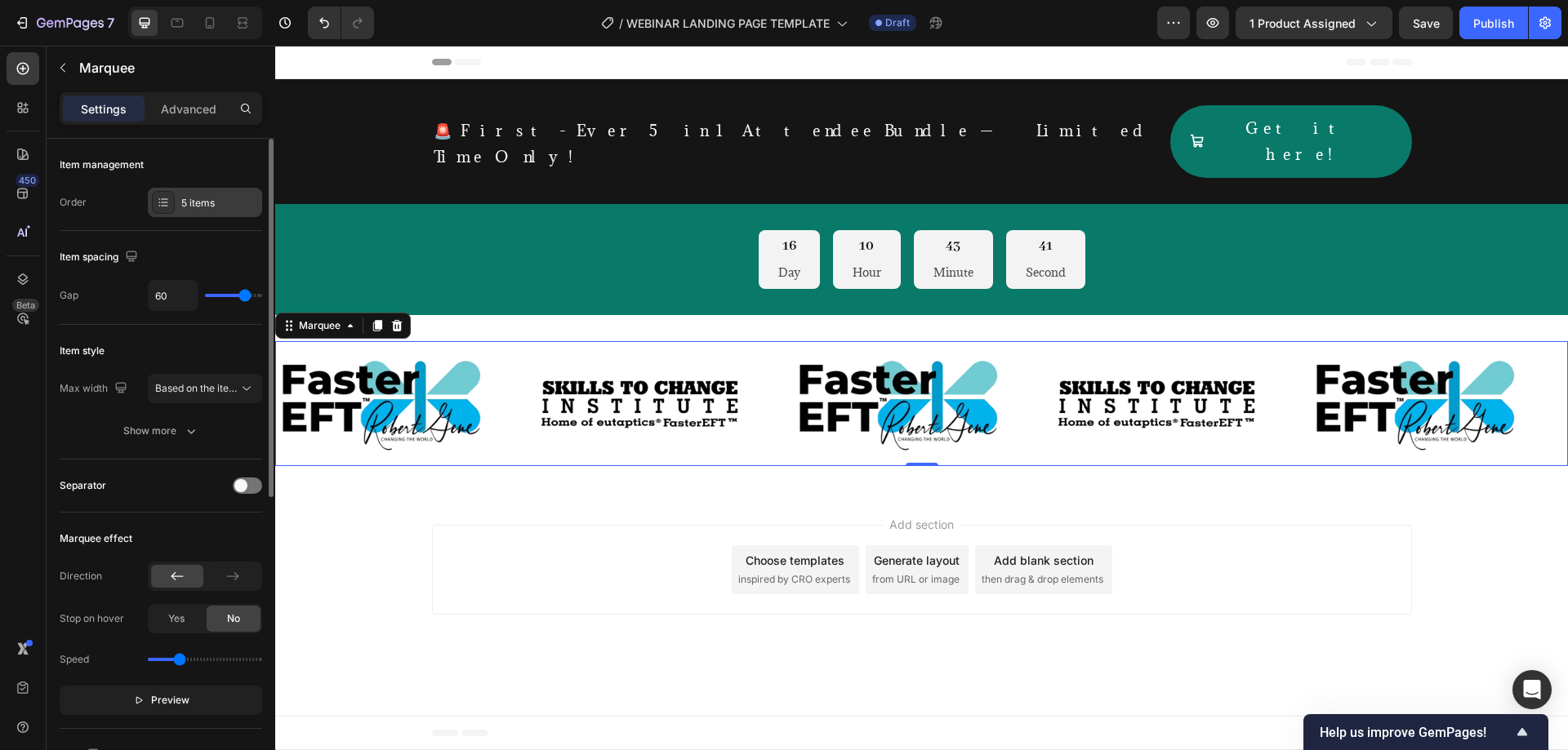
click at [208, 216] on div "5 items" at bounding box center [205, 202] width 114 height 29
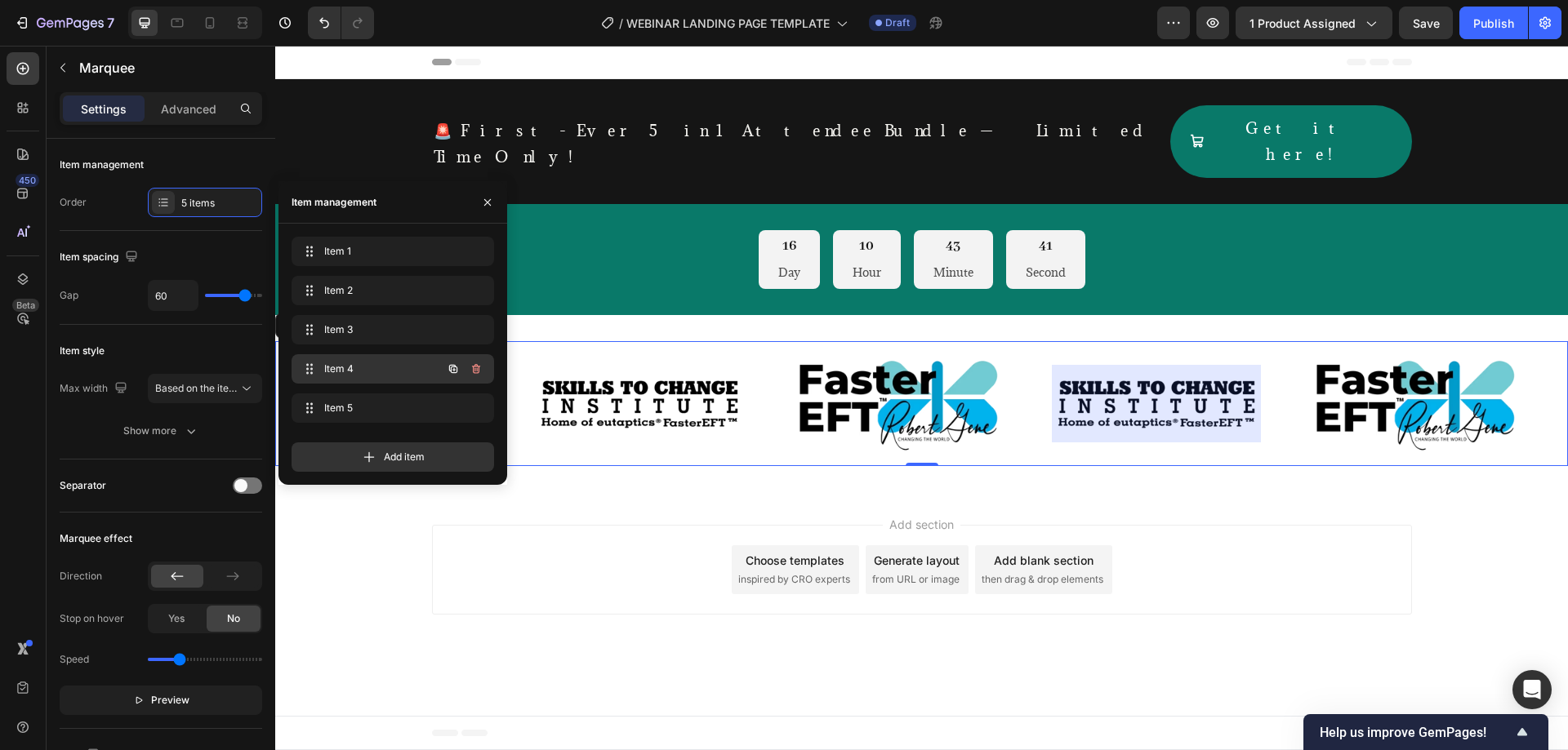
click at [404, 367] on span "Item 4" at bounding box center [370, 369] width 92 height 15
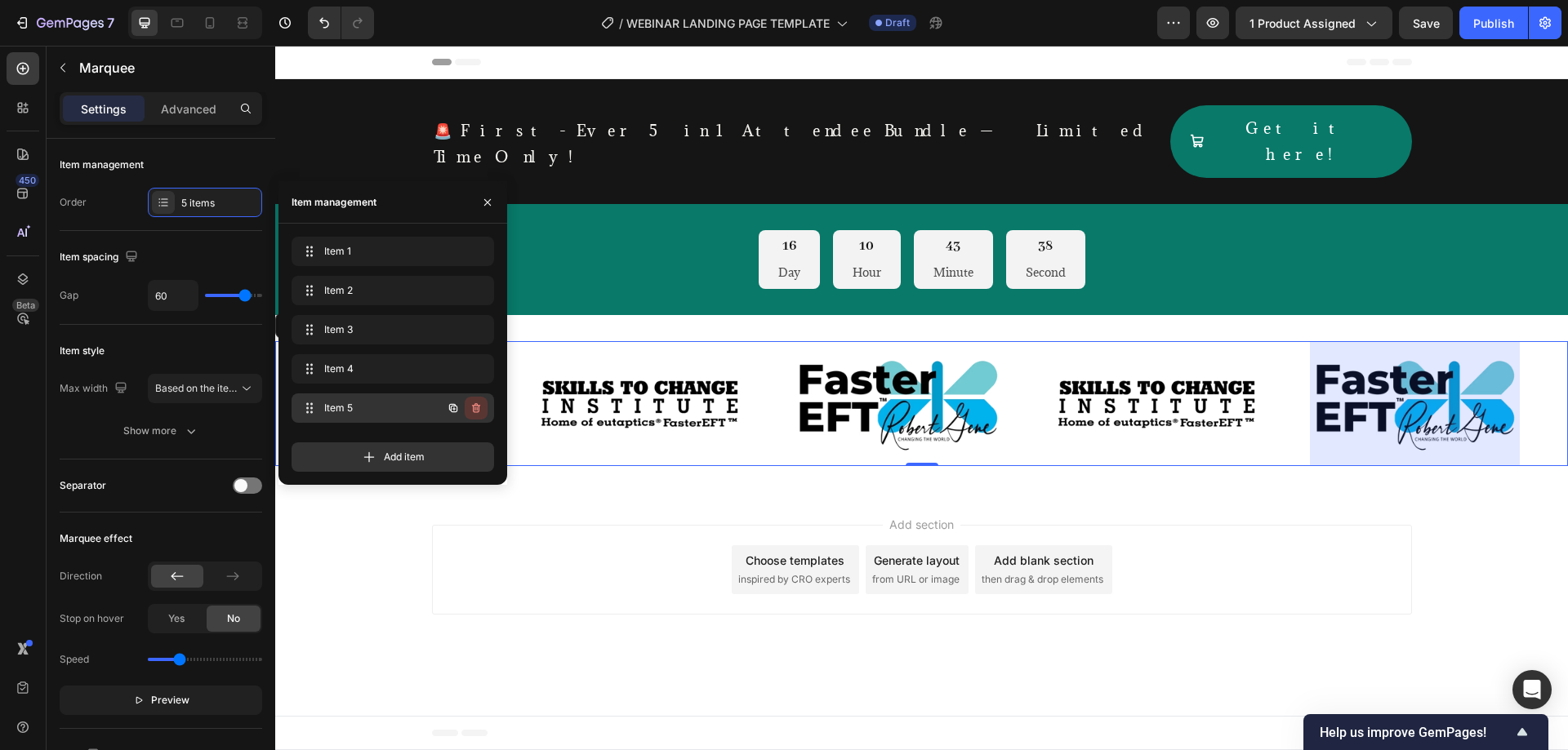
click at [476, 408] on icon "button" at bounding box center [476, 408] width 13 height 13
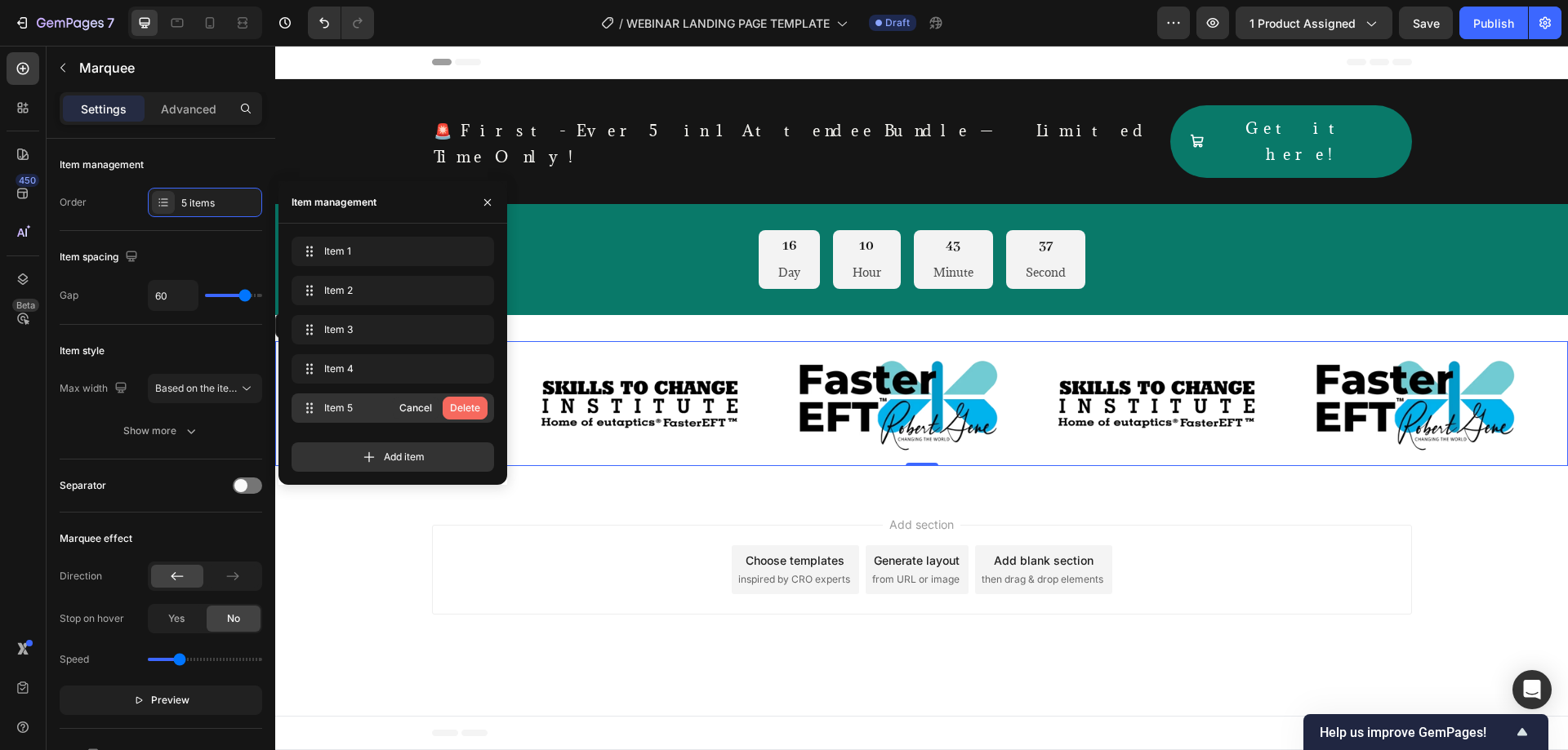
click at [470, 408] on div "Delete" at bounding box center [465, 408] width 30 height 15
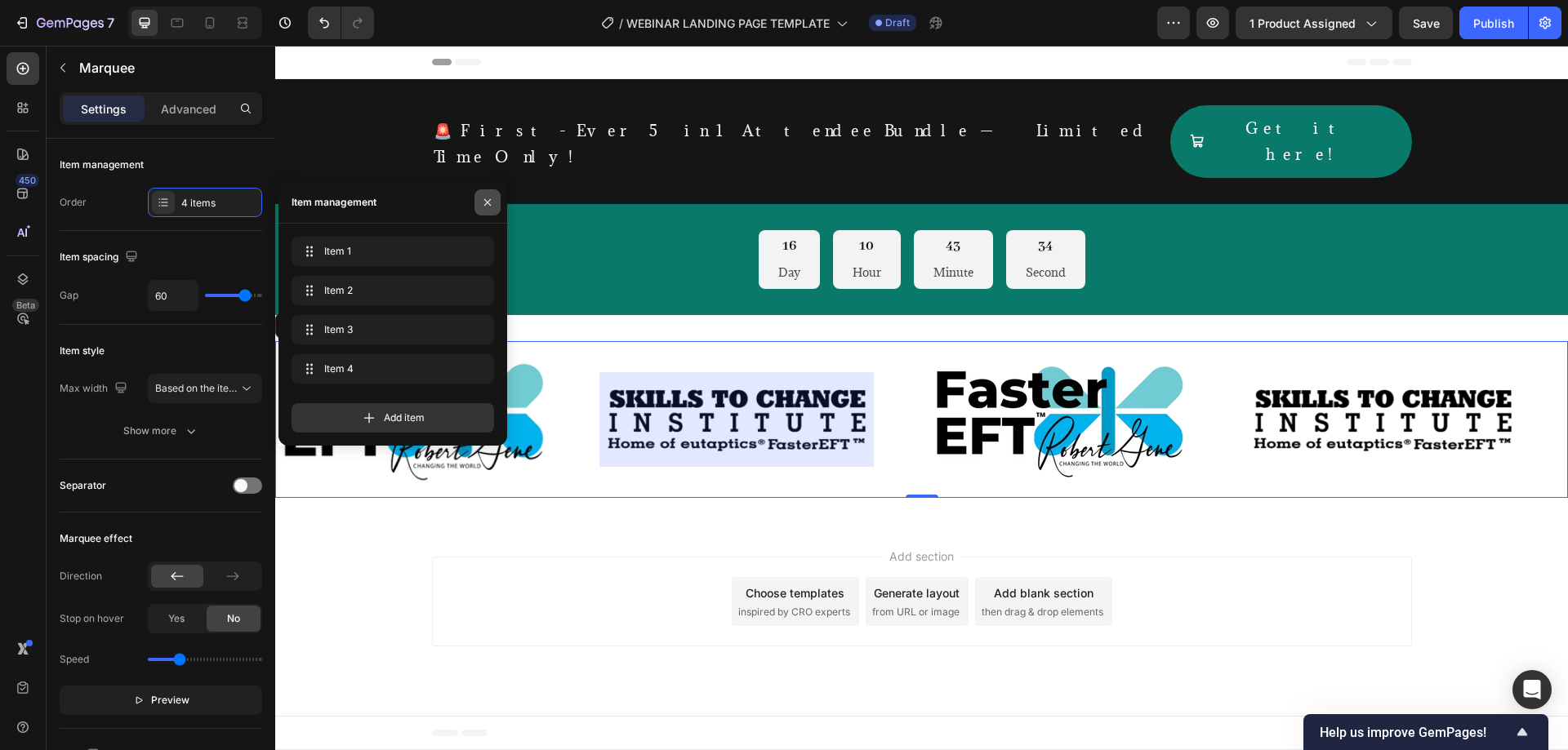
click at [486, 198] on icon "button" at bounding box center [488, 202] width 13 height 13
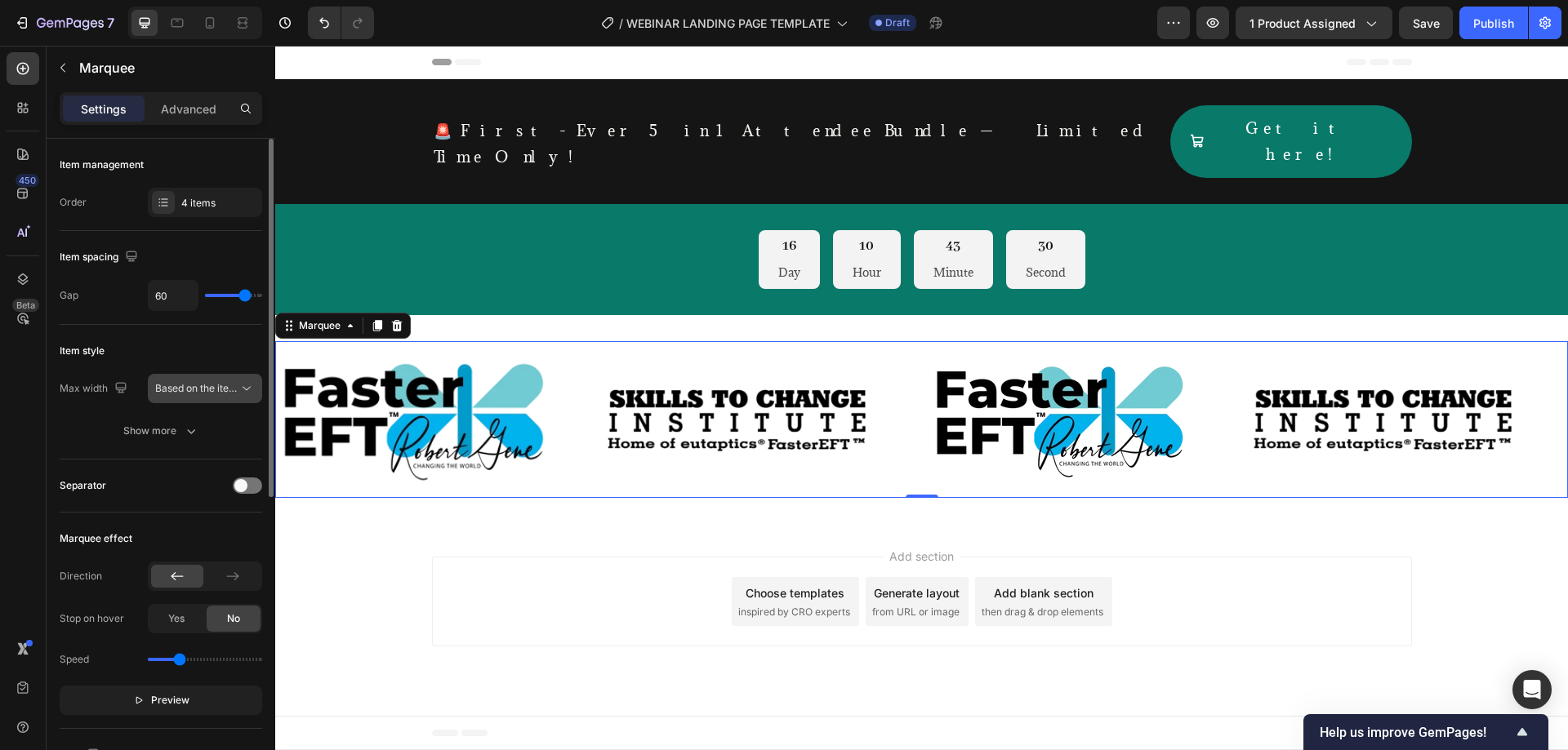
click at [238, 394] on span "Based on the item count" at bounding box center [197, 388] width 84 height 15
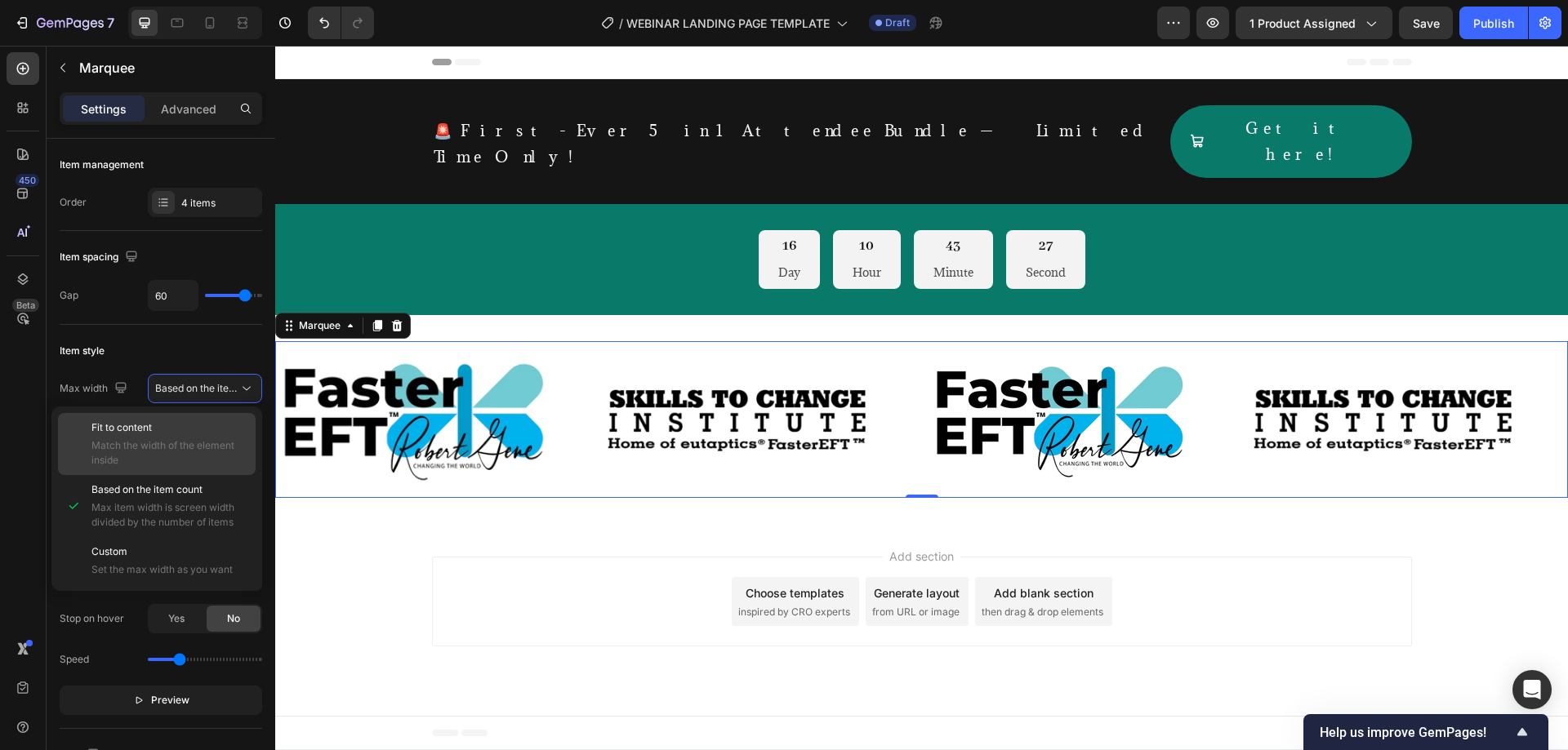
click at [211, 442] on span "Match the width of the element inside" at bounding box center [170, 453] width 157 height 29
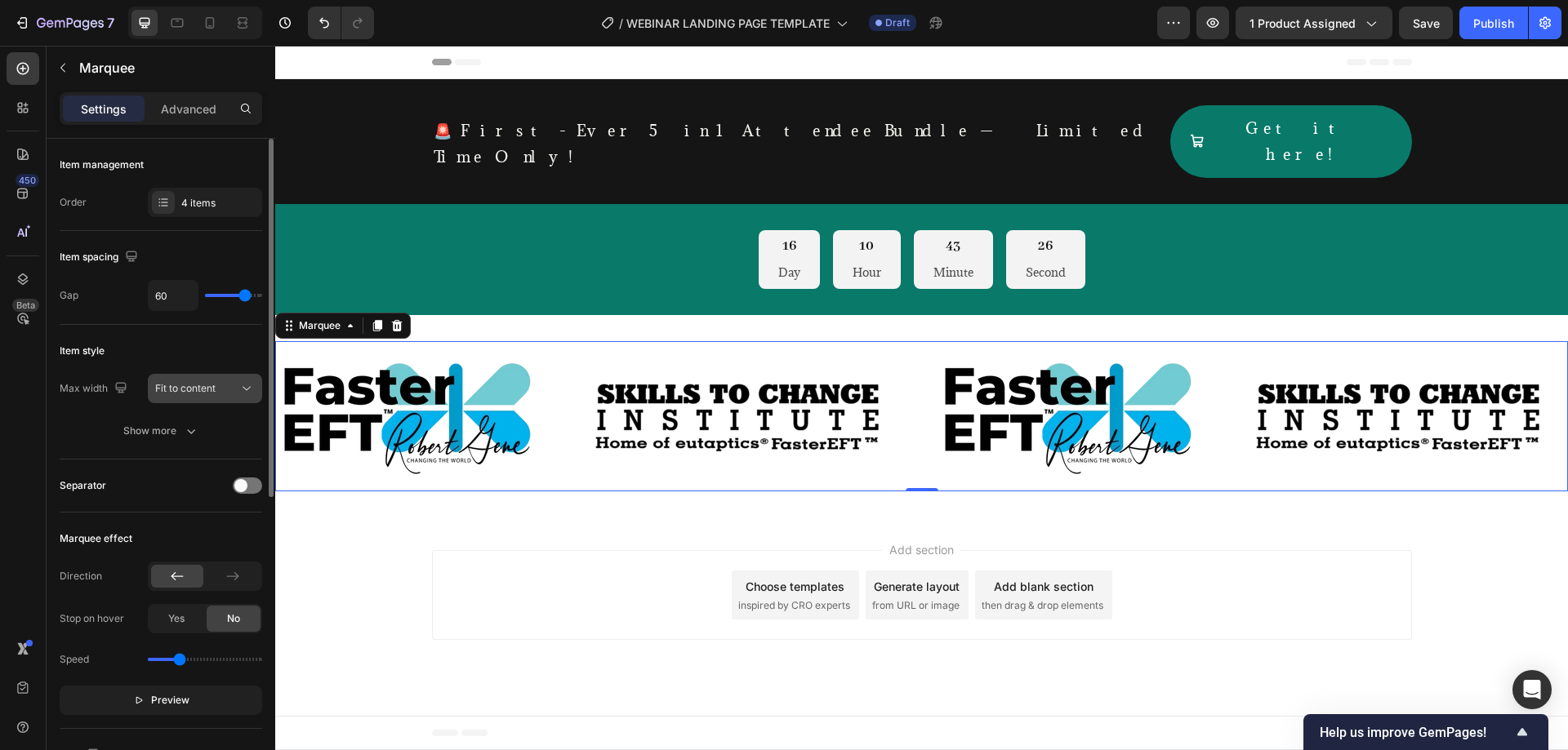
click at [230, 386] on div "Fit to content" at bounding box center [197, 388] width 84 height 15
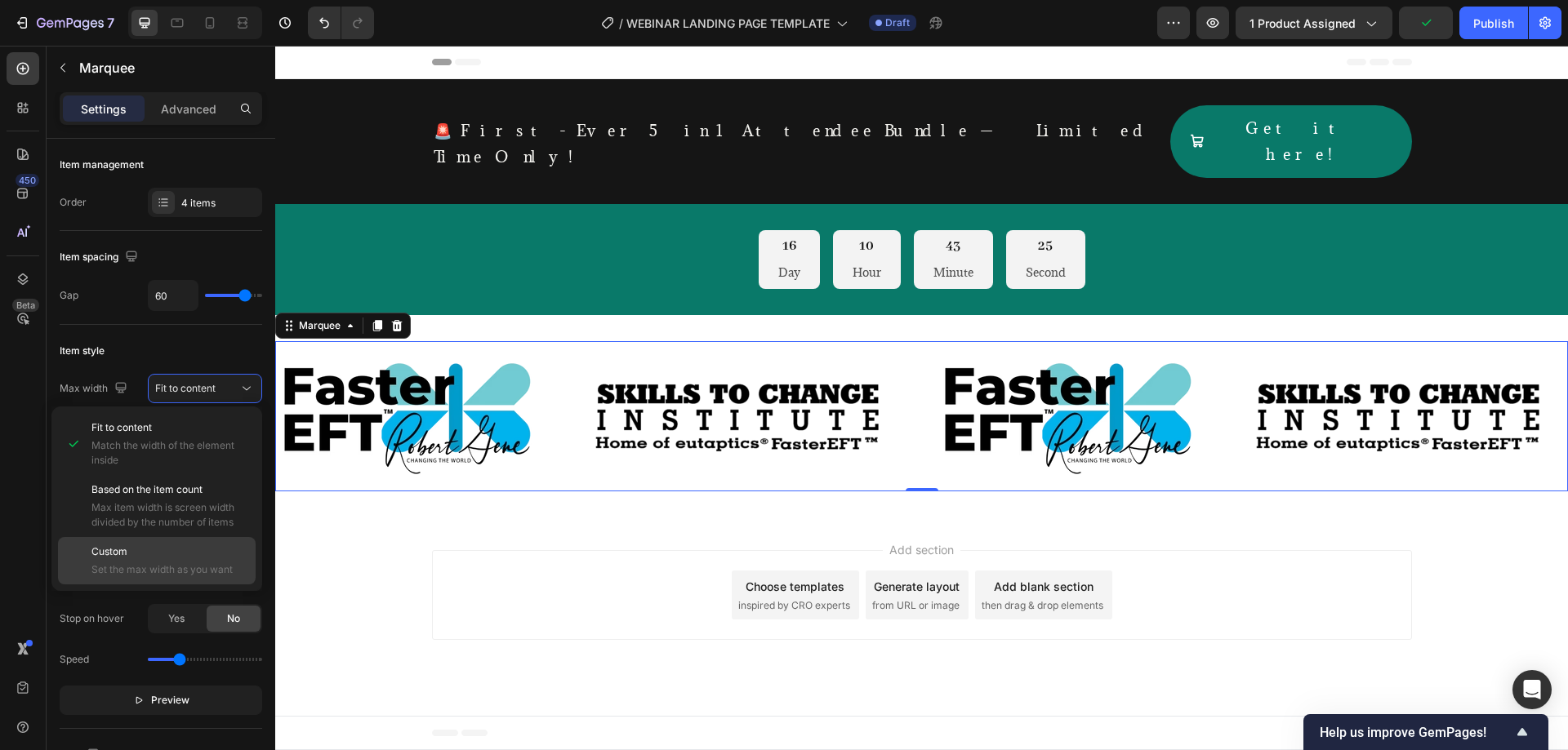
click at [175, 559] on div "Custom Set the max width as you want" at bounding box center [170, 561] width 157 height 33
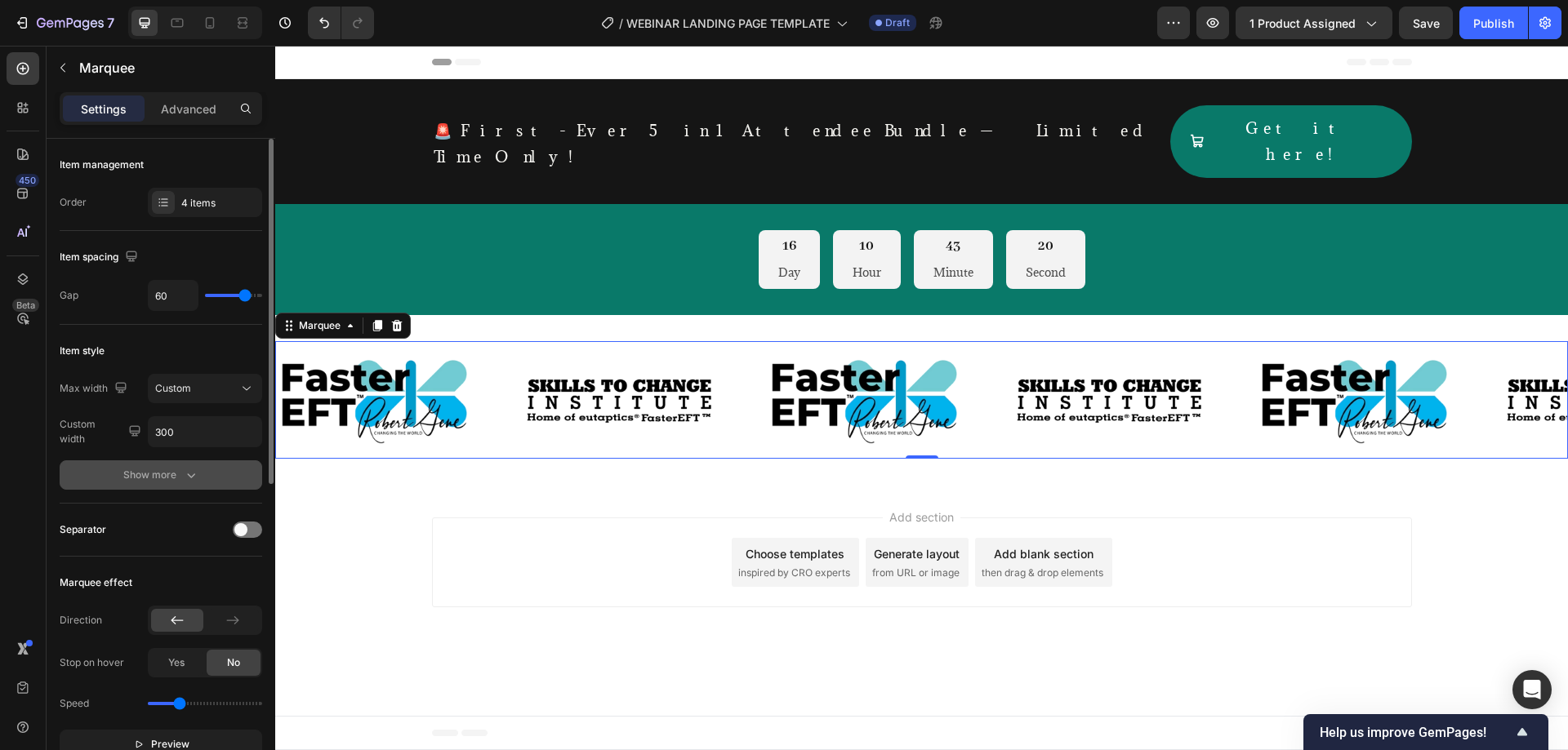
click at [183, 478] on icon "button" at bounding box center [191, 475] width 17 height 17
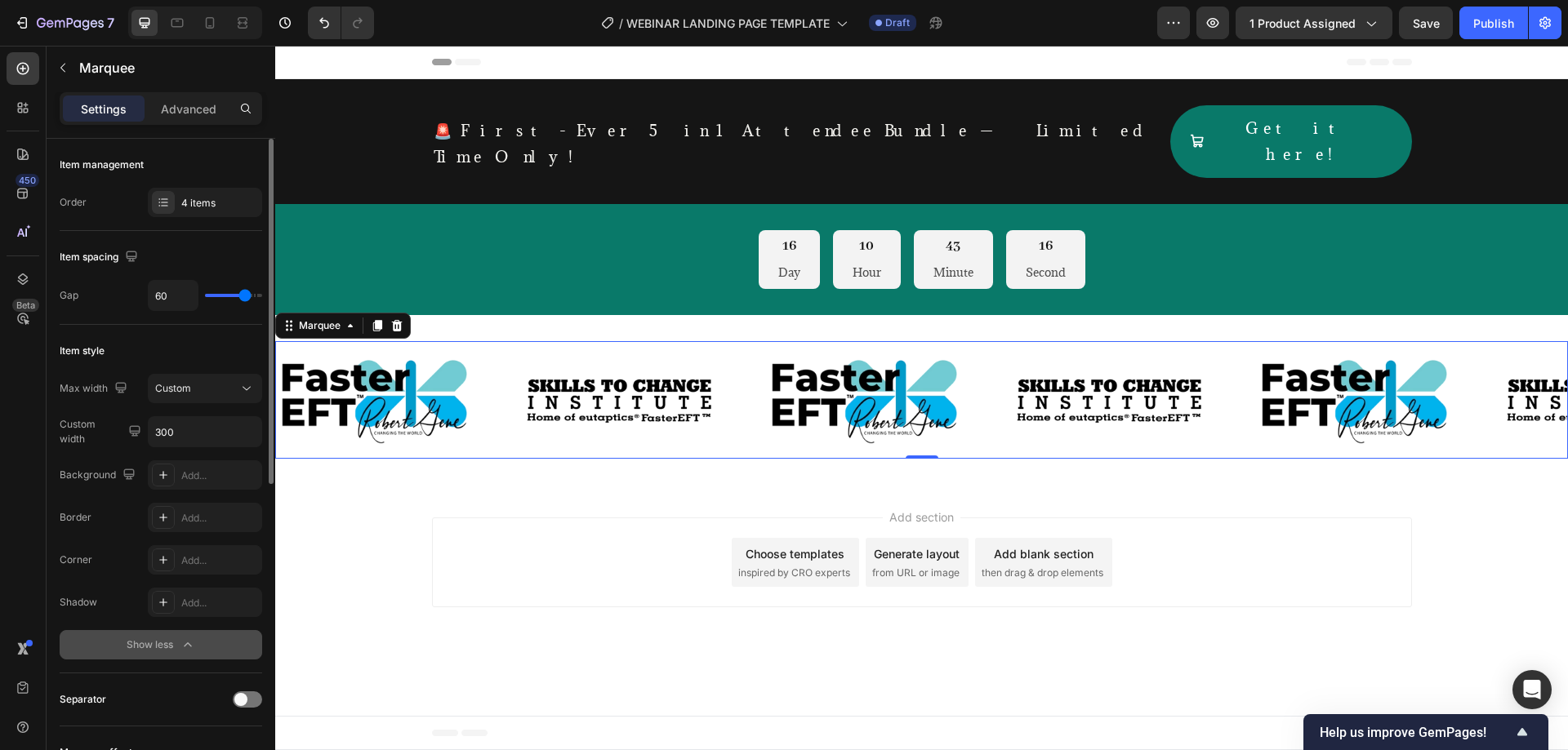
scroll to position [272, 0]
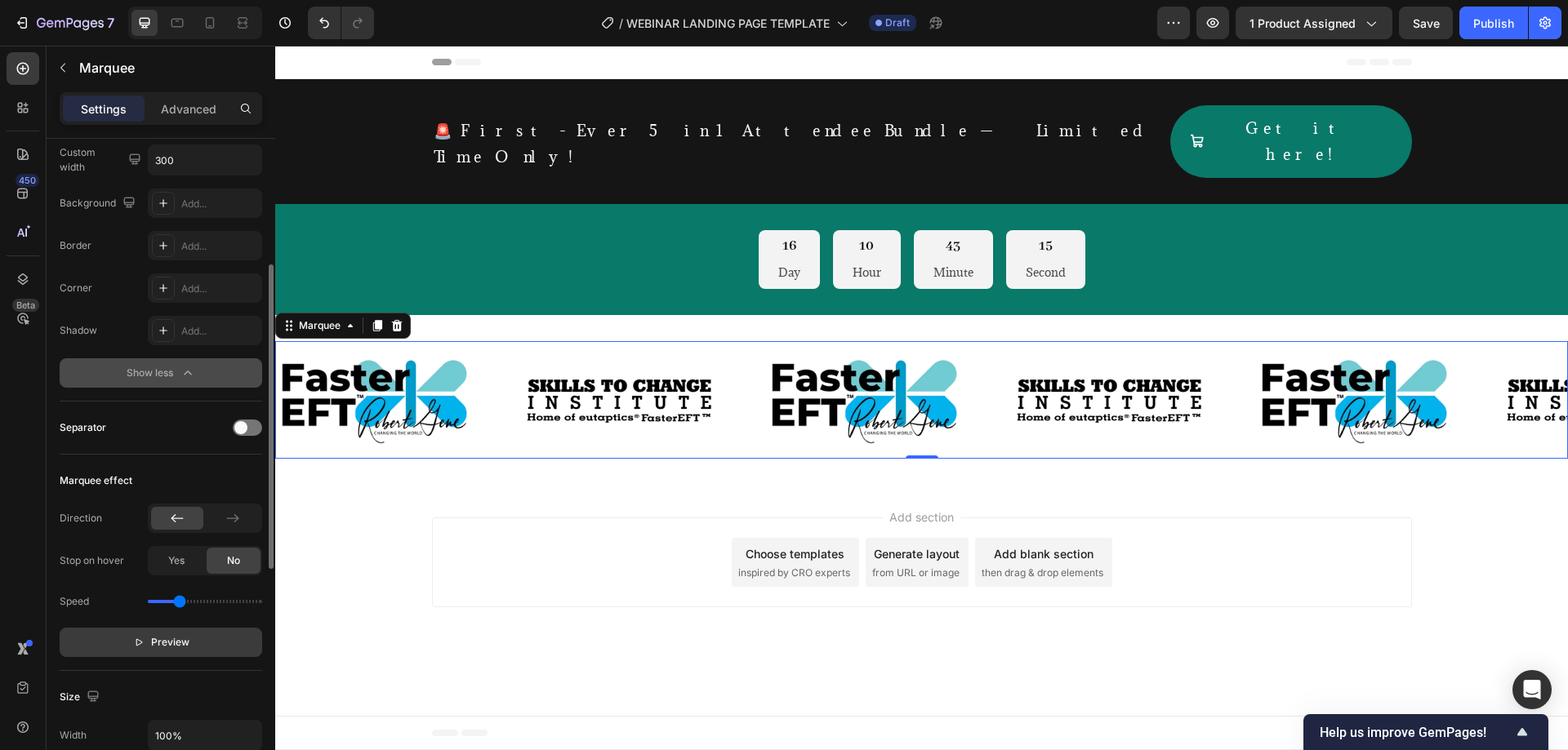
click at [169, 642] on span "Preview" at bounding box center [170, 643] width 39 height 17
click at [508, 518] on div "Add section Choose templates inspired by CRO experts Generate layout from URL o…" at bounding box center [921, 563] width 980 height 90
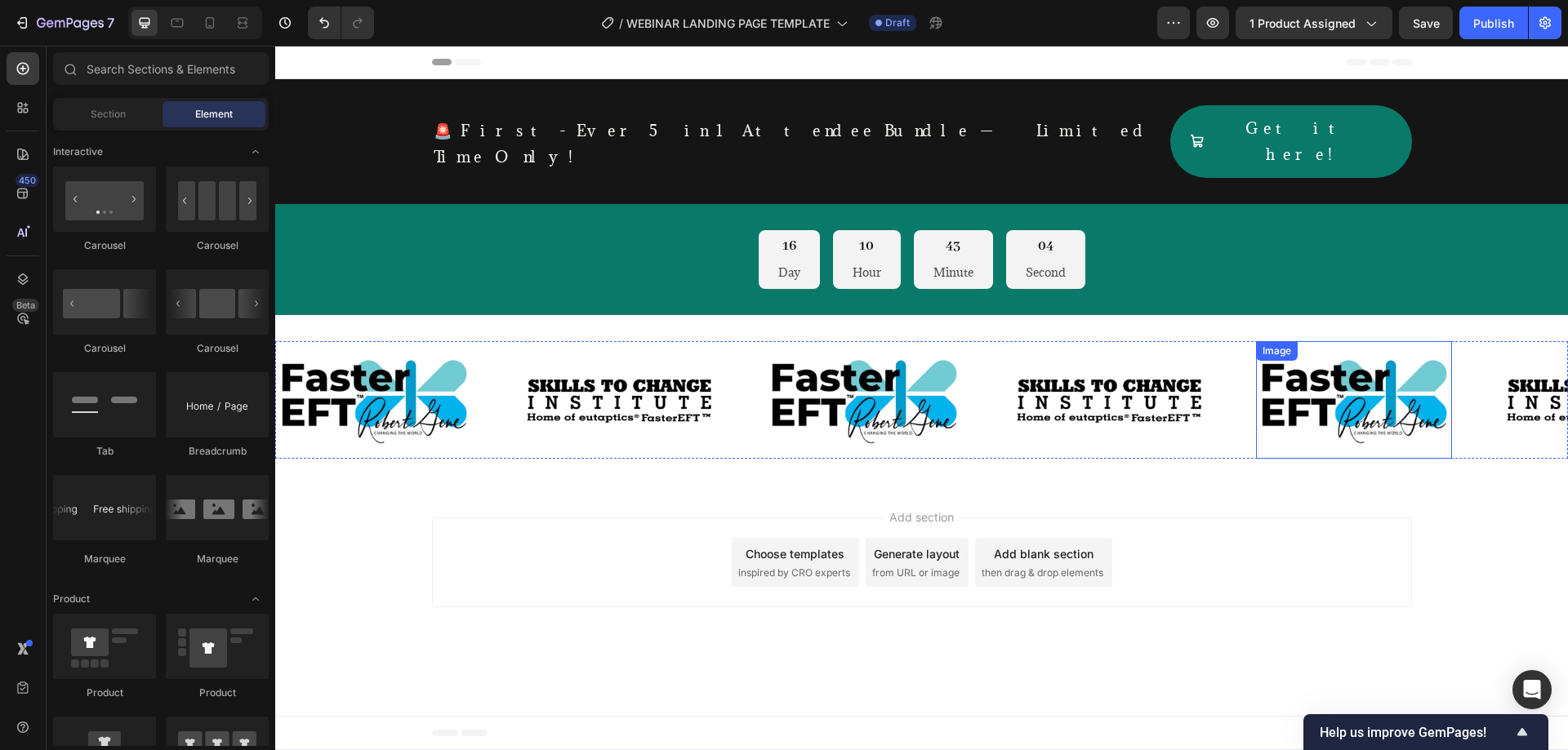
click at [1247, 388] on img at bounding box center [1344, 399] width 196 height 98
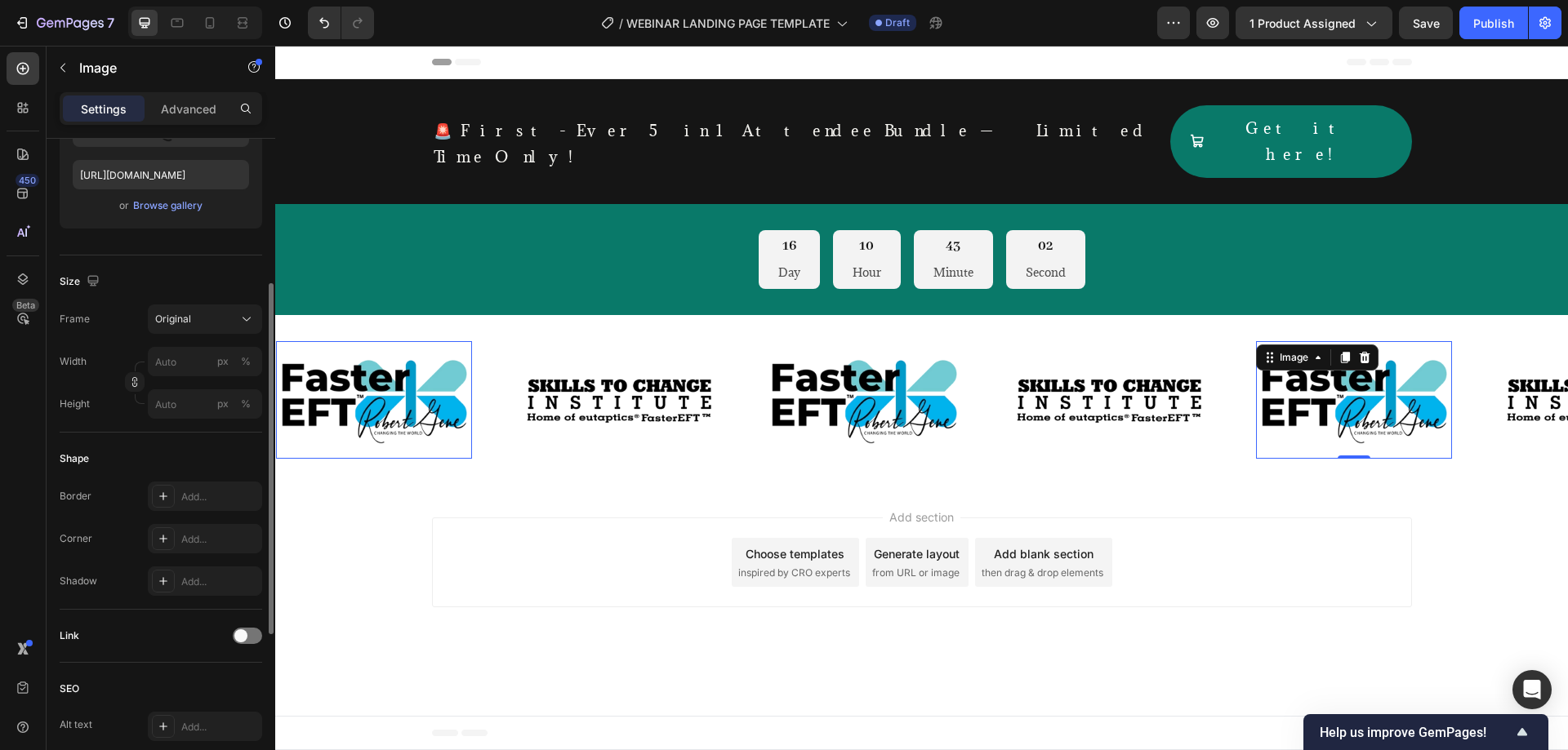
scroll to position [543, 0]
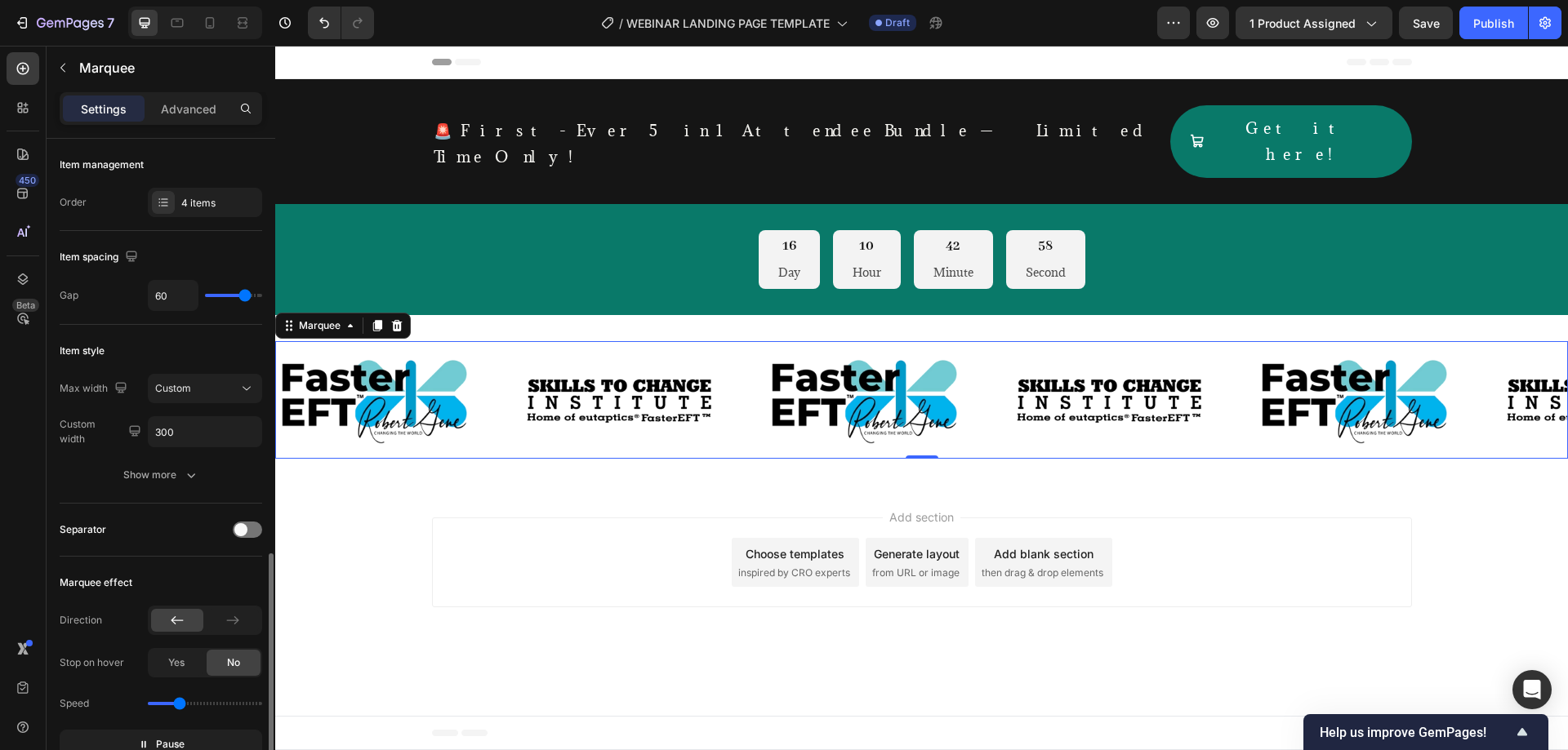
scroll to position [272, 0]
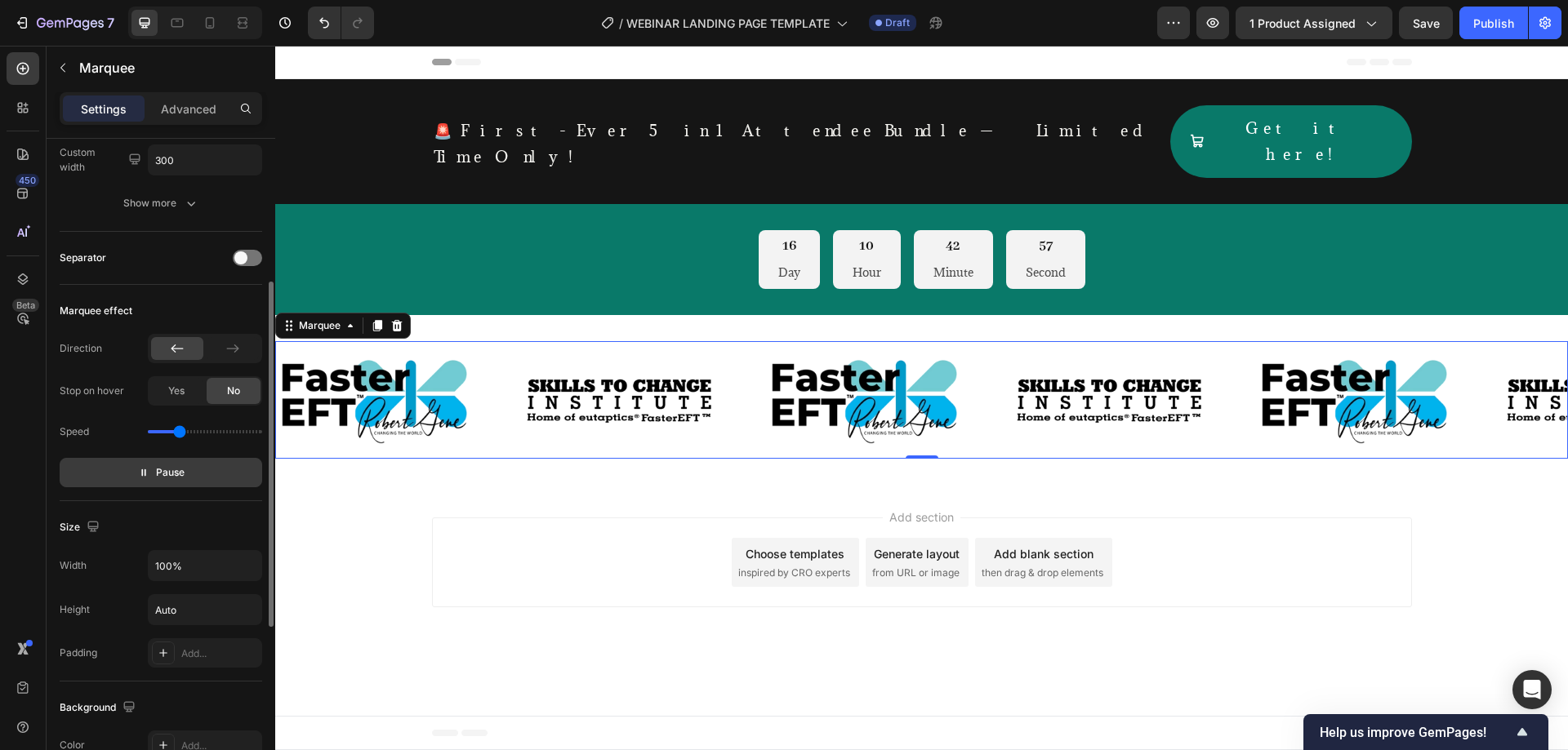
click at [176, 471] on span "Pause" at bounding box center [170, 473] width 28 height 17
click at [565, 597] on div "Add section Choose templates inspired by CRO experts Generate layout from URL o…" at bounding box center [921, 565] width 1292 height 162
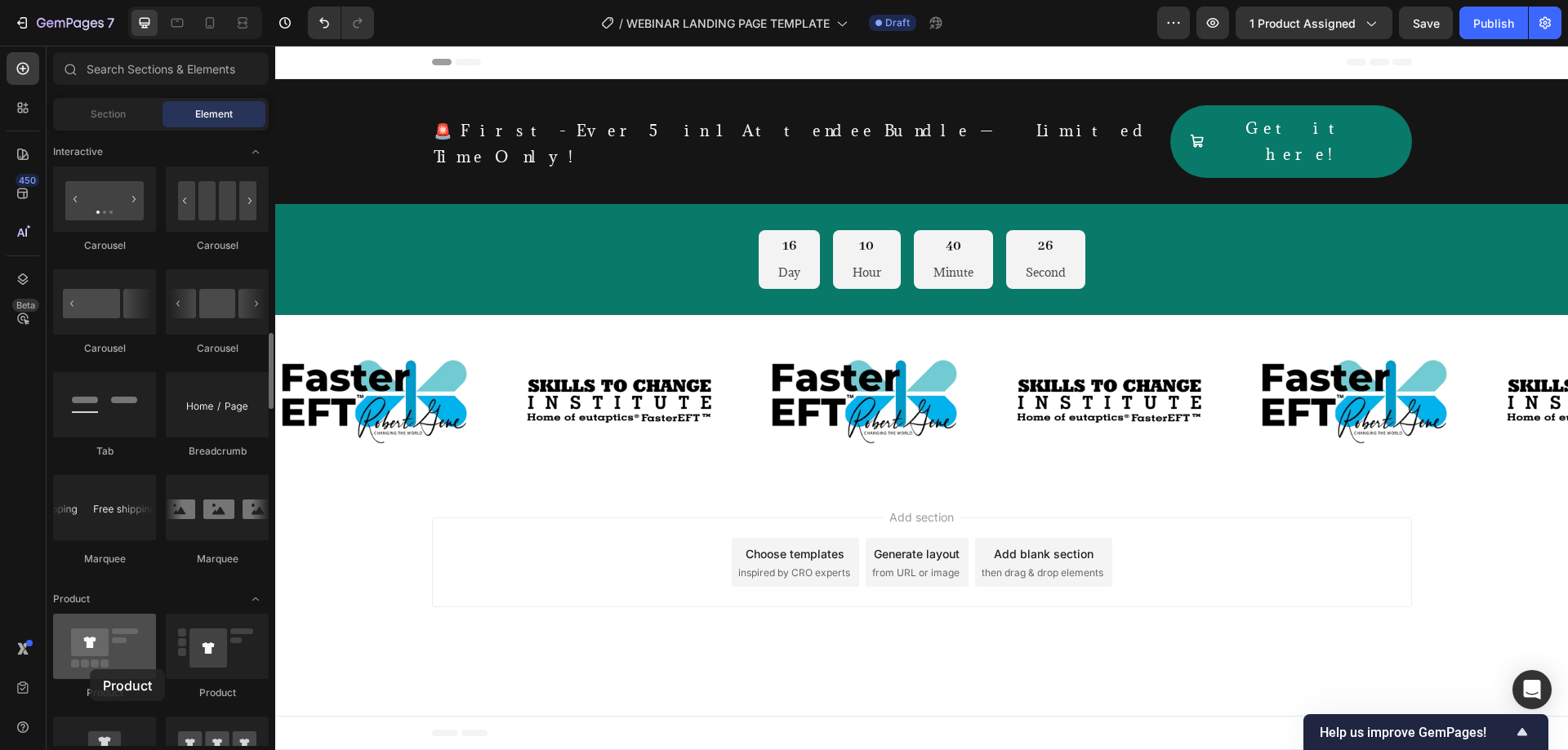
click at [90, 669] on div at bounding box center [105, 645] width 103 height 65
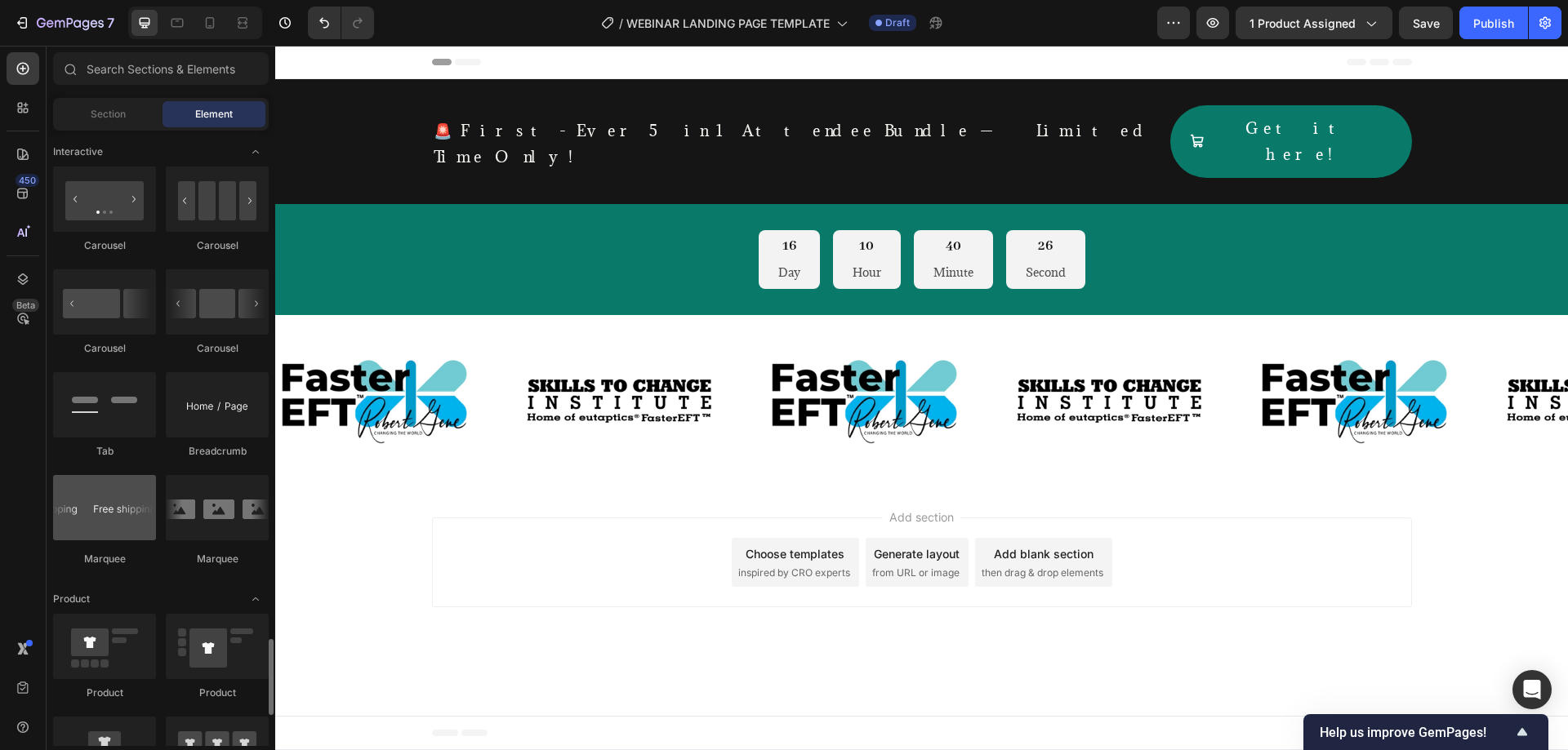
scroll to position [1902, 0]
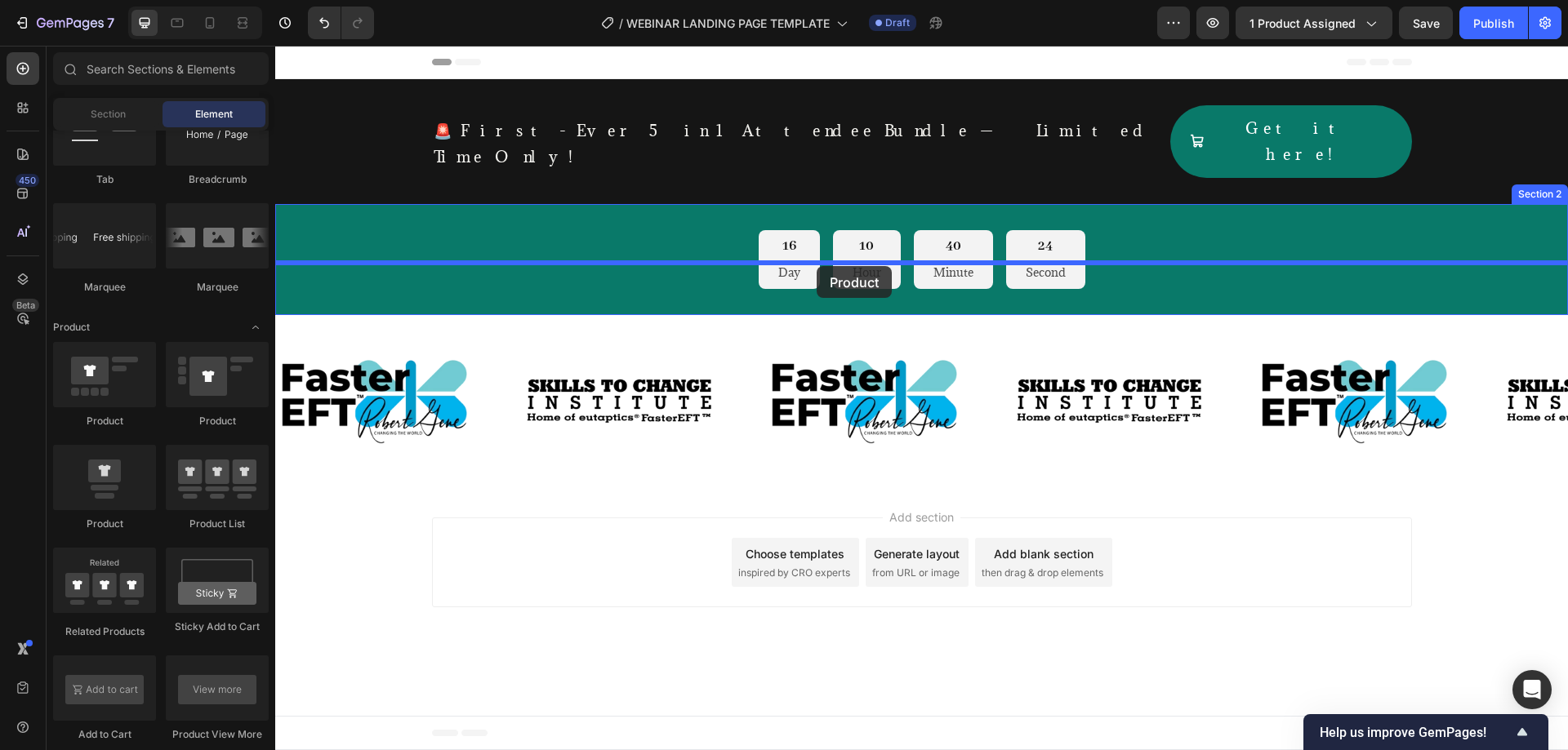
drag, startPoint x: 422, startPoint y: 506, endPoint x: 817, endPoint y: 265, distance: 462.7
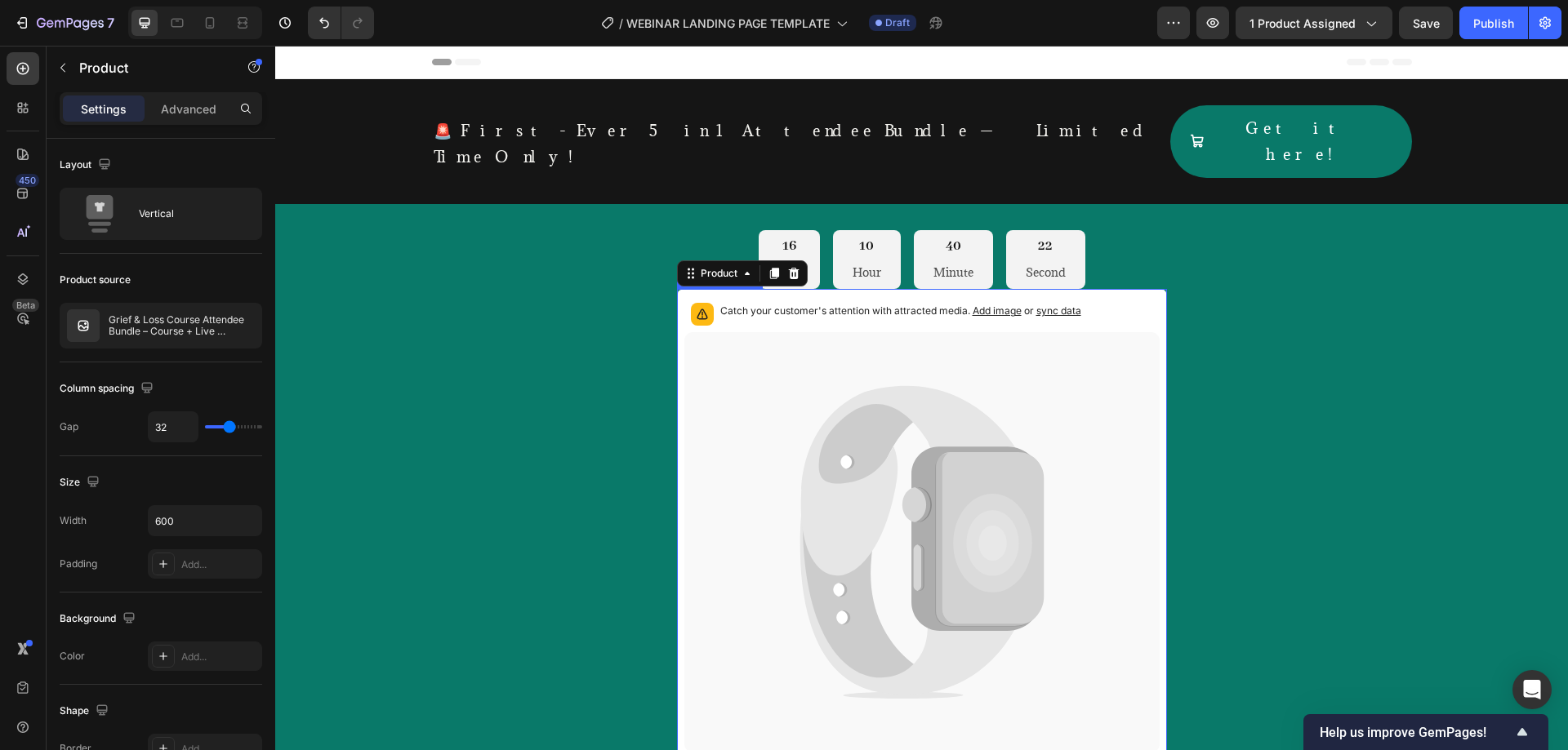
click at [893, 403] on icon at bounding box center [861, 543] width 120 height 282
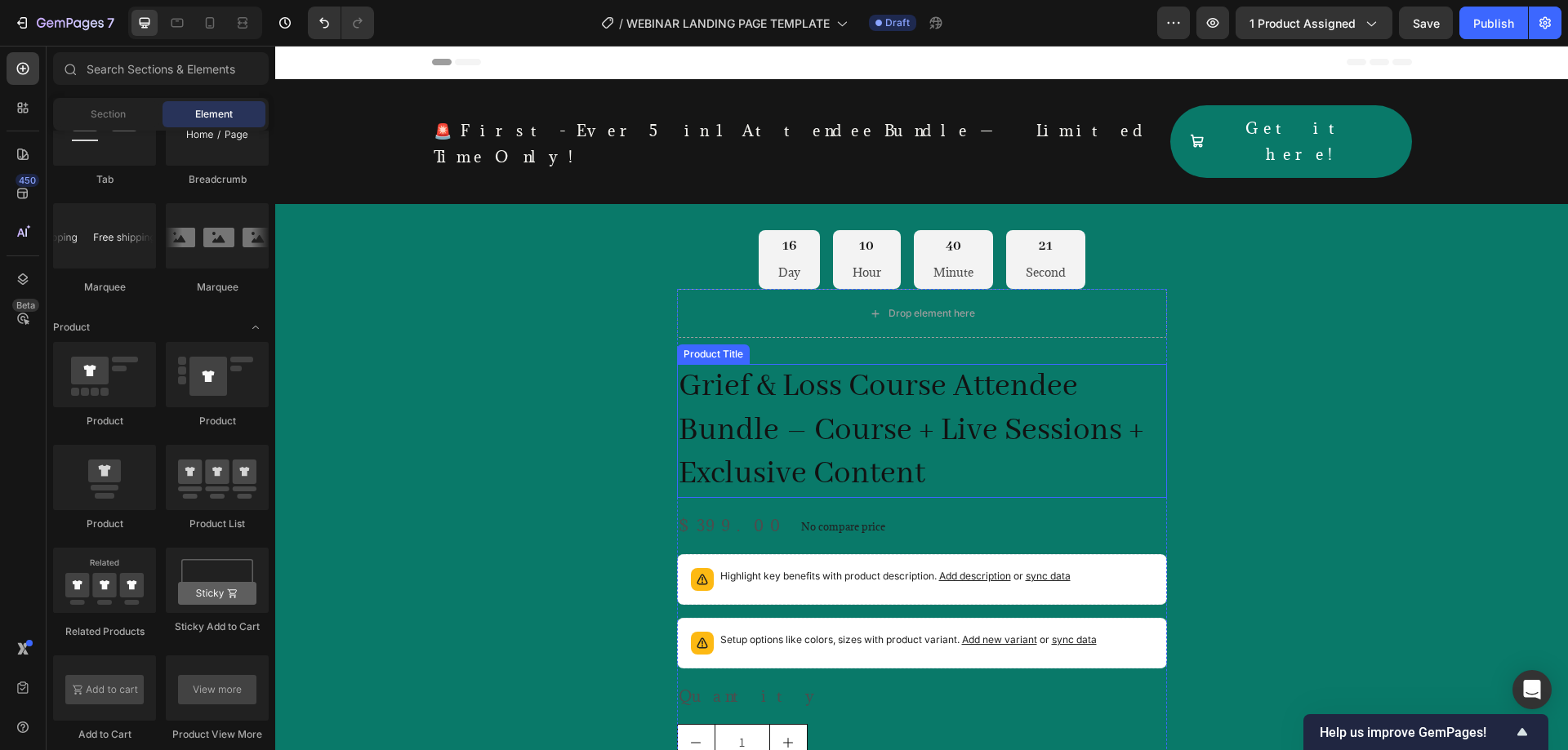
click at [894, 388] on h2 "Grief & Loss Course Attendee Bundle – Course + Live Sessions + Exclusive Content" at bounding box center [921, 431] width 490 height 134
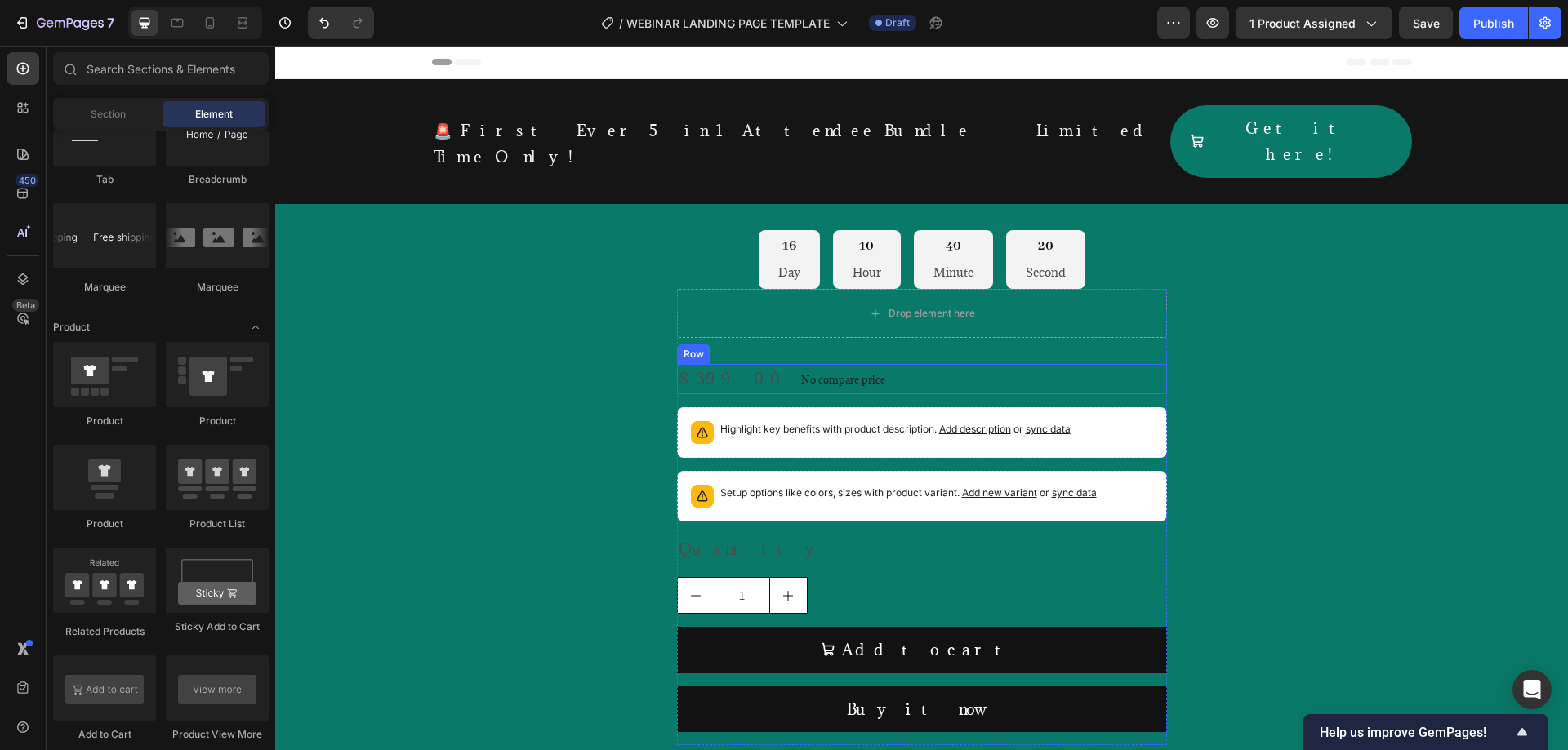
click at [960, 364] on div "$399.00 Product Price Product Price No compare price Product Price Row" at bounding box center [921, 378] width 490 height 29
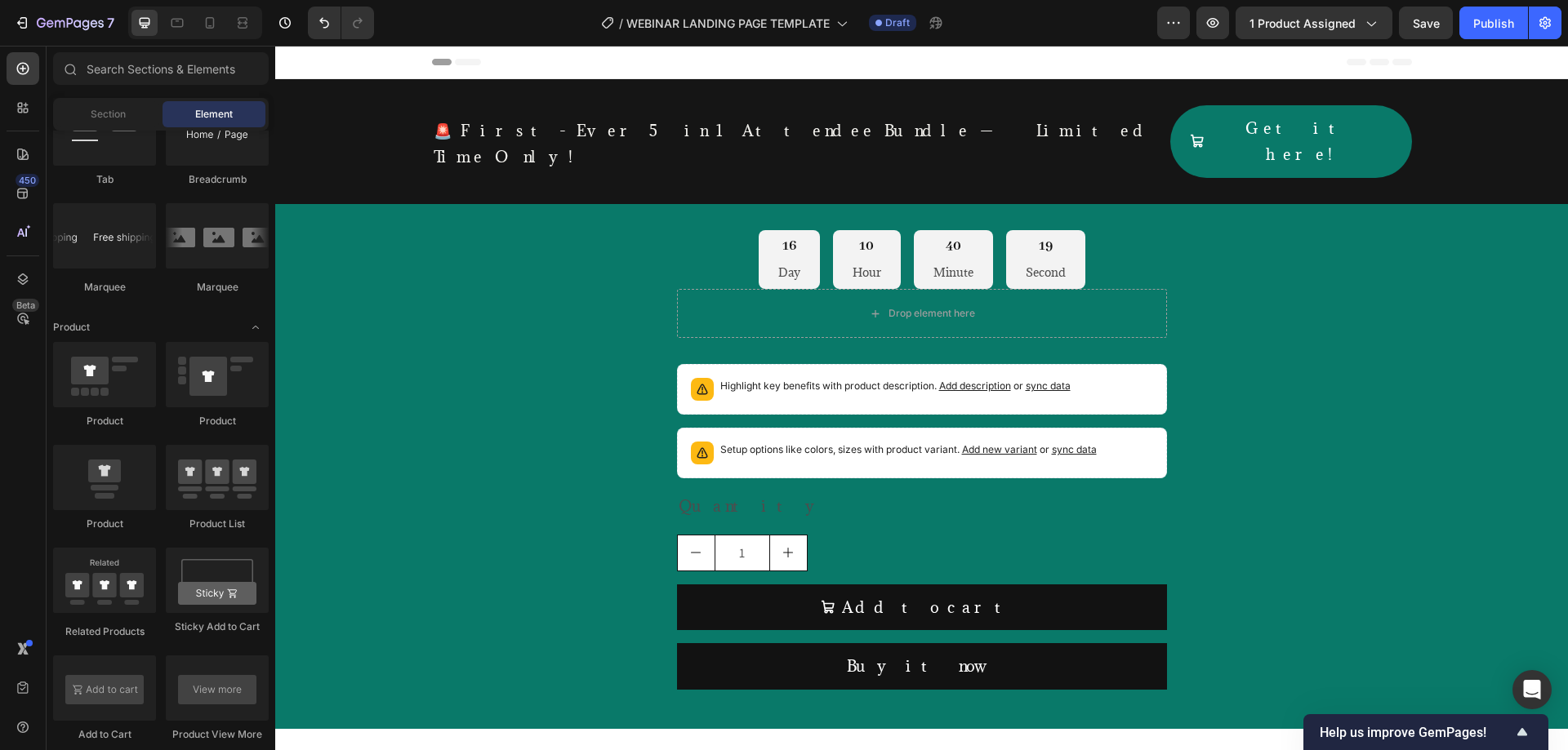
click at [957, 379] on span "Add description" at bounding box center [975, 385] width 72 height 12
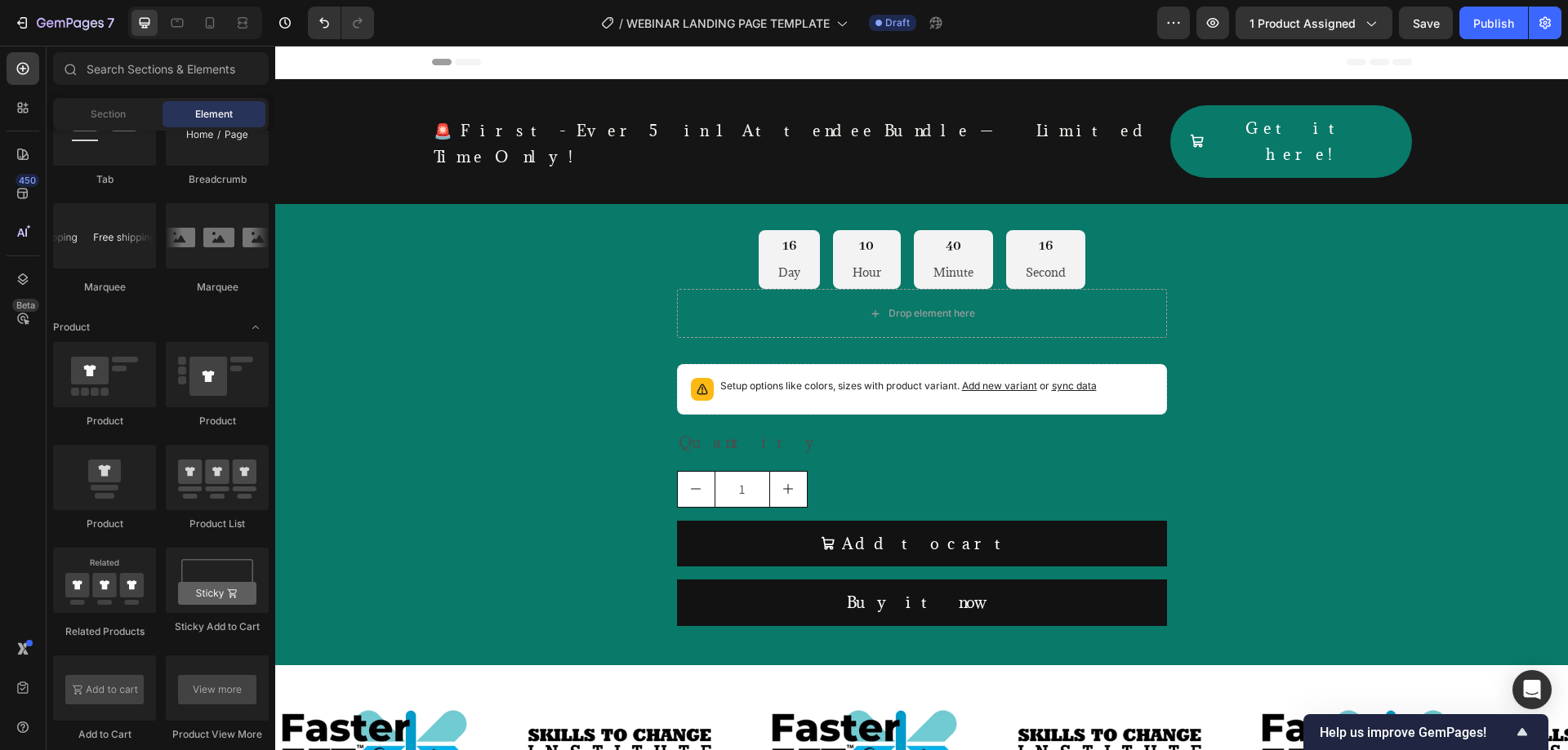
click at [1131, 371] on div "Setup options like colors, sizes with product variant. Add new variant or sync …" at bounding box center [921, 388] width 475 height 36
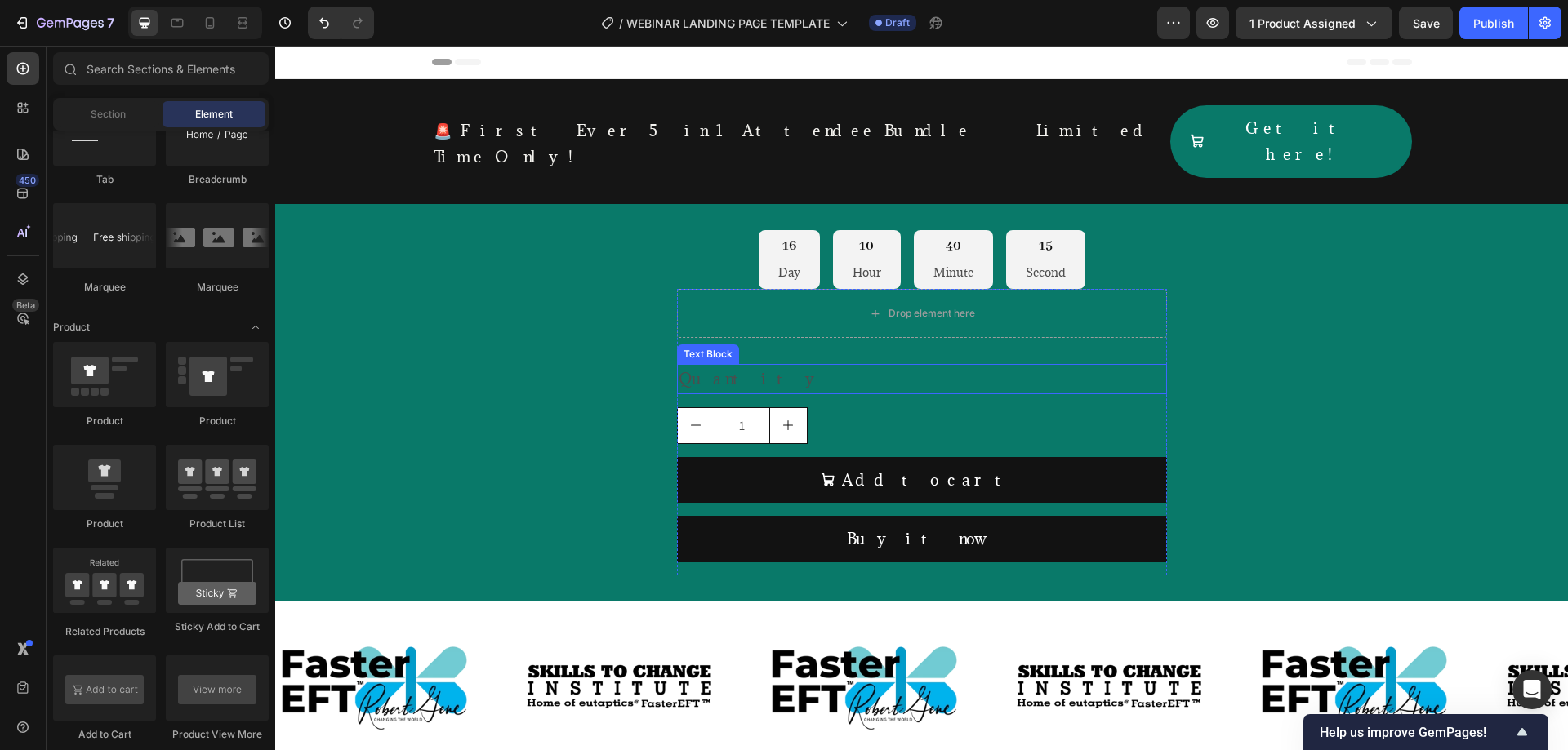
click at [848, 364] on div "Quantity" at bounding box center [921, 378] width 490 height 29
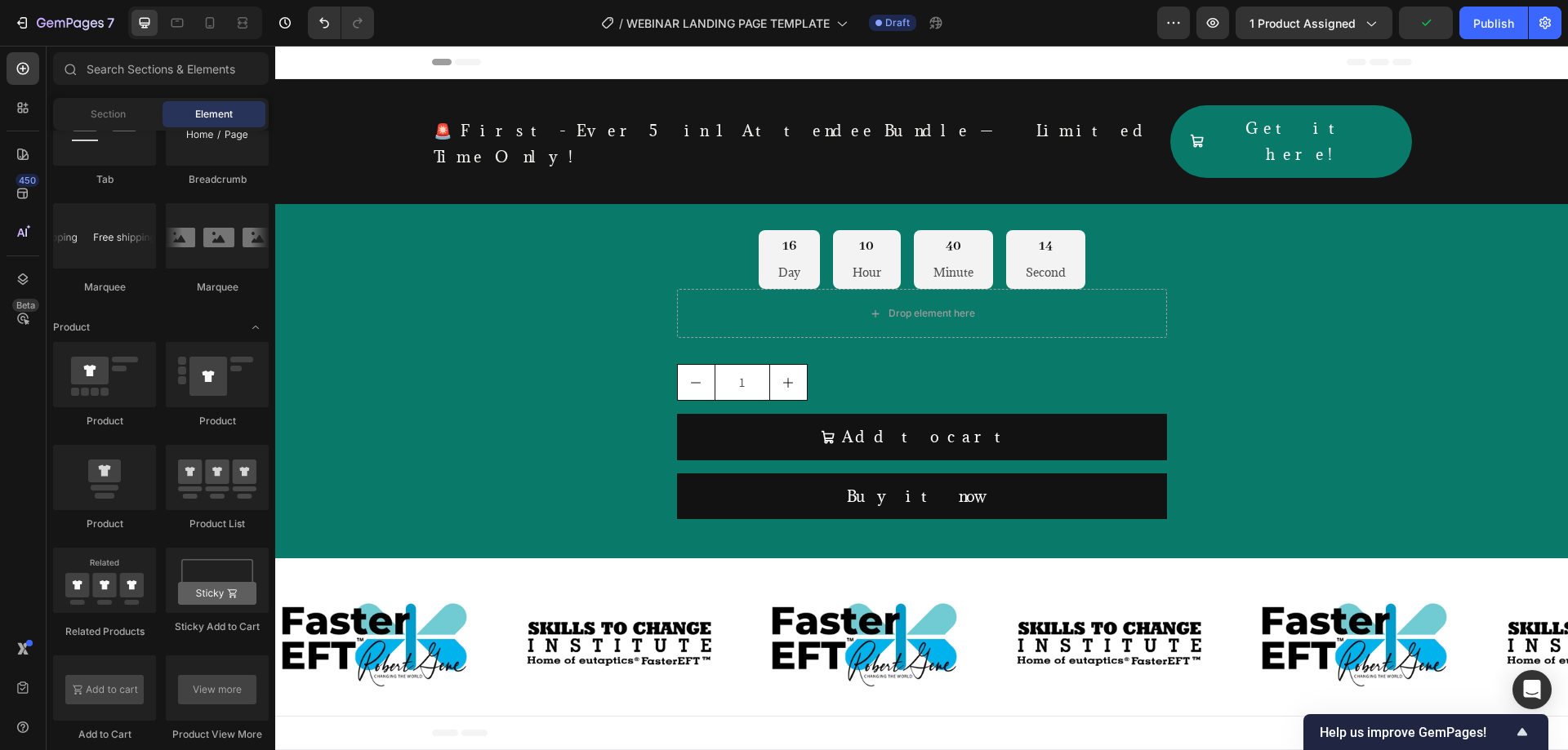
click at [849, 364] on div "1" at bounding box center [921, 382] width 490 height 37
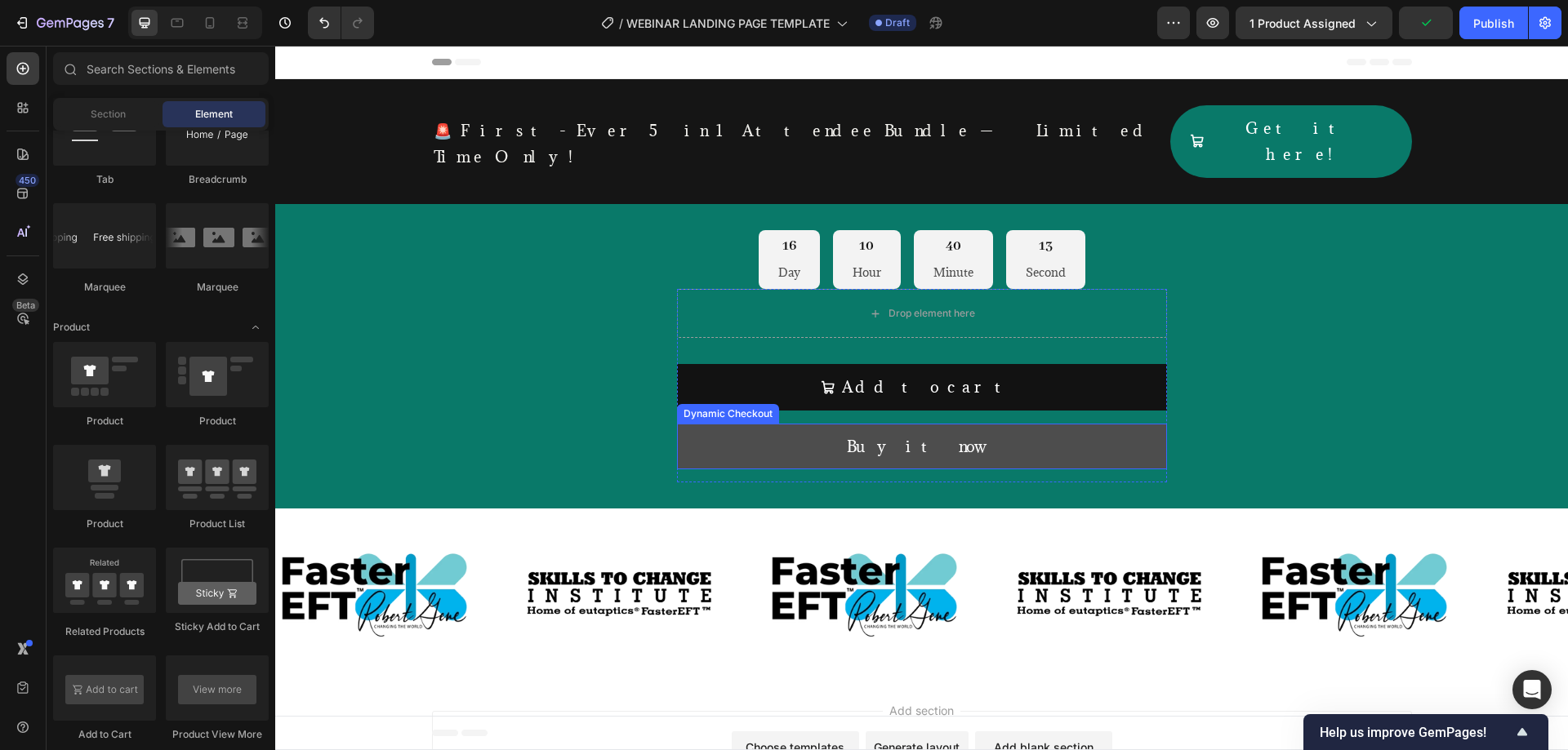
click at [840, 426] on button "Buy it now" at bounding box center [921, 446] width 490 height 46
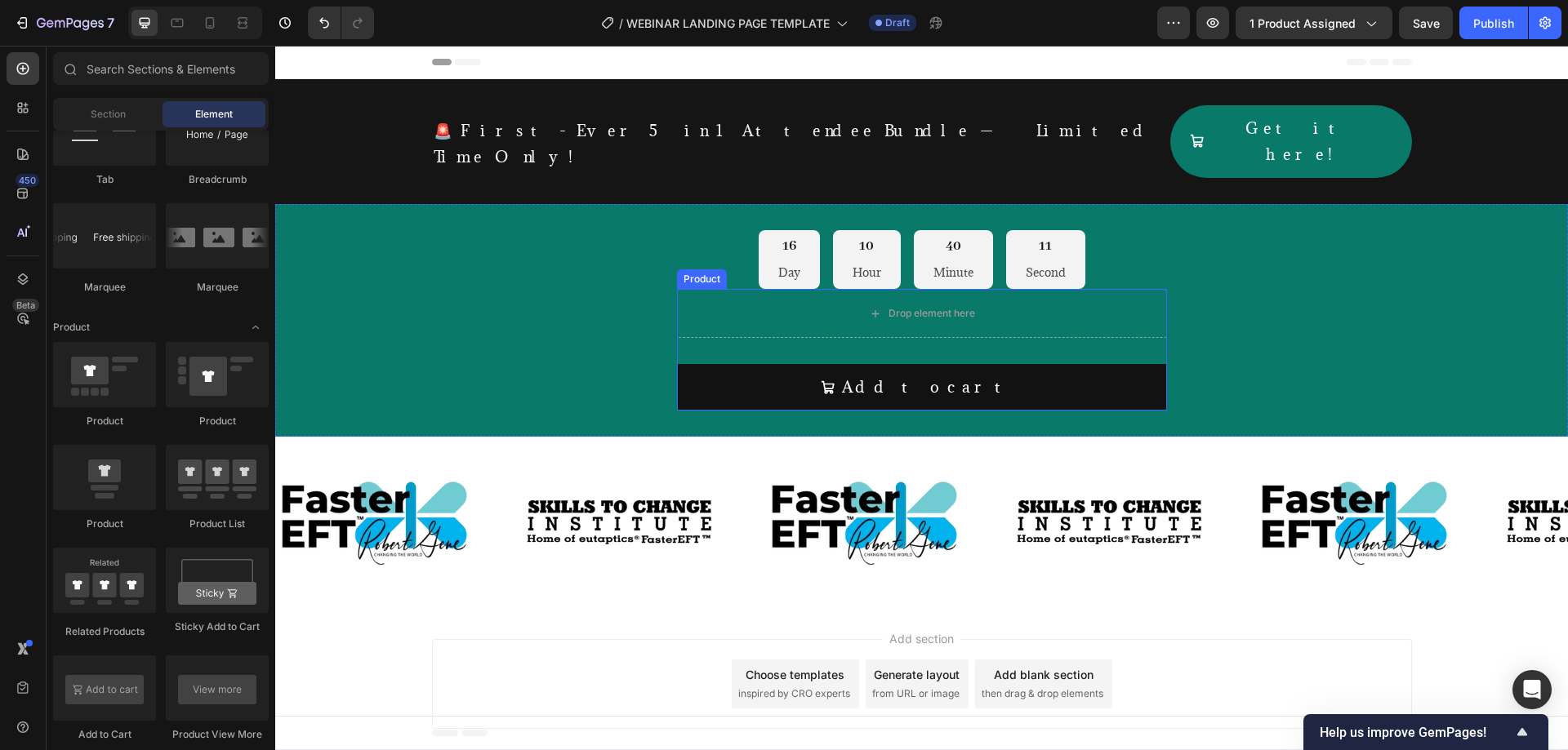
click at [890, 327] on div "Drop element here Add to cart Add to Cart Product" at bounding box center [921, 350] width 490 height 121
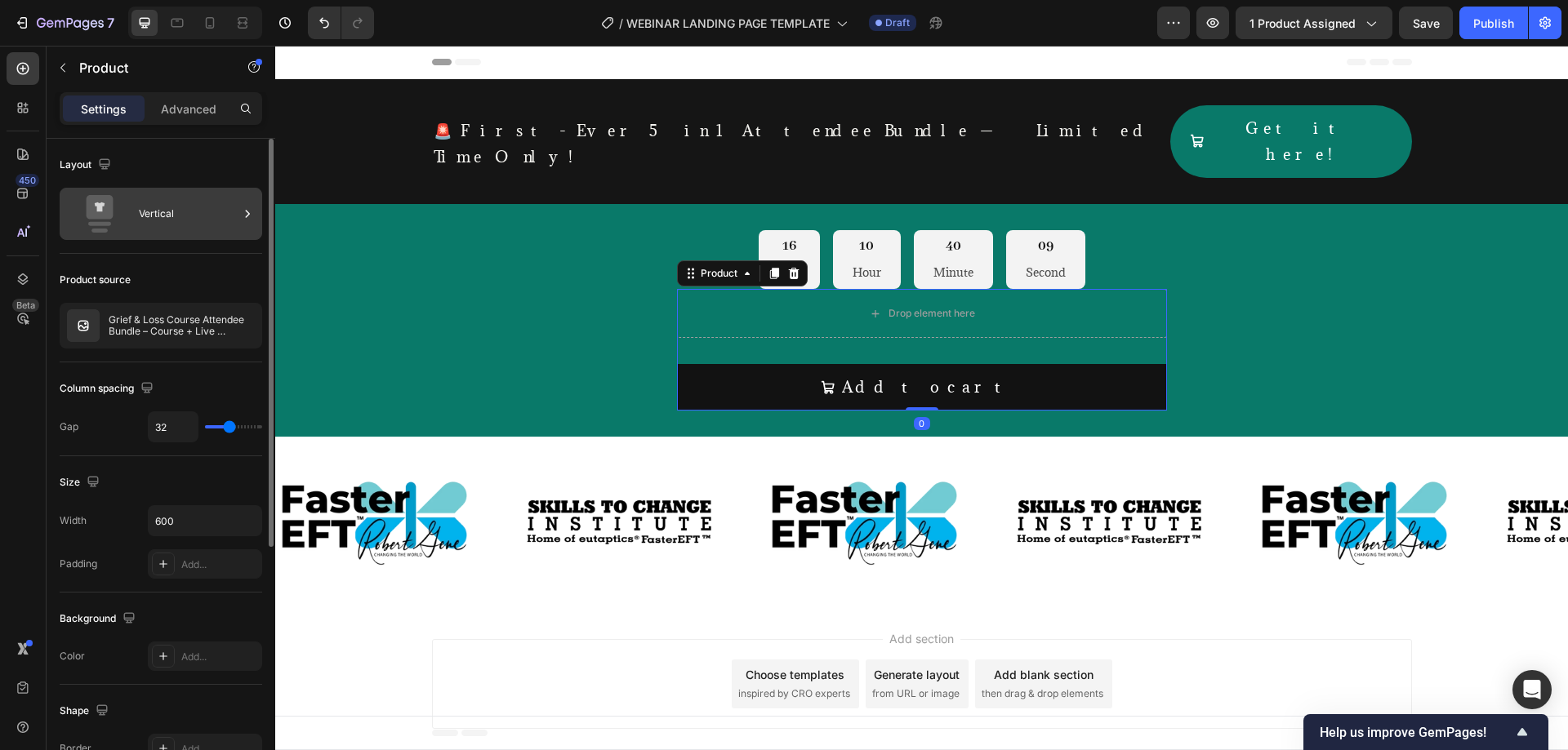
click at [242, 225] on div at bounding box center [247, 213] width 17 height 52
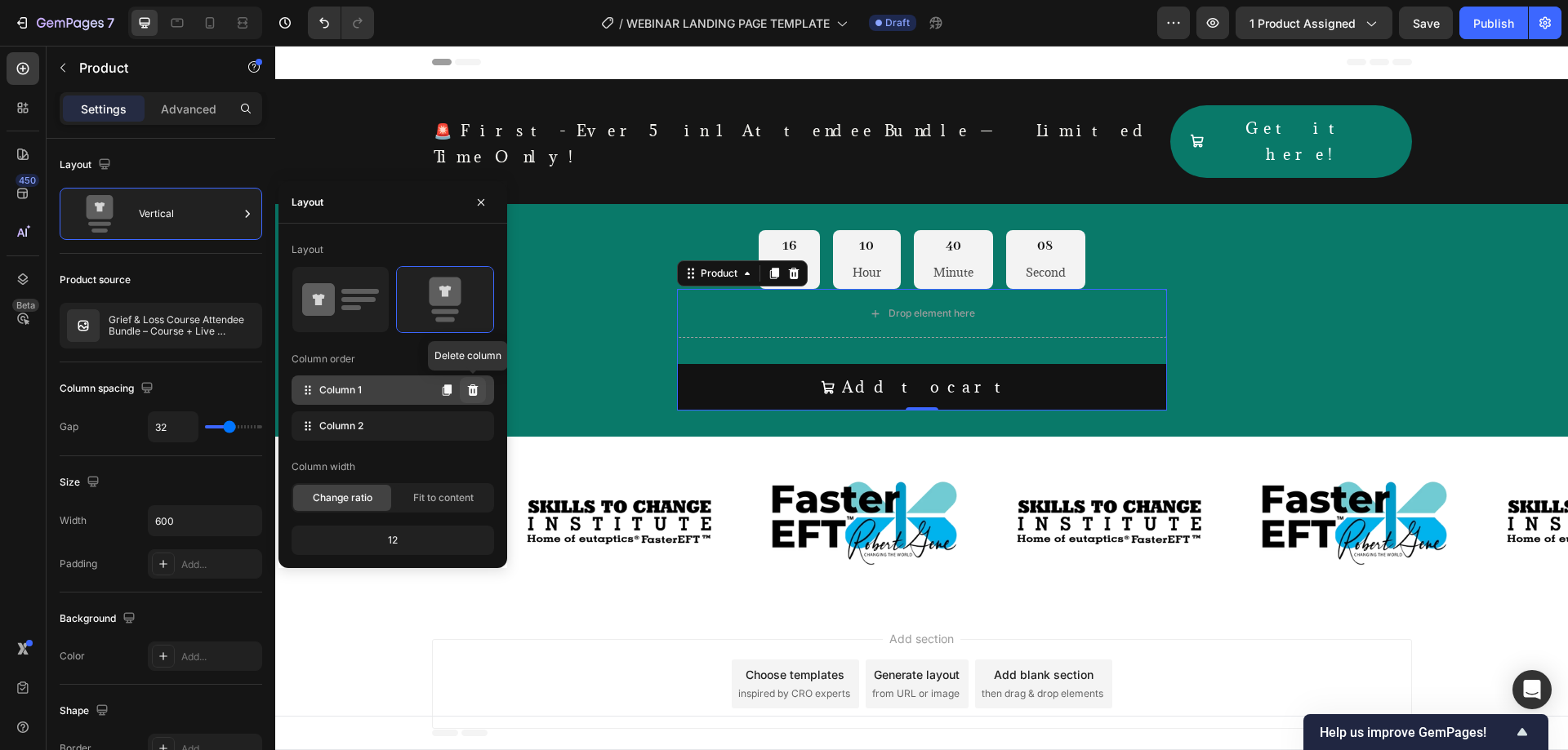
click at [479, 394] on icon at bounding box center [473, 390] width 13 height 13
click at [476, 389] on icon at bounding box center [473, 390] width 11 height 11
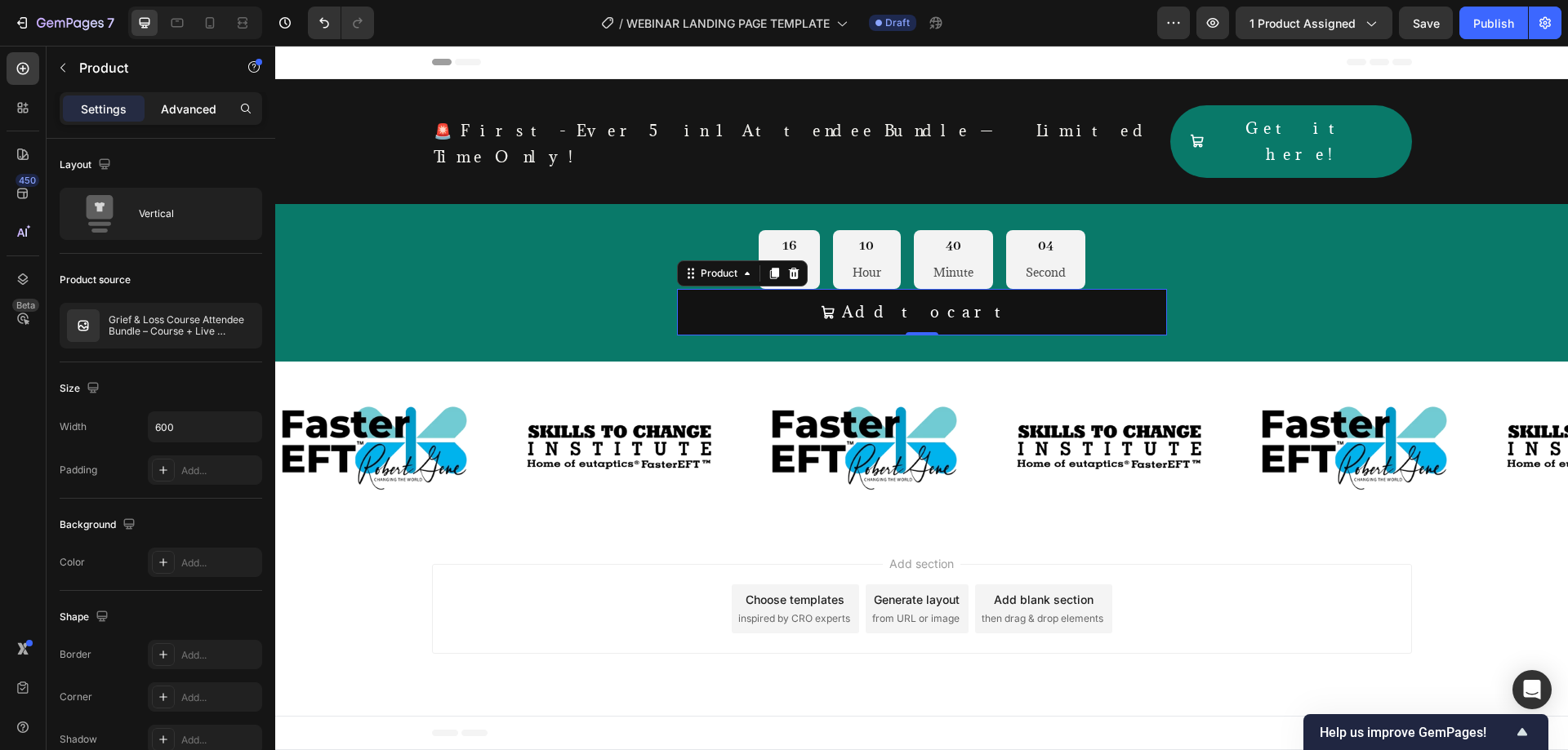
click at [195, 116] on p "Advanced" at bounding box center [188, 108] width 55 height 17
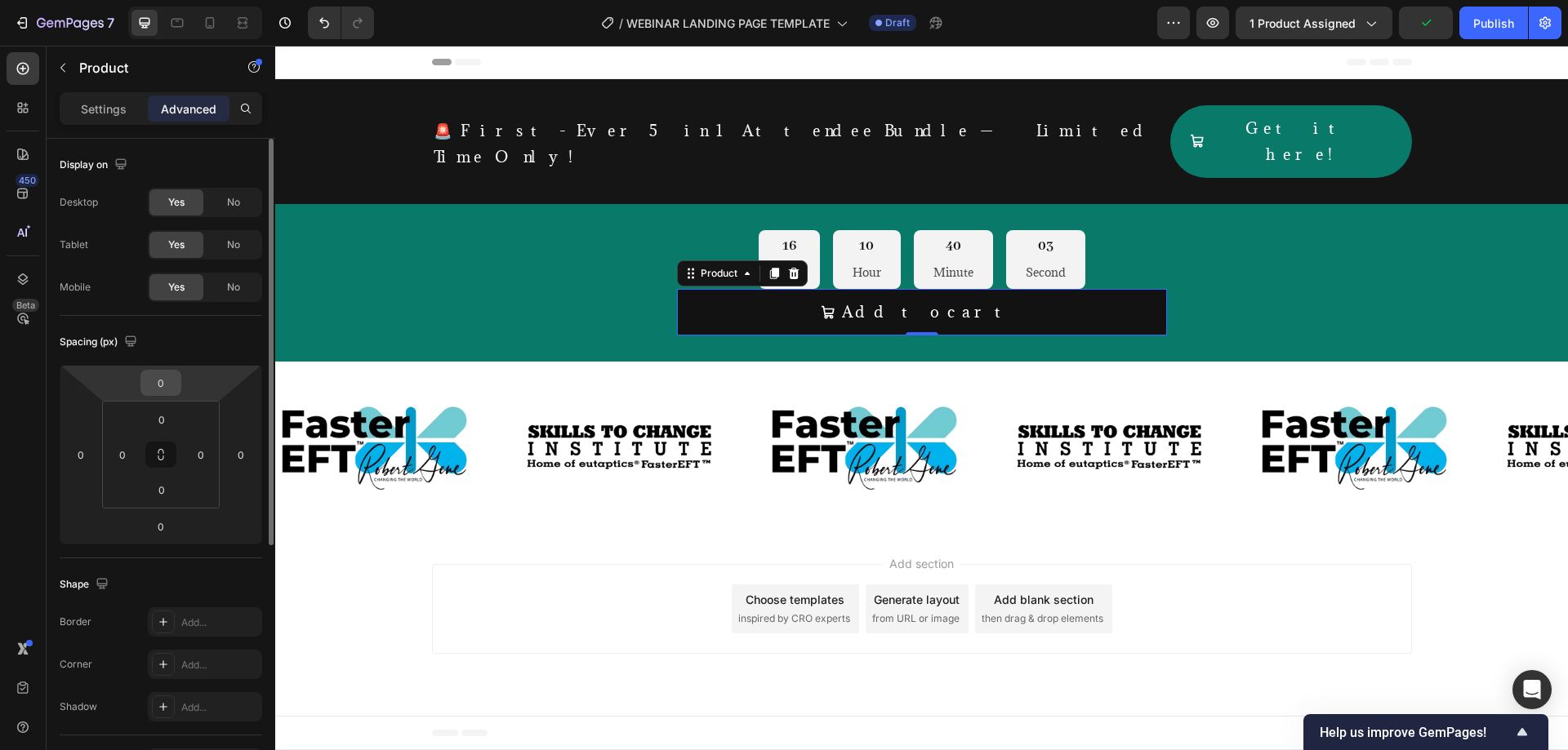
click at [164, 378] on input "0" at bounding box center [161, 383] width 33 height 25
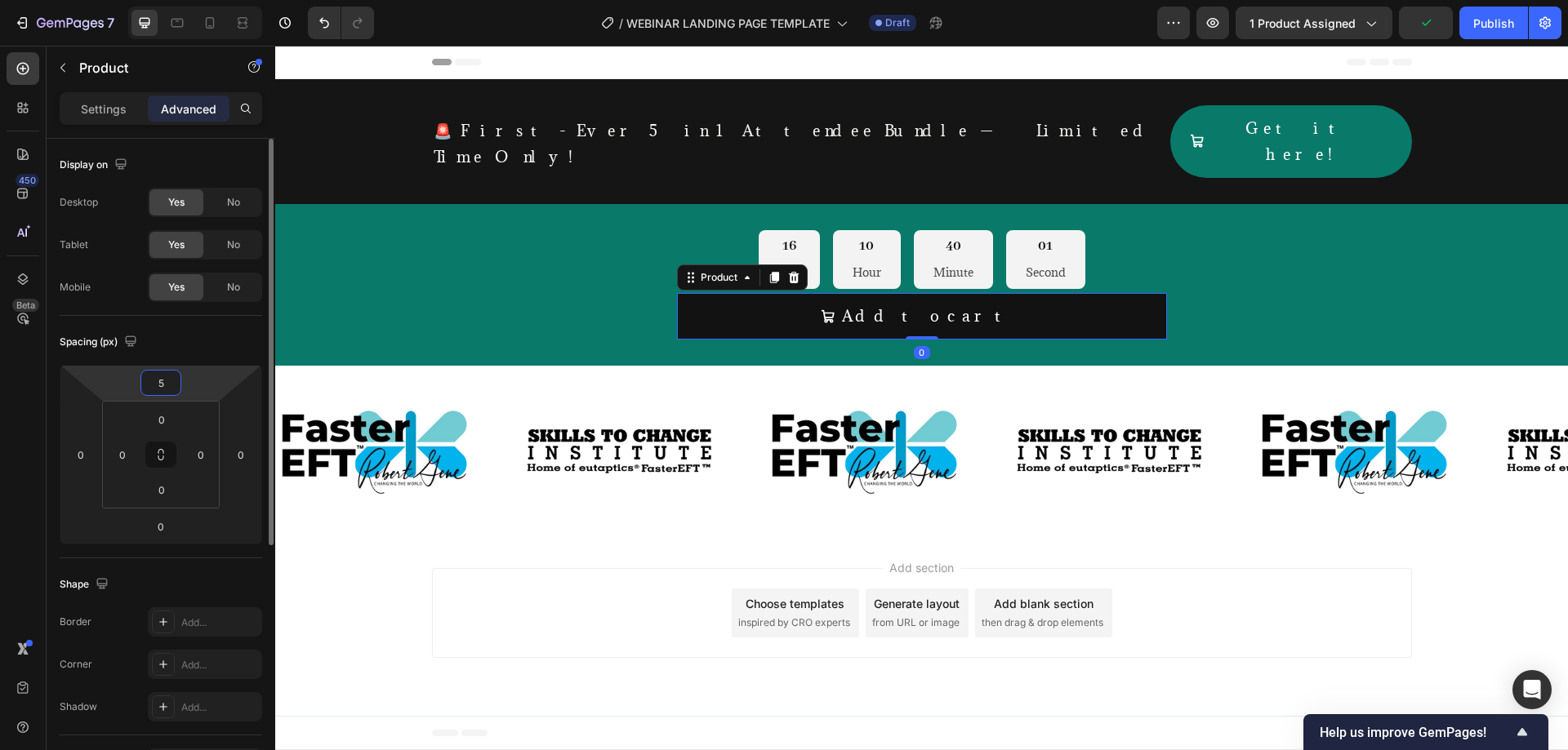
type input "50"
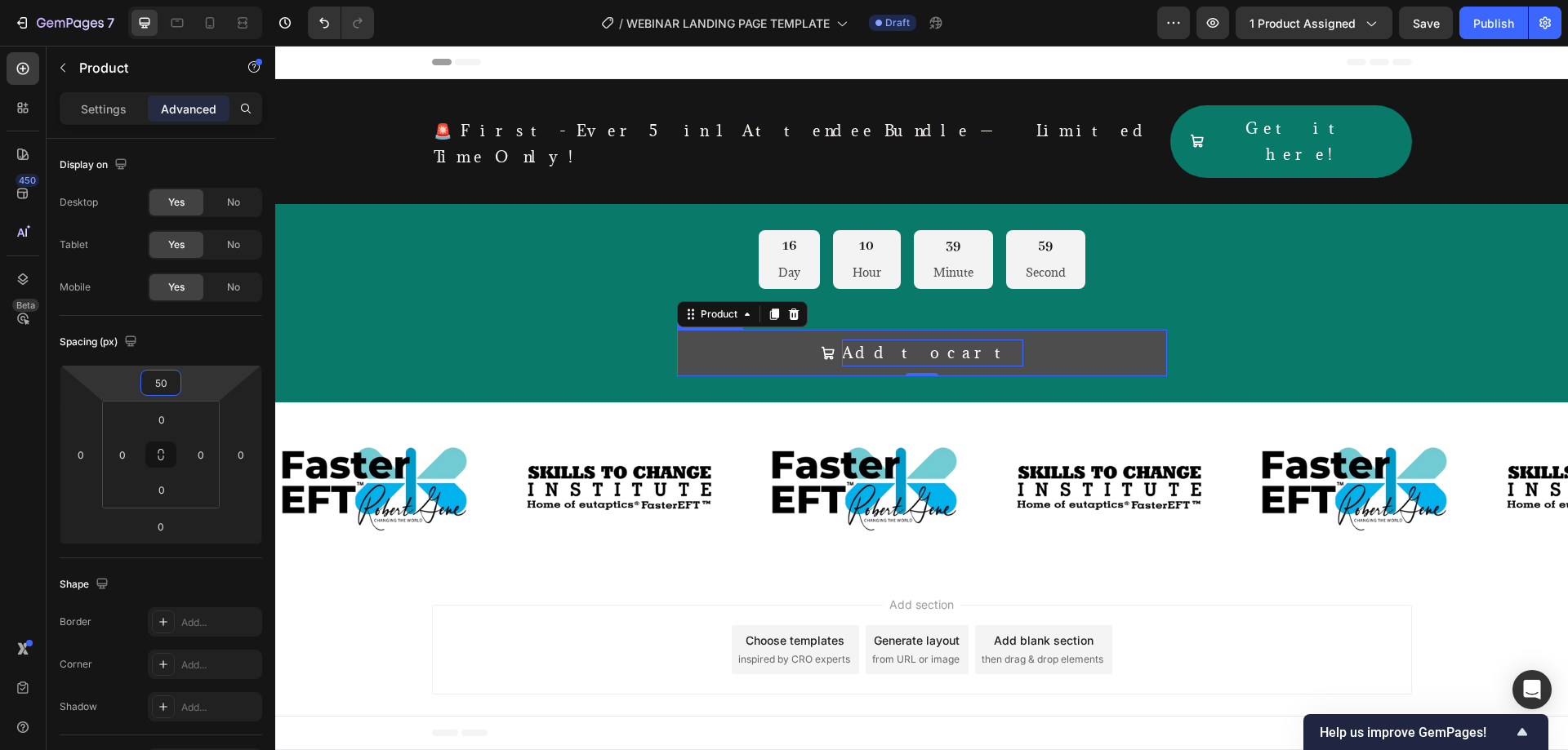
click at [931, 340] on div "Add to cart" at bounding box center [932, 353] width 181 height 26
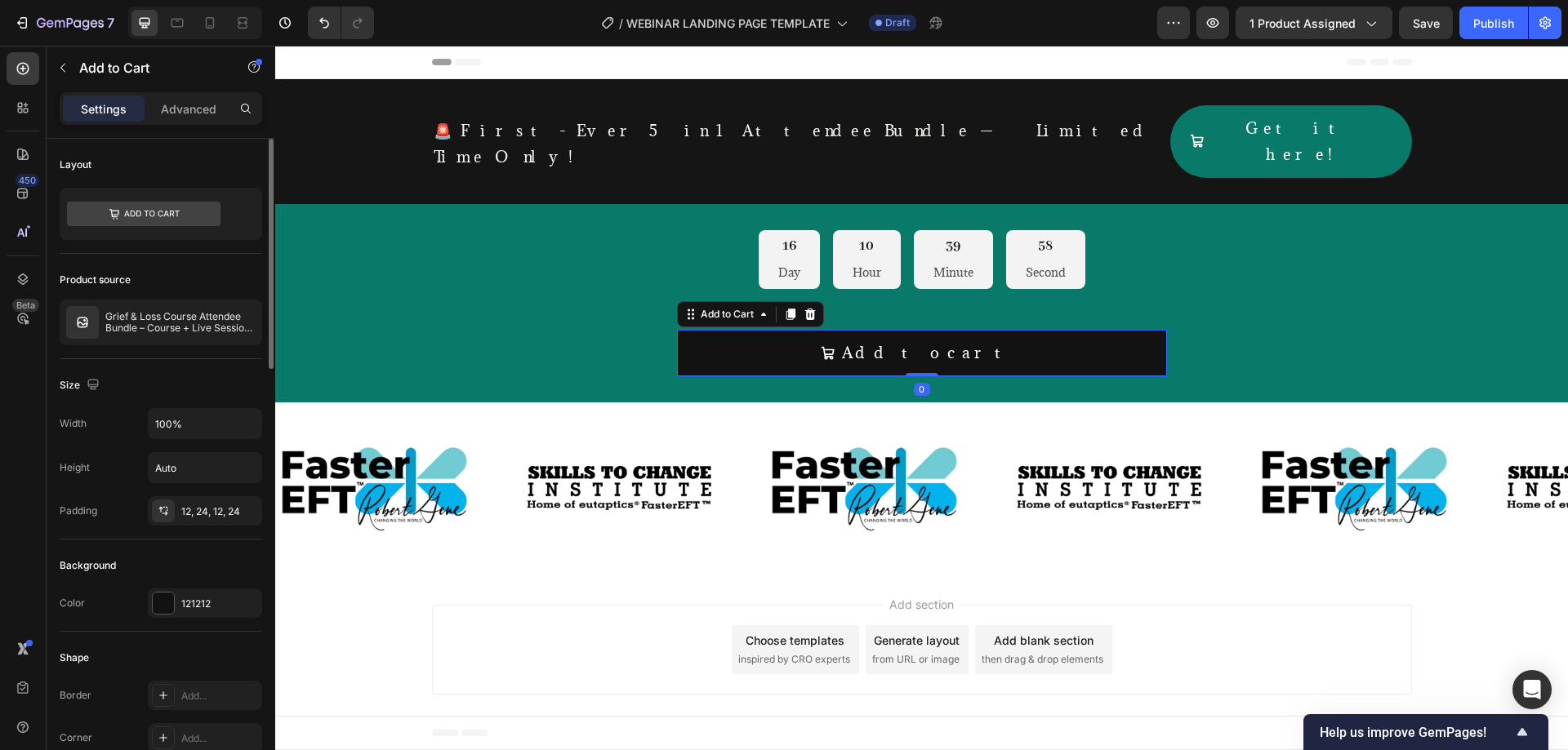
click at [193, 618] on div "Background Color 121212" at bounding box center [161, 586] width 202 height 92
click at [195, 603] on div "121212" at bounding box center [205, 604] width 48 height 15
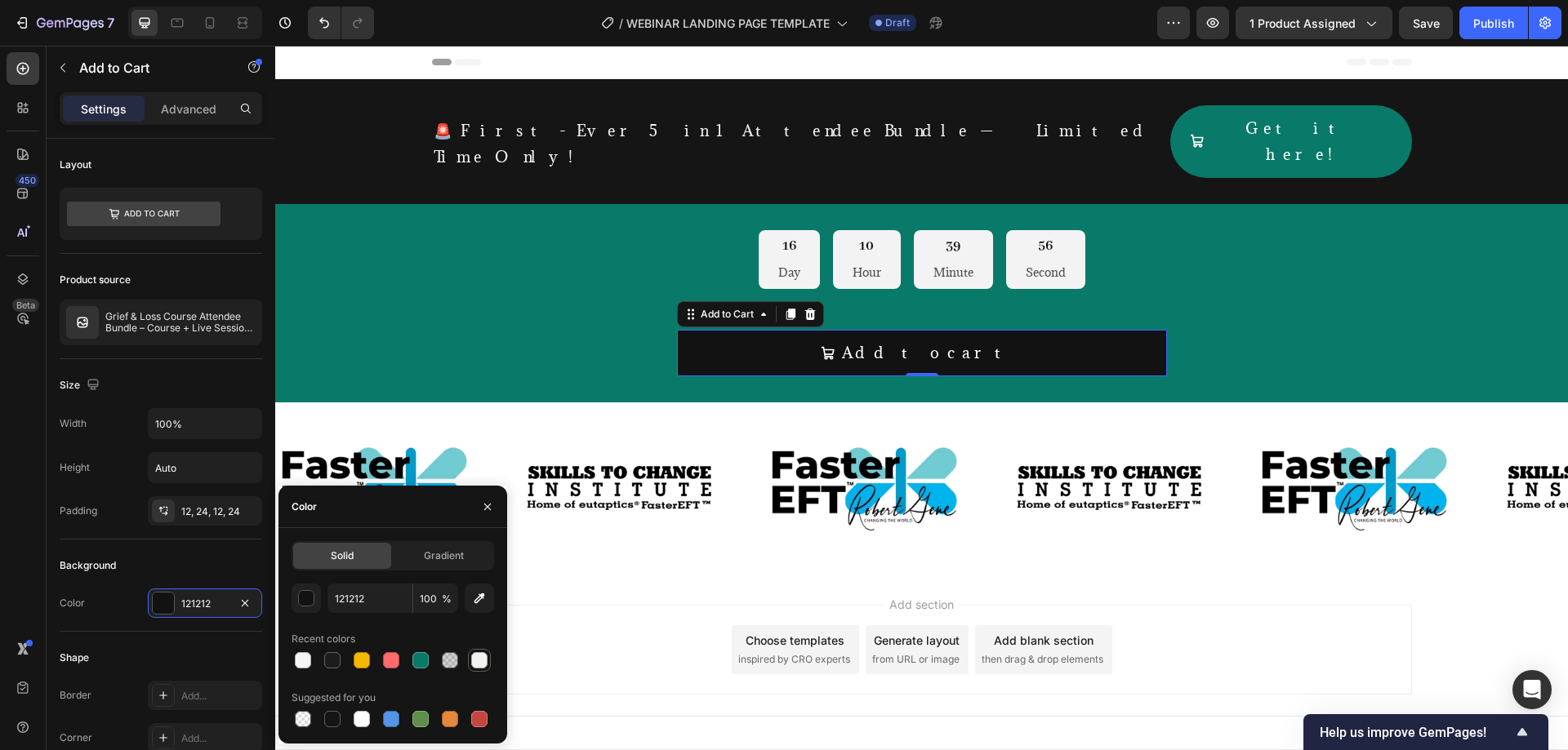
click at [482, 663] on div at bounding box center [479, 660] width 17 height 17
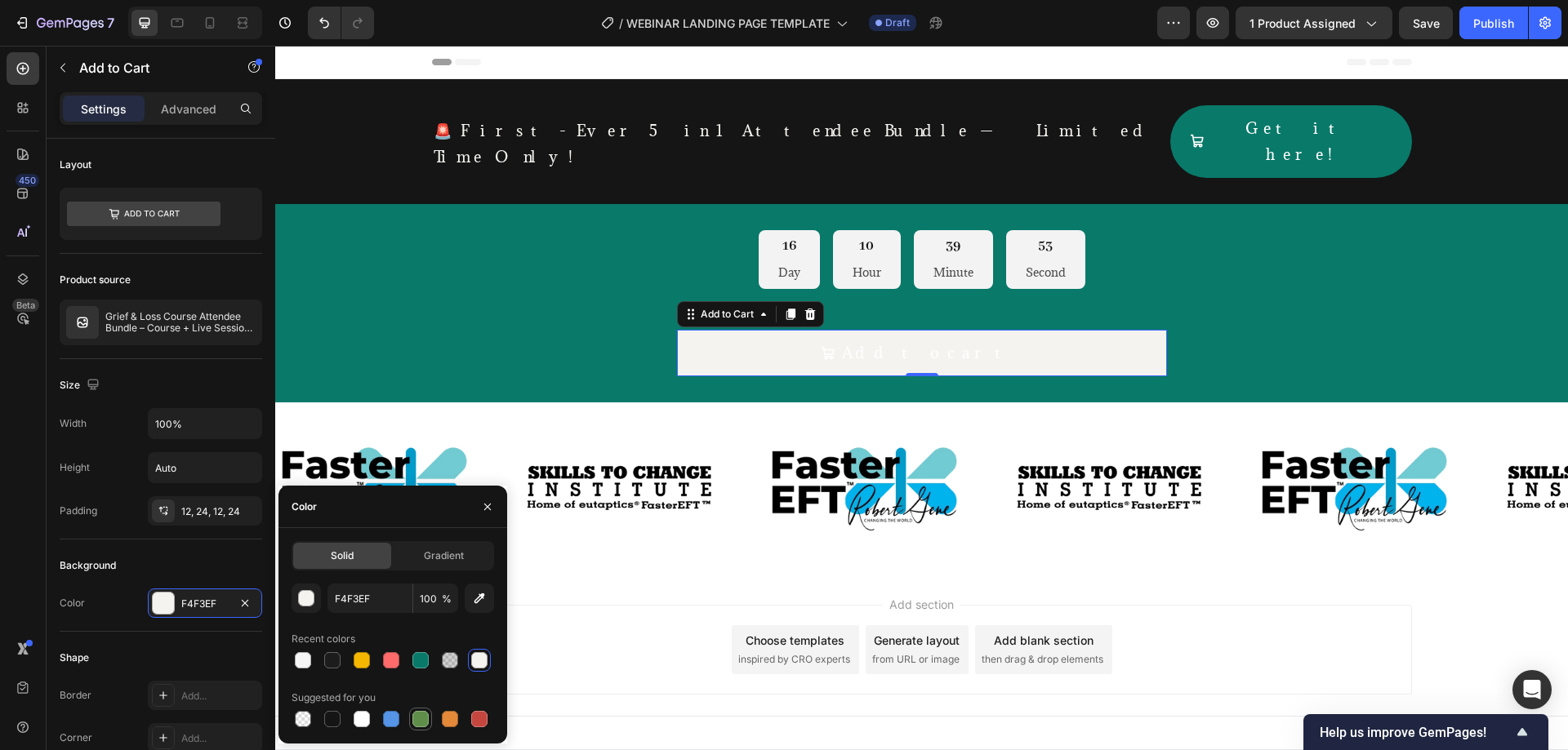
click at [416, 722] on div at bounding box center [421, 719] width 17 height 17
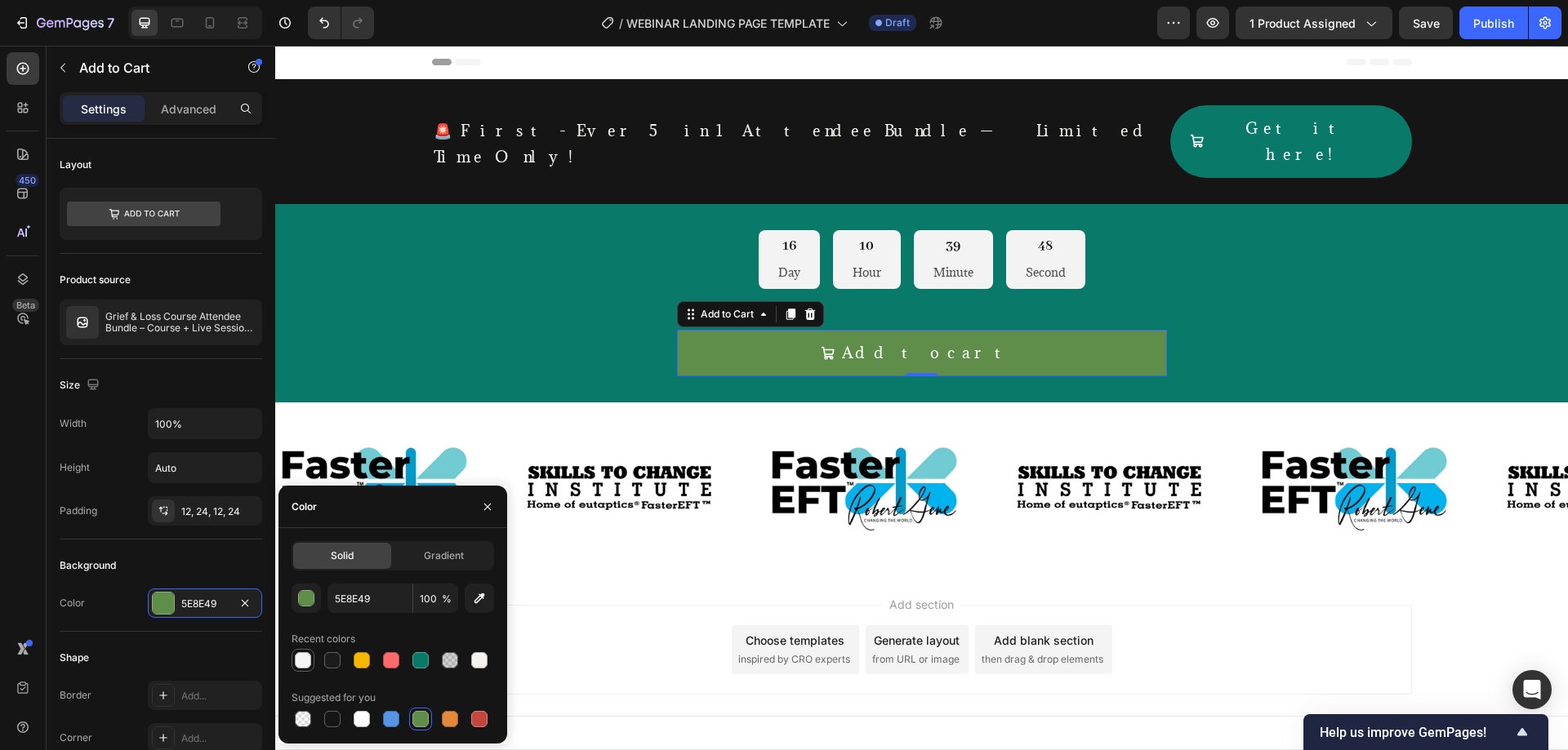
click at [302, 666] on div at bounding box center [303, 660] width 17 height 17
type input "F5F5F5"
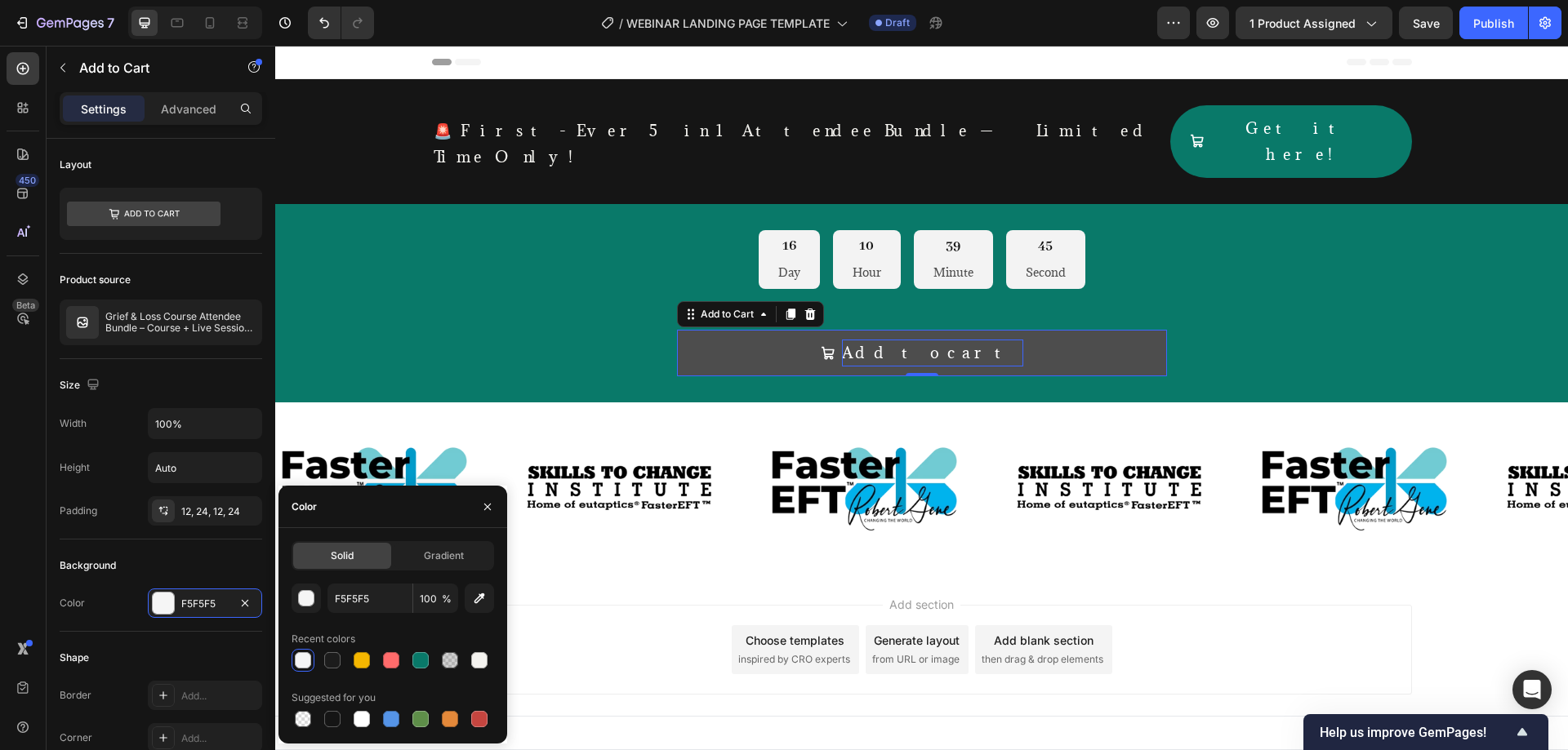
click at [936, 340] on div "Add to cart" at bounding box center [932, 353] width 181 height 26
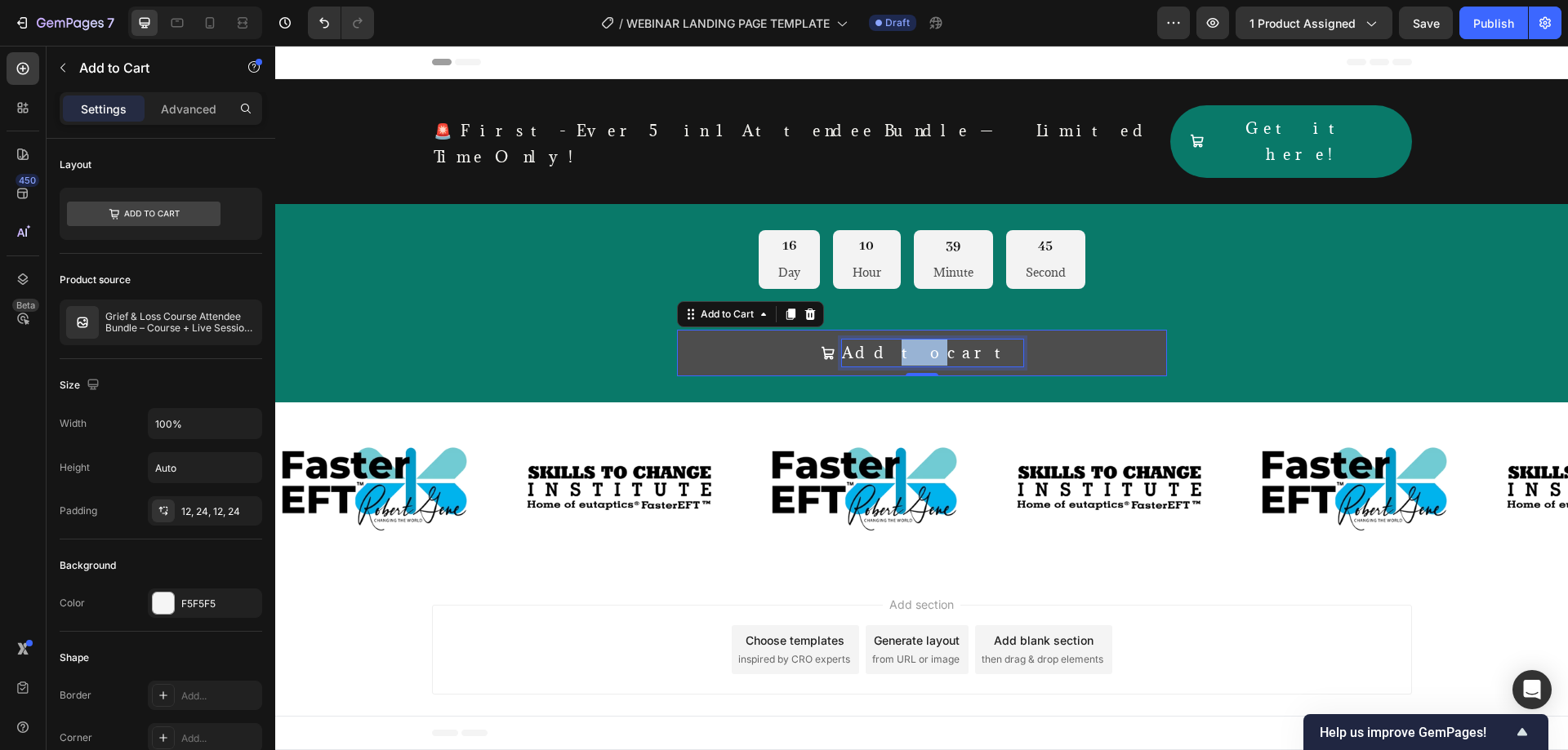
click at [936, 340] on p "Add to cart" at bounding box center [932, 353] width 181 height 26
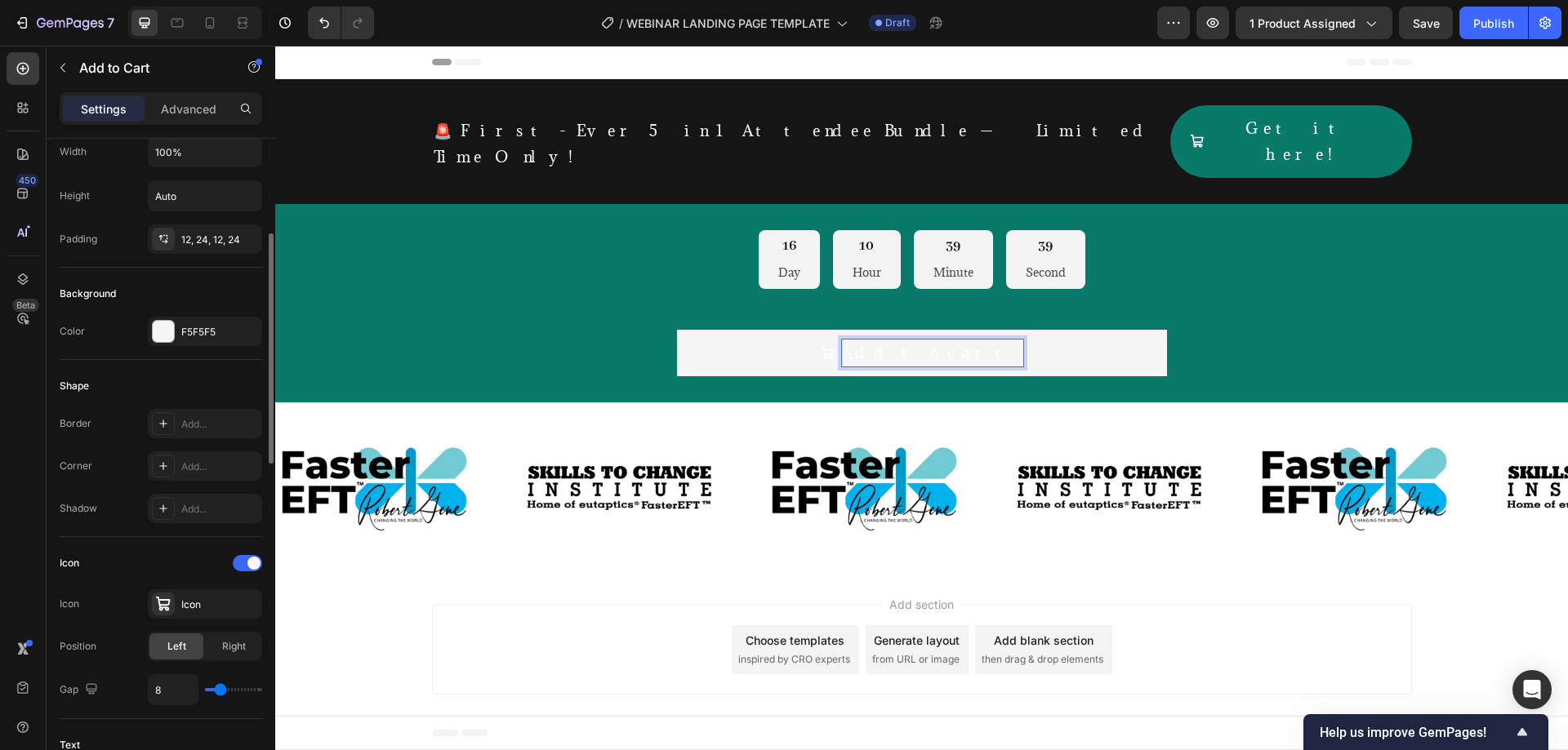
scroll to position [543, 0]
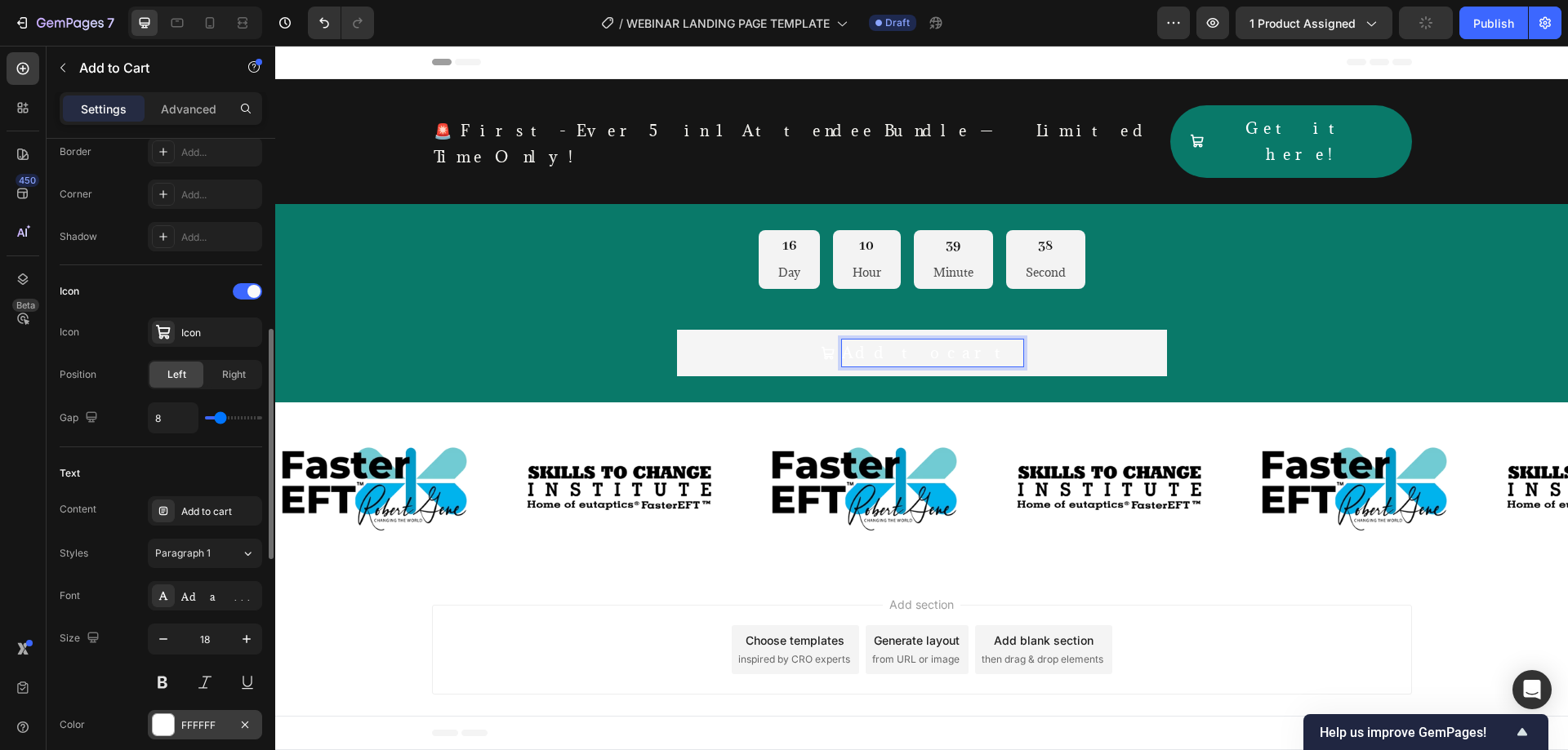
click at [197, 726] on div "FFFFFF" at bounding box center [205, 725] width 48 height 15
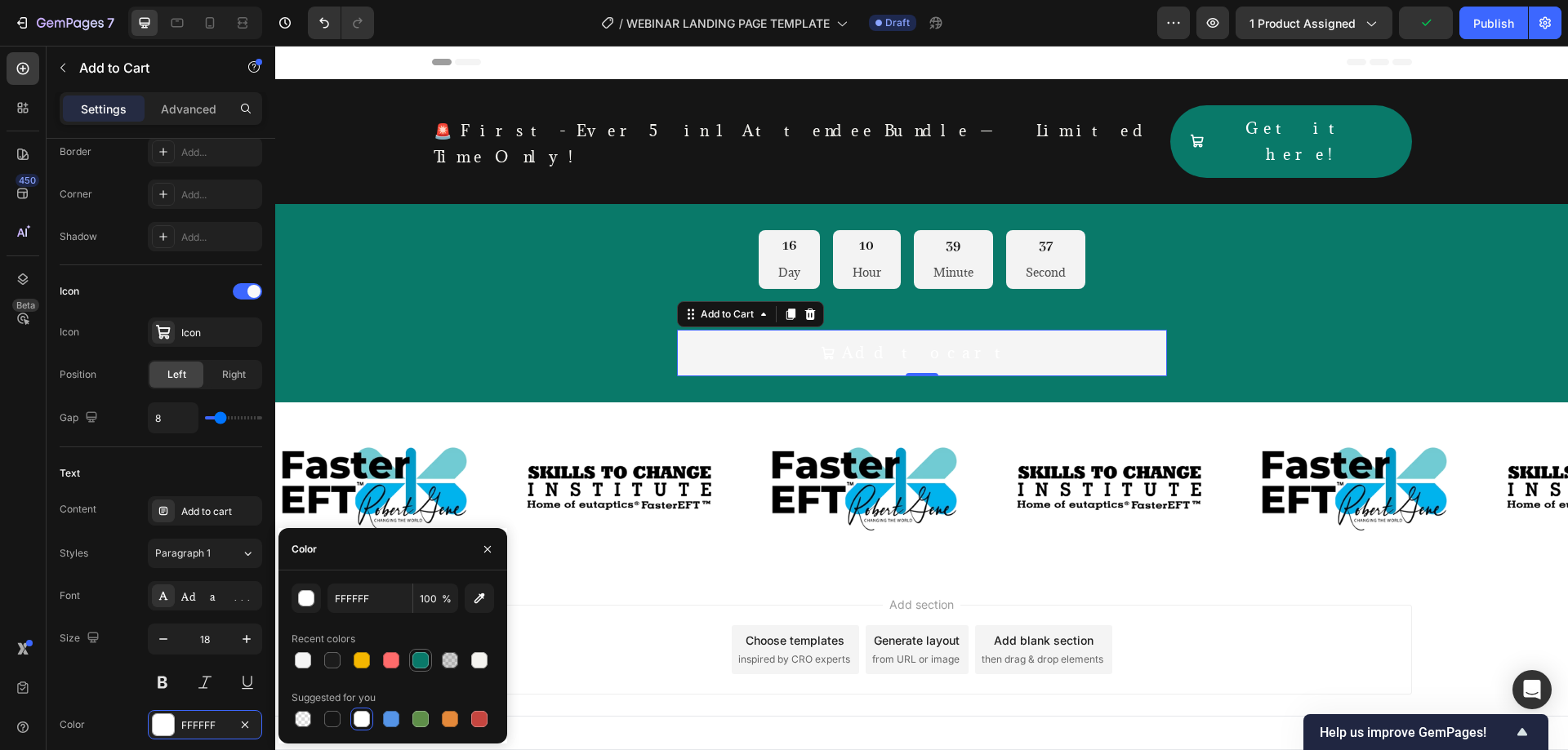
click at [423, 666] on div at bounding box center [421, 660] width 17 height 17
type input "097969"
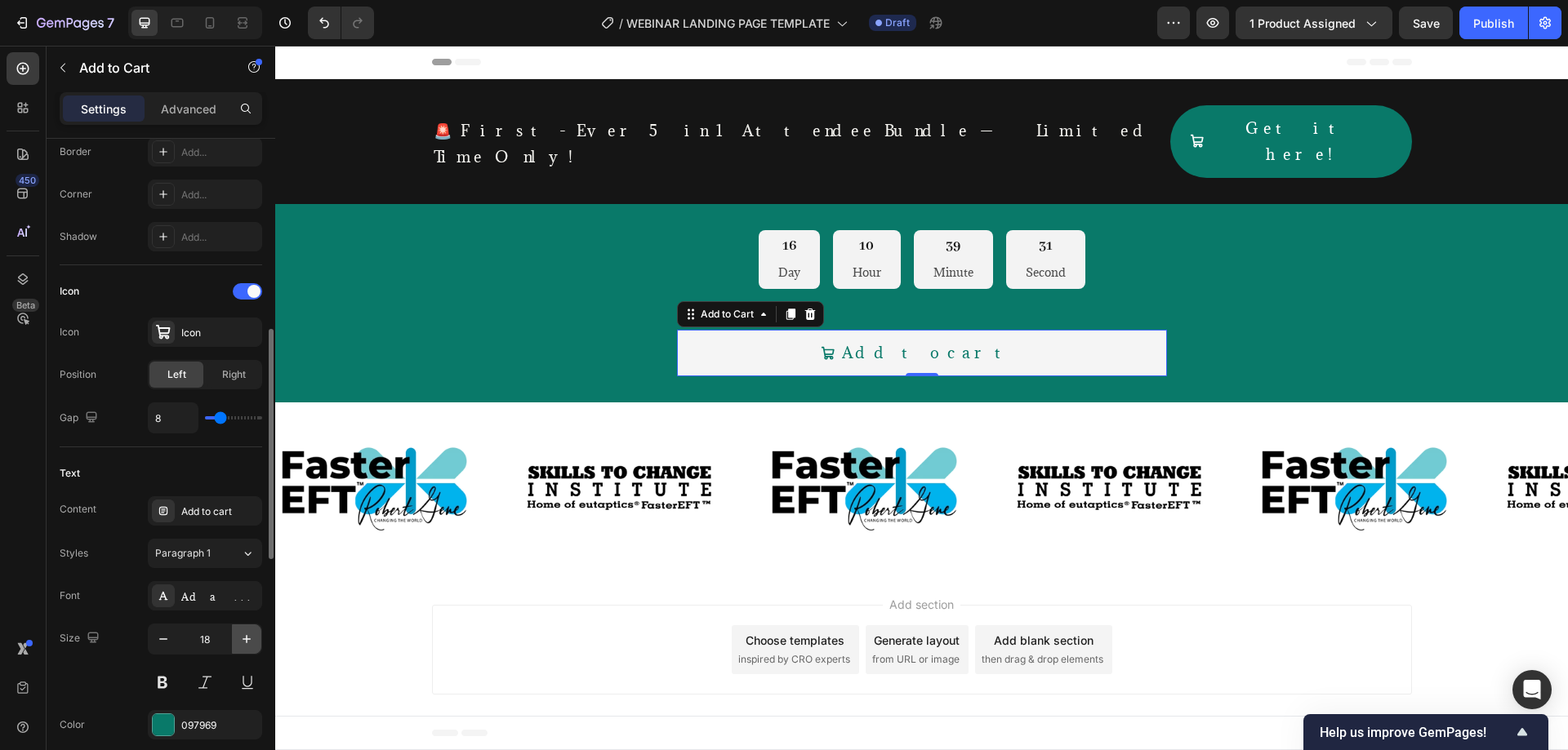
click at [243, 644] on icon "button" at bounding box center [247, 639] width 17 height 17
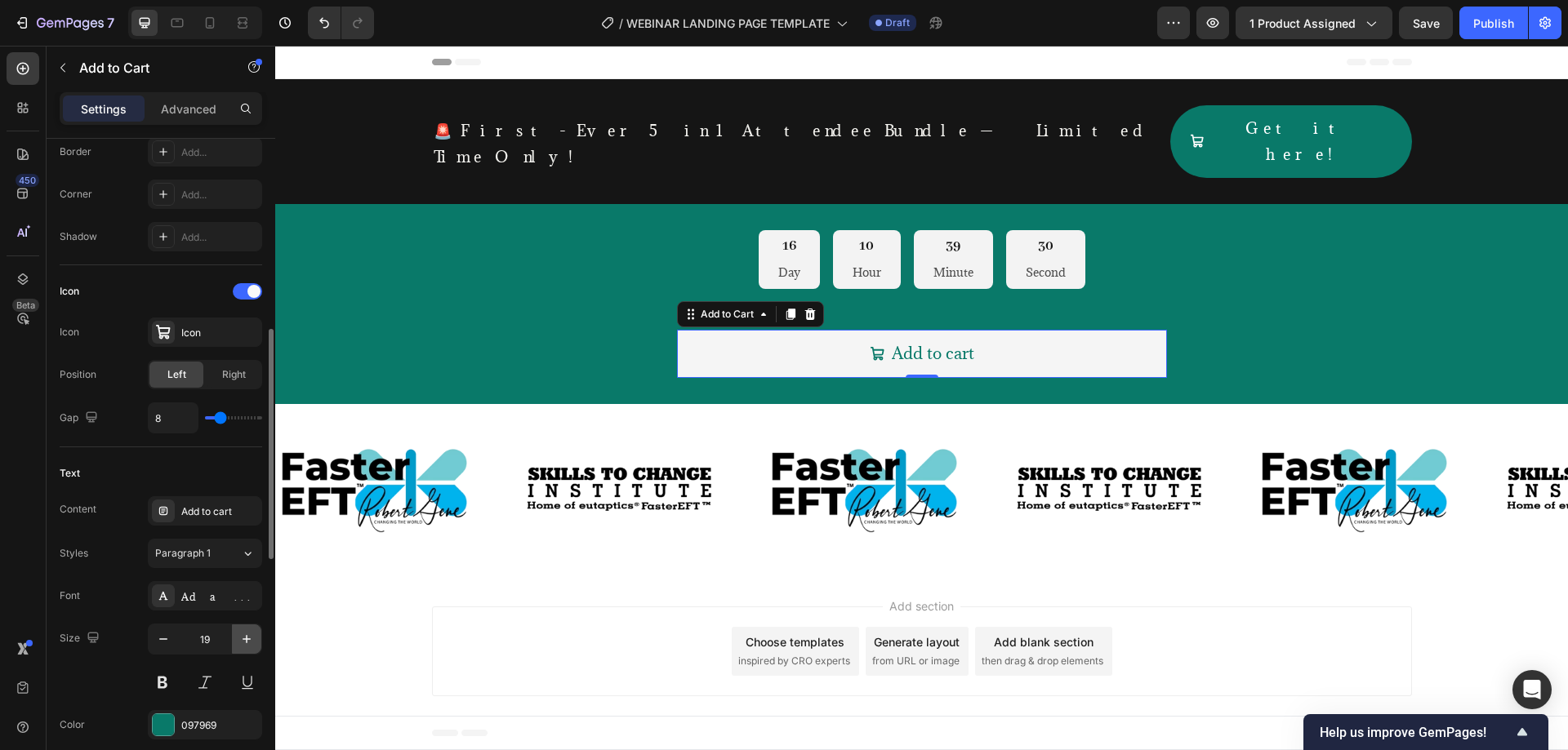
click at [243, 644] on icon "button" at bounding box center [247, 639] width 17 height 17
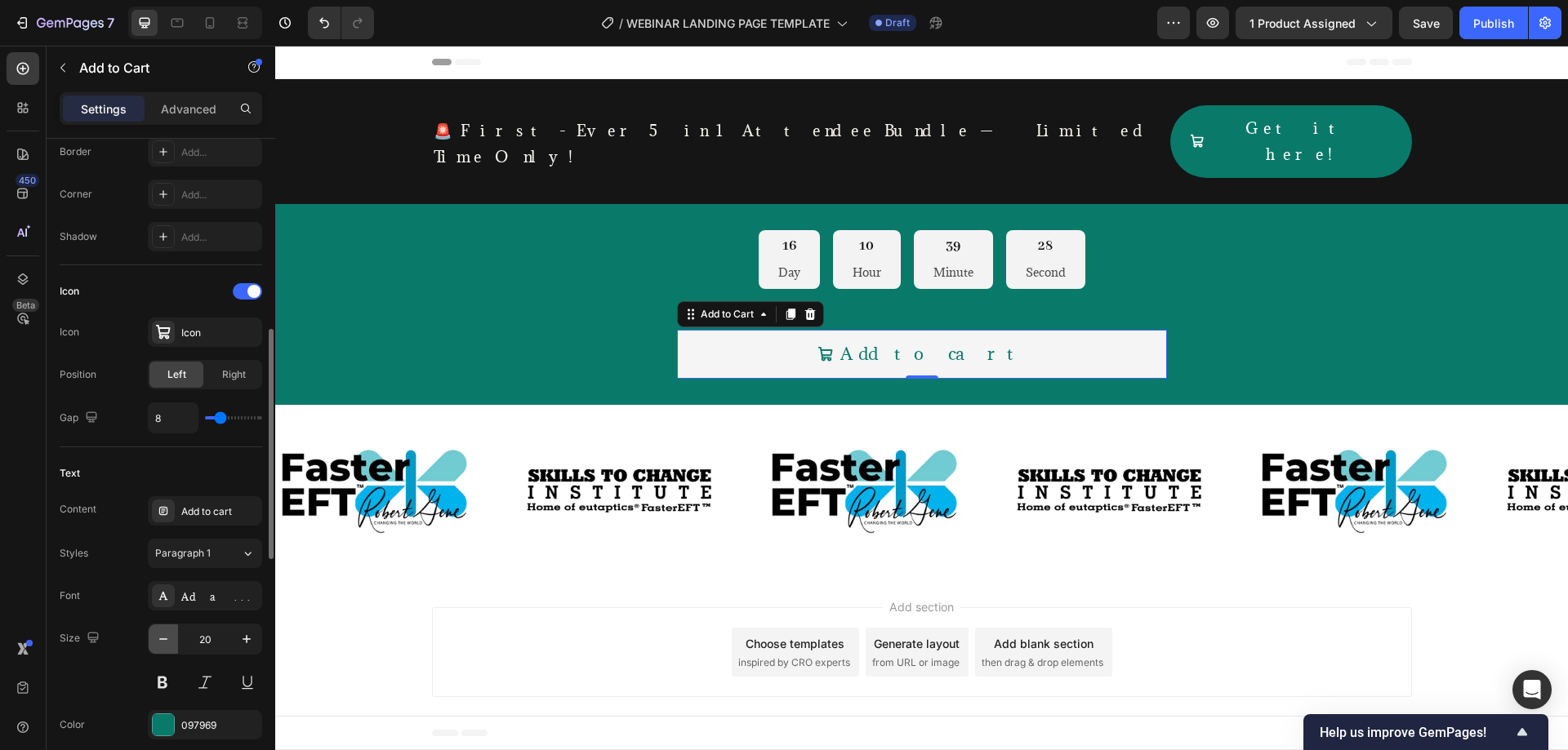
click at [164, 644] on icon "button" at bounding box center [164, 639] width 17 height 17
type input "19"
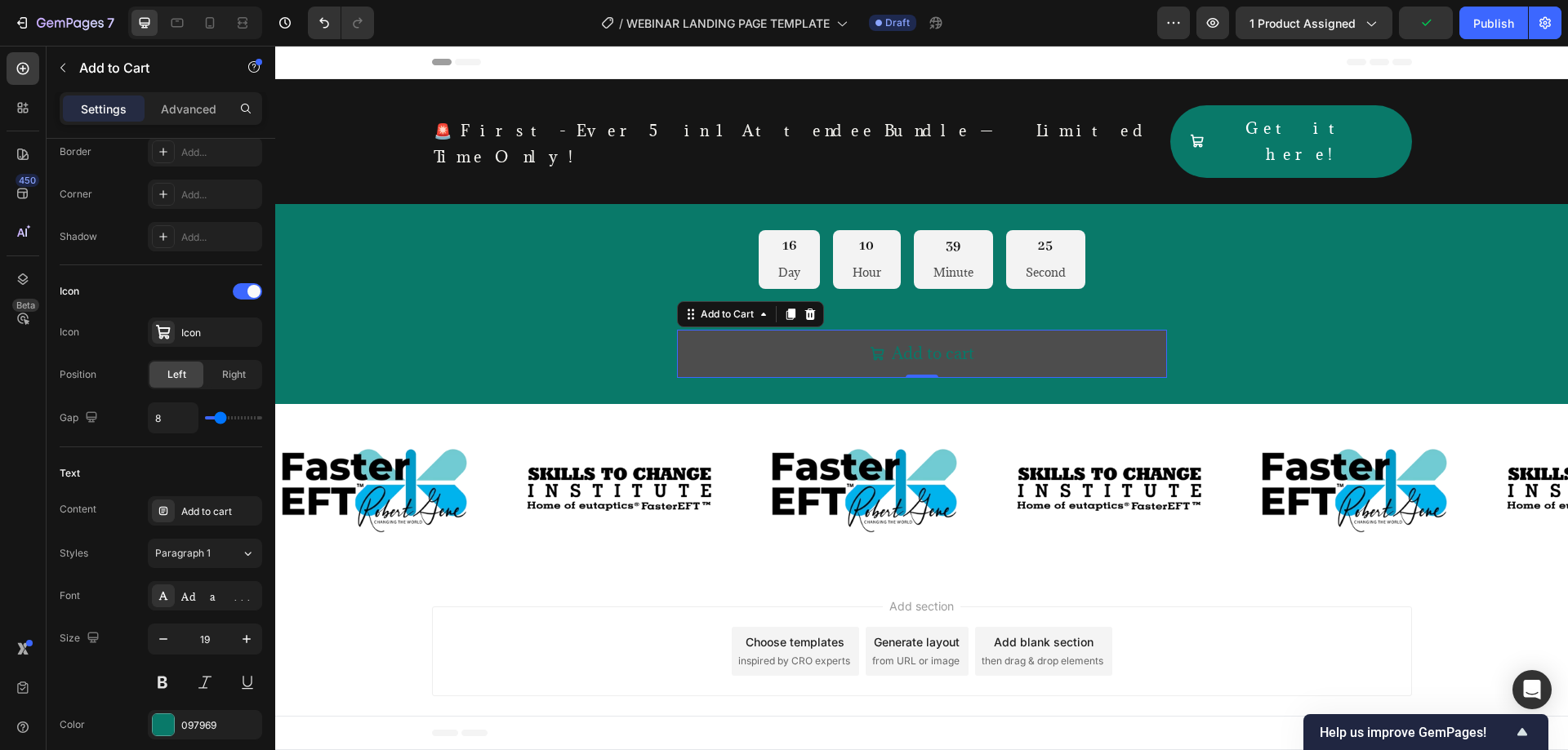
click at [729, 330] on button "Add to cart" at bounding box center [921, 353] width 490 height 48
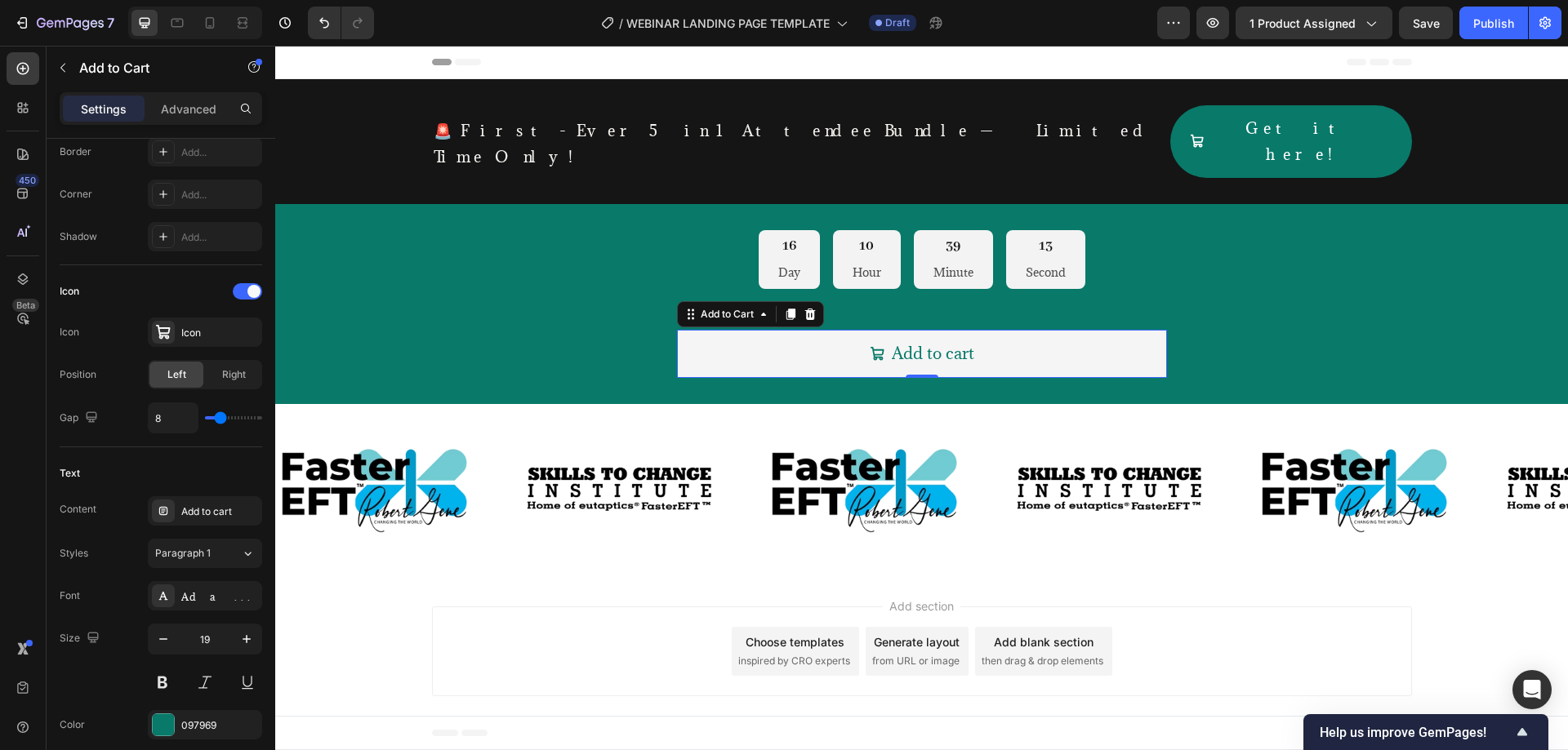
scroll to position [0, 0]
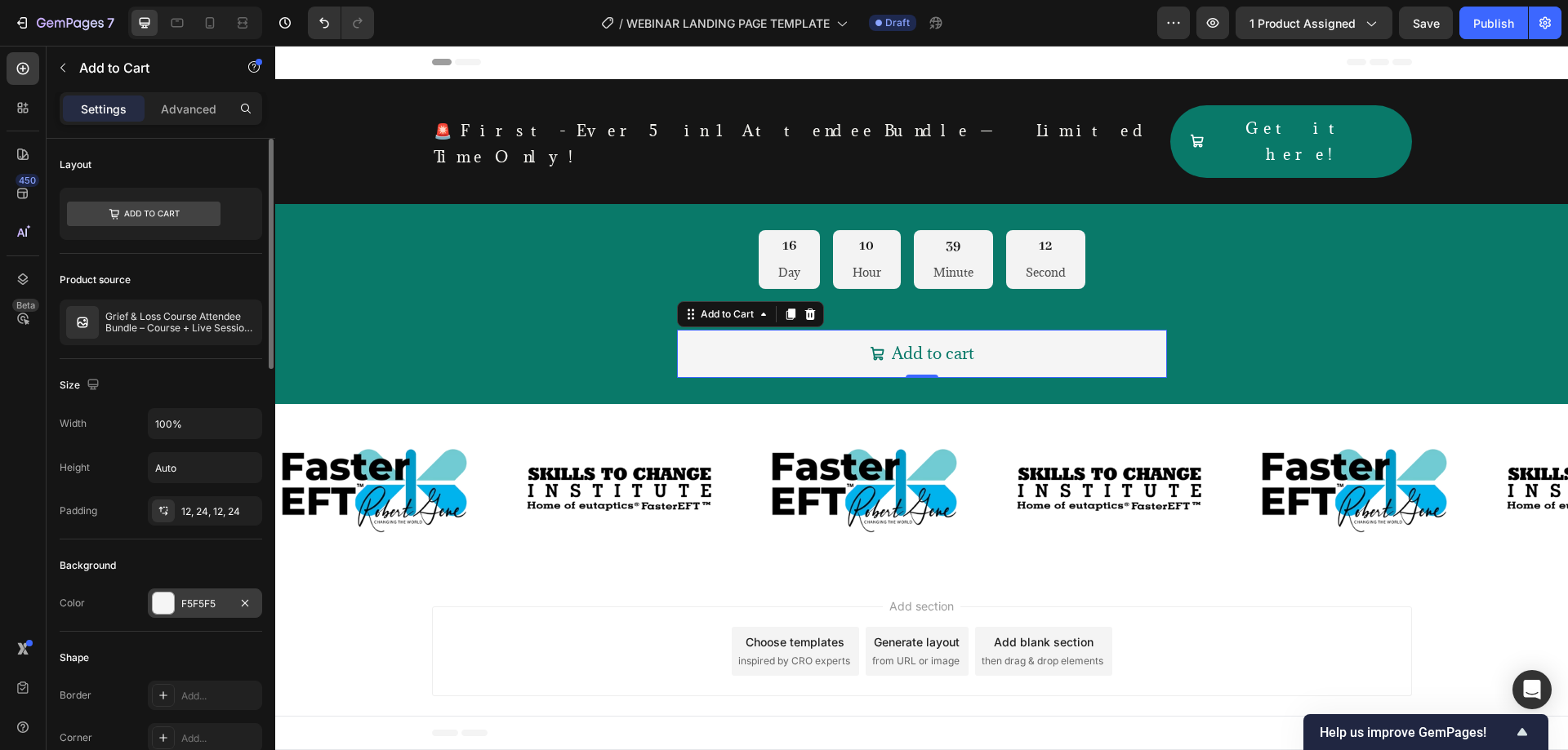
click at [197, 610] on div "F5F5F5" at bounding box center [205, 604] width 48 height 15
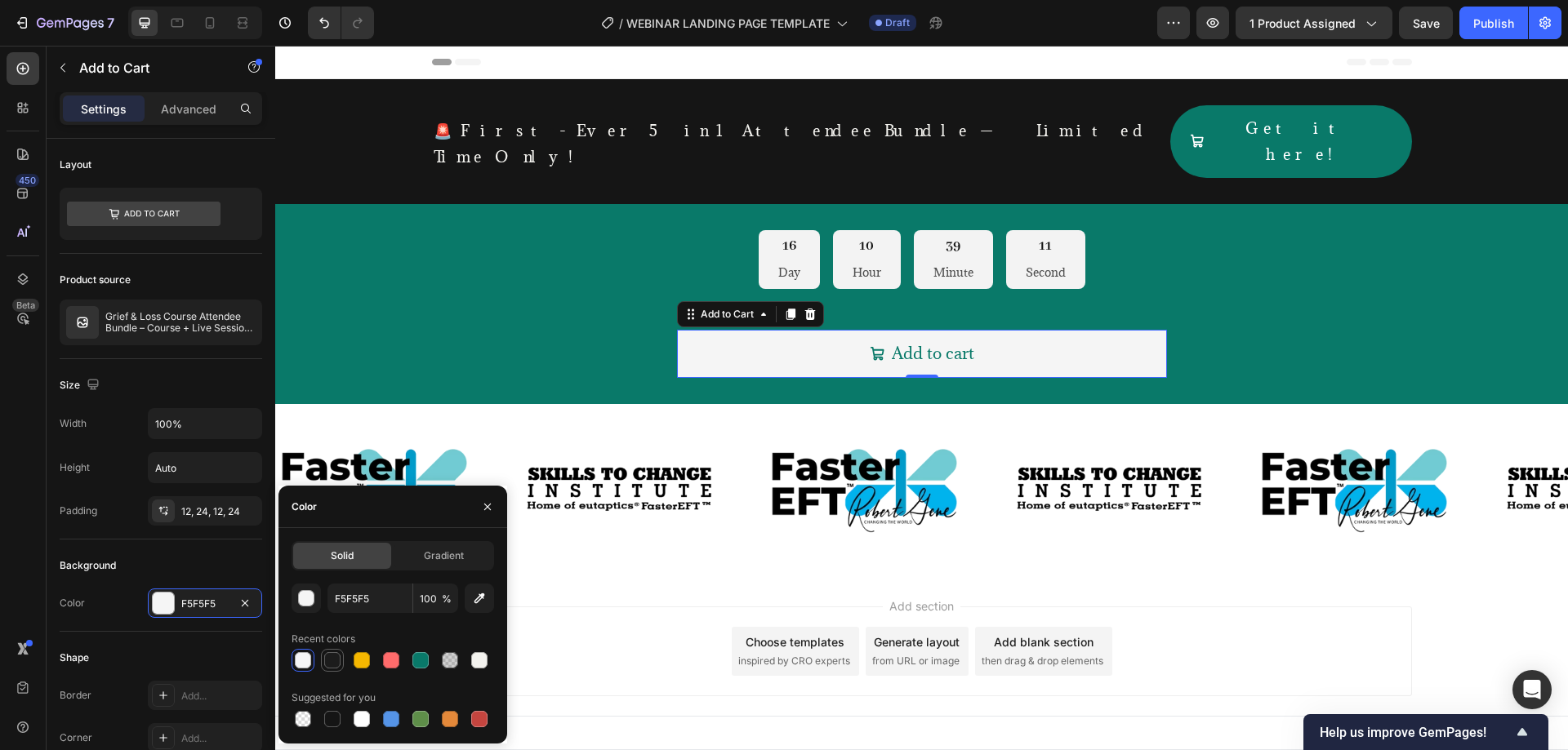
click at [333, 667] on div at bounding box center [333, 660] width 17 height 17
type input "1C1C1C"
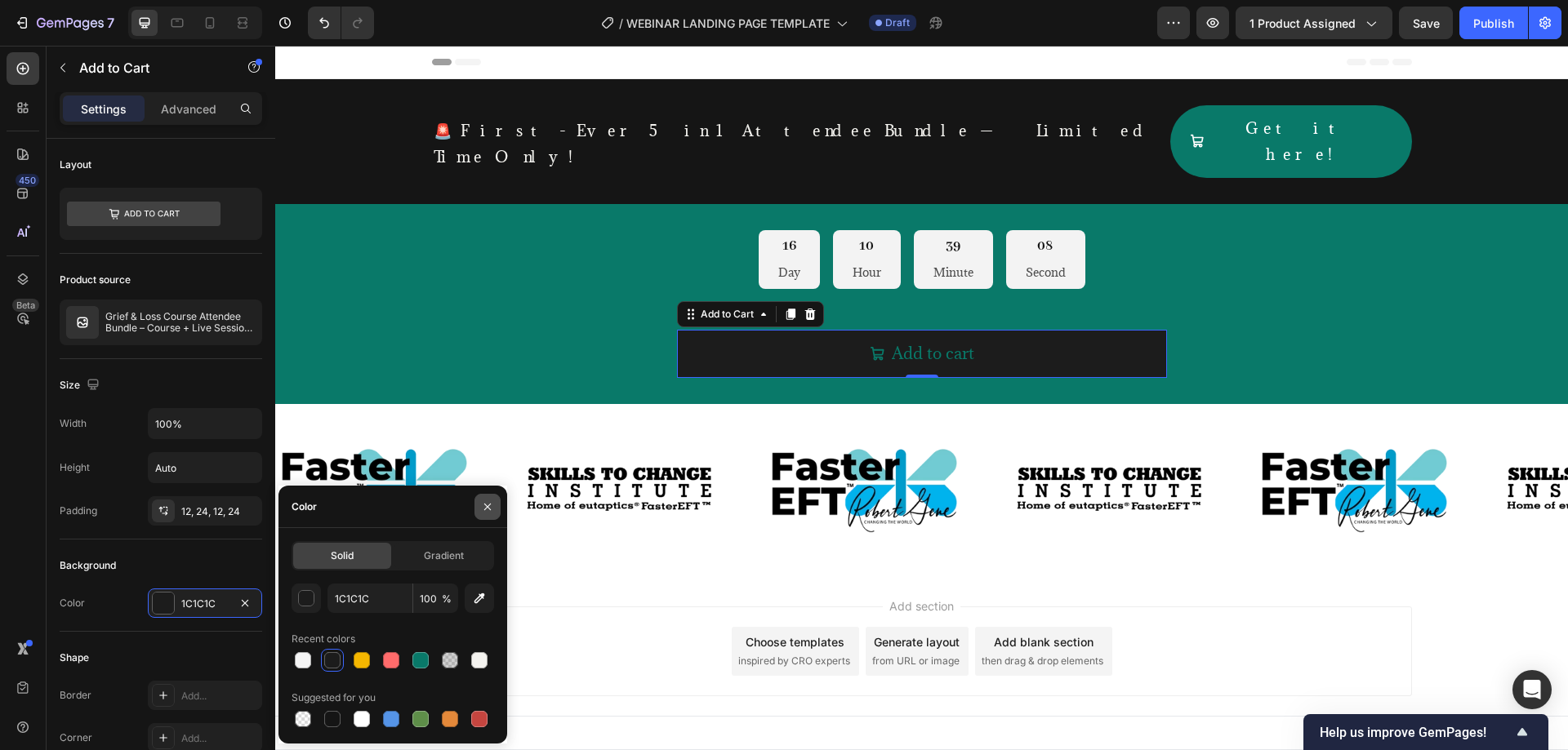
click at [492, 509] on icon "button" at bounding box center [488, 507] width 13 height 13
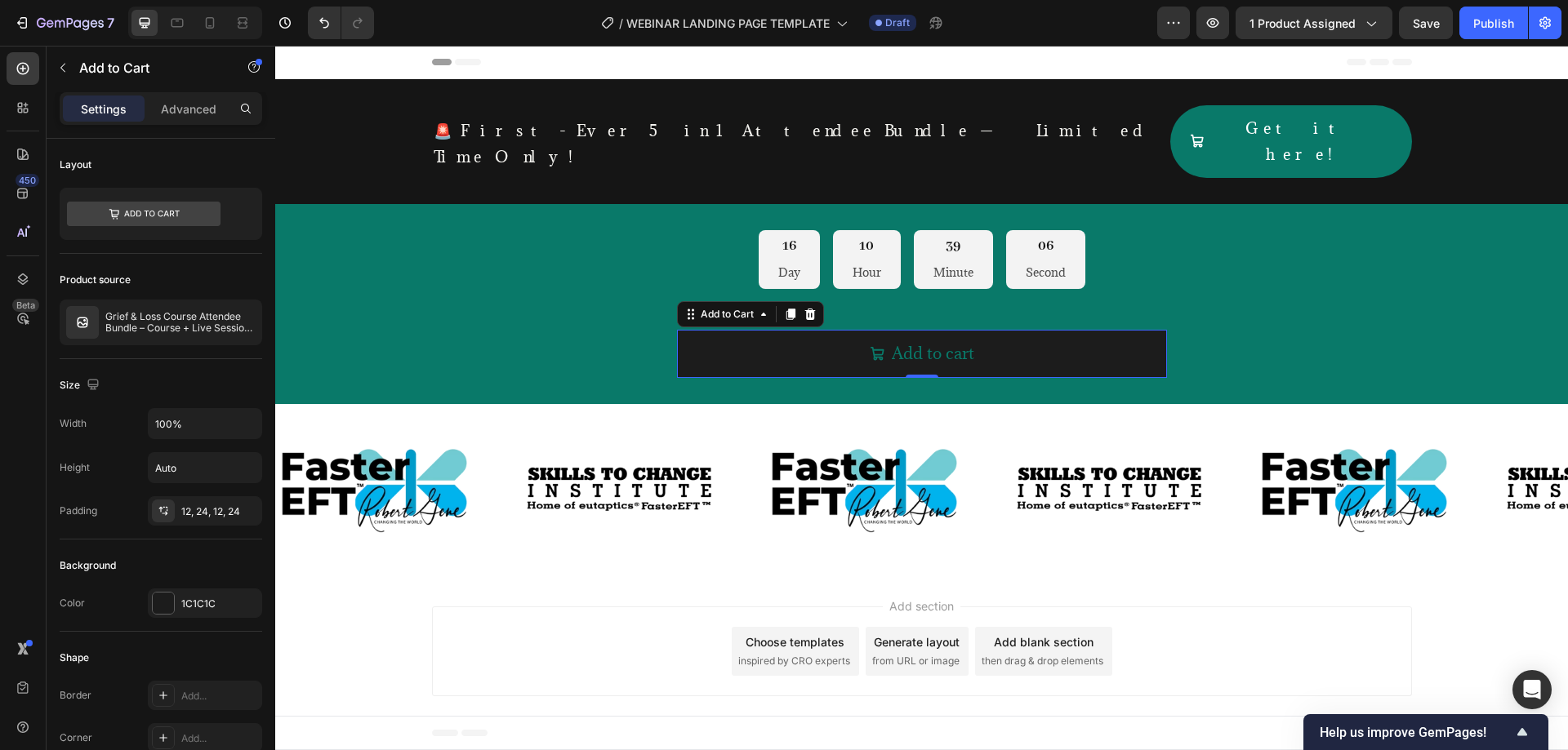
scroll to position [543, 0]
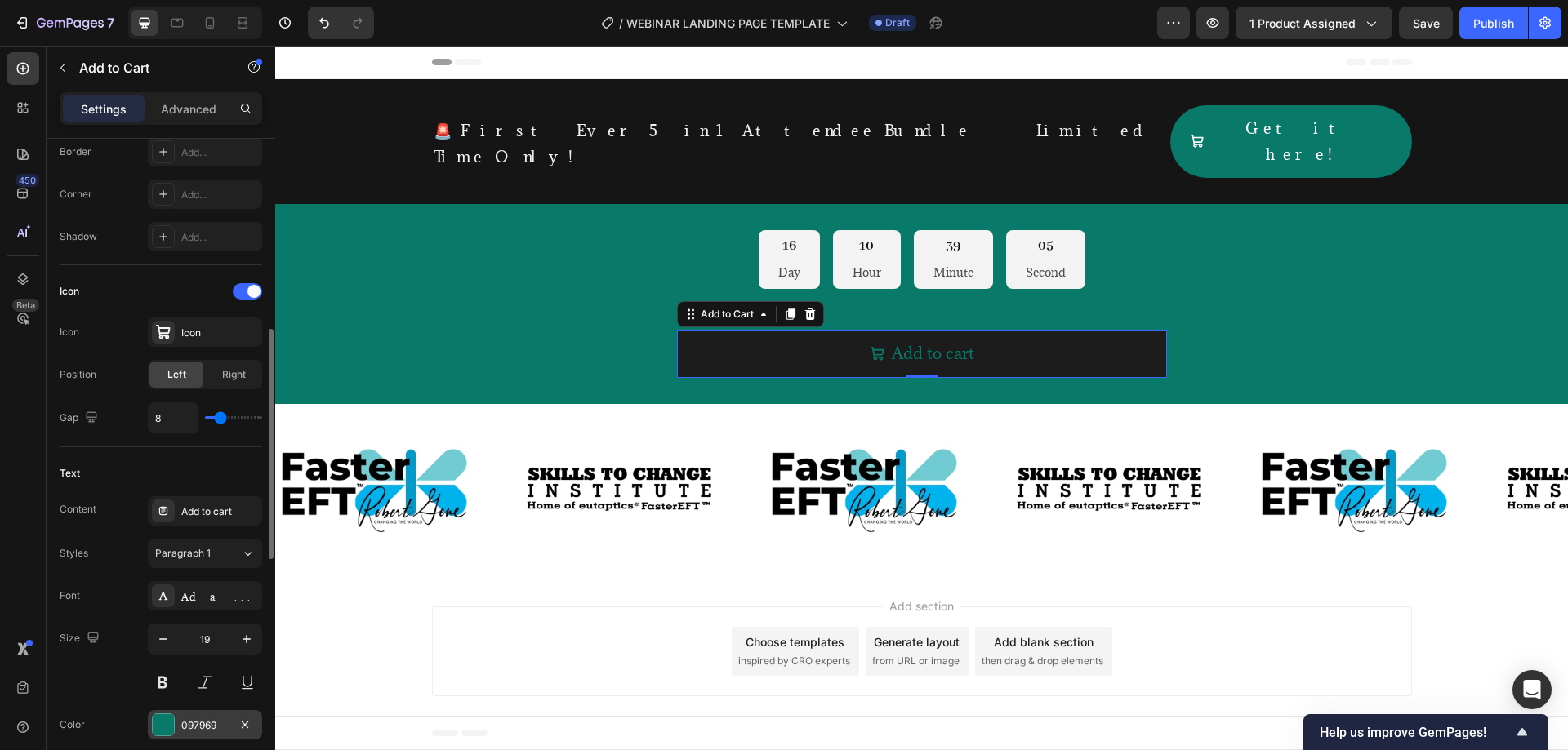
click at [194, 730] on div "097969" at bounding box center [205, 725] width 48 height 15
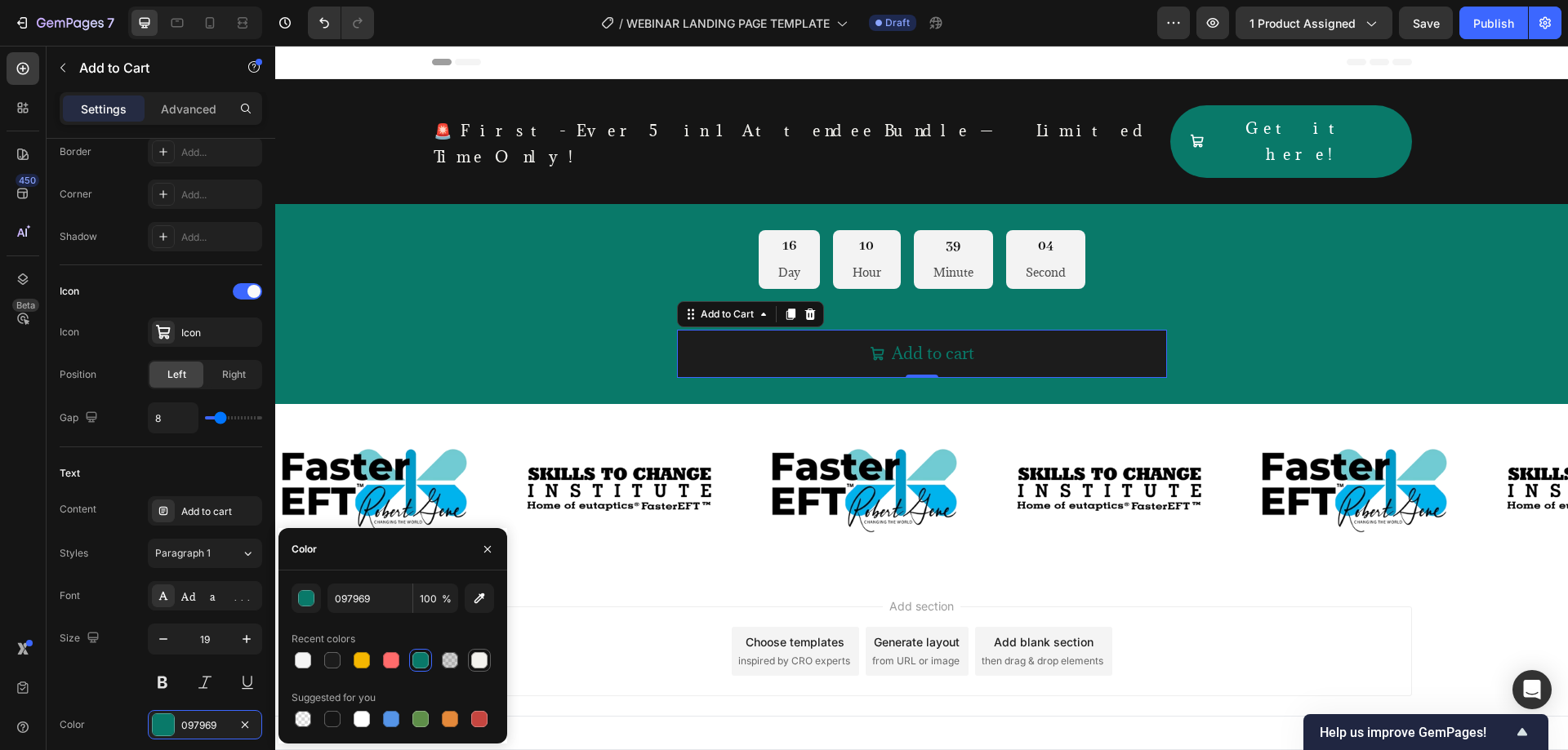
click at [487, 658] on div at bounding box center [479, 660] width 17 height 17
click at [296, 669] on div at bounding box center [302, 660] width 19 height 19
type input "F5F5F5"
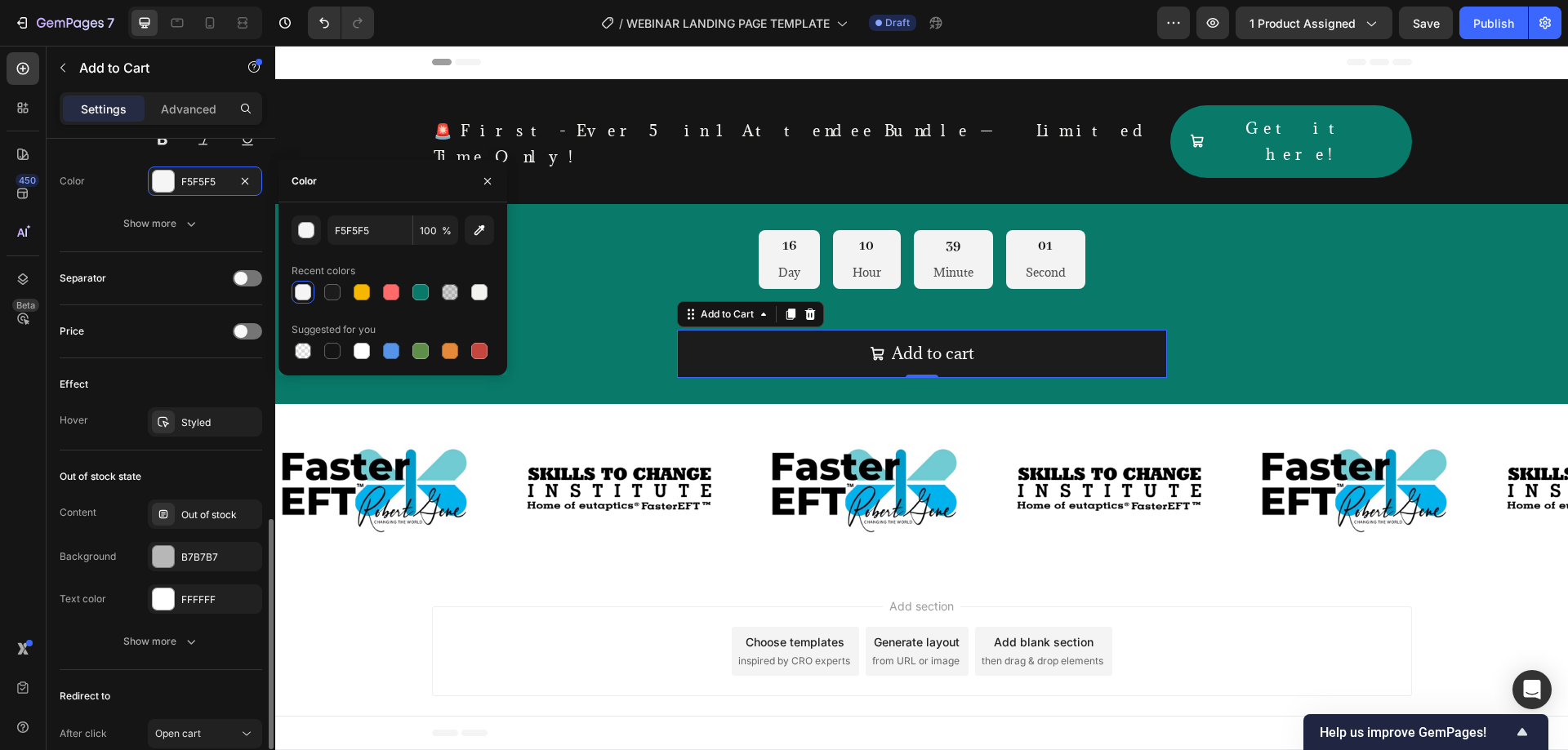
scroll to position [1220, 0]
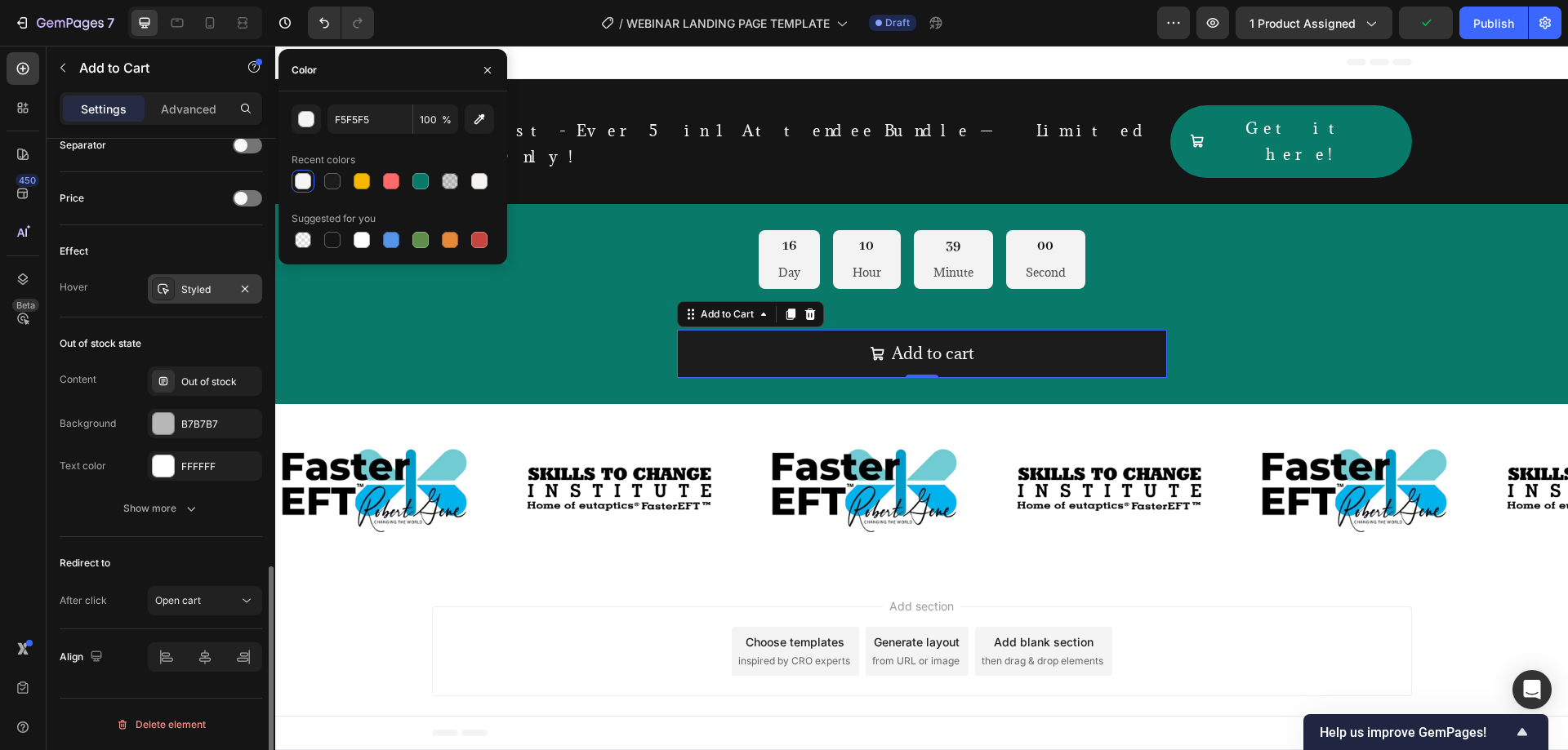
click at [189, 297] on div "Styled" at bounding box center [205, 289] width 114 height 29
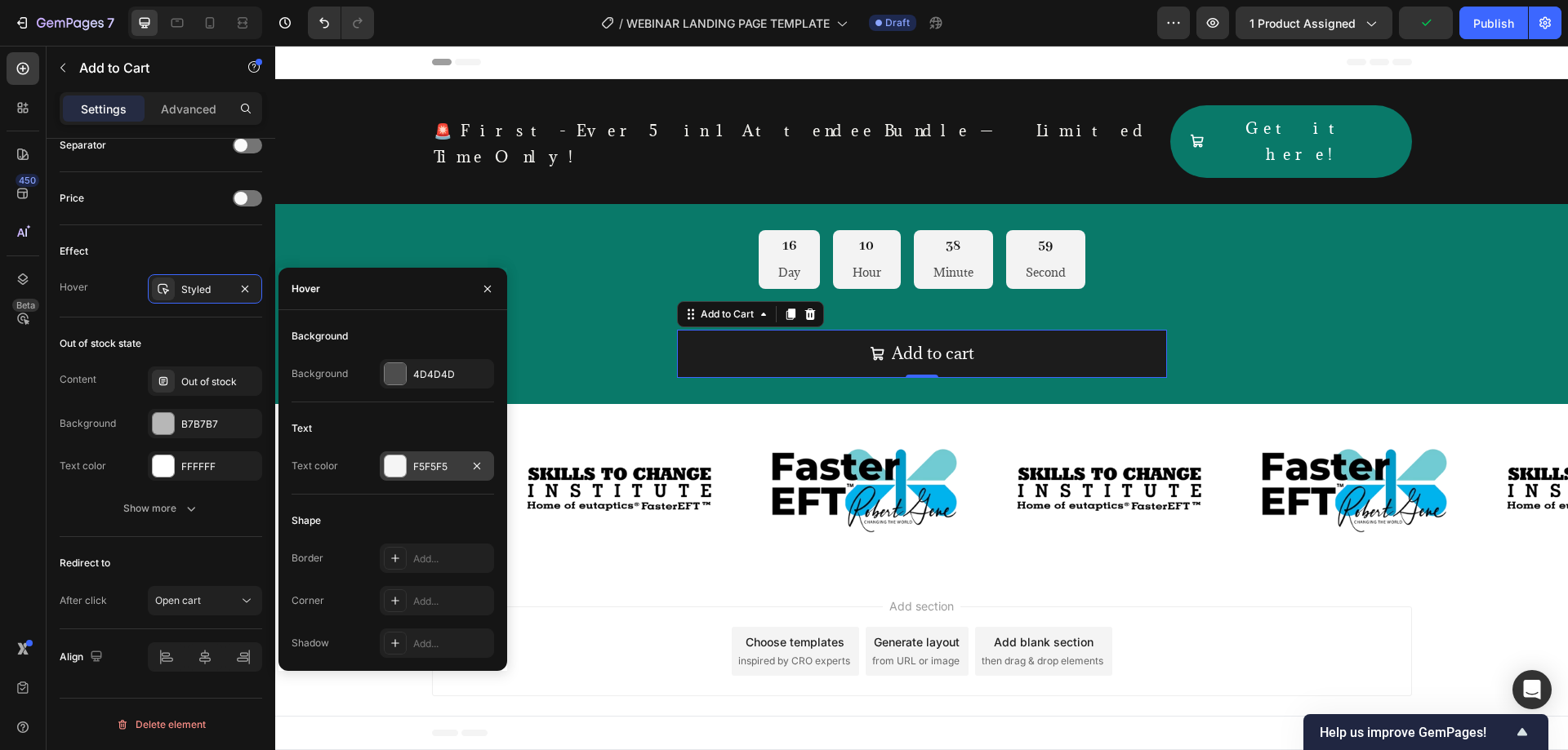
click at [416, 464] on div "F5F5F5" at bounding box center [437, 466] width 48 height 15
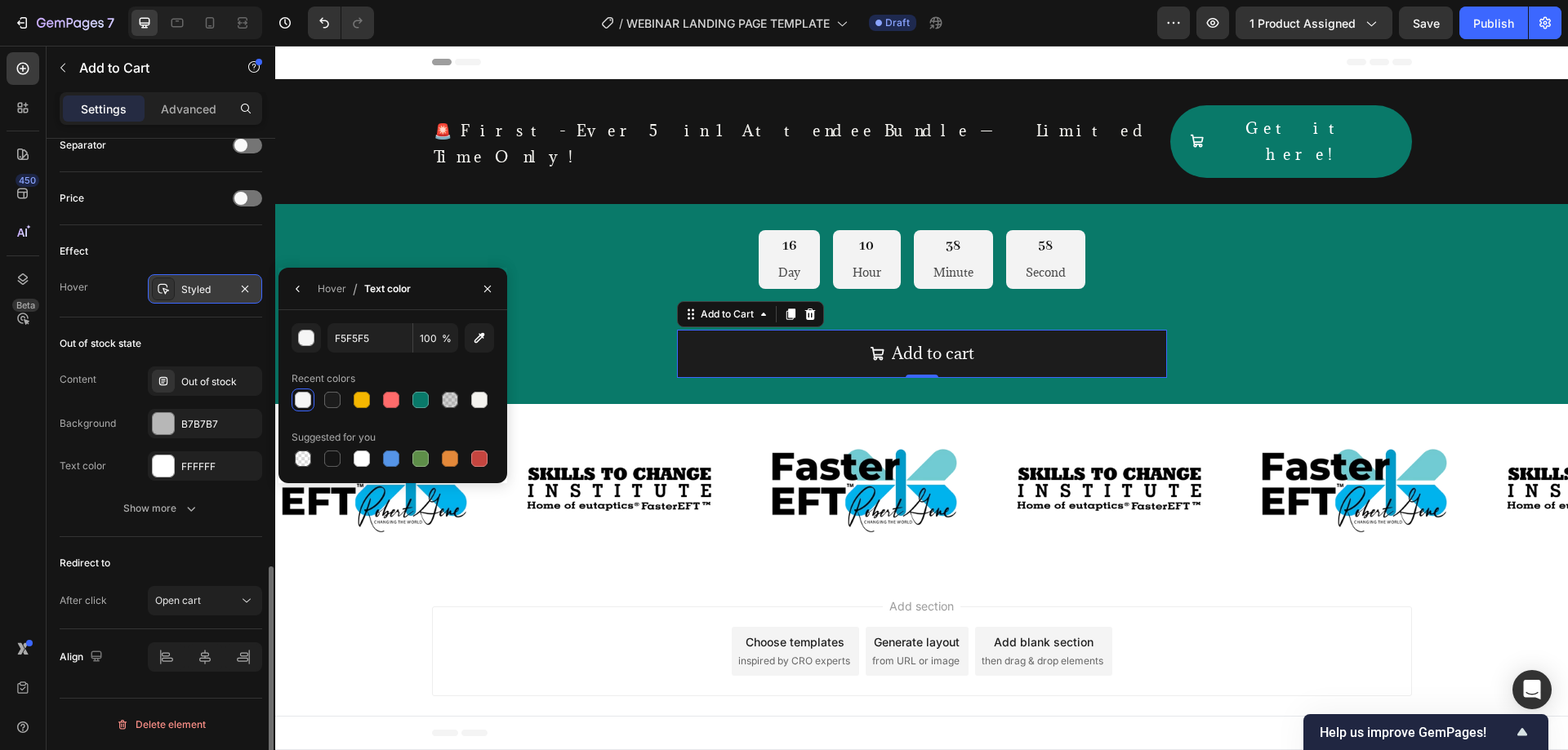
click at [200, 293] on div "Styled" at bounding box center [205, 290] width 48 height 15
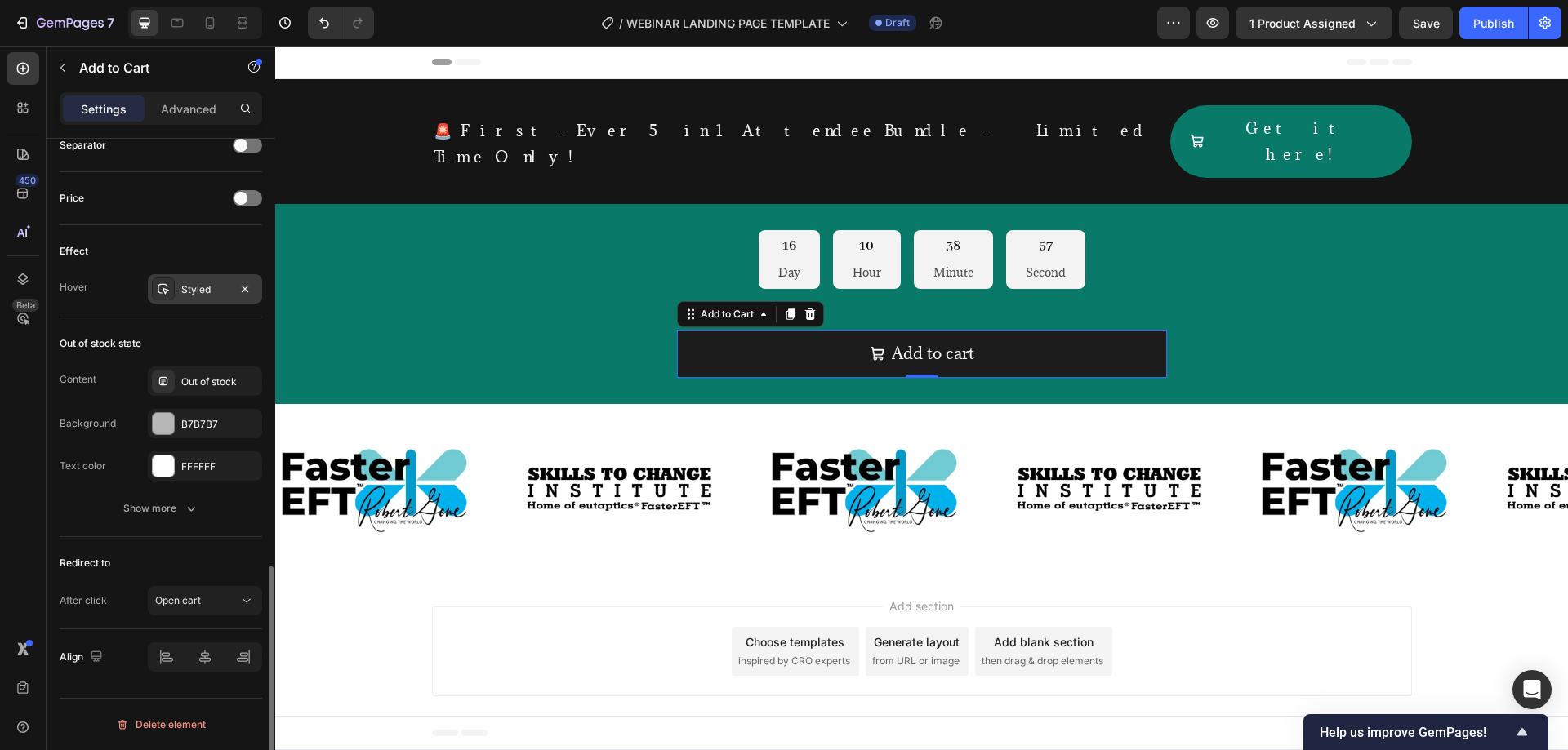
click at [200, 293] on div "Styled" at bounding box center [205, 290] width 48 height 15
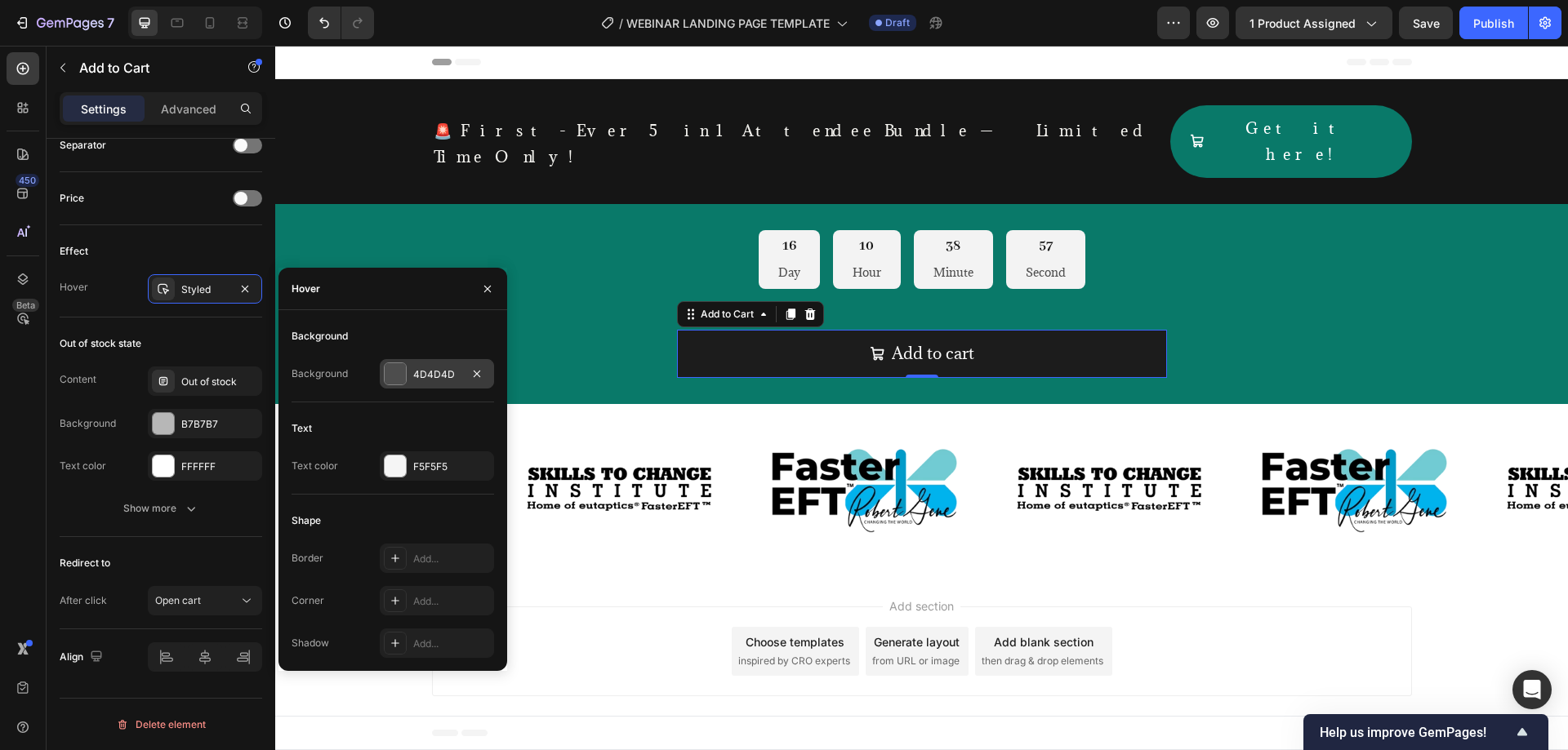
click at [423, 378] on div "4D4D4D" at bounding box center [437, 375] width 48 height 15
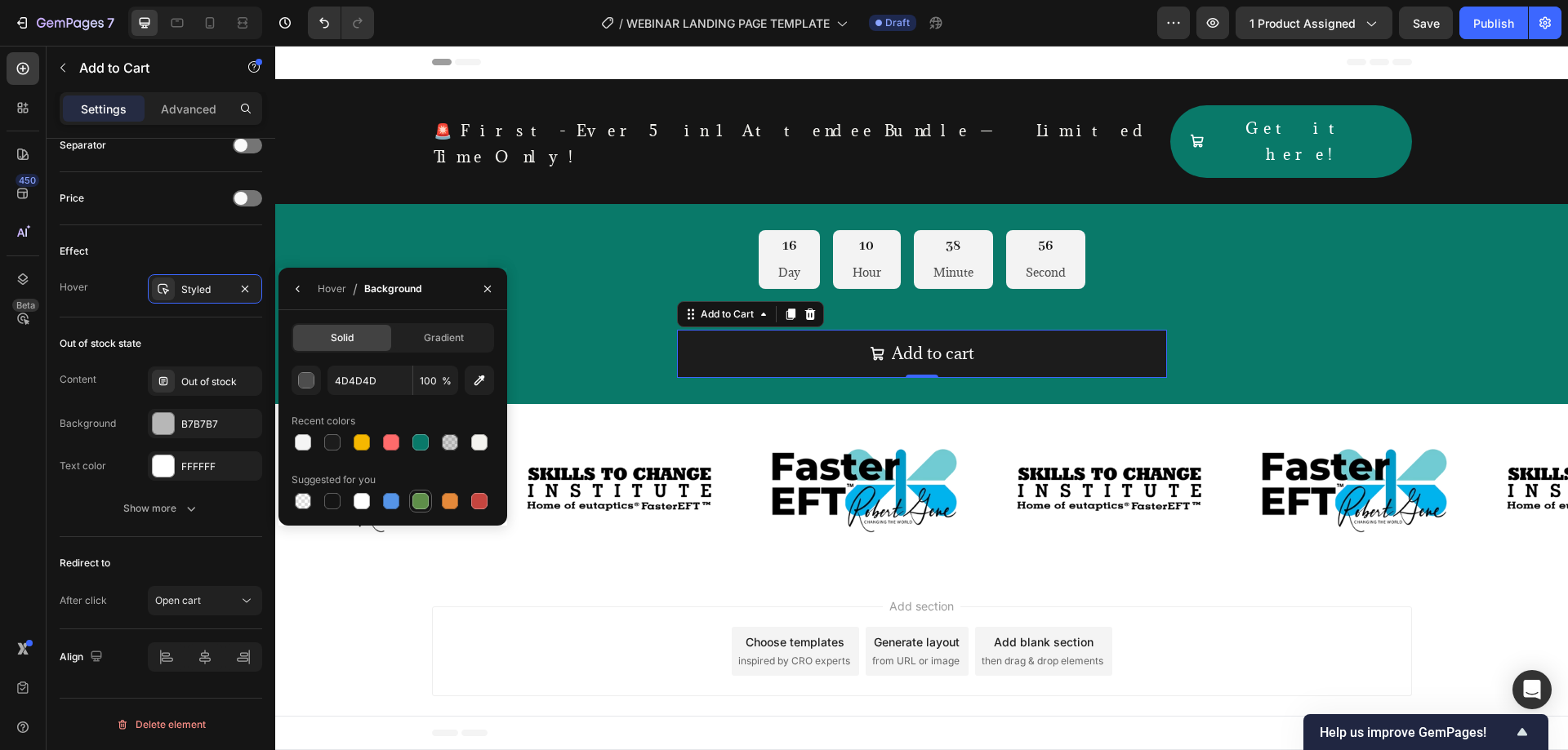
click at [419, 507] on div at bounding box center [421, 501] width 17 height 17
type input "5E8E49"
click at [114, 324] on div "Out of stock state Content Out of stock Background B7B7B7 Text color FFFFFF Sho…" at bounding box center [161, 427] width 202 height 219
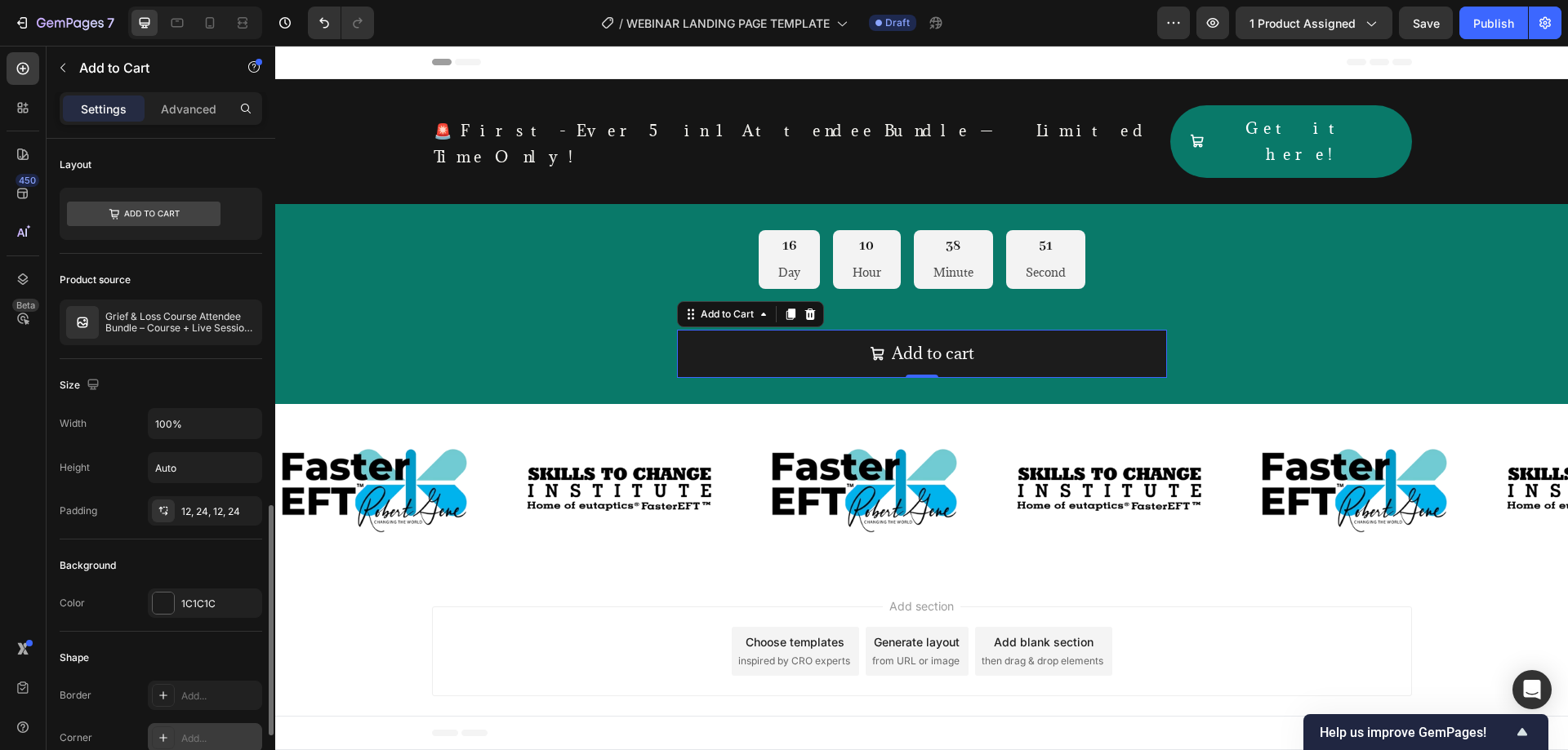
scroll to position [272, 0]
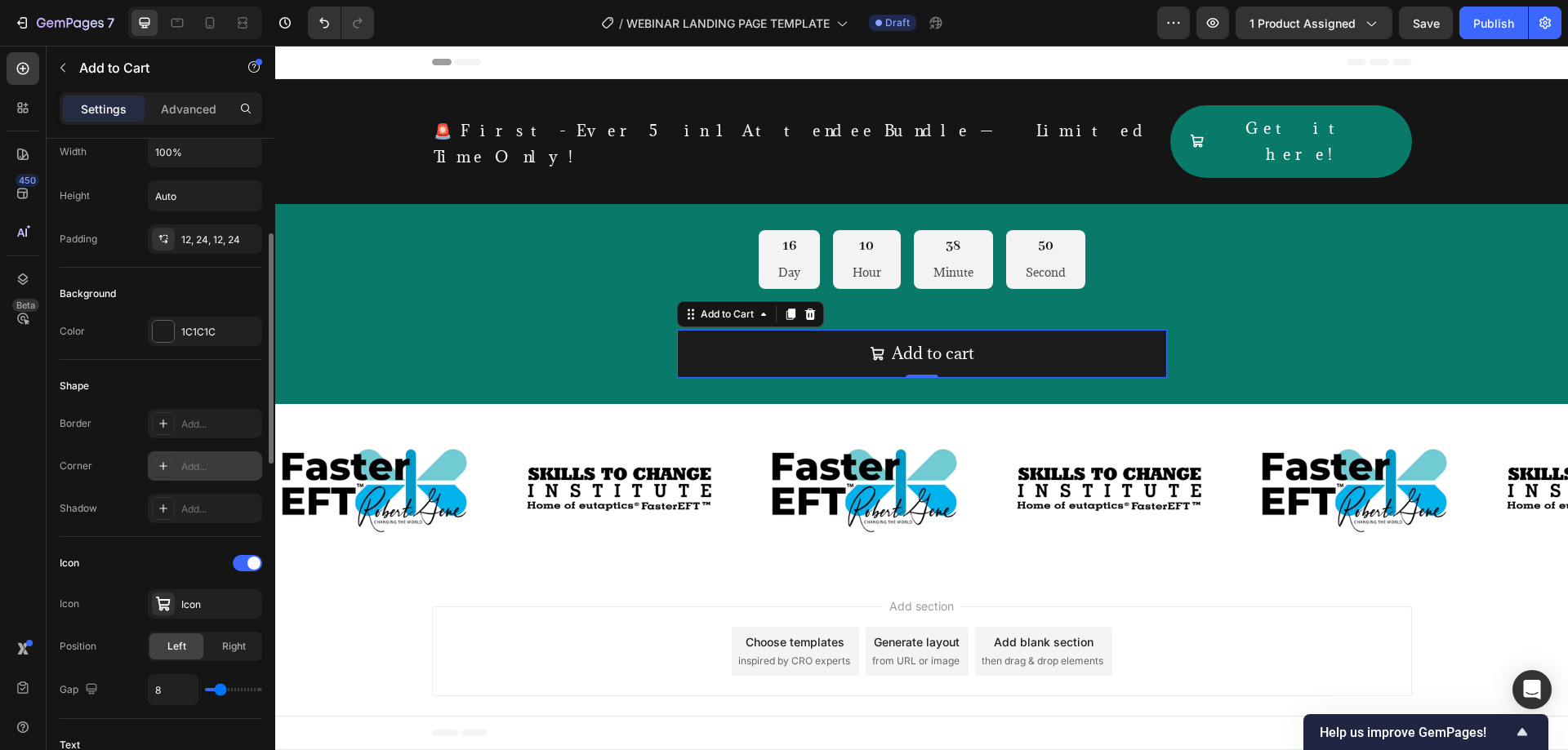
click at [167, 461] on icon at bounding box center [164, 465] width 13 height 13
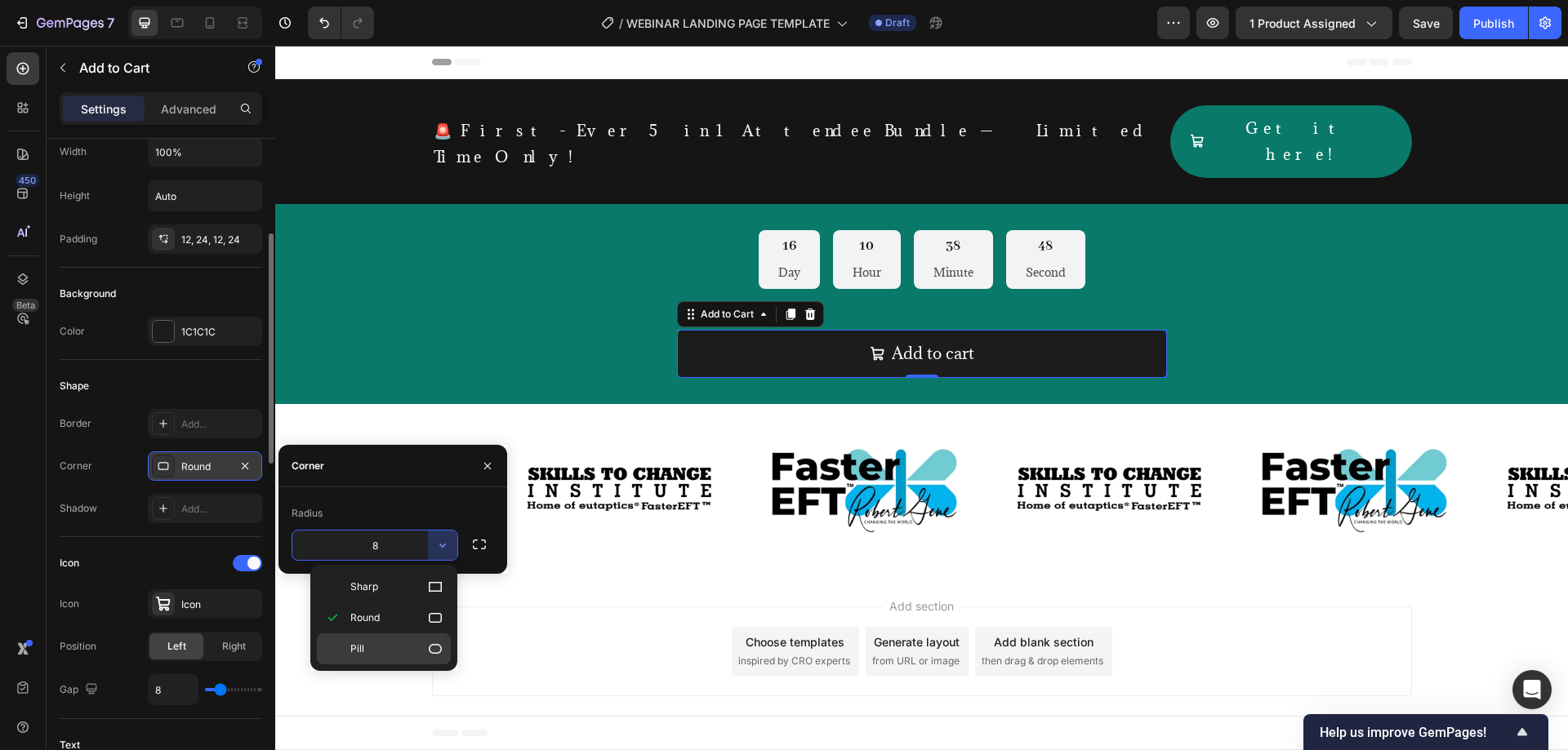
click at [357, 643] on span "Pill" at bounding box center [356, 649] width 14 height 15
type input "9999"
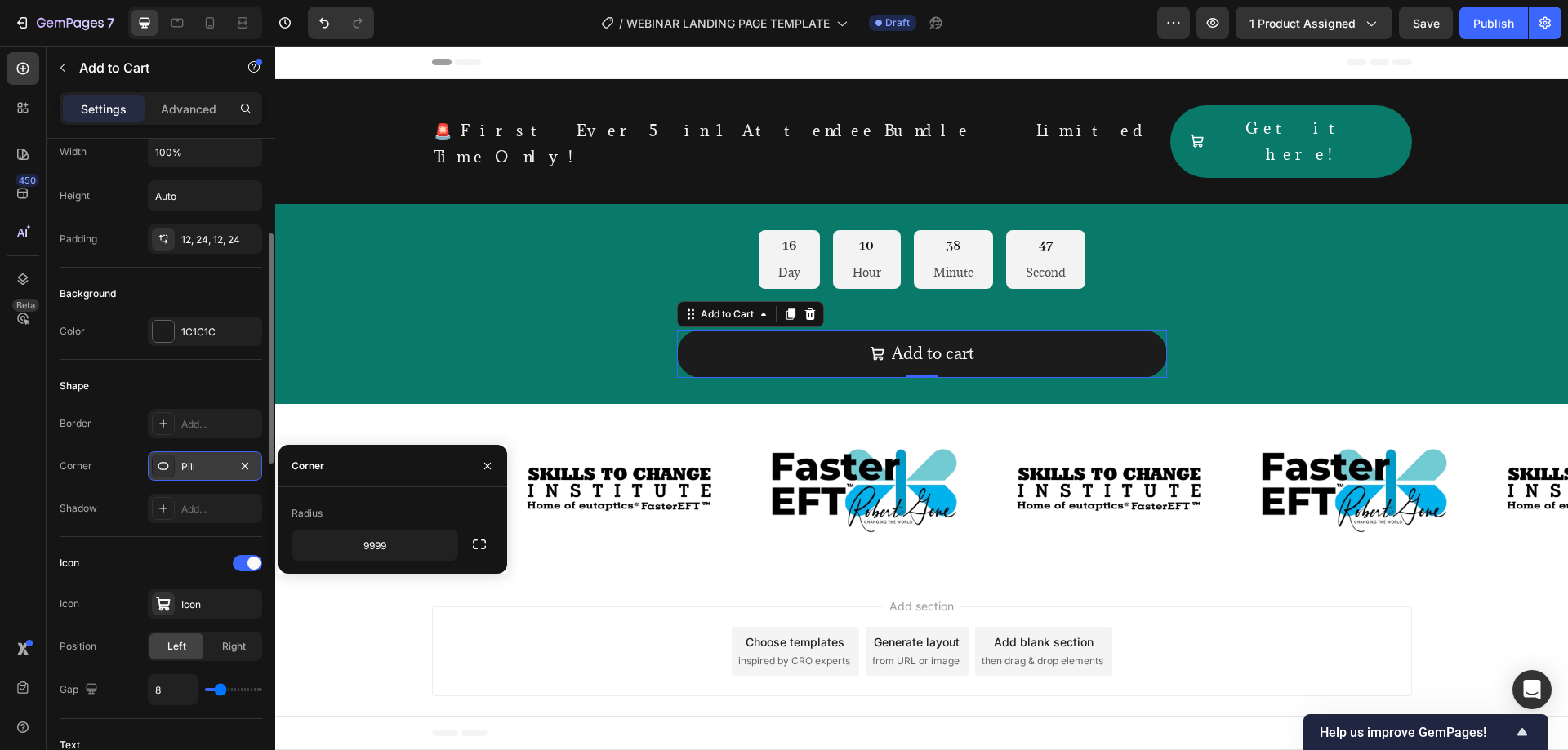
click at [484, 481] on div at bounding box center [487, 465] width 39 height 41
click at [487, 462] on icon "button" at bounding box center [488, 465] width 13 height 13
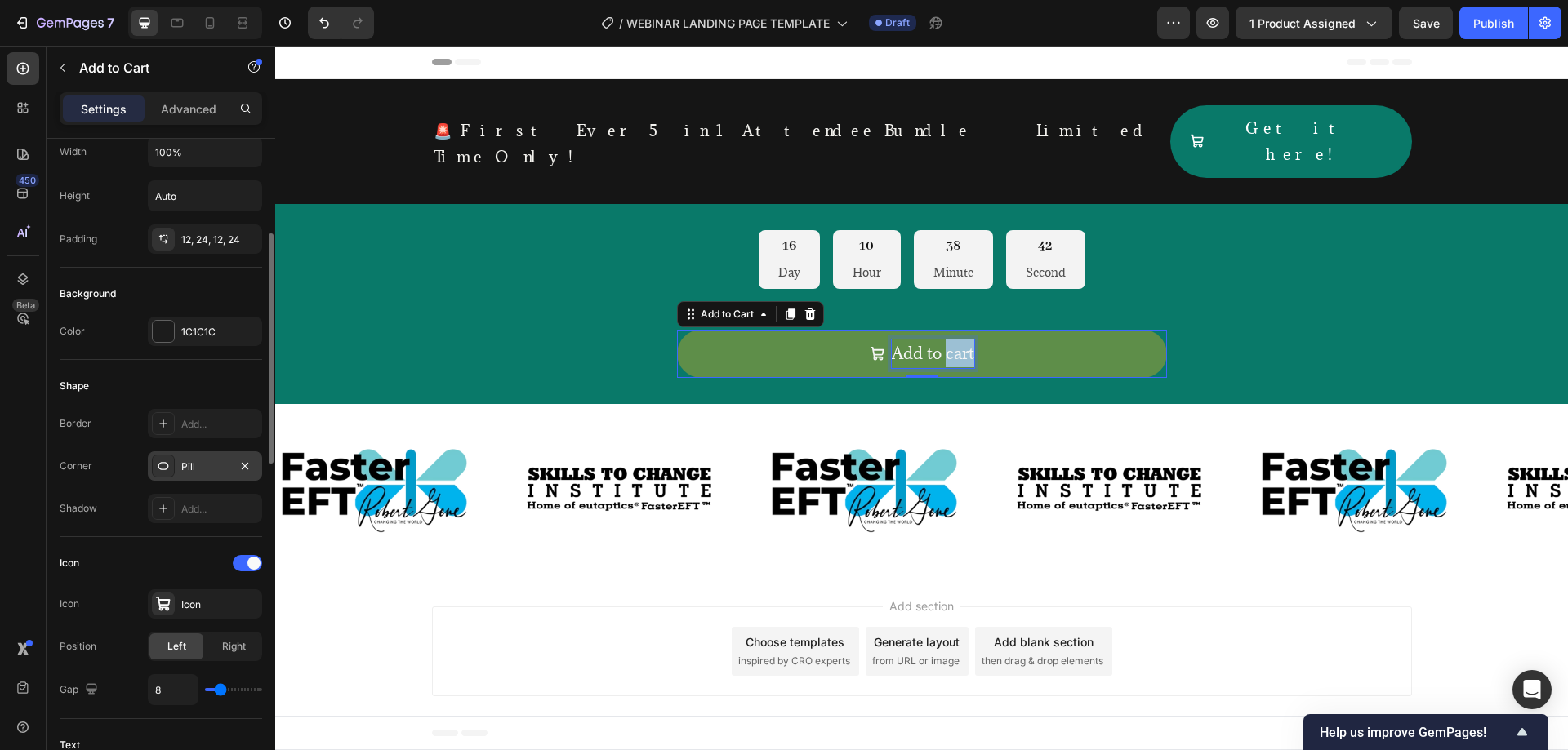
click at [948, 340] on p "Add to cart" at bounding box center [933, 353] width 83 height 28
click at [677, 330] on button "Limited" at bounding box center [921, 353] width 490 height 48
click at [677, 330] on button "Limited Time" at bounding box center [921, 353] width 490 height 48
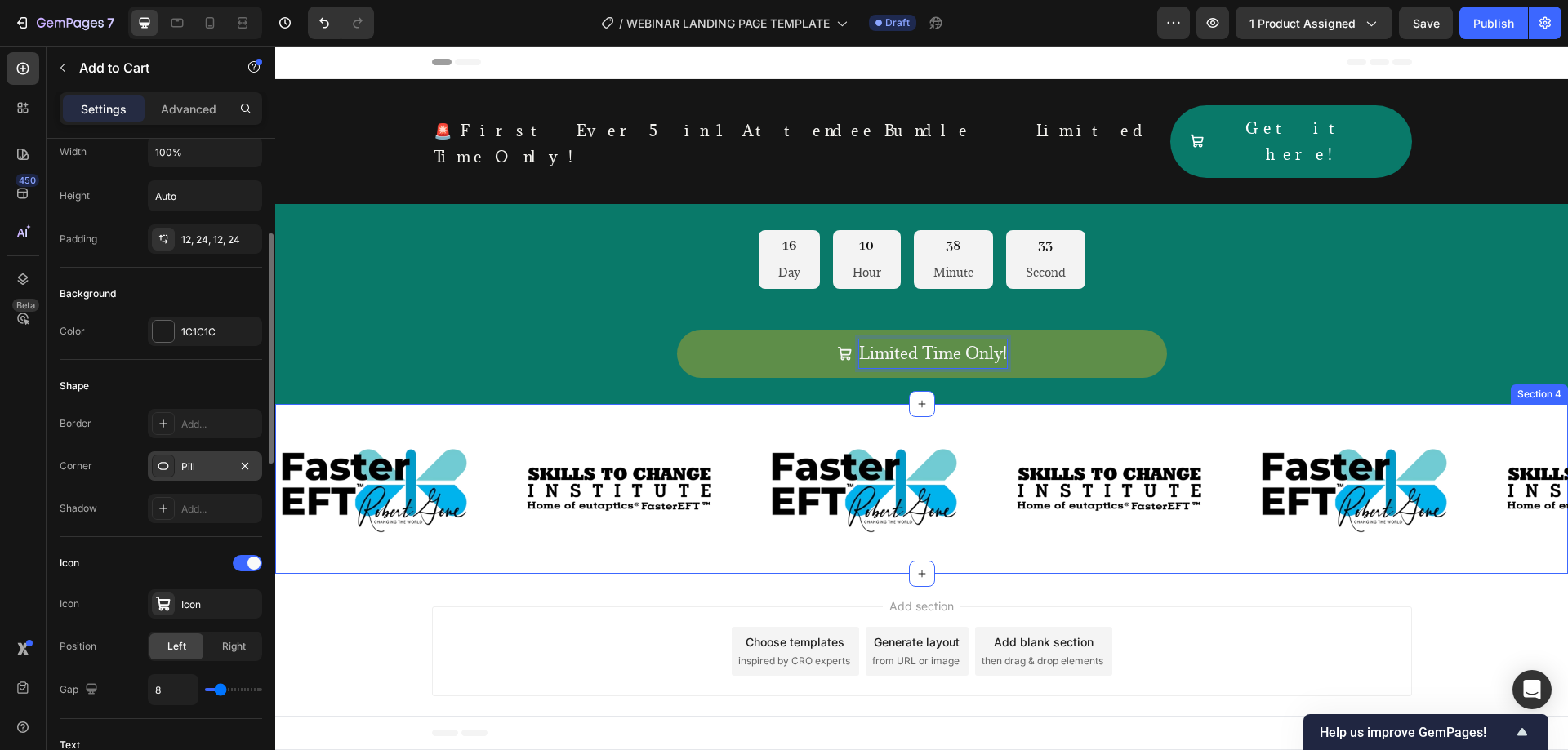
click at [744, 404] on div "Image Image Image Image Image Image Image Image Image Image Image Image Image I…" at bounding box center [921, 488] width 1292 height 170
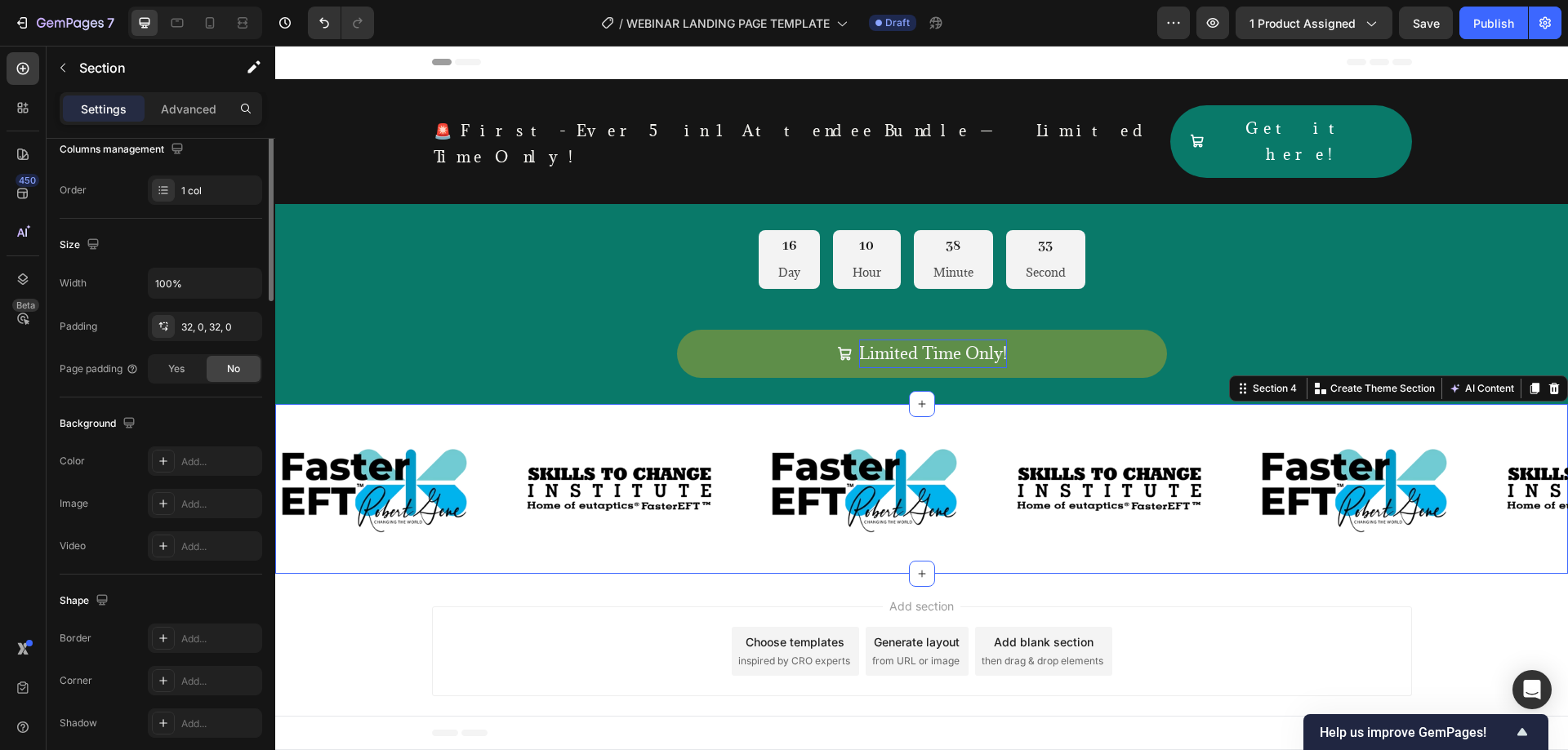
scroll to position [0, 0]
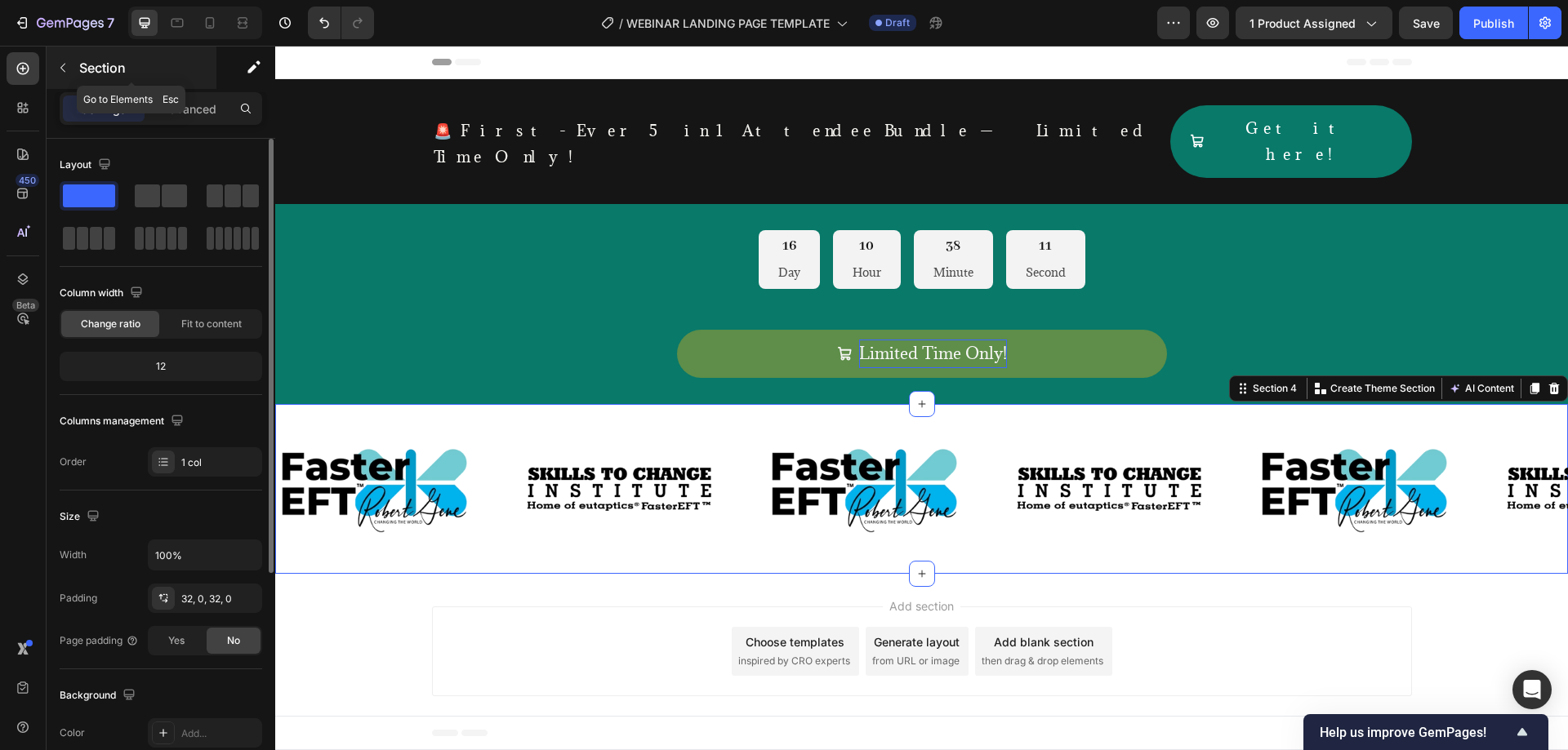
click at [58, 71] on icon "button" at bounding box center [62, 68] width 13 height 13
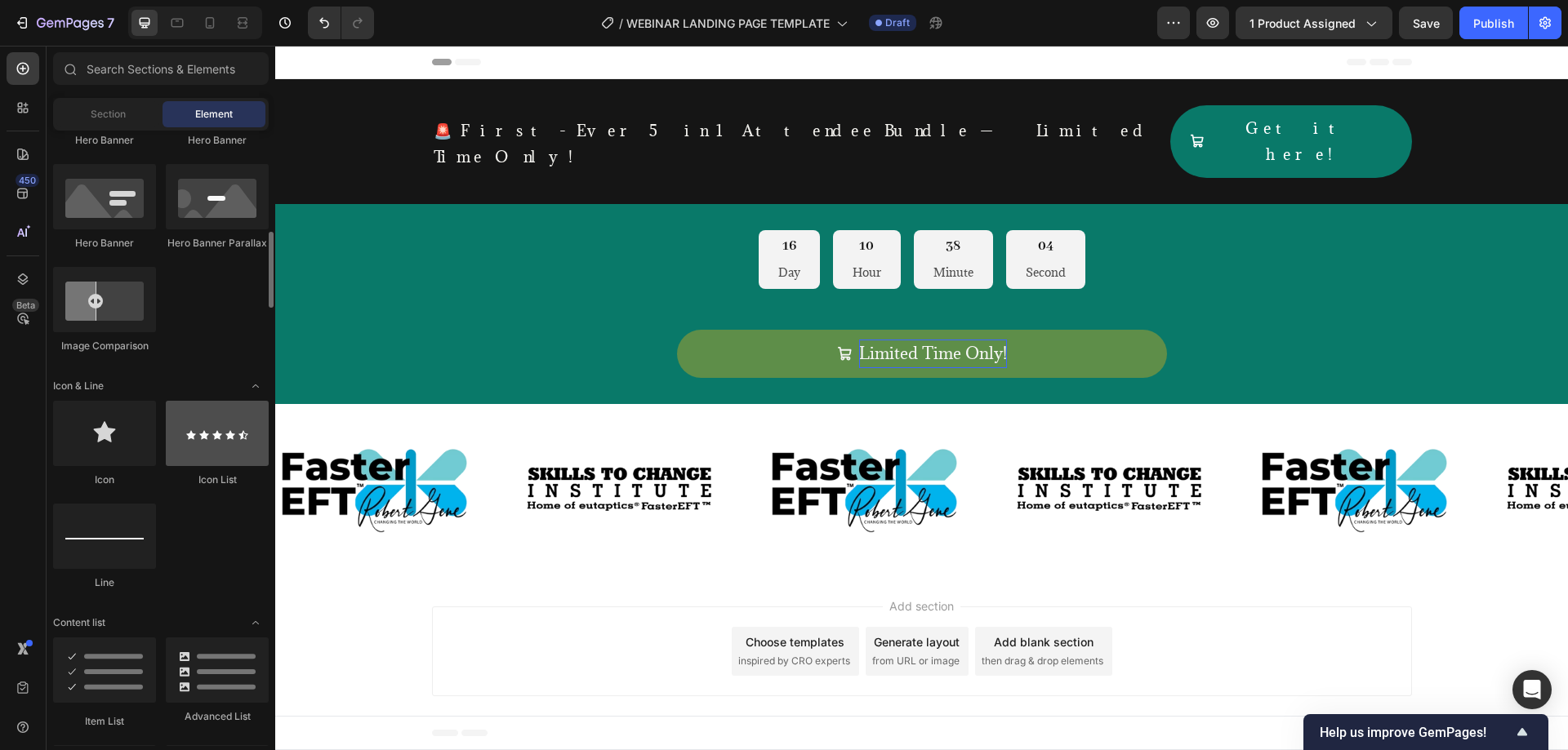
scroll to position [543, 0]
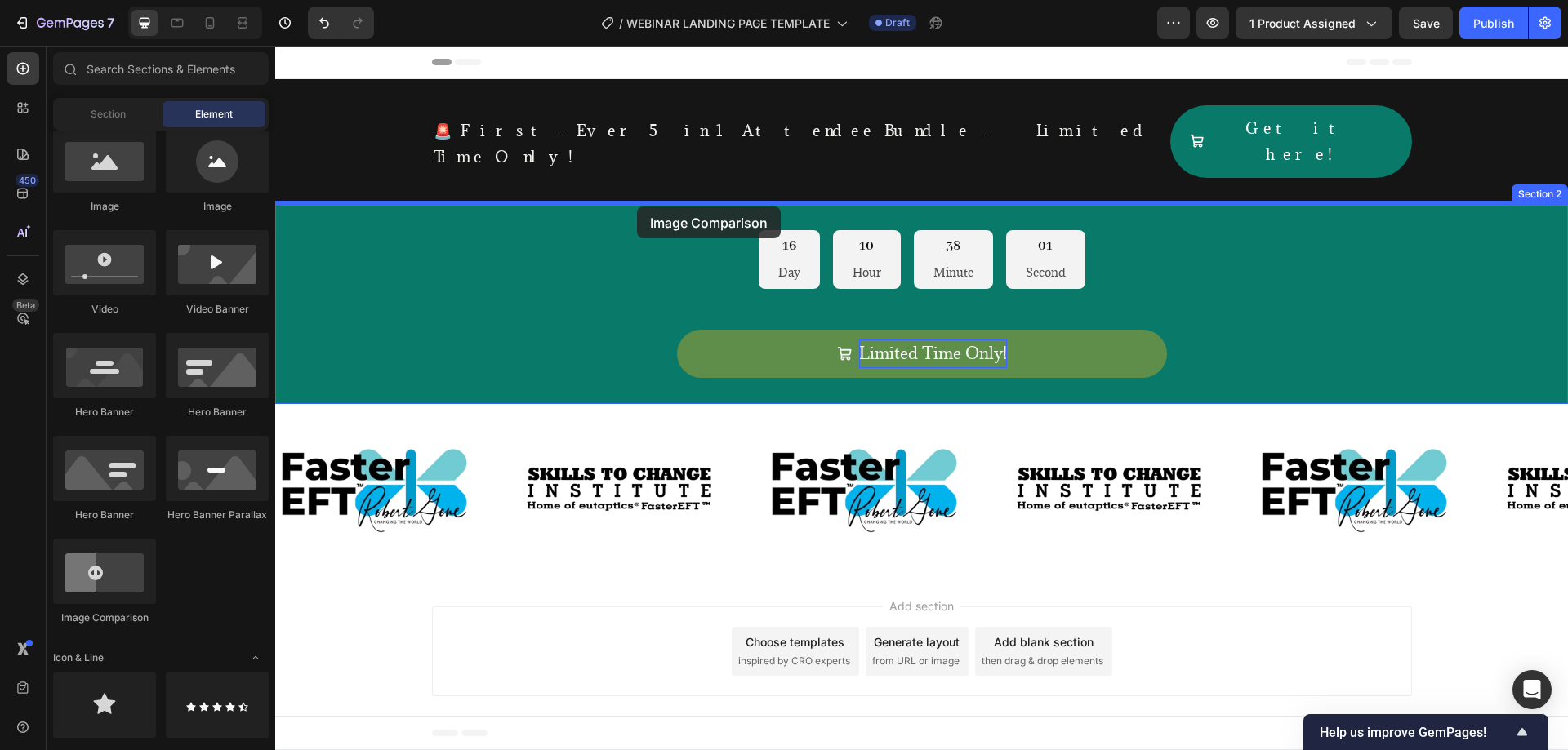
drag, startPoint x: 495, startPoint y: 527, endPoint x: 637, endPoint y: 207, distance: 350.1
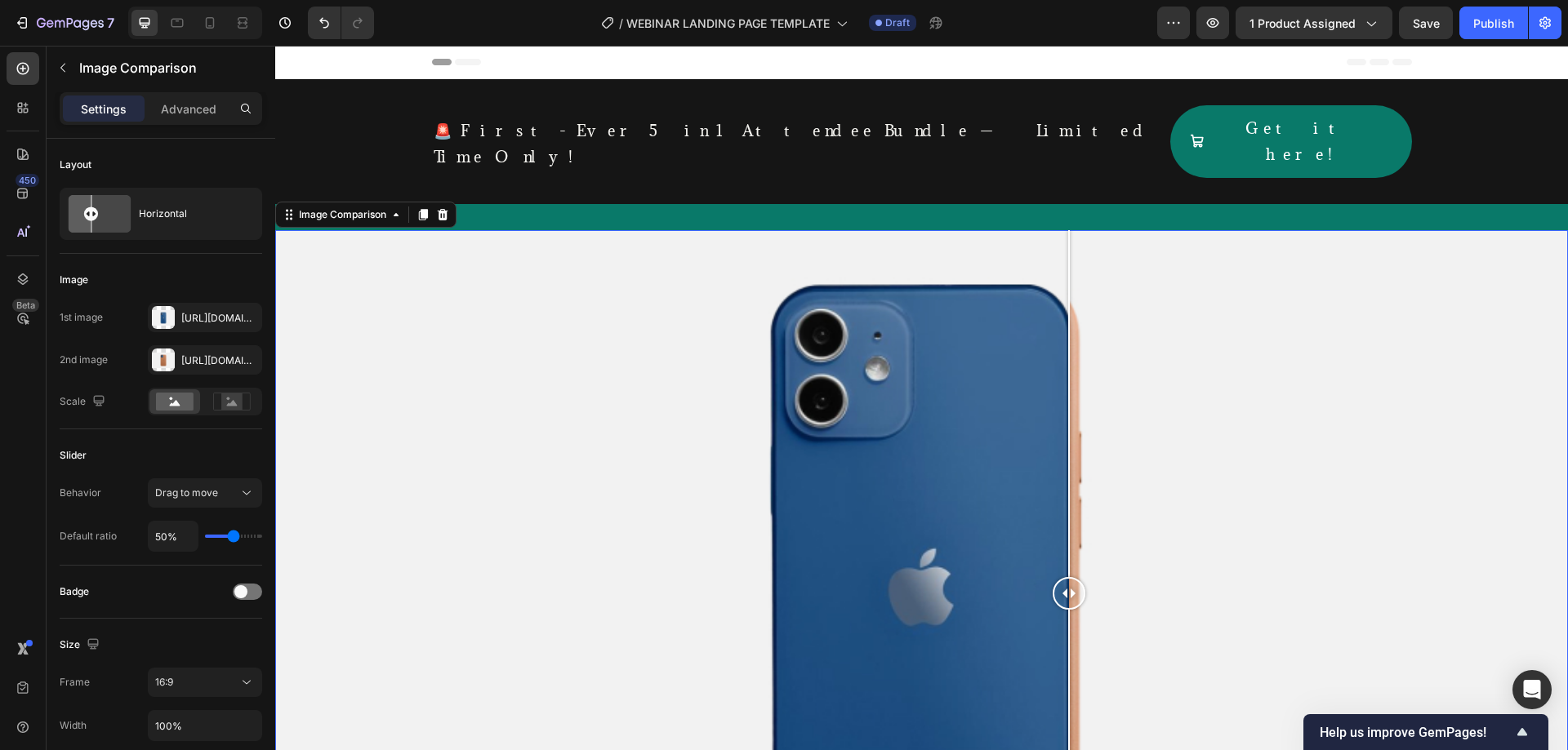
drag, startPoint x: 919, startPoint y: 427, endPoint x: 1069, endPoint y: 479, distance: 158.8
click at [1069, 479] on div at bounding box center [1069, 593] width 33 height 726
click at [445, 209] on icon at bounding box center [443, 215] width 11 height 11
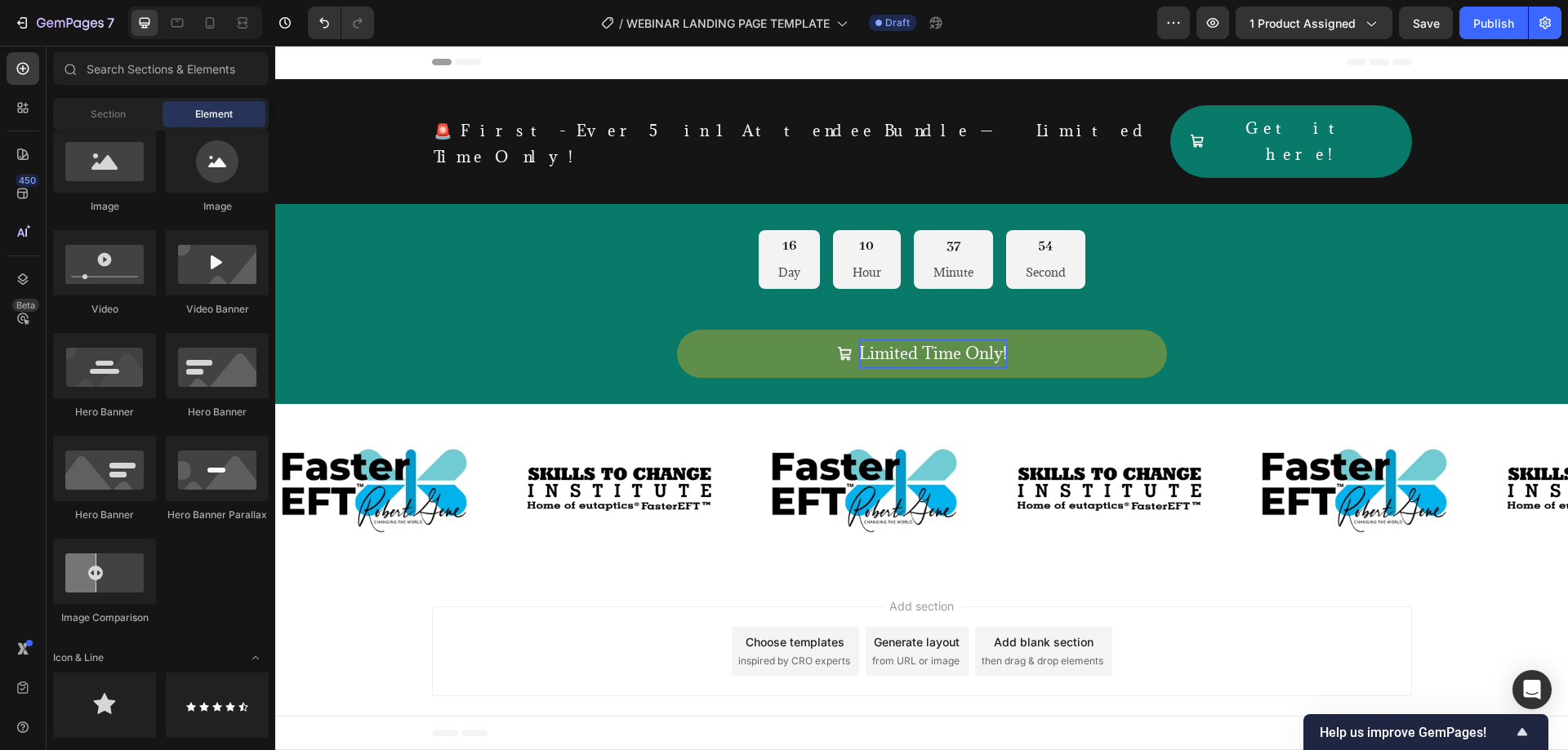
scroll to position [272, 0]
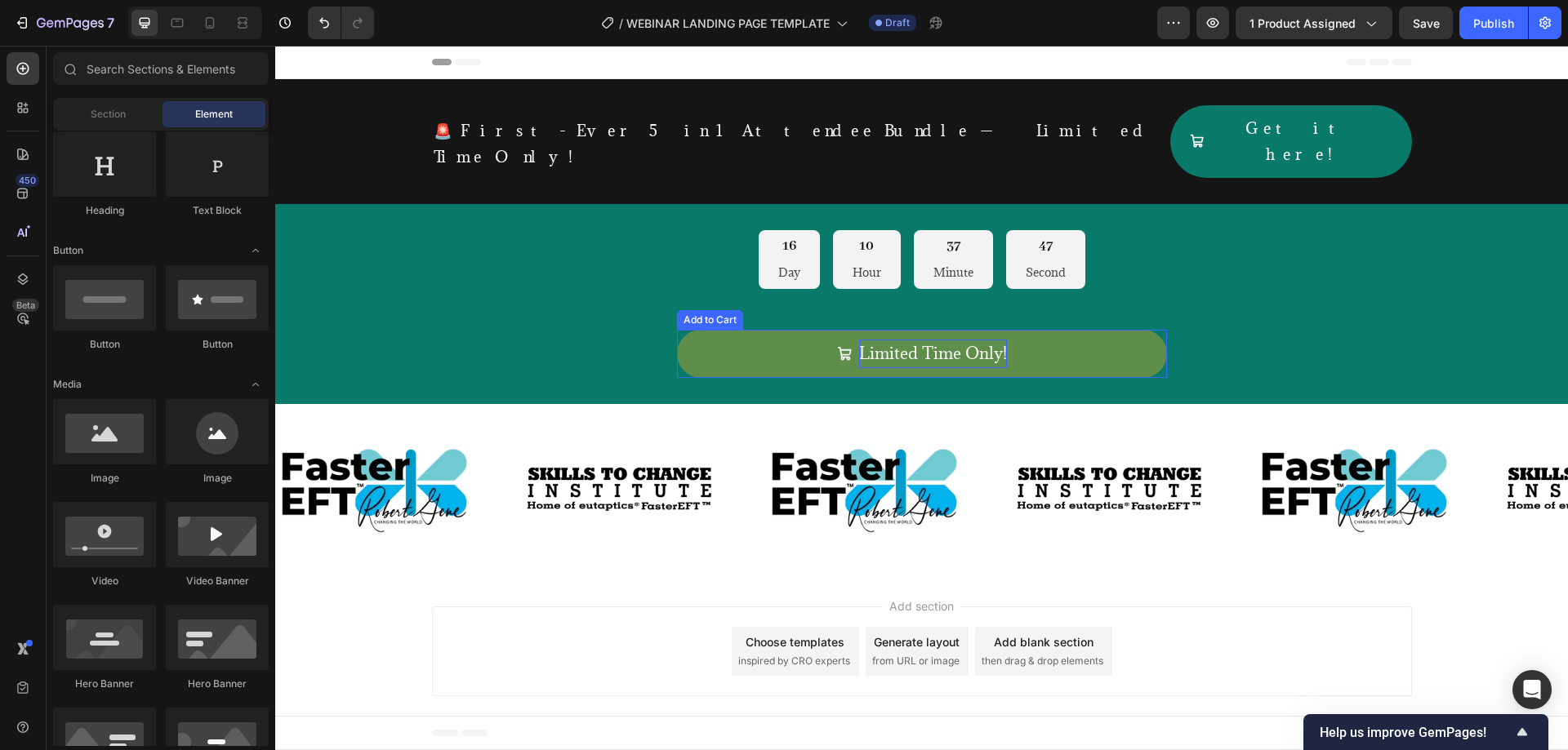
click at [901, 340] on p "Limited Time Only!" at bounding box center [932, 353] width 148 height 28
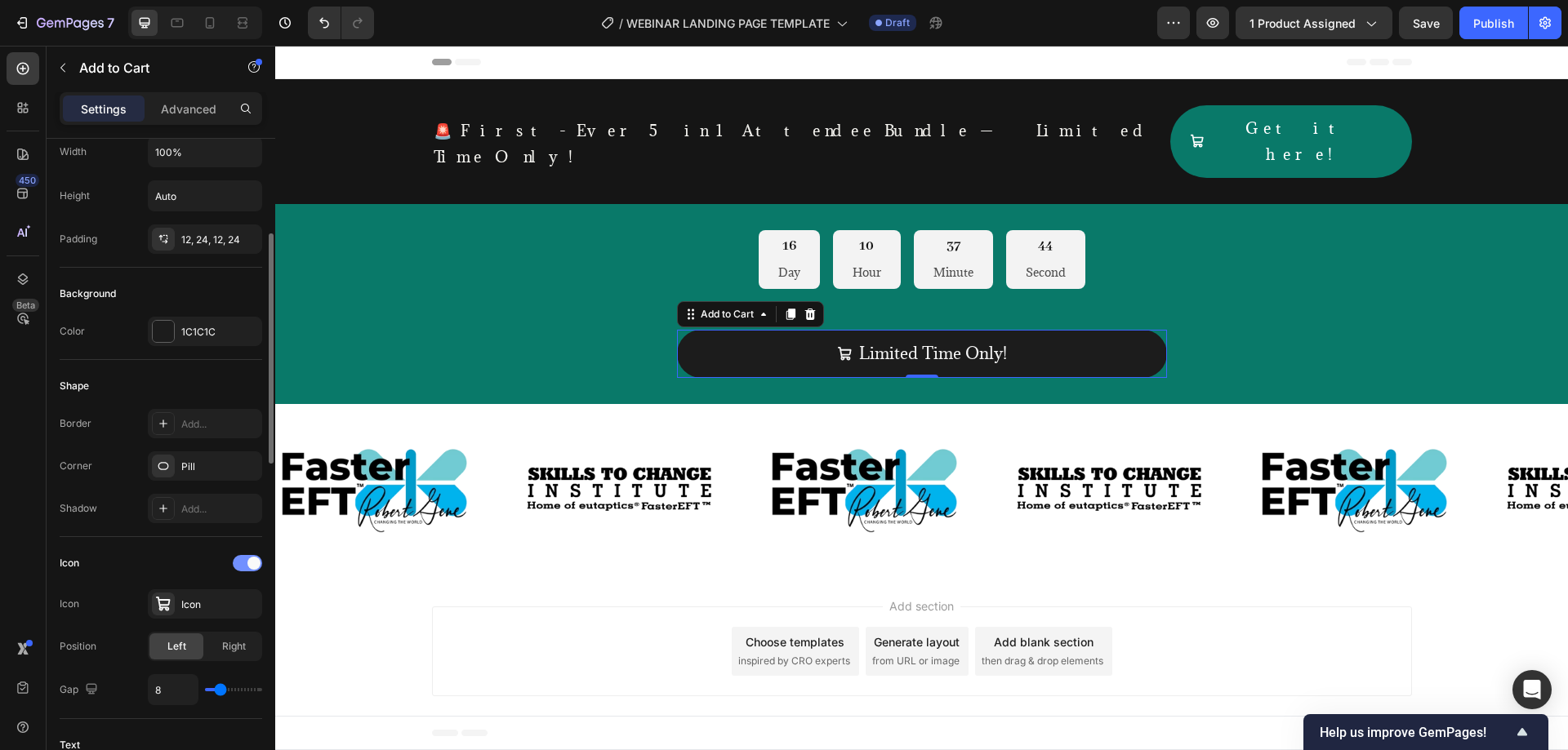
click at [251, 569] on div at bounding box center [247, 563] width 29 height 17
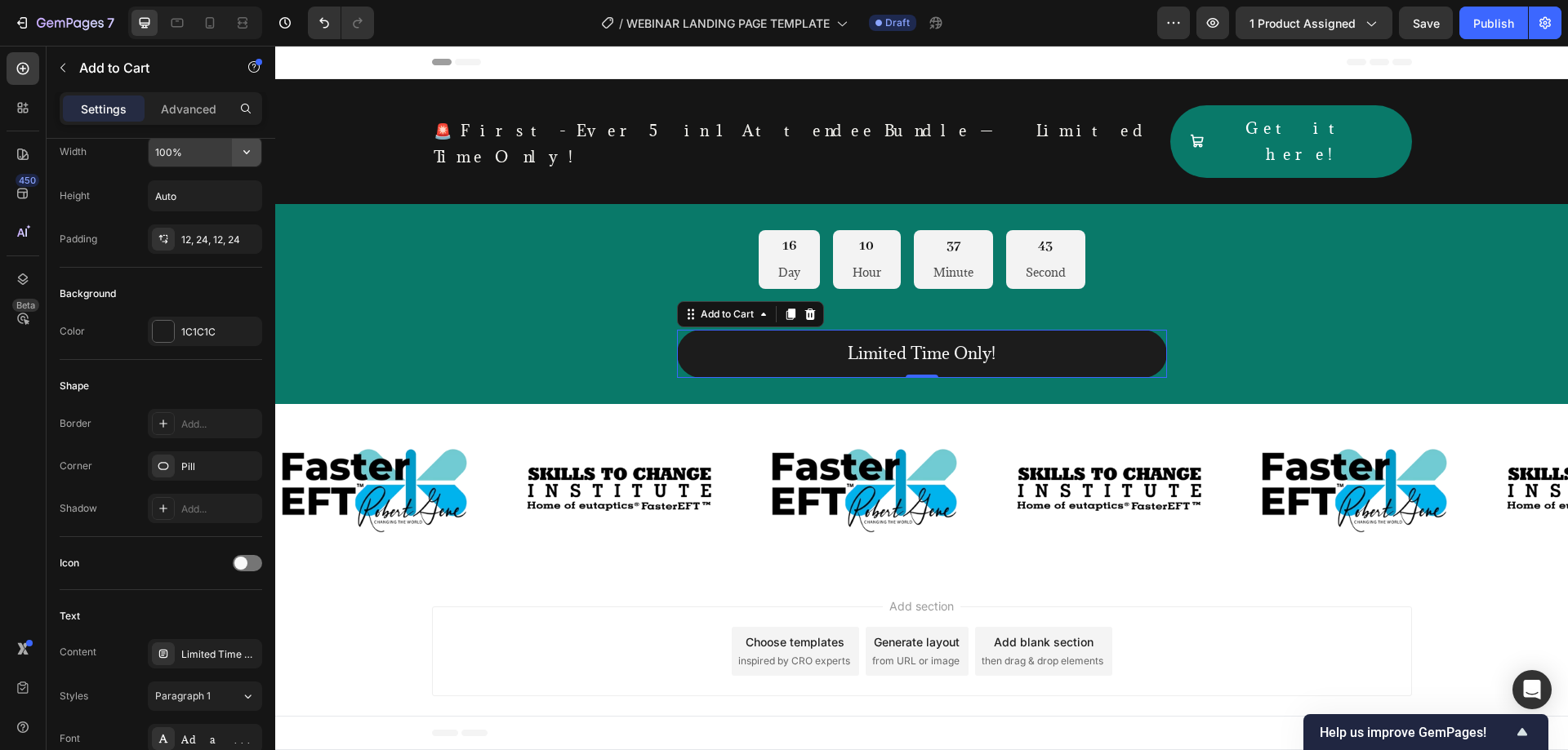
scroll to position [0, 0]
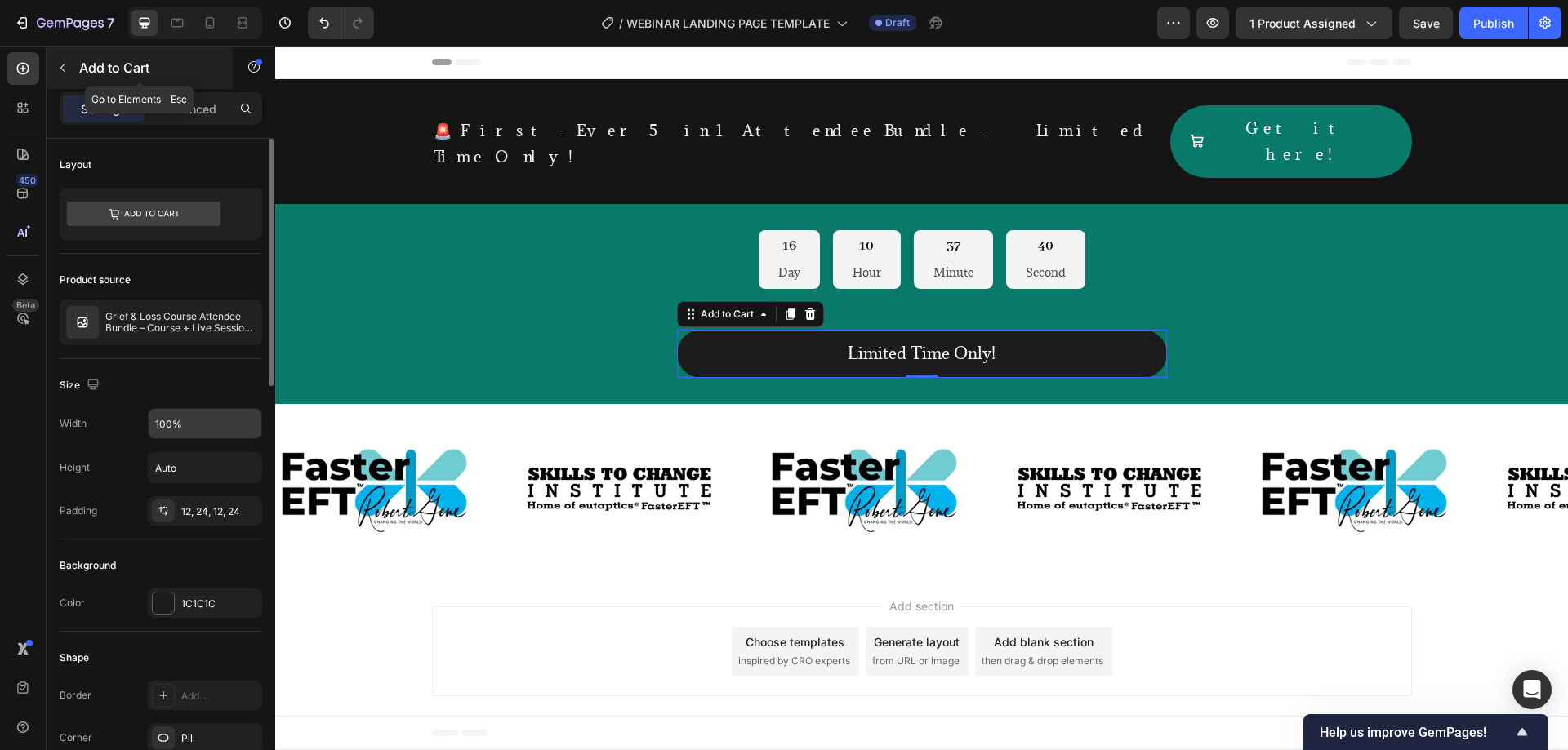
click at [65, 76] on button "button" at bounding box center [62, 68] width 26 height 26
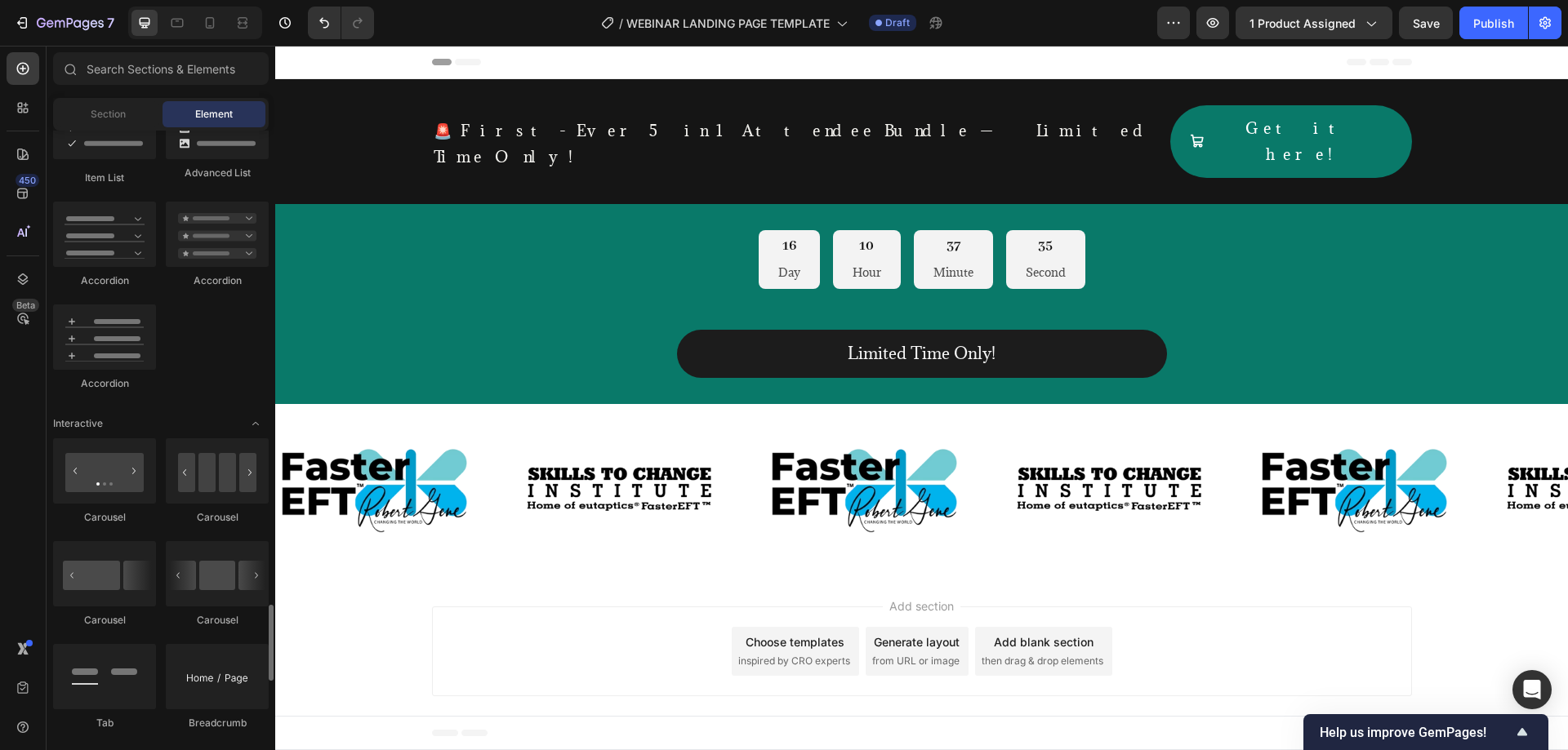
scroll to position [1630, 0]
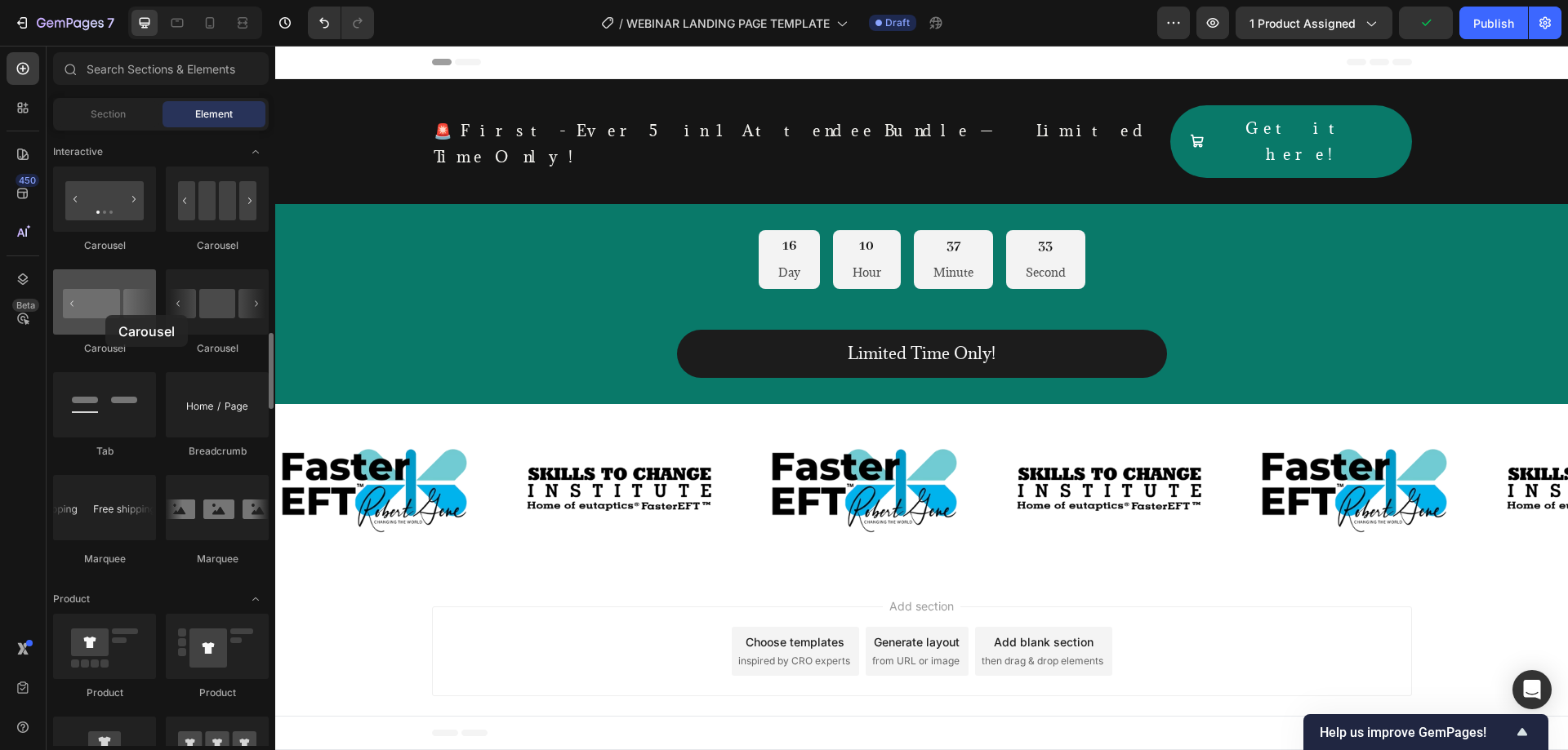
drag, startPoint x: 109, startPoint y: 327, endPoint x: 106, endPoint y: 315, distance: 12.4
click at [106, 315] on div at bounding box center [105, 301] width 103 height 65
click at [126, 106] on div "Section" at bounding box center [107, 114] width 103 height 26
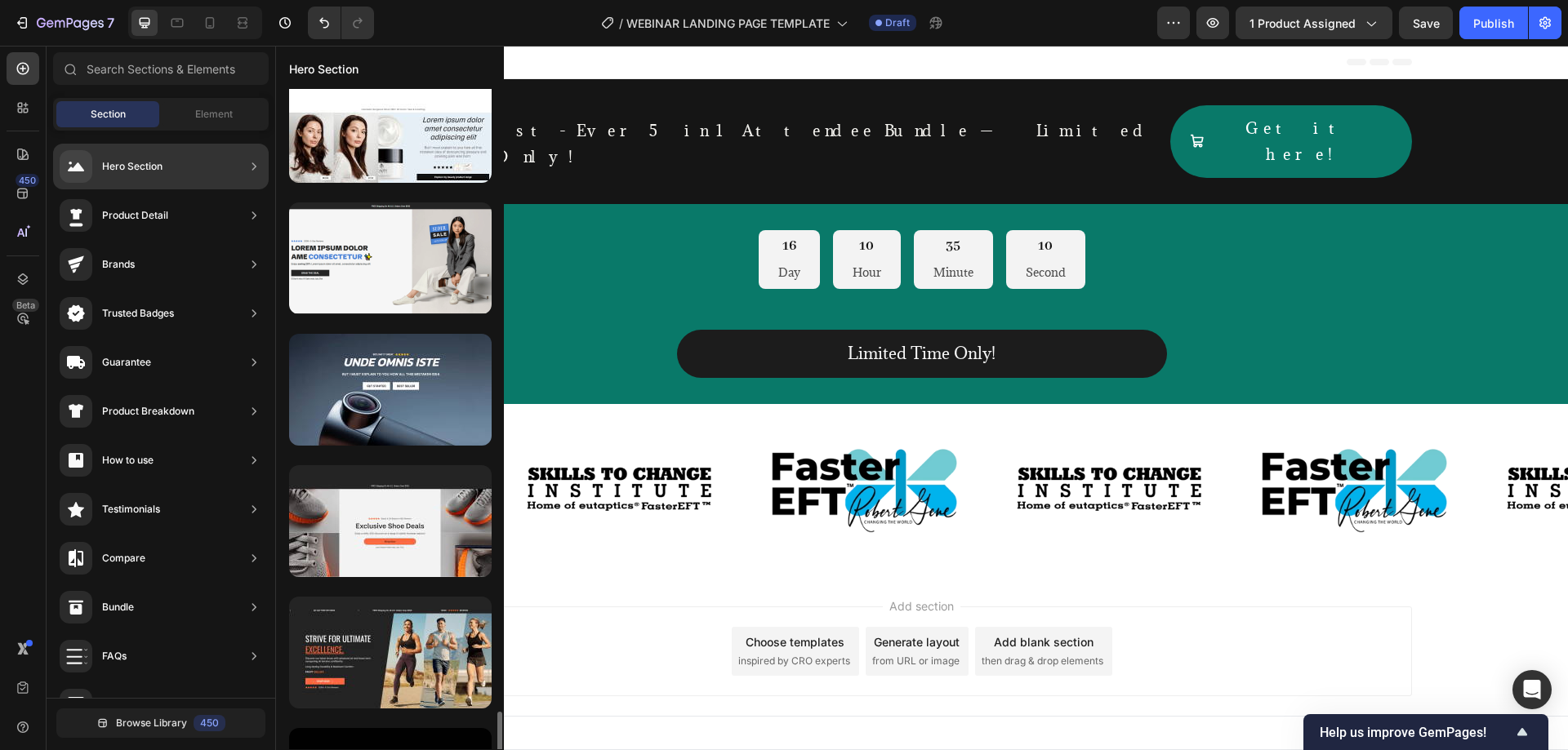
scroll to position [1958, 0]
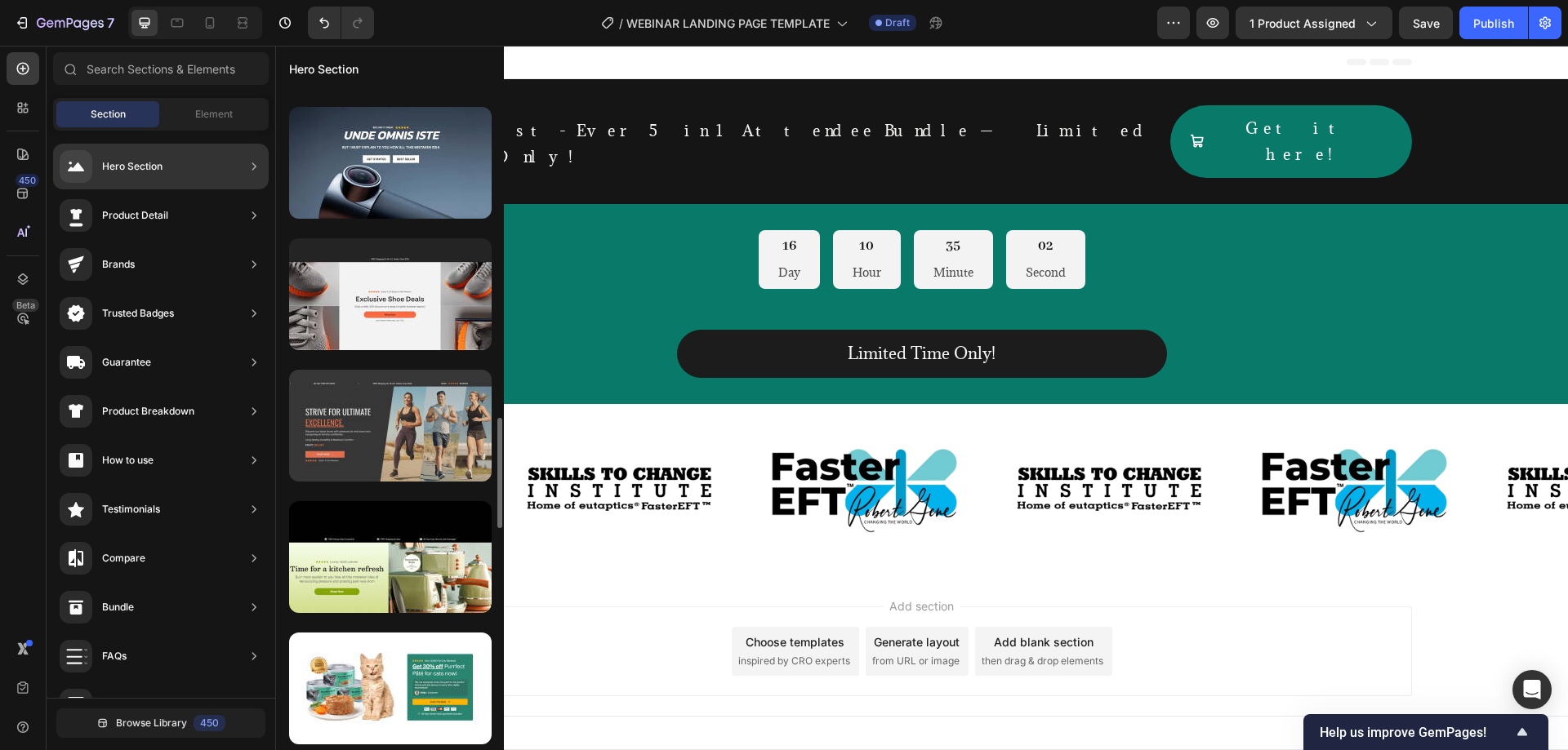
click at [407, 438] on div at bounding box center [390, 426] width 202 height 112
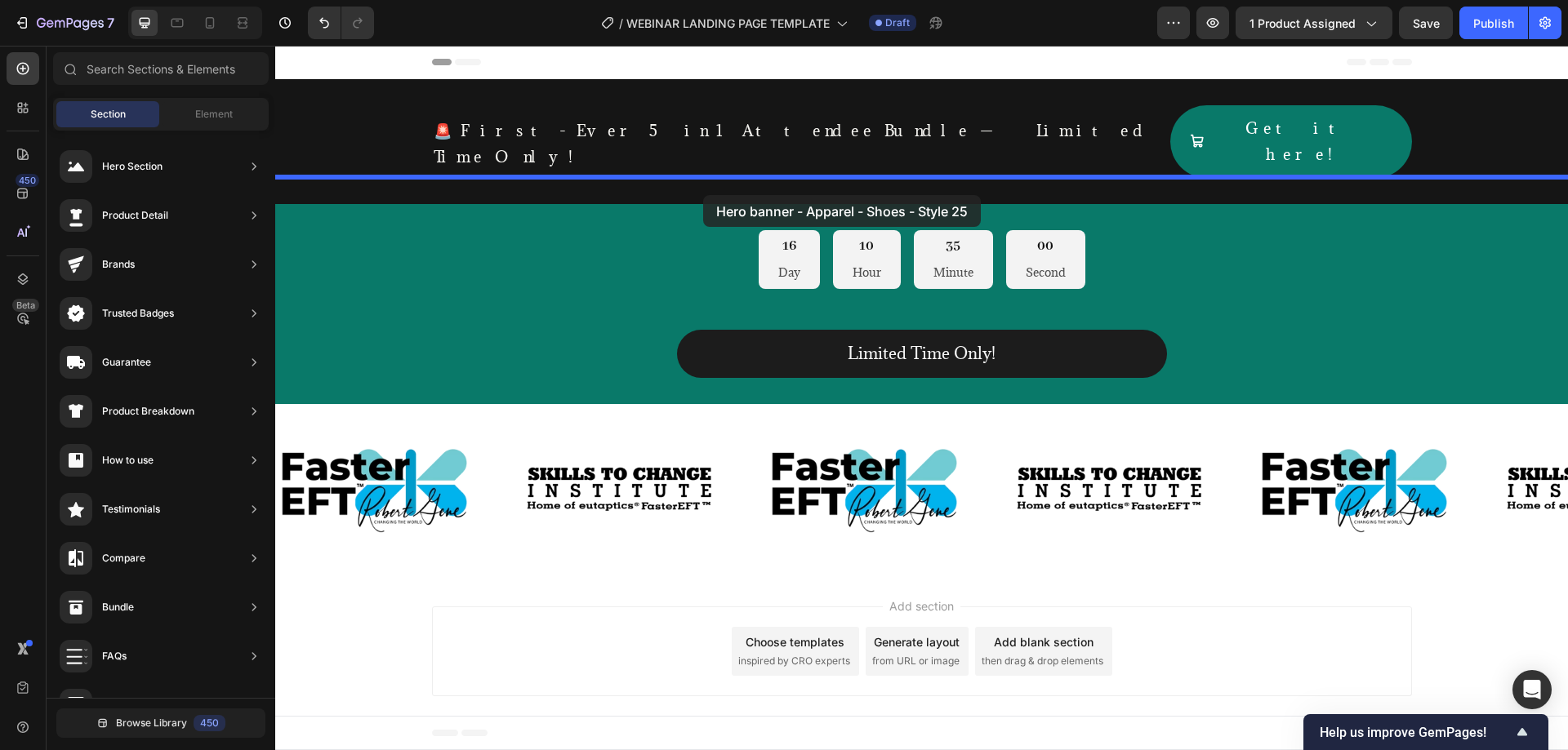
drag, startPoint x: 682, startPoint y: 484, endPoint x: 703, endPoint y: 195, distance: 289.8
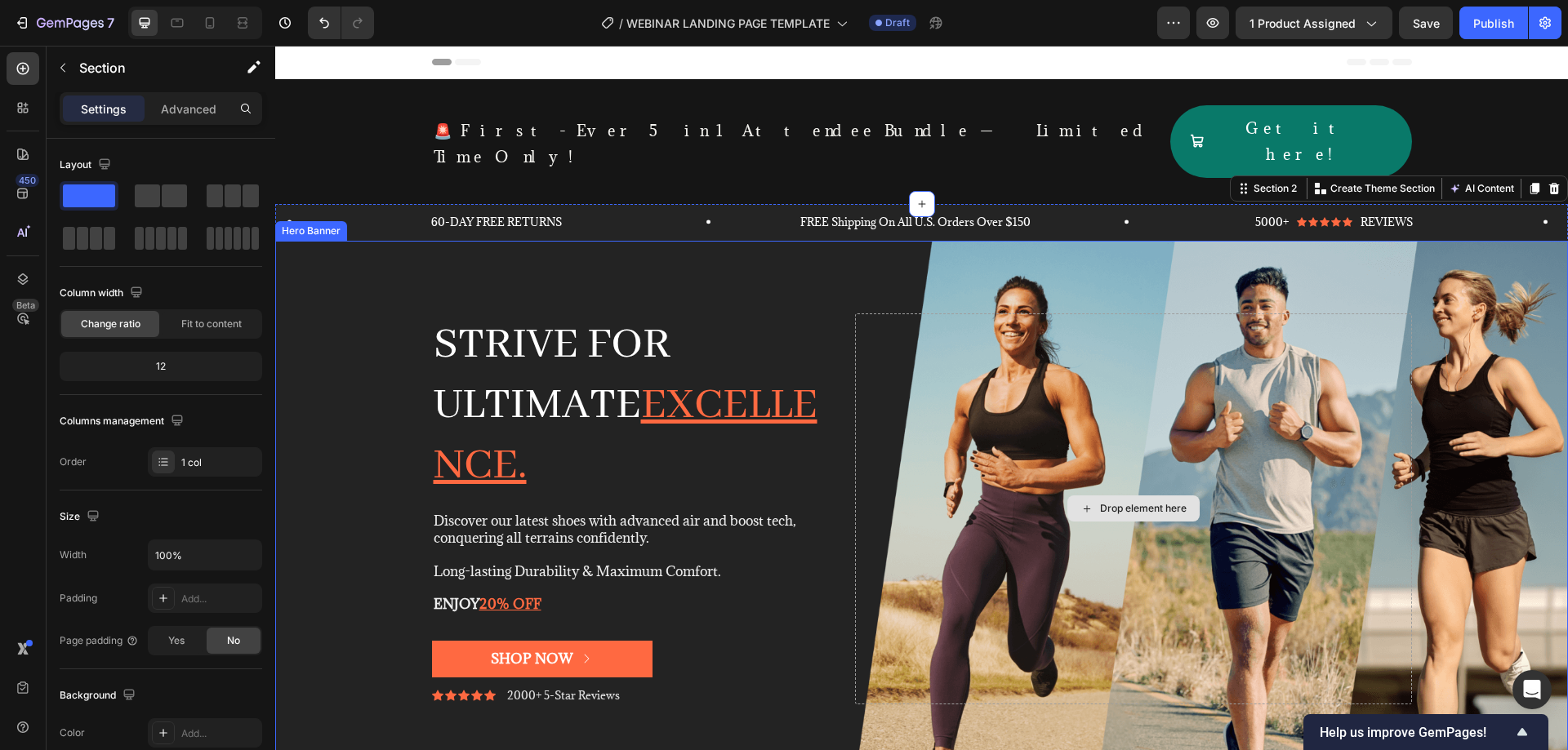
click at [993, 313] on div "Drop element here" at bounding box center [1133, 509] width 556 height 391
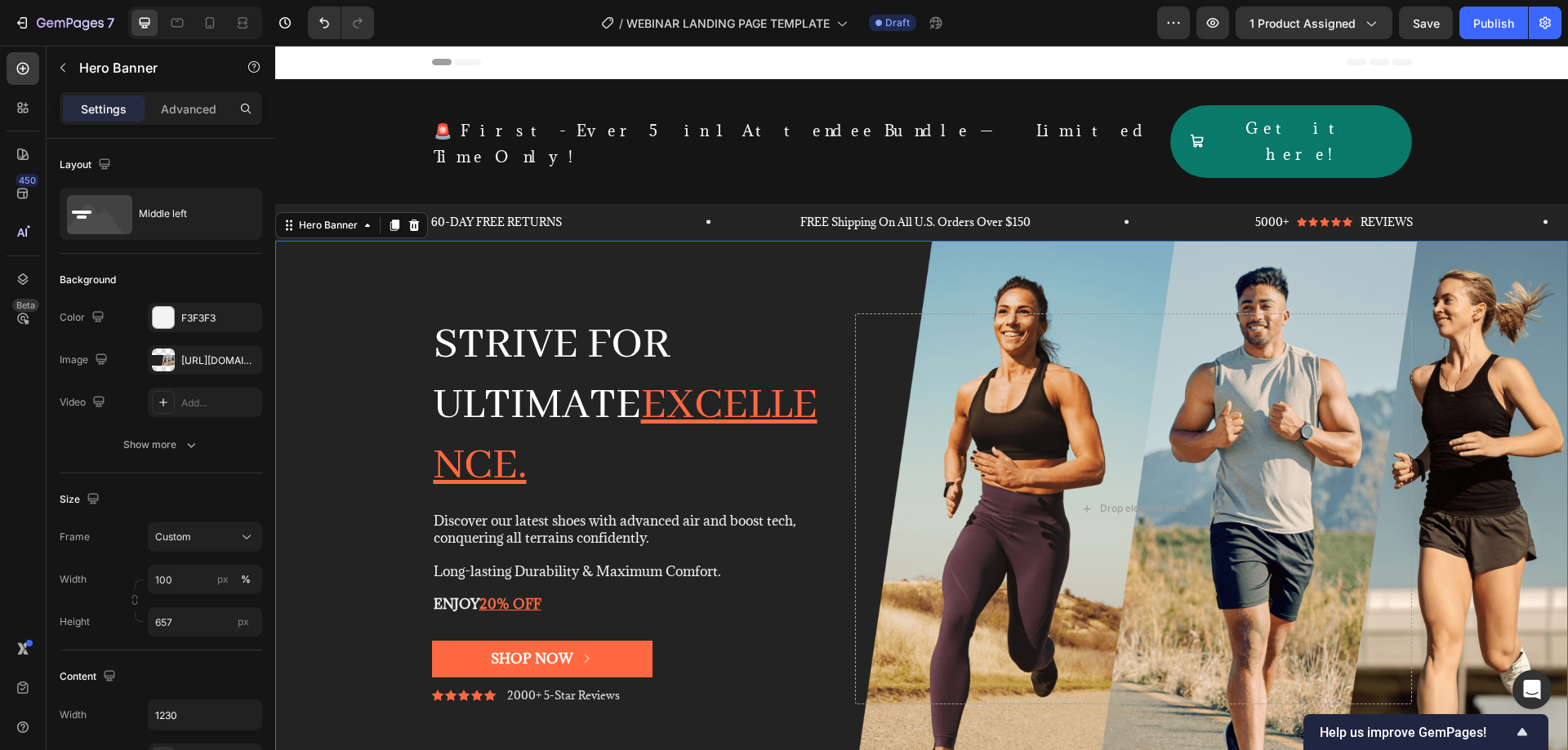
click at [852, 241] on div "Background Image" at bounding box center [921, 509] width 1292 height 536
click at [183, 362] on div "[URL][DOMAIN_NAME]" at bounding box center [205, 361] width 48 height 15
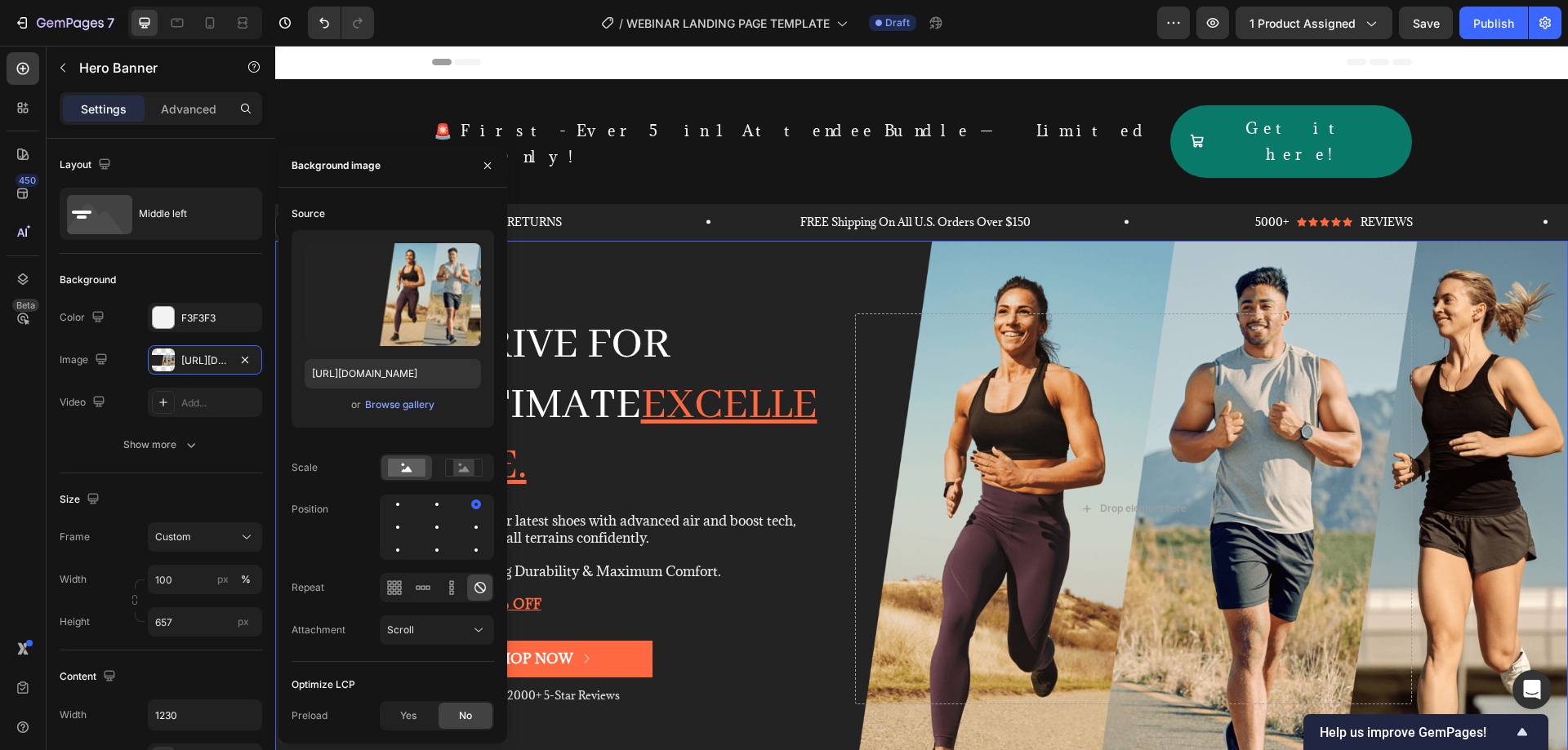
click at [791, 287] on div "Strive for ultimate excellence. Heading Discover our latest shoes with advanced…" at bounding box center [921, 509] width 1004 height 443
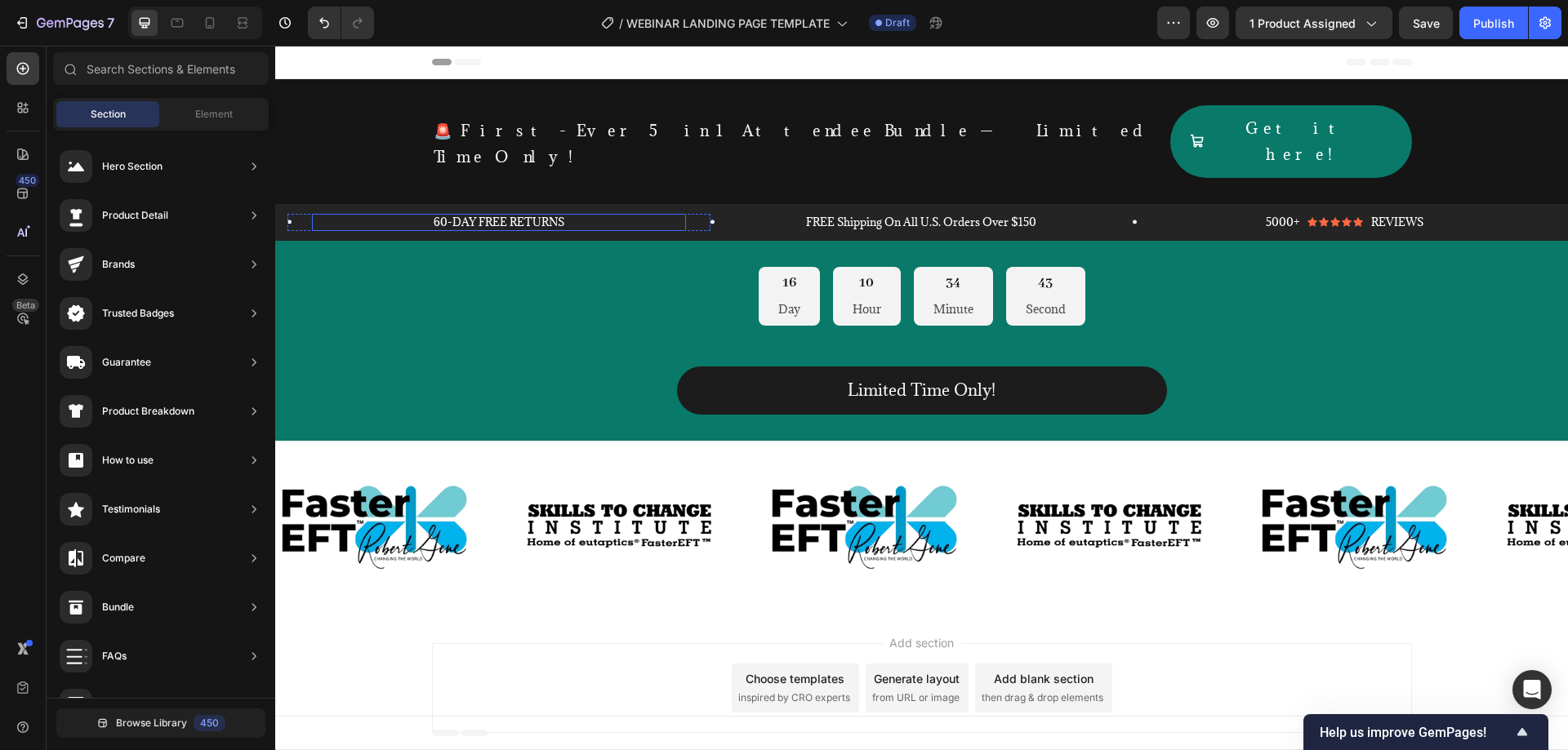
click at [615, 216] on p "60-DAY FREE RETURNS" at bounding box center [499, 222] width 371 height 14
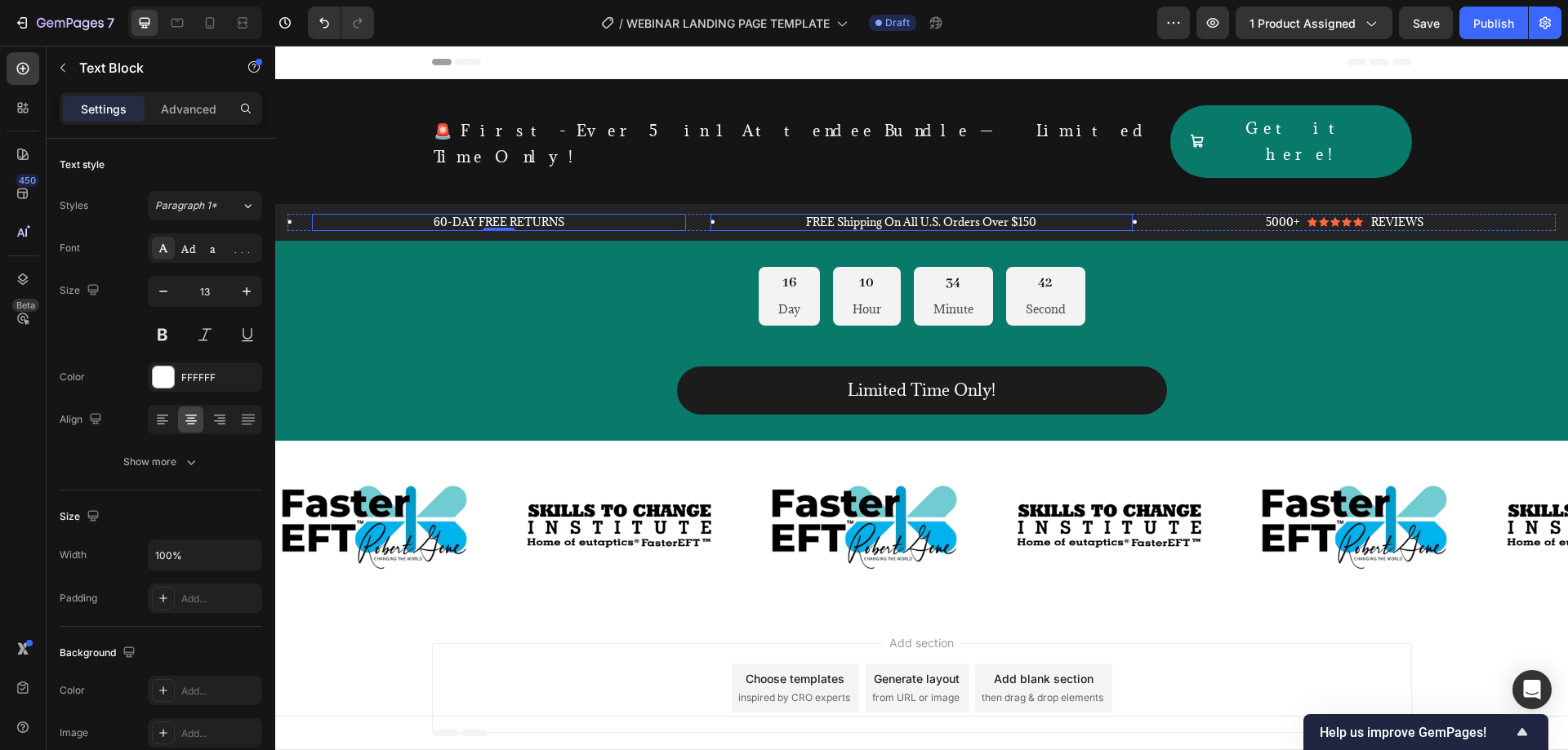
click at [704, 214] on div "60-DAY FREE RETURNS Text Block 0 Row" at bounding box center [499, 222] width 423 height 17
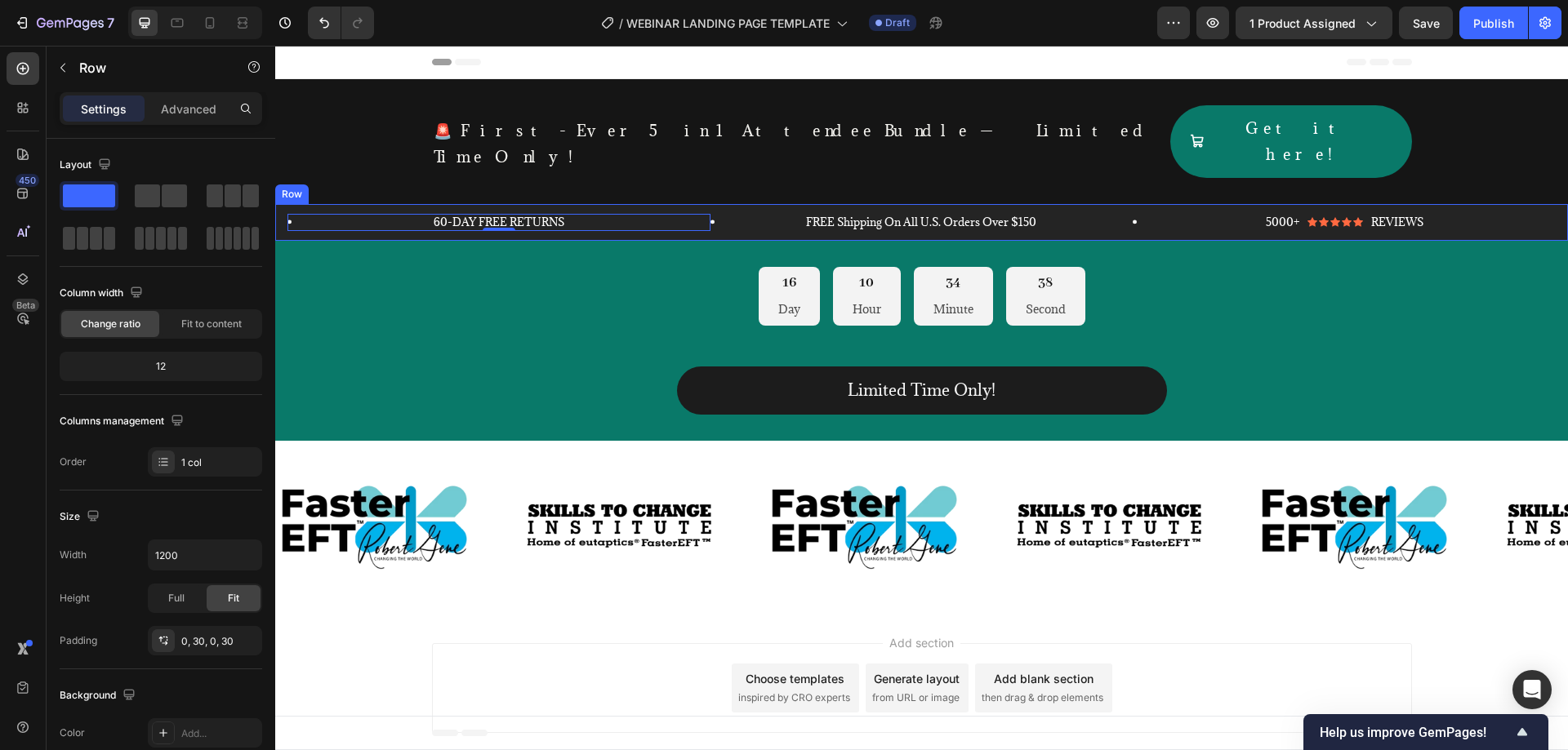
click at [327, 204] on div "60-DAY FREE RETURNS Text Block Row 0 FREE Shipping On All U.S. Orders Over $150…" at bounding box center [921, 222] width 1292 height 37
click at [377, 183] on icon at bounding box center [377, 188] width 11 height 11
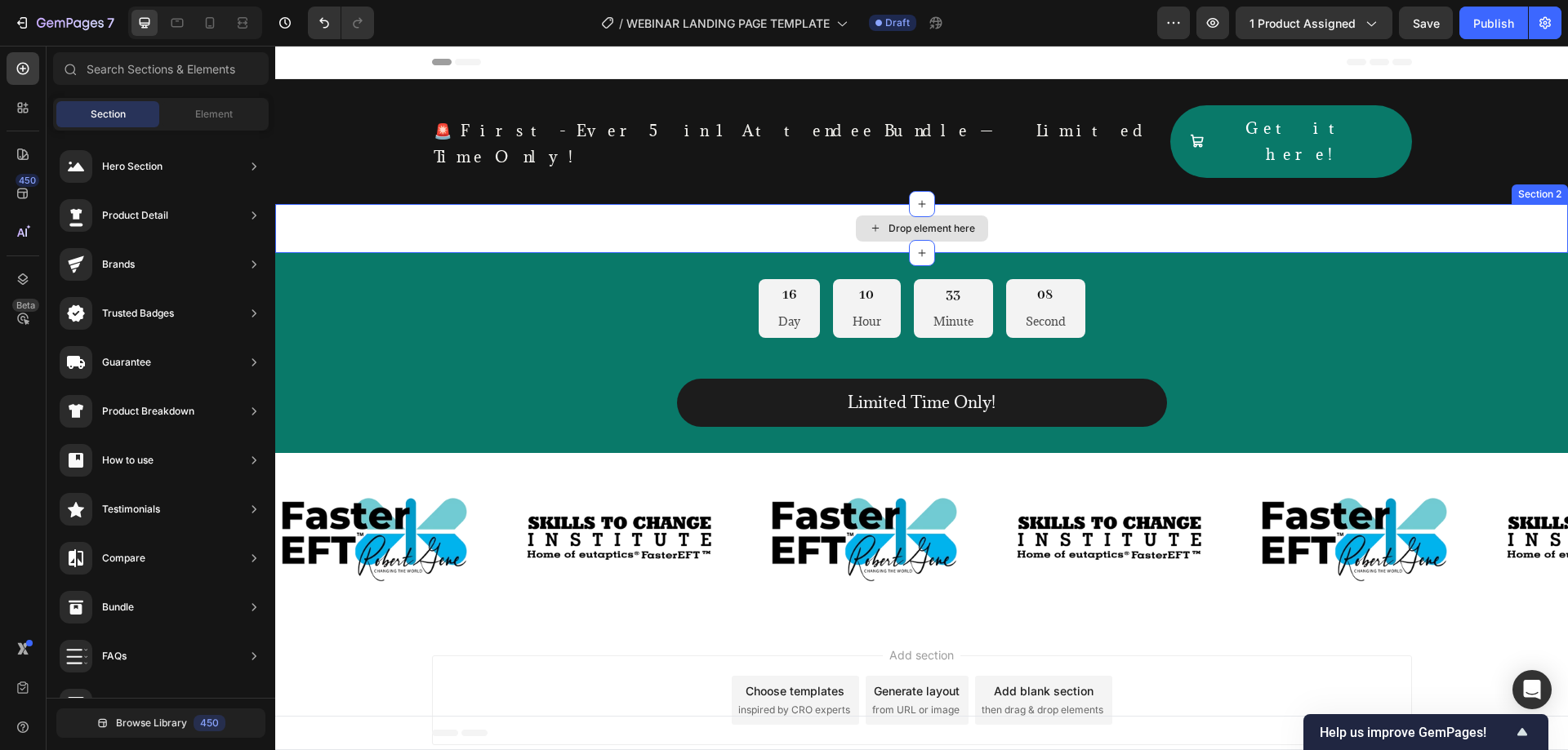
click at [434, 204] on div "Drop element here" at bounding box center [921, 228] width 1292 height 49
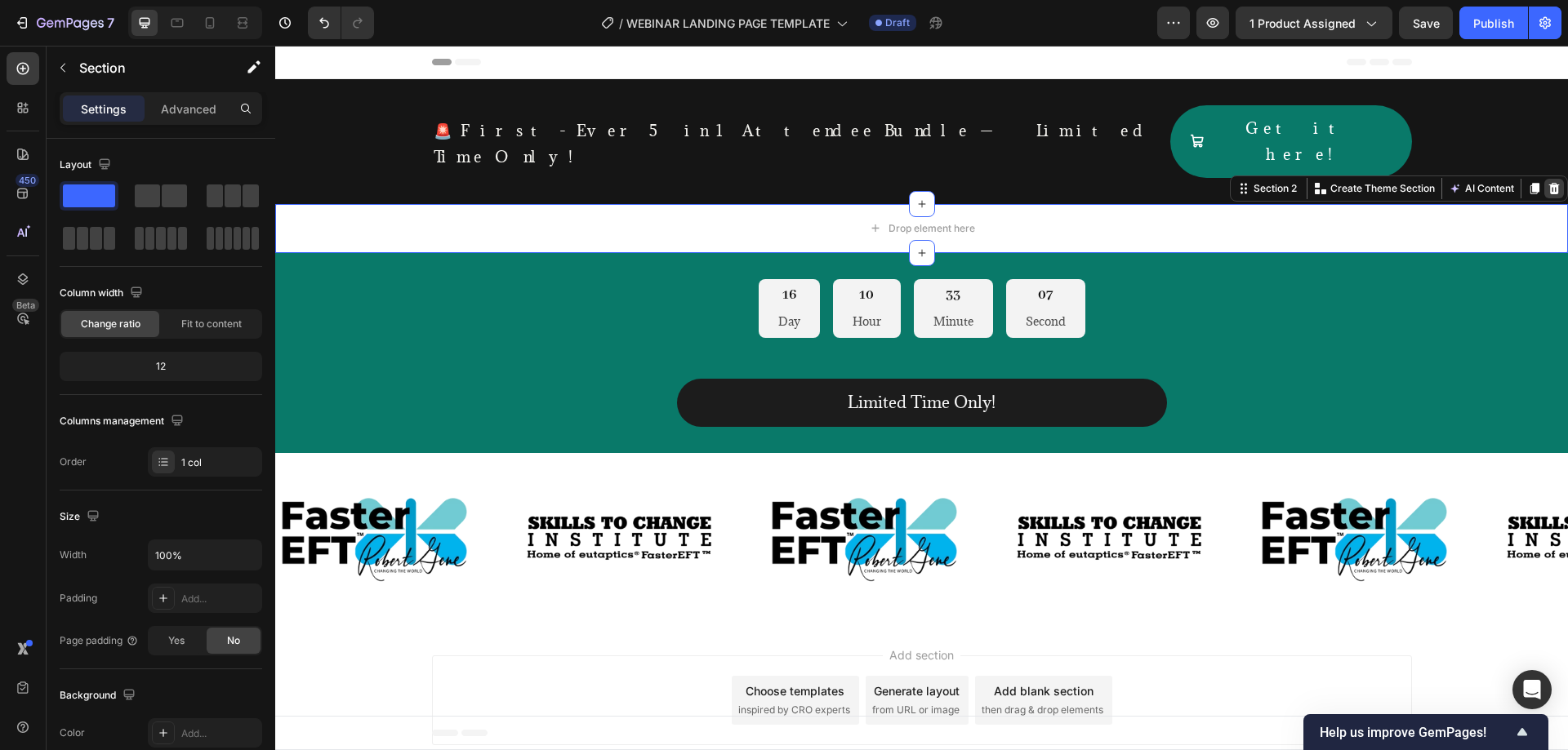
click at [1548, 182] on icon at bounding box center [1554, 188] width 13 height 13
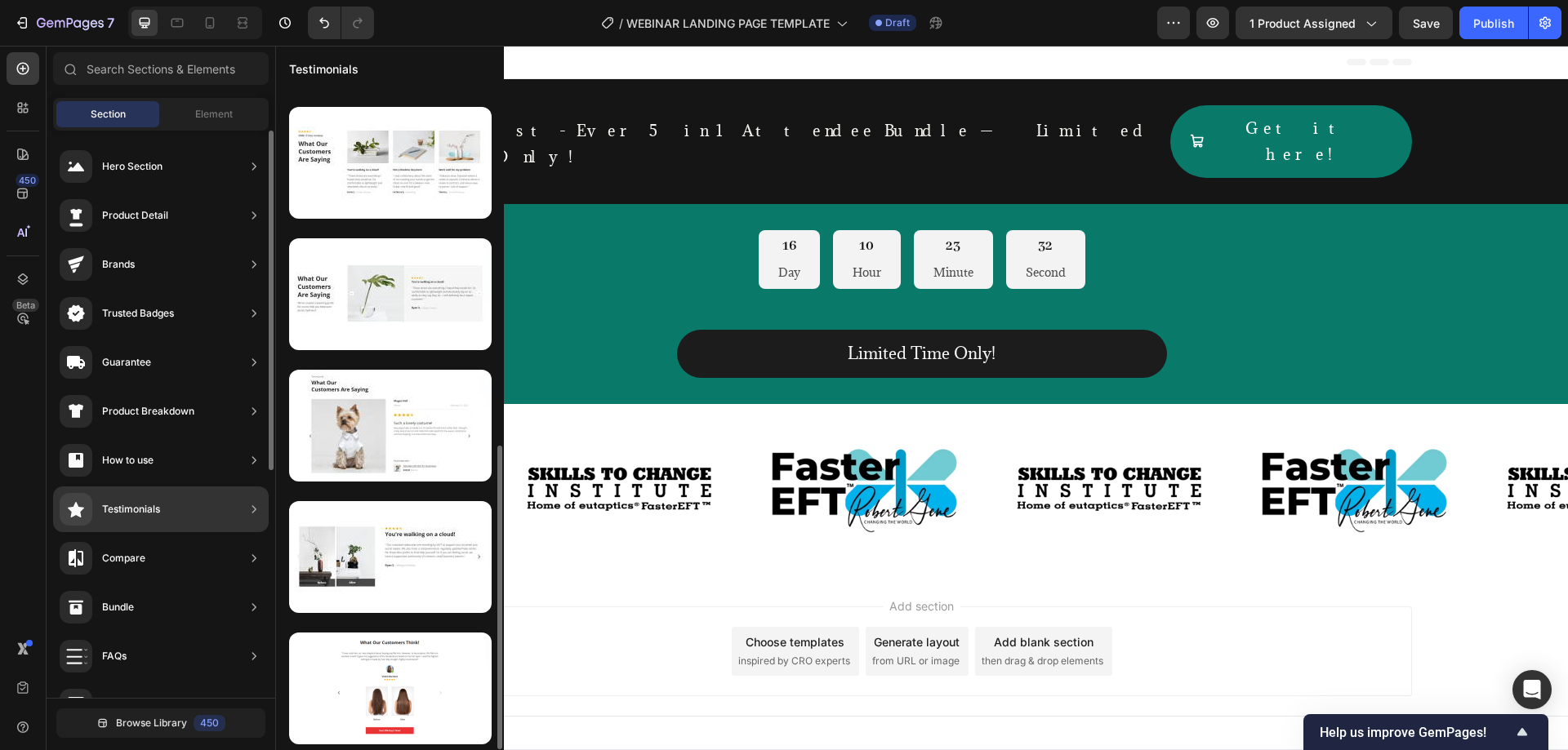
scroll to position [776, 0]
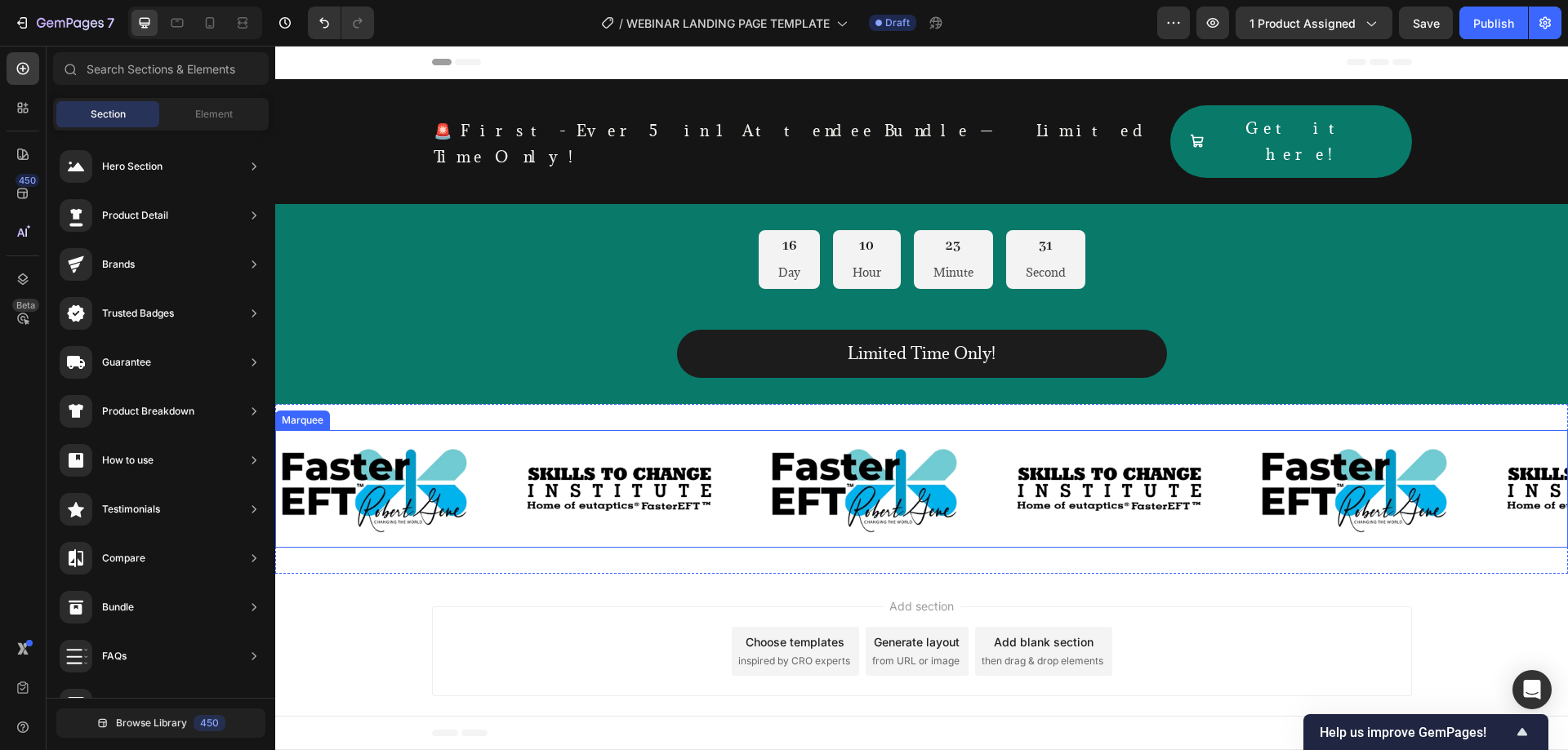
click at [649, 430] on div "Image Image Image Image" at bounding box center [765, 488] width 980 height 118
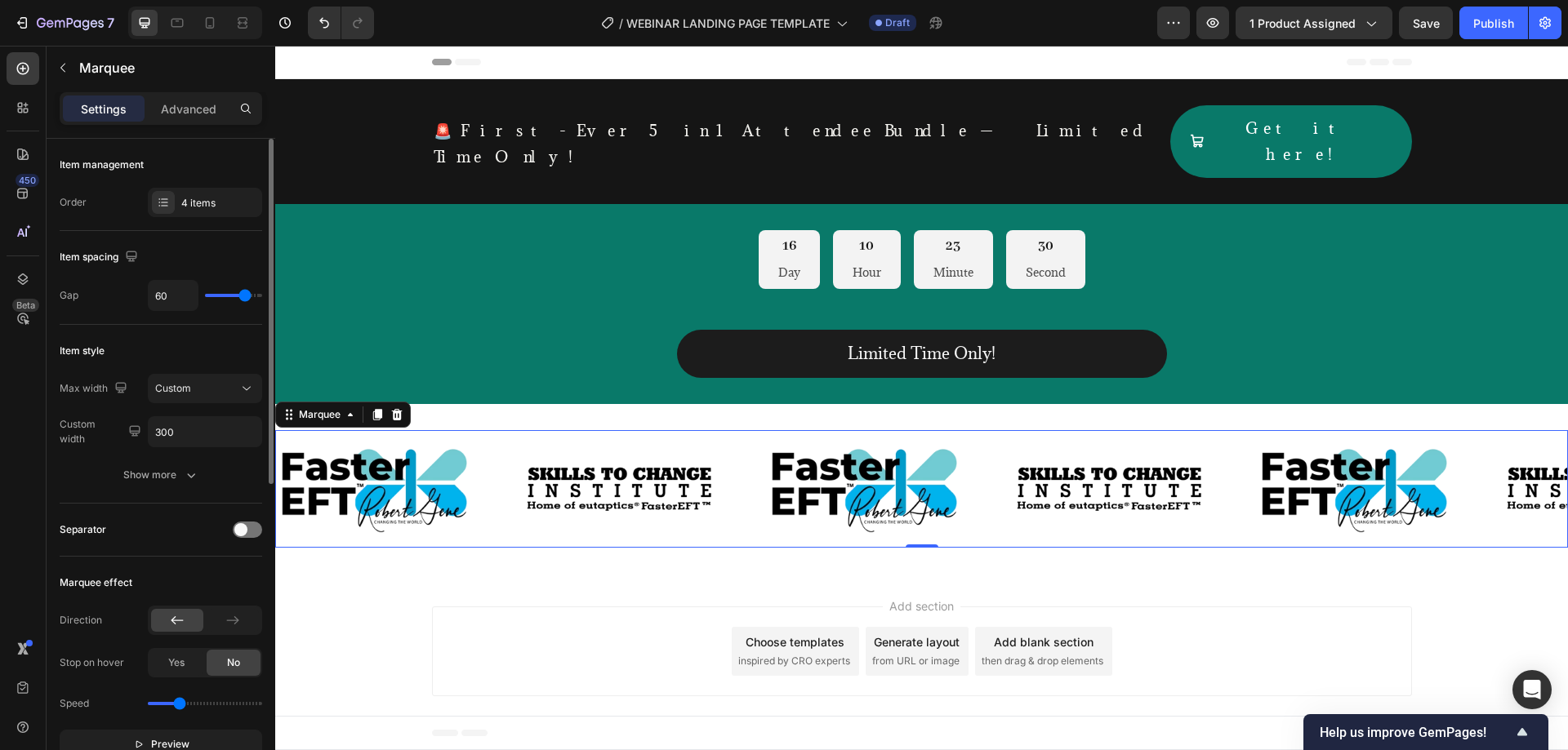
scroll to position [543, 0]
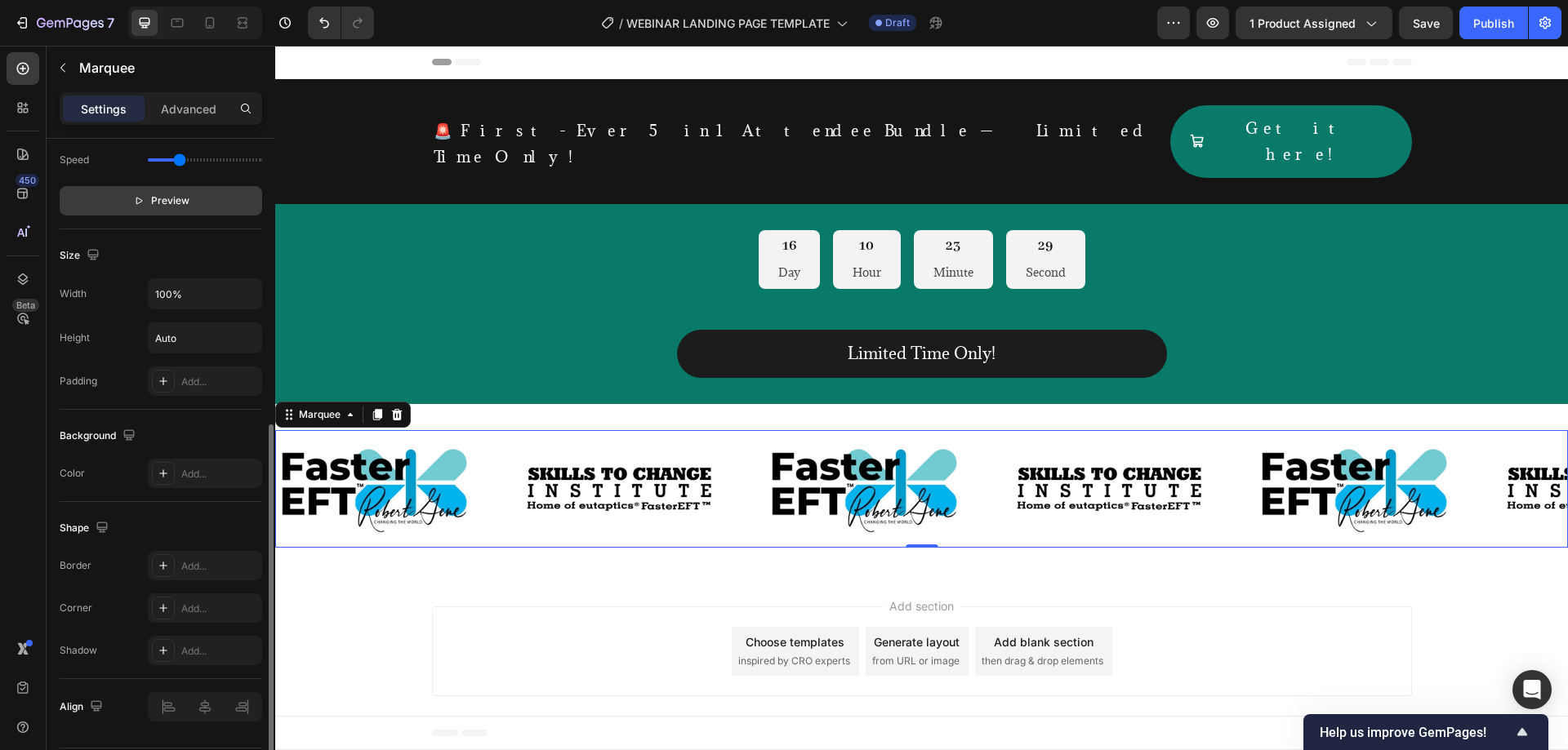
click at [170, 196] on span "Preview" at bounding box center [170, 201] width 39 height 17
click at [170, 196] on span "Pause" at bounding box center [170, 201] width 28 height 17
click at [58, 70] on icon "button" at bounding box center [62, 68] width 13 height 13
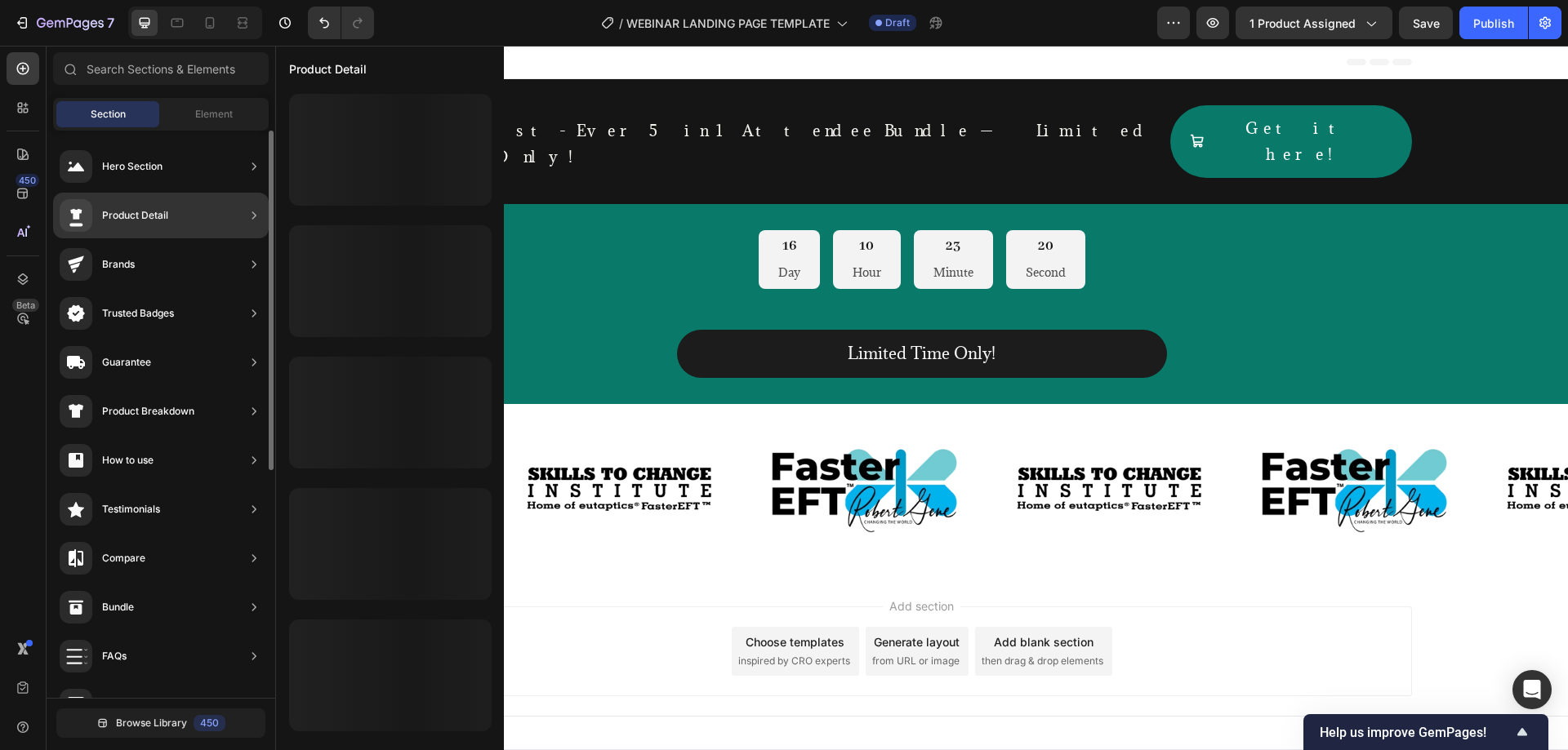
scroll to position [0, 0]
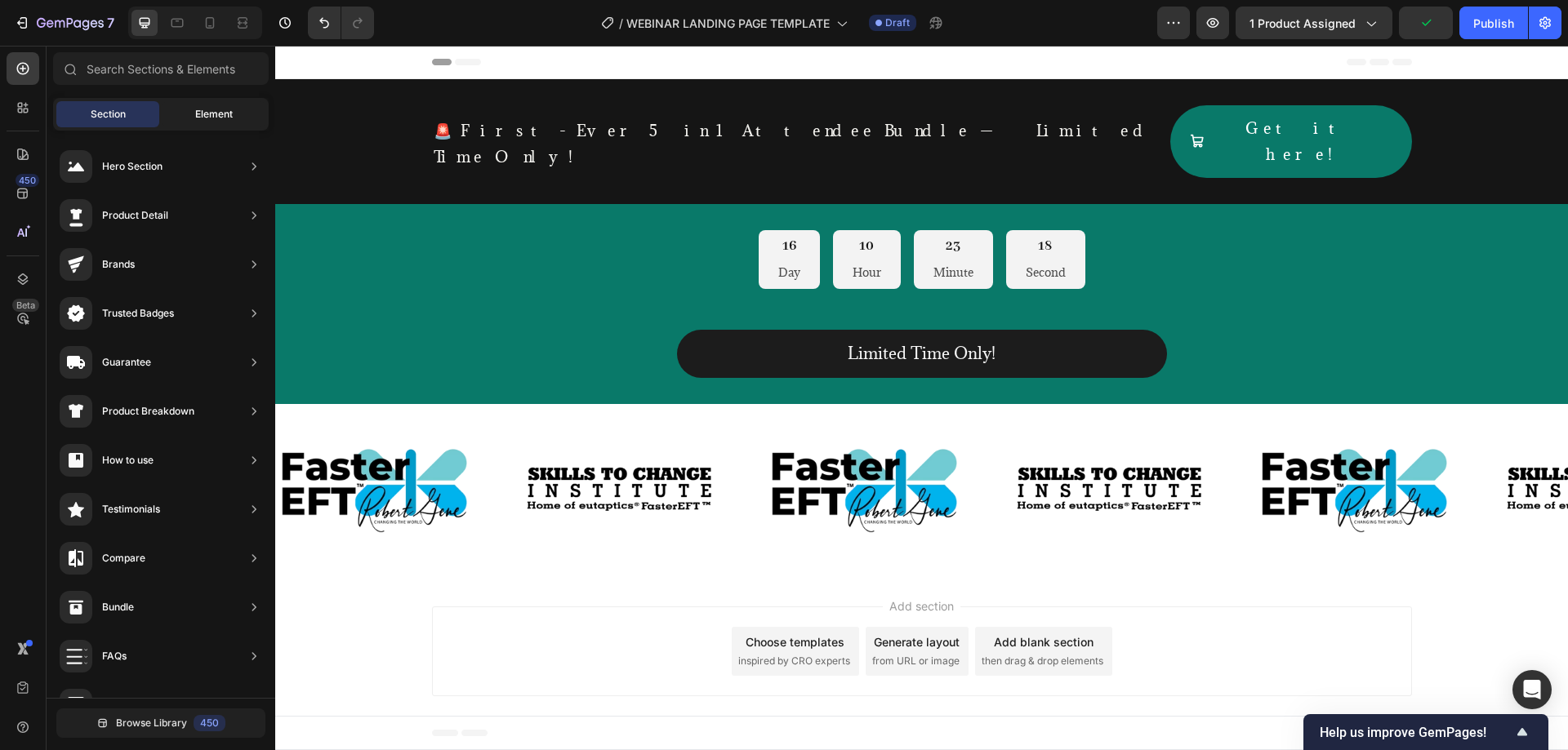
click at [220, 116] on span "Element" at bounding box center [213, 114] width 38 height 15
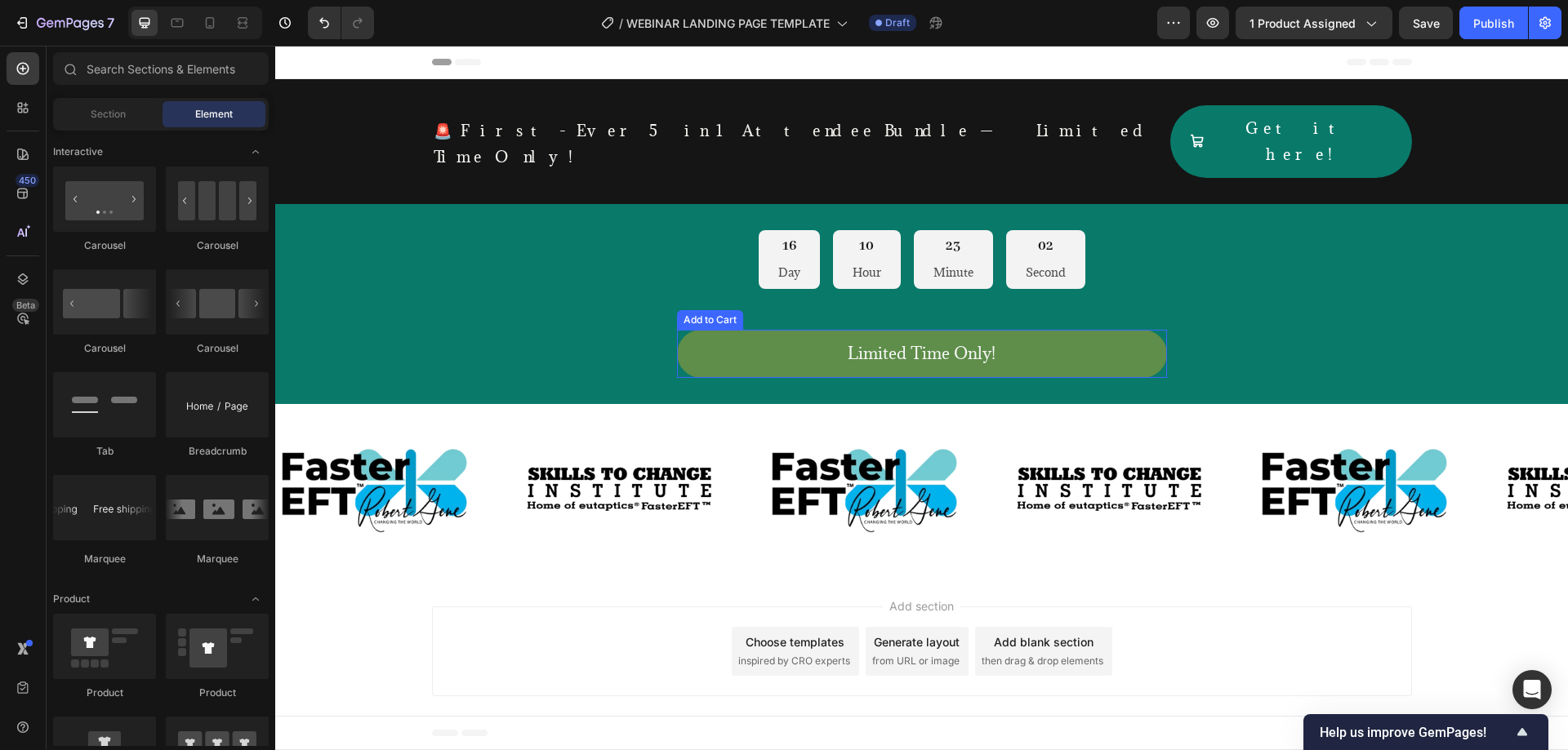
click at [738, 330] on button "Limited Time Only!" at bounding box center [921, 353] width 490 height 48
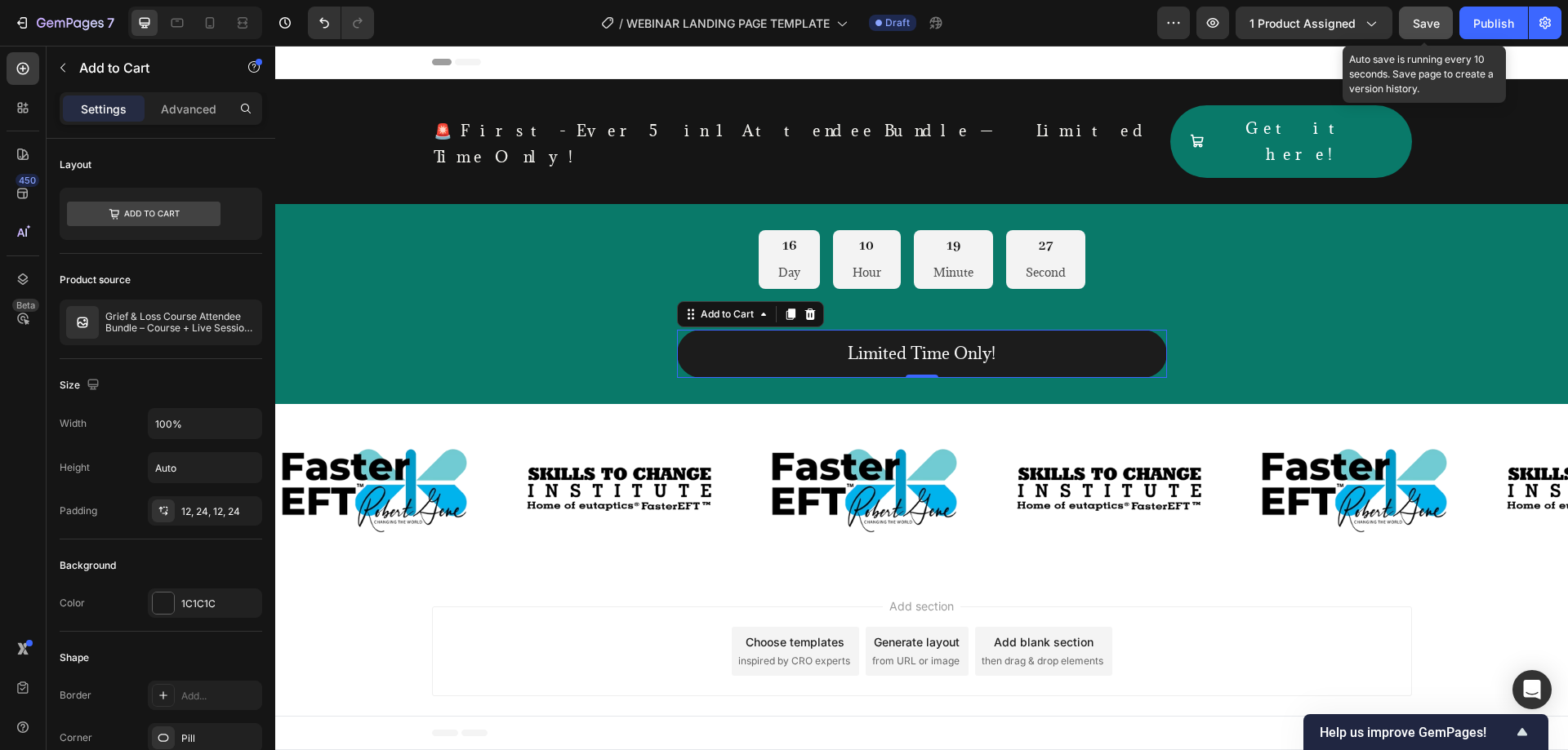
click at [1423, 26] on span "Save" at bounding box center [1426, 23] width 27 height 14
